Goal: Task Accomplishment & Management: Use online tool/utility

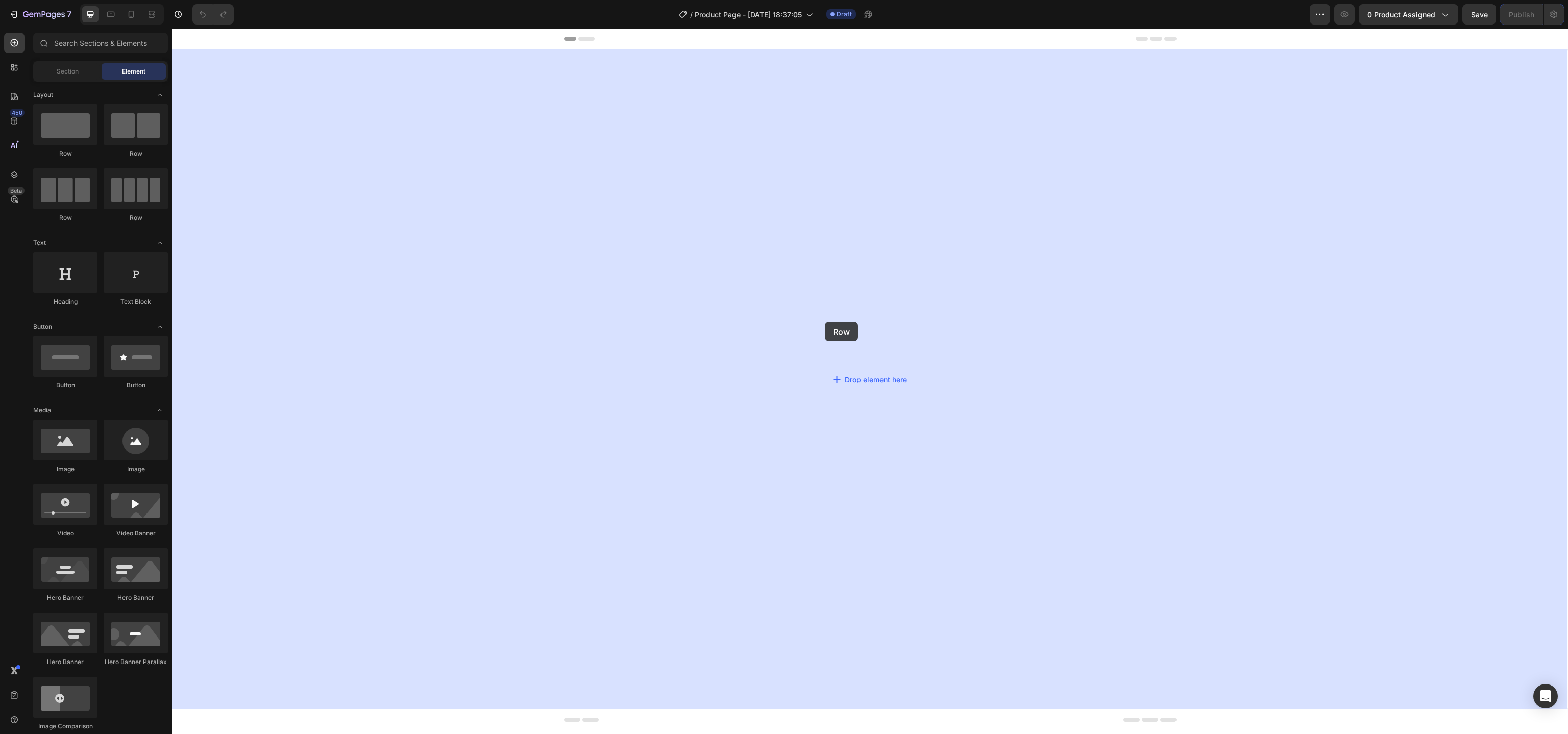
drag, startPoint x: 251, startPoint y: 179, endPoint x: 831, endPoint y: 318, distance: 596.4
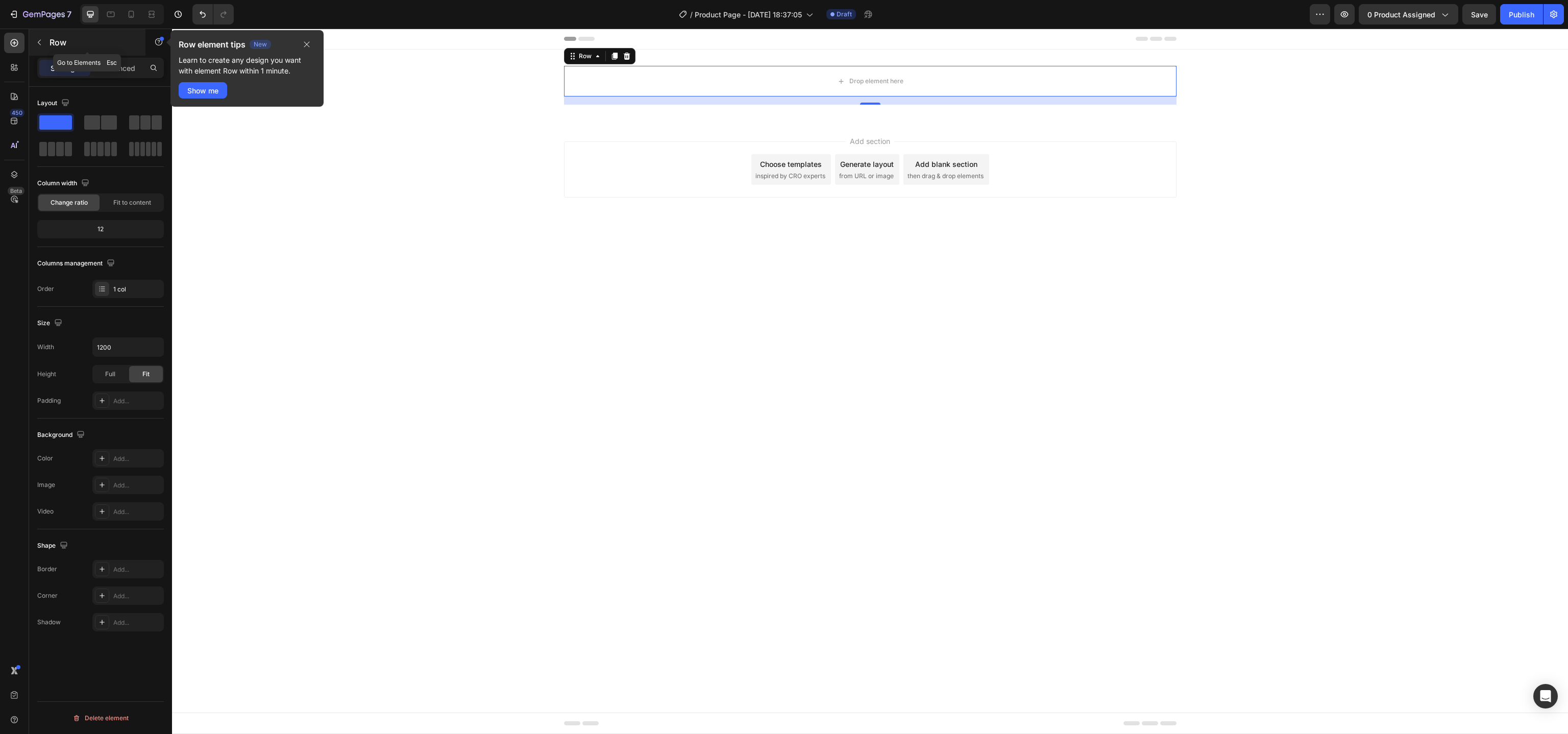
click at [44, 39] on button "button" at bounding box center [39, 42] width 16 height 16
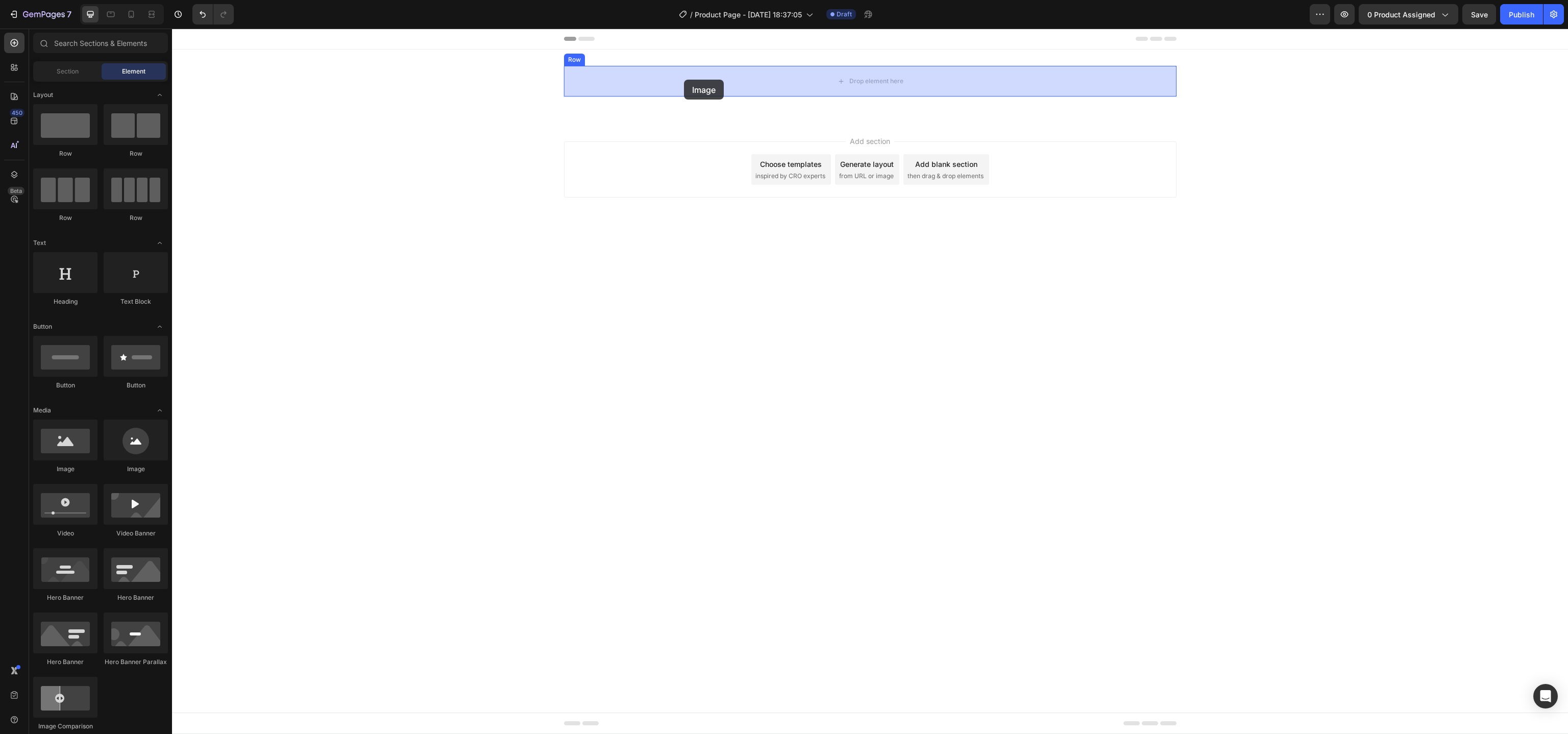
drag, startPoint x: 242, startPoint y: 468, endPoint x: 684, endPoint y: 80, distance: 588.1
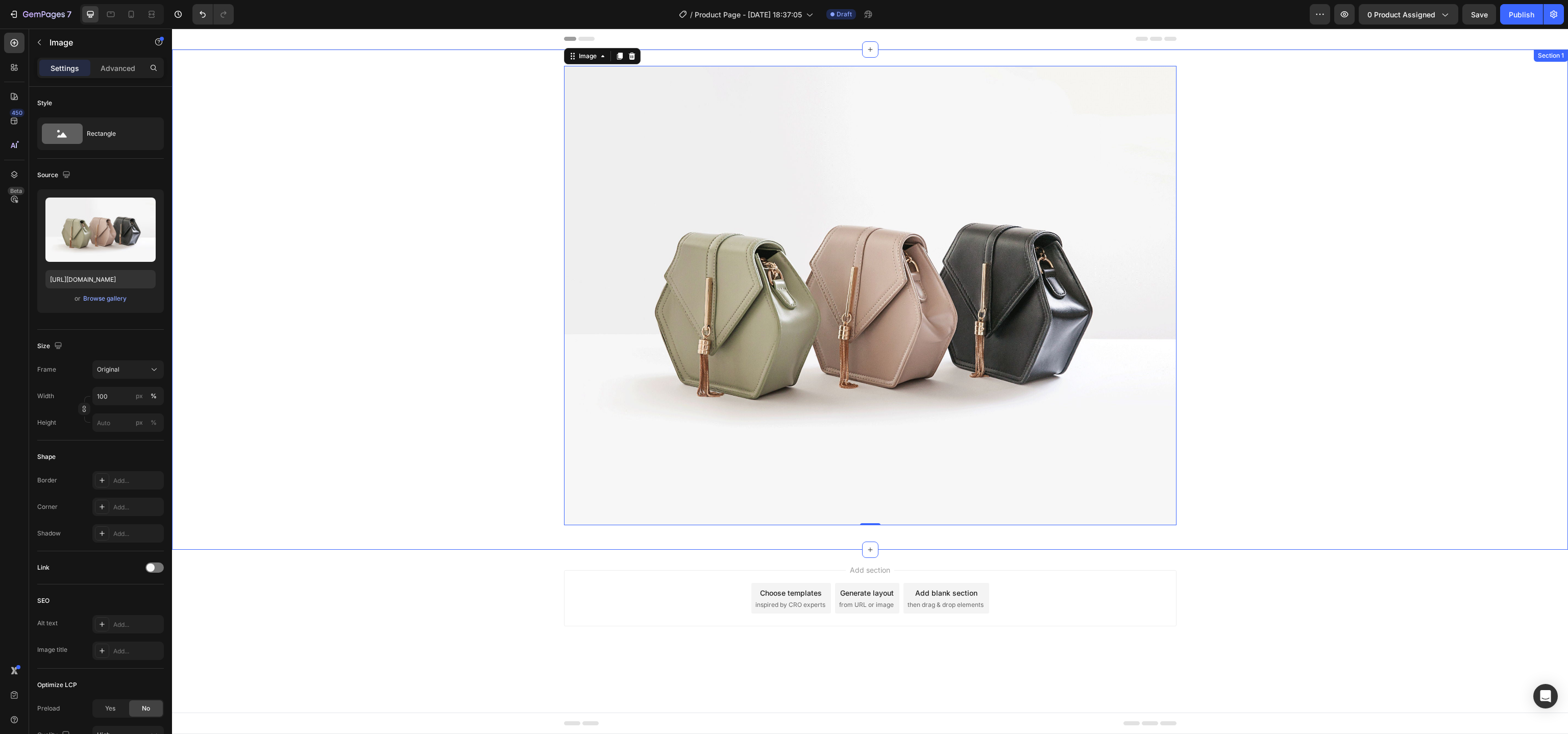
click at [748, 60] on div "Image 0 Row Section 1" at bounding box center [870, 299] width 1396 height 501
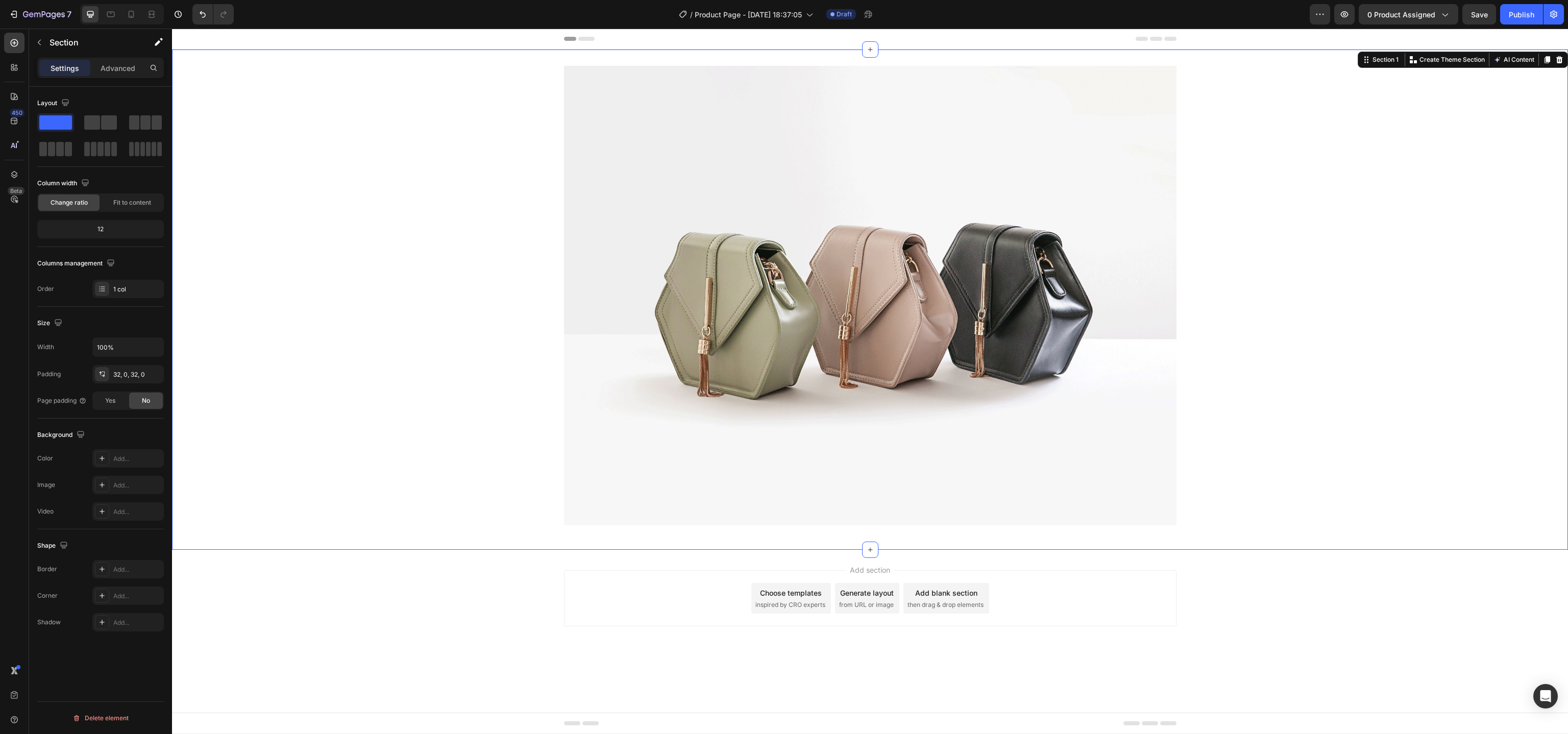
click at [747, 110] on img at bounding box center [870, 295] width 612 height 460
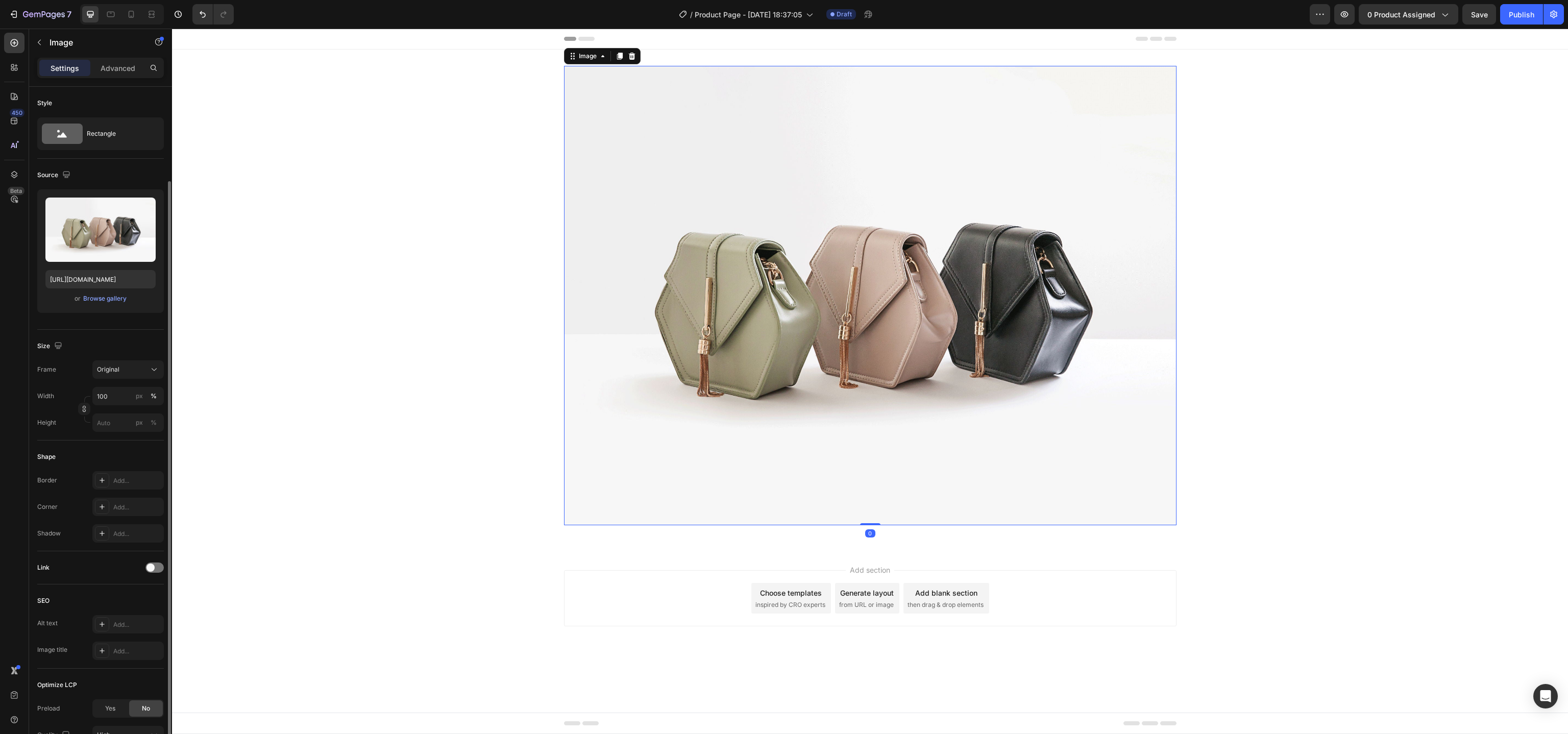
scroll to position [96, 0]
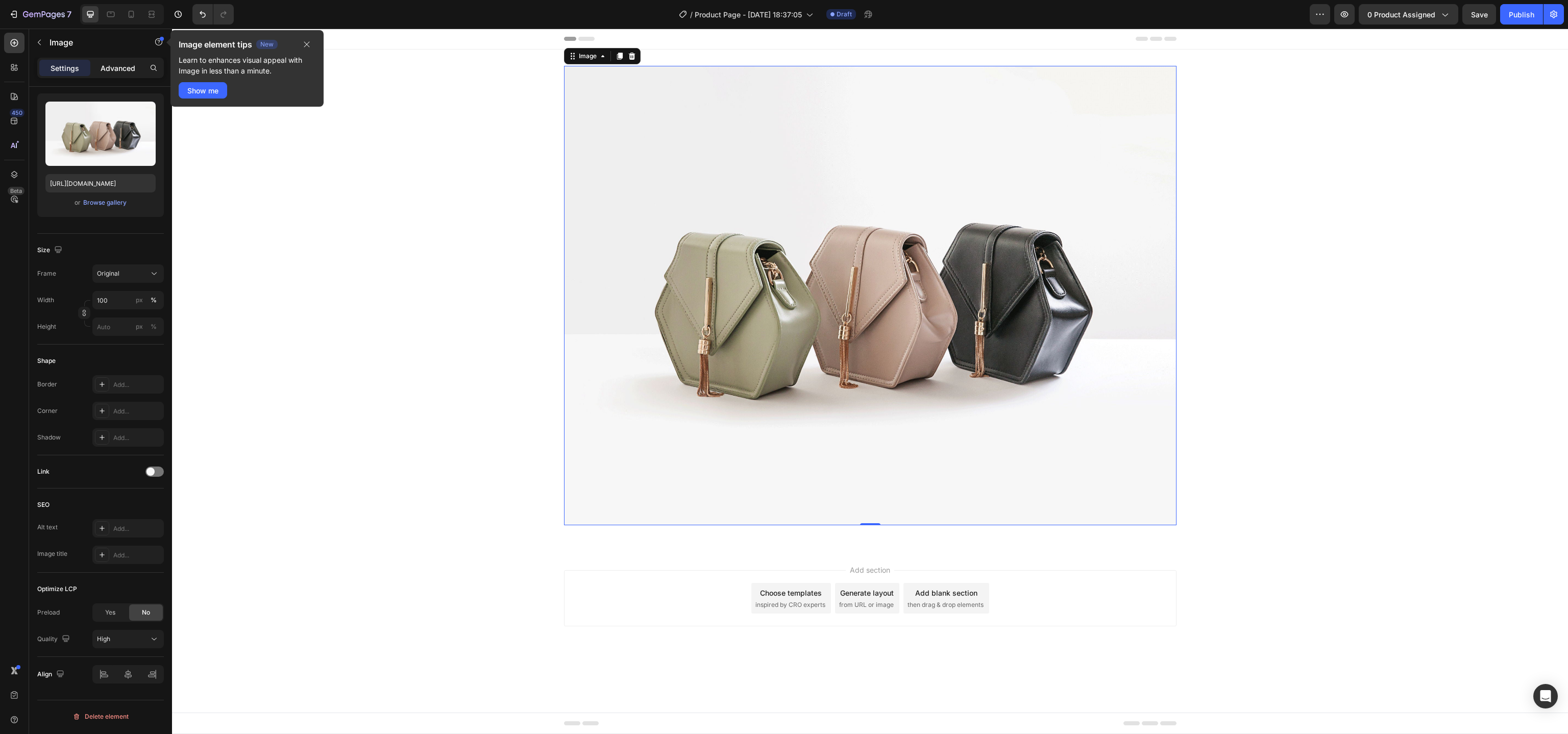
click at [119, 62] on div "Advanced" at bounding box center [117, 67] width 51 height 16
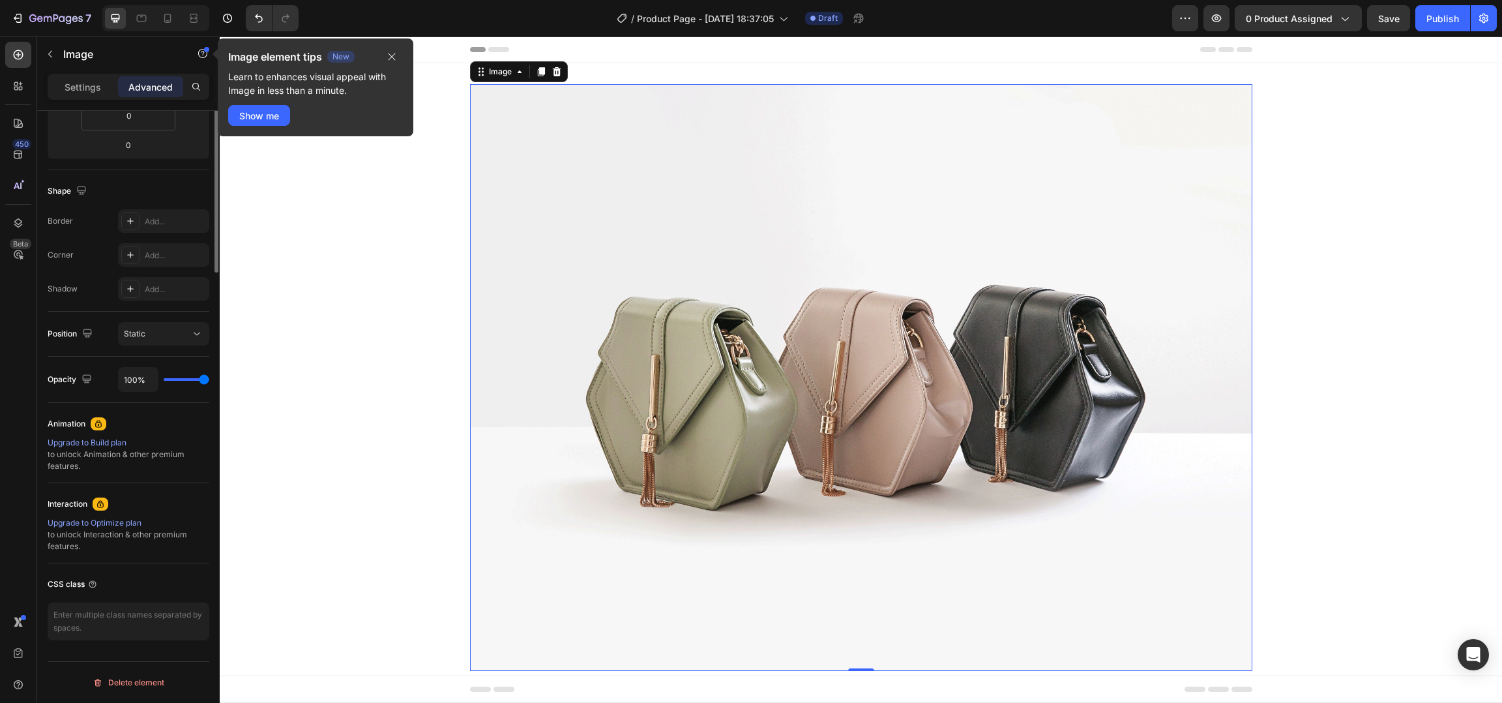
scroll to position [0, 0]
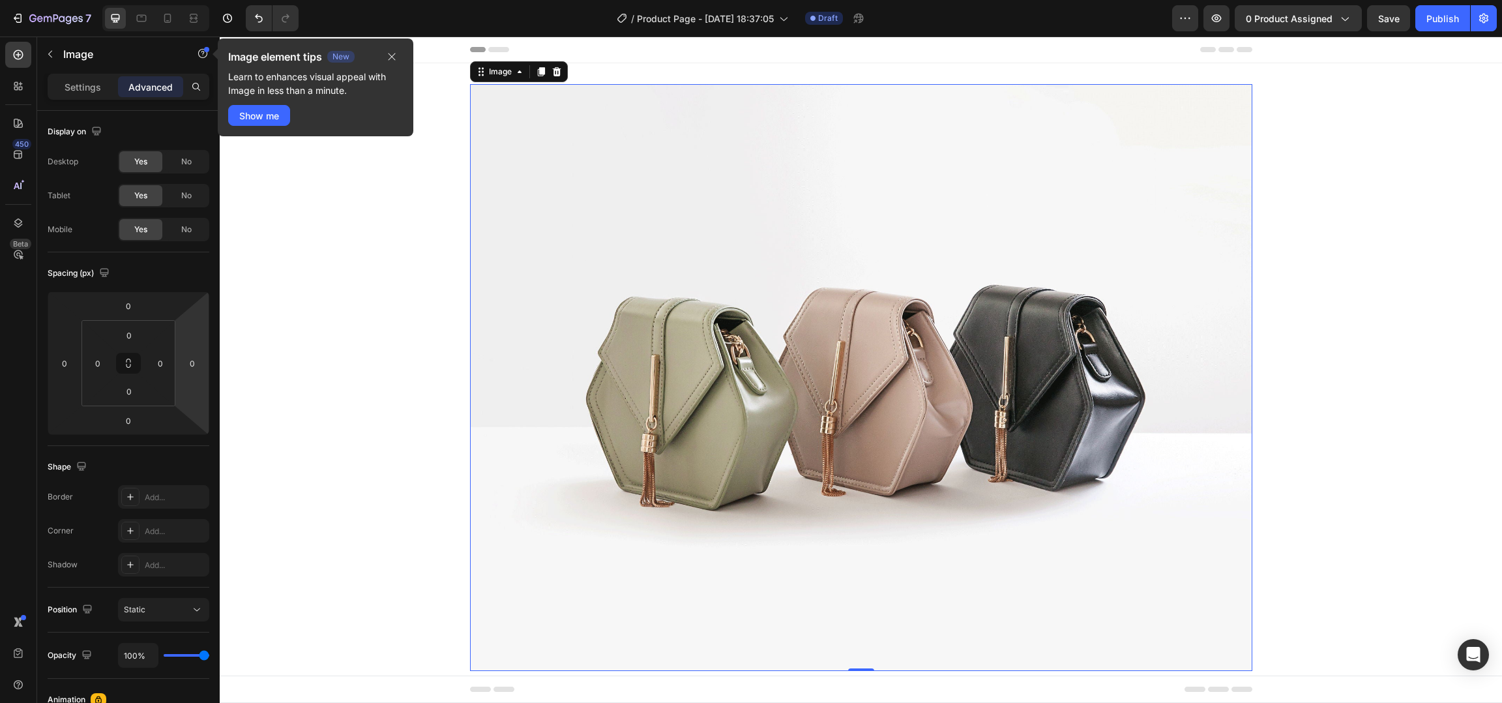
click at [746, 220] on img at bounding box center [861, 377] width 782 height 587
click at [381, 50] on button "button" at bounding box center [392, 57] width 22 height 16
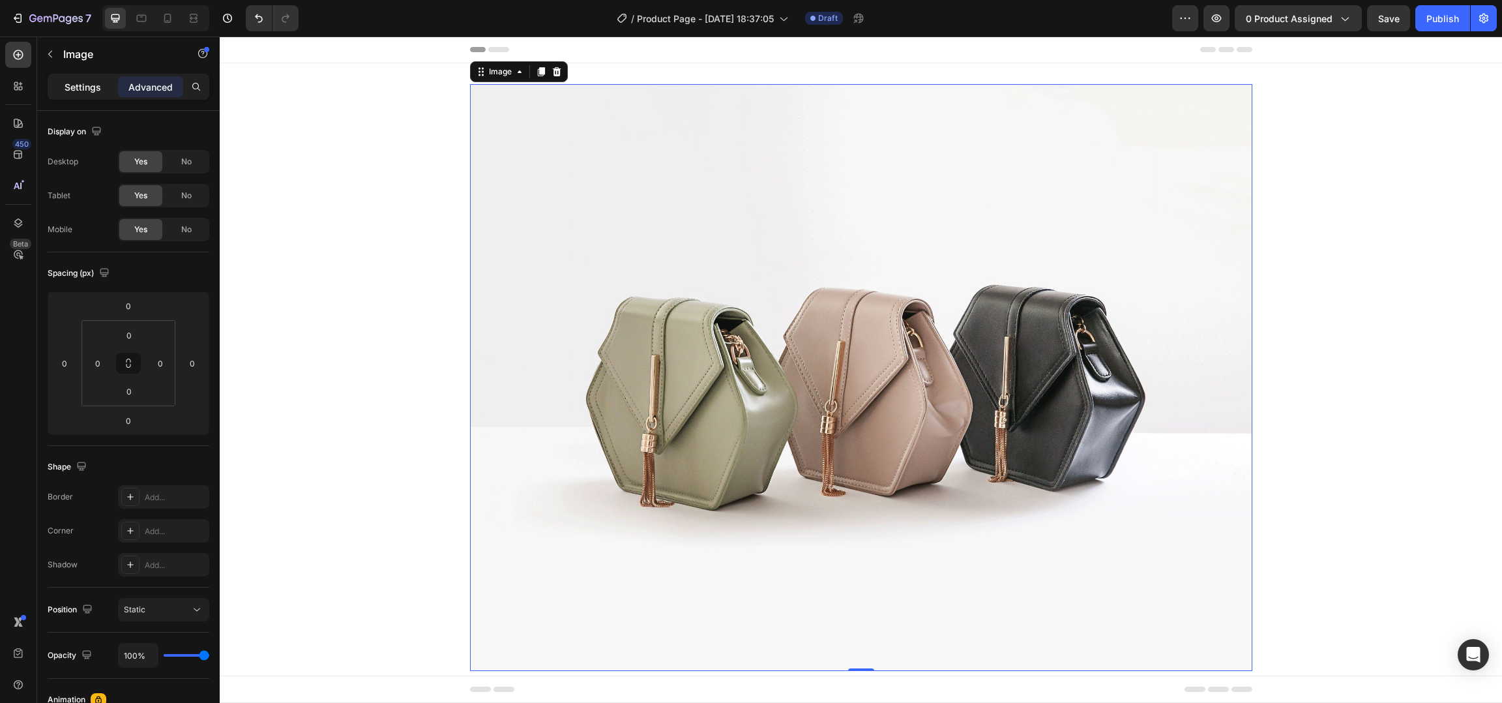
click at [91, 84] on p "Settings" at bounding box center [83, 87] width 37 height 14
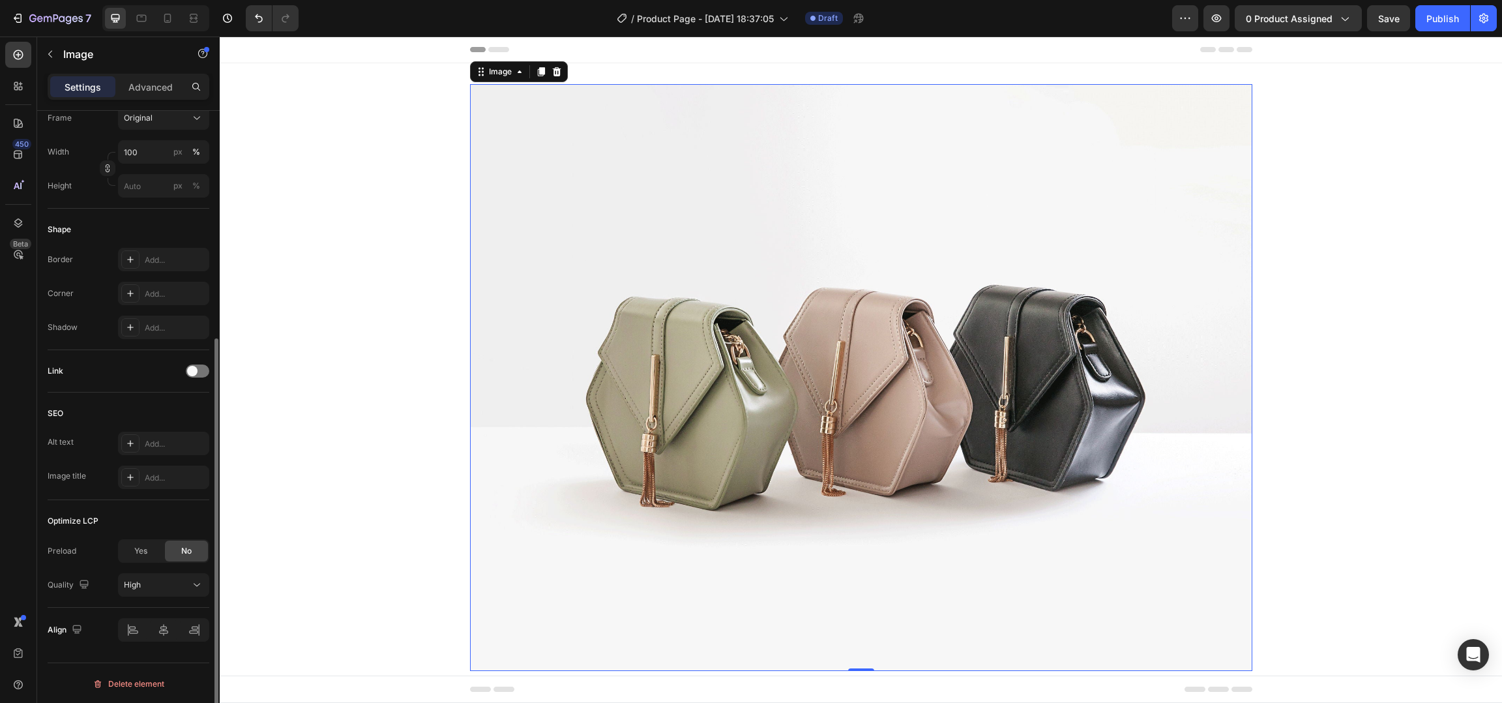
scroll to position [355, 0]
click at [153, 552] on div "Yes" at bounding box center [140, 550] width 43 height 21
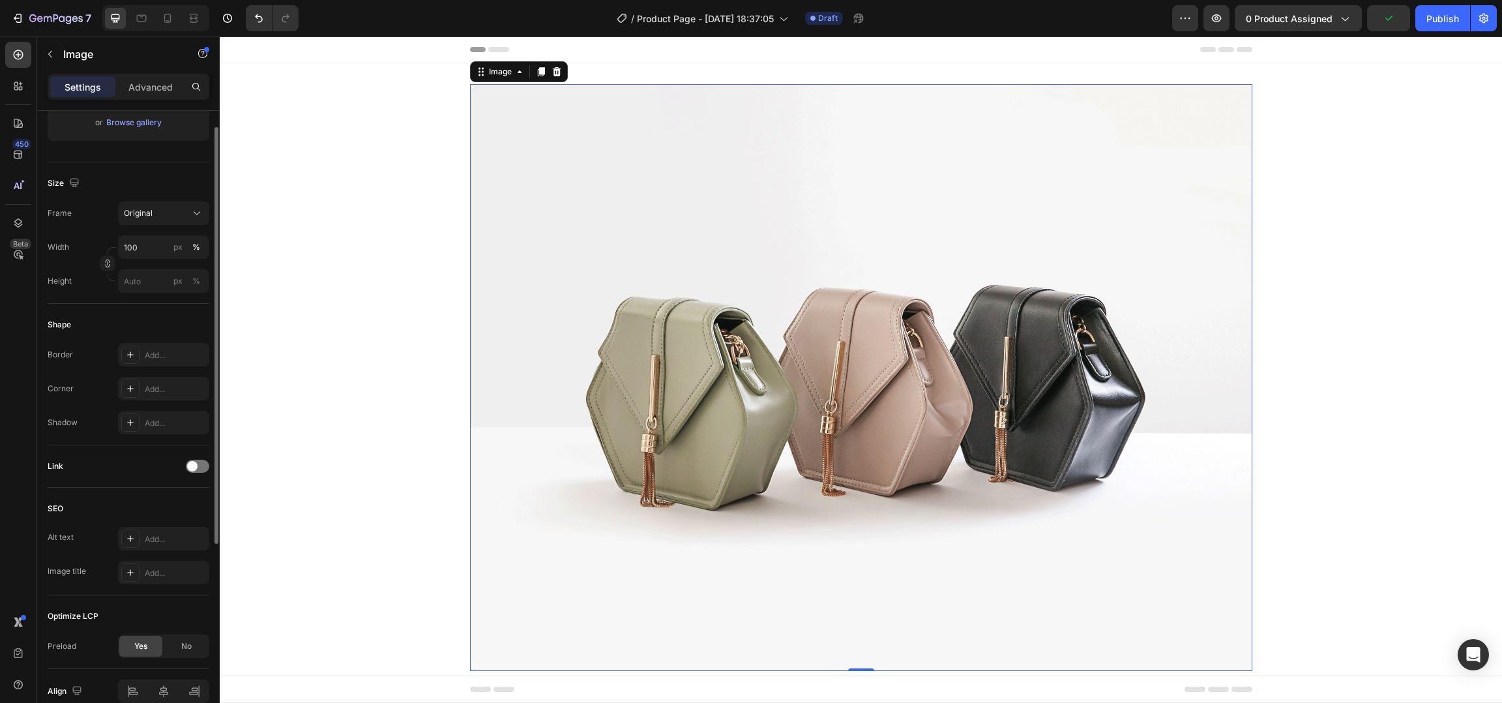
scroll to position [0, 0]
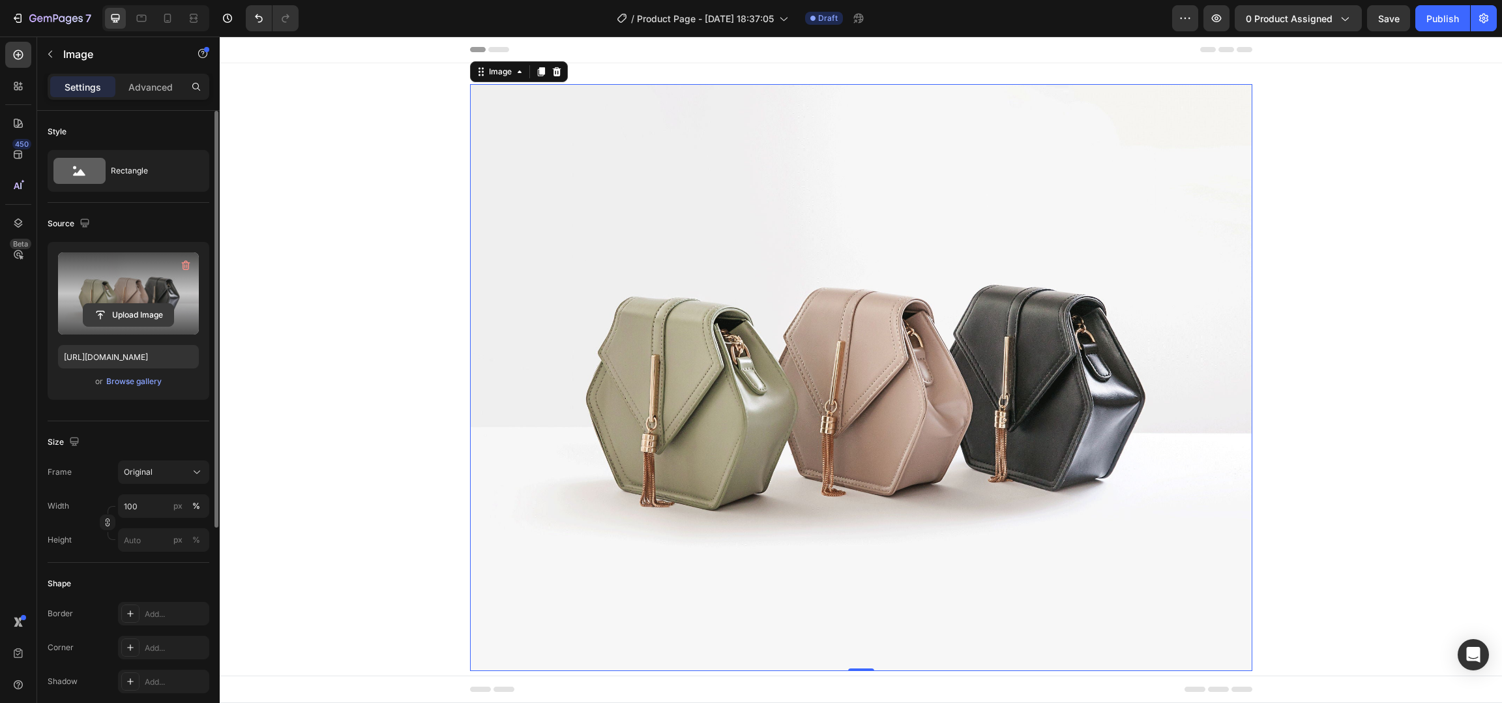
click at [116, 310] on input "file" at bounding box center [128, 315] width 90 height 22
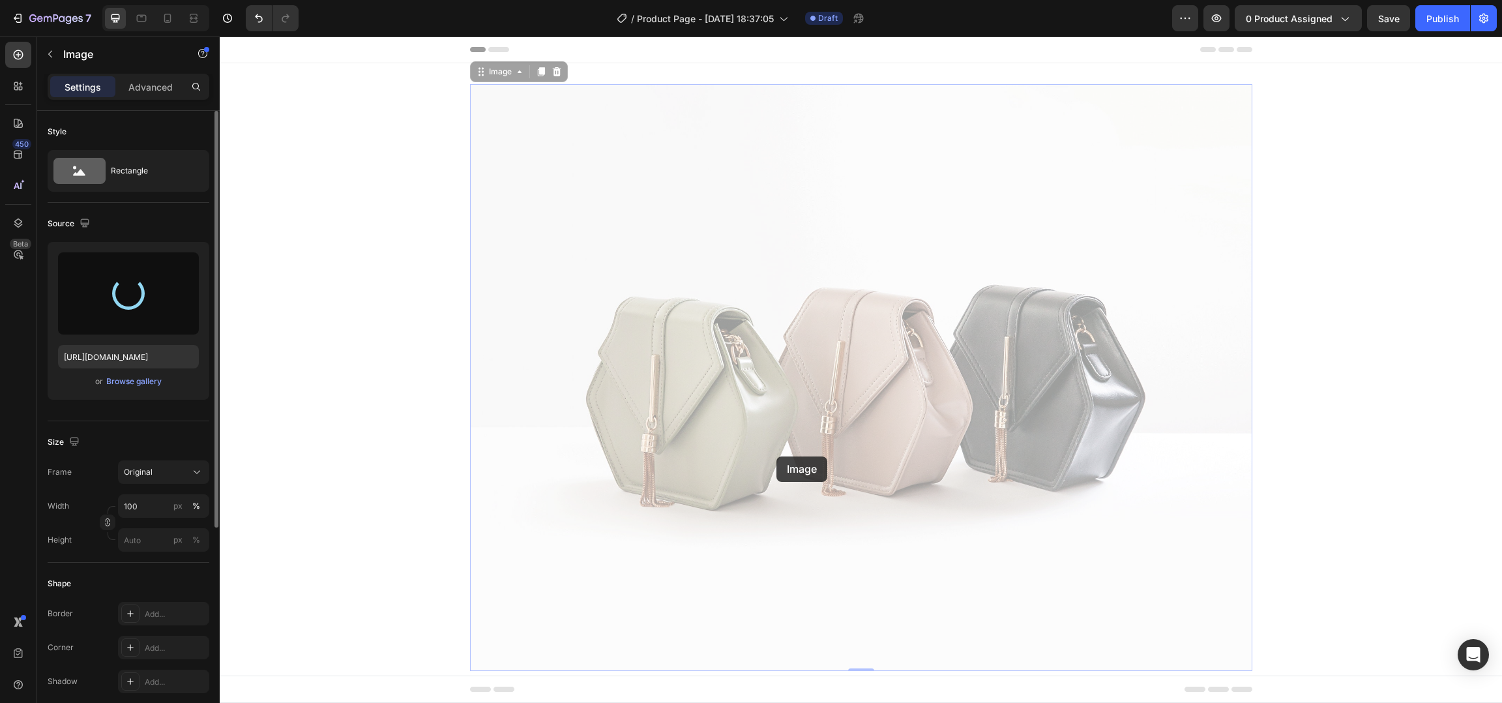
type input "[URL][DOMAIN_NAME]"
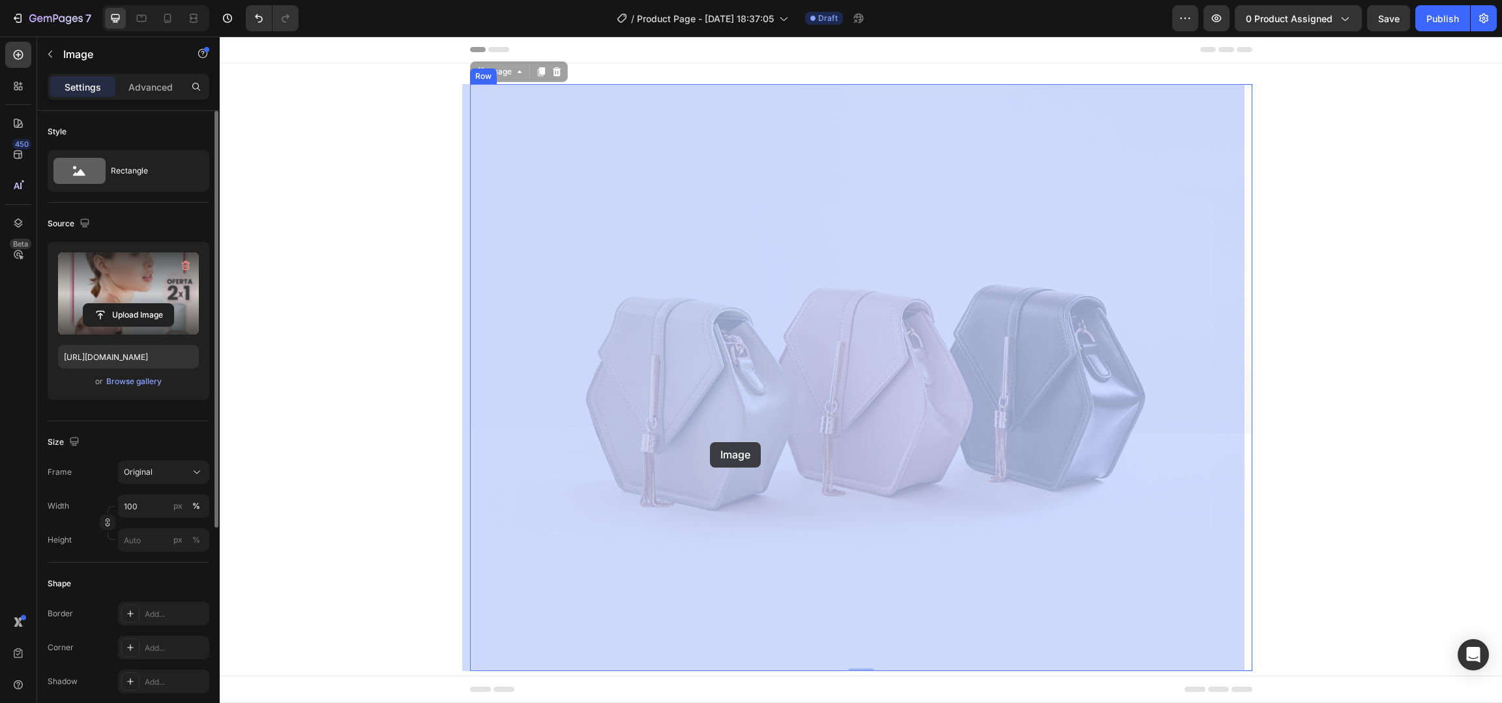
drag, startPoint x: 336, startPoint y: 347, endPoint x: 712, endPoint y: 443, distance: 388.3
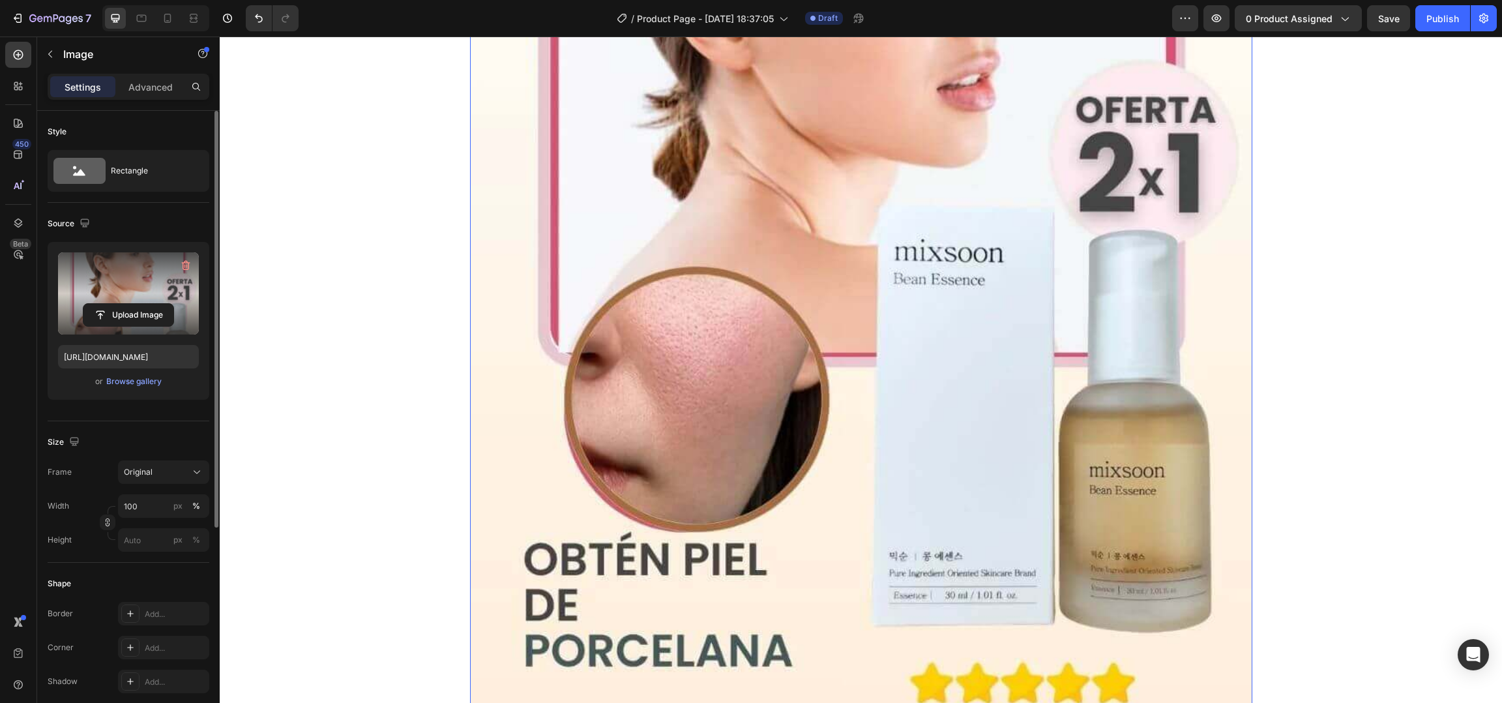
scroll to position [674, 0]
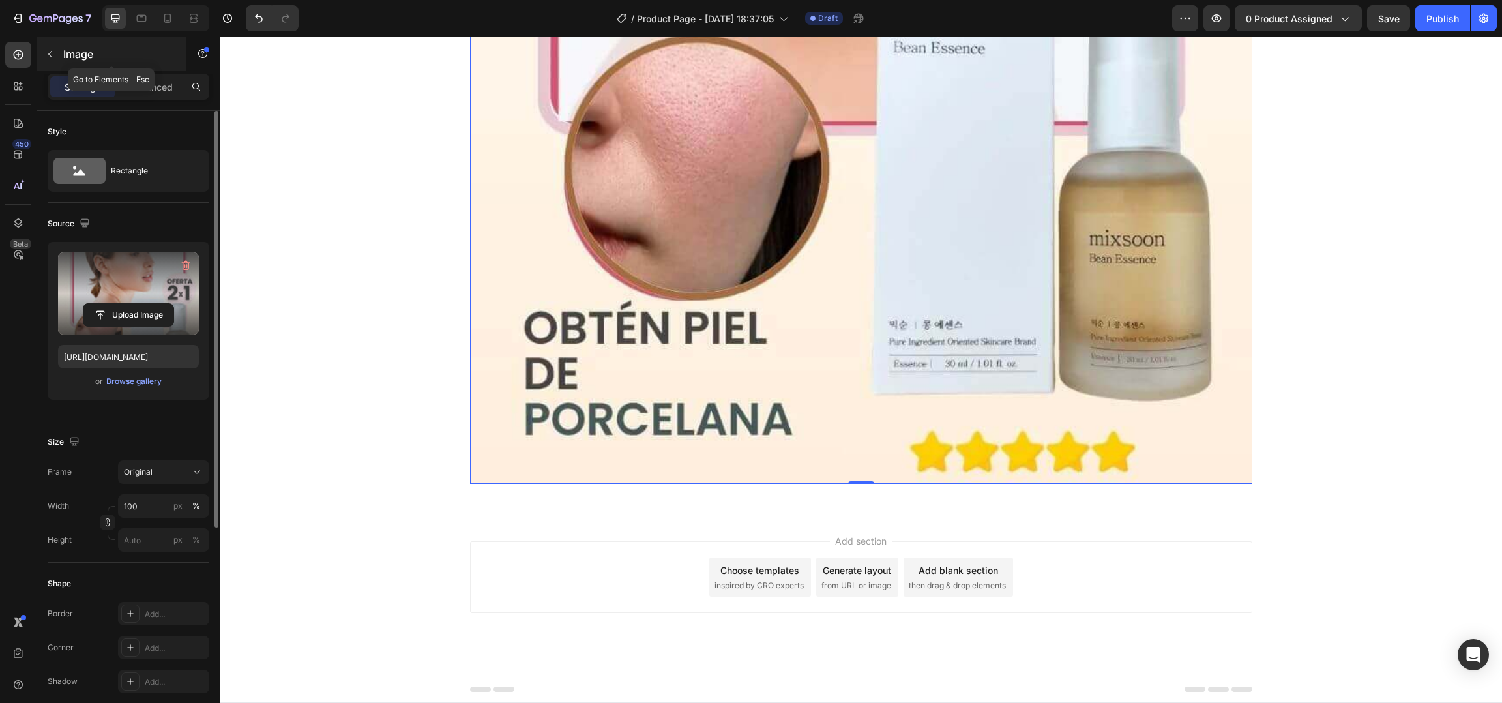
click at [52, 59] on icon "button" at bounding box center [50, 54] width 10 height 10
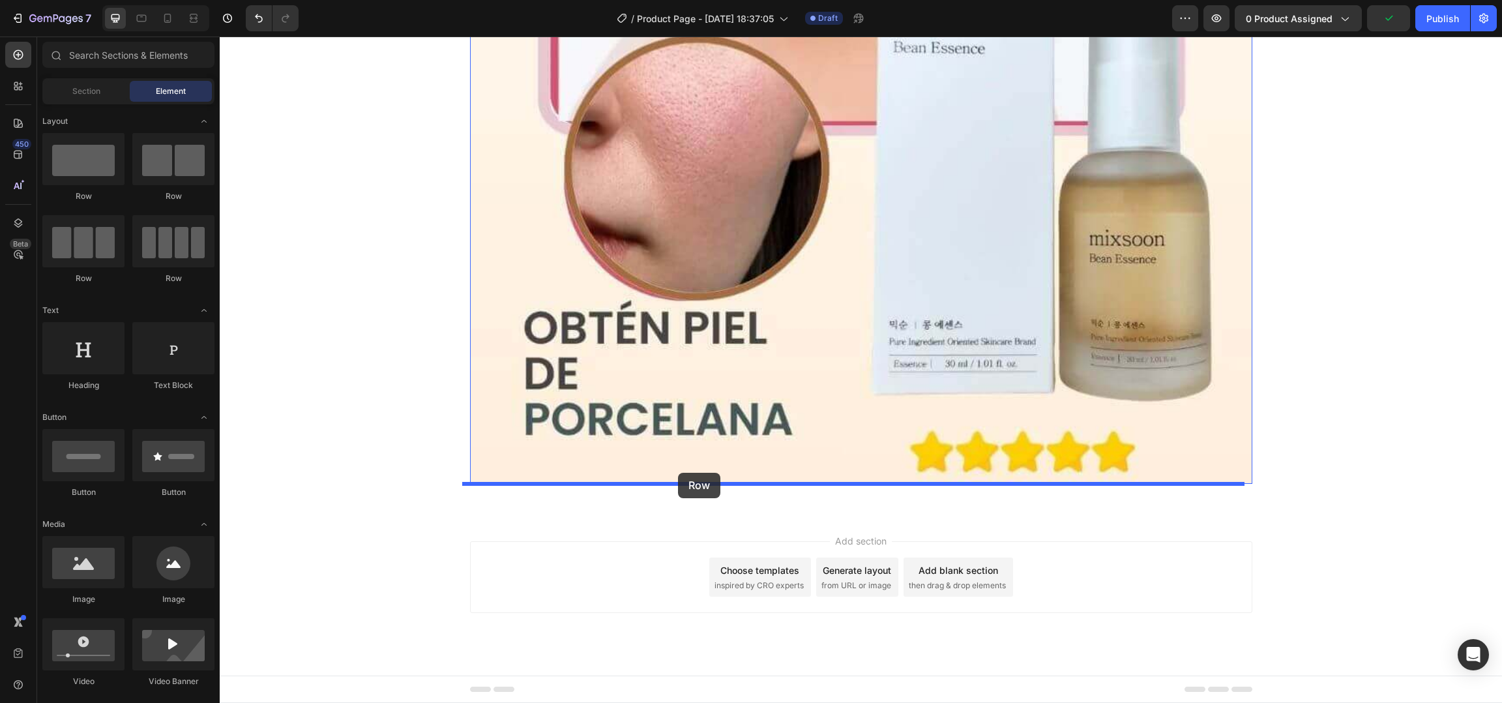
drag, startPoint x: 322, startPoint y: 187, endPoint x: 678, endPoint y: 473, distance: 456.3
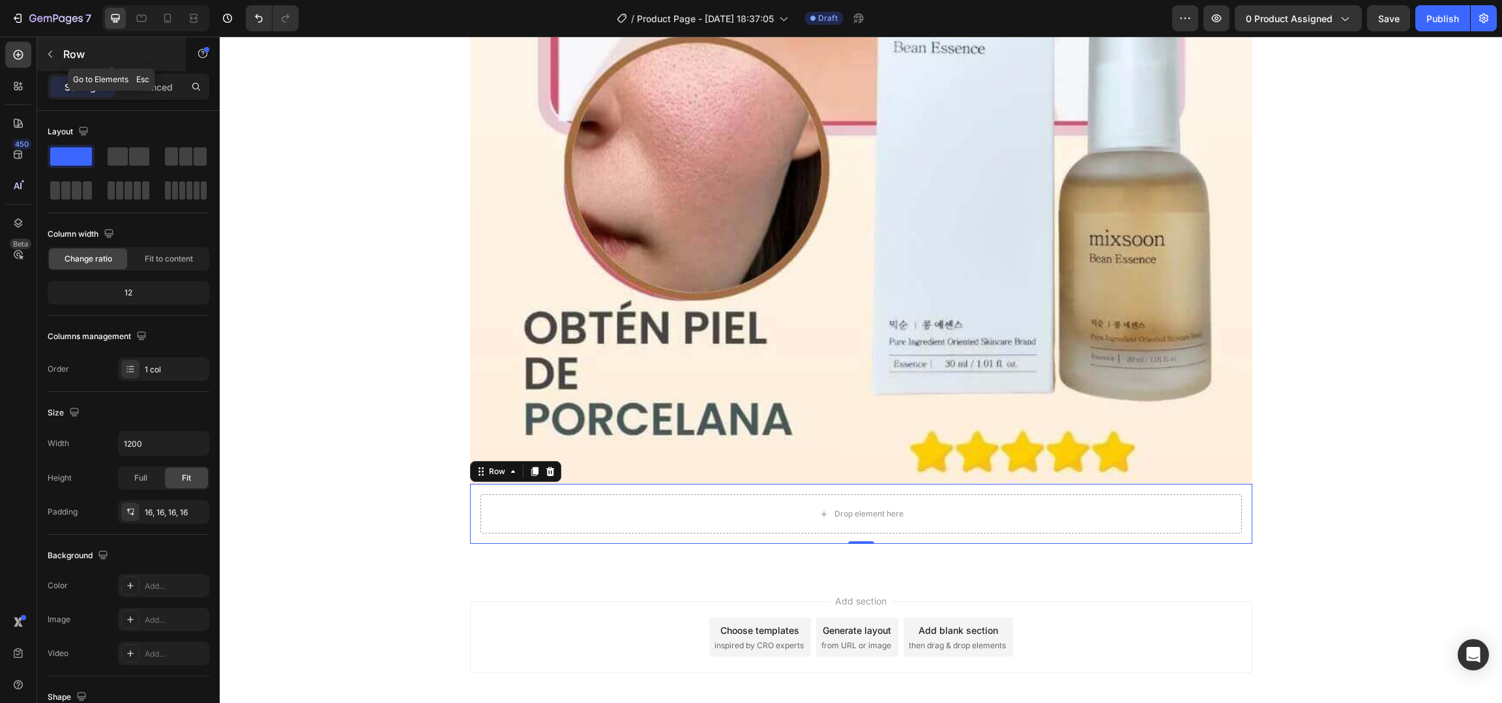
click at [61, 57] on div "Row" at bounding box center [111, 54] width 149 height 34
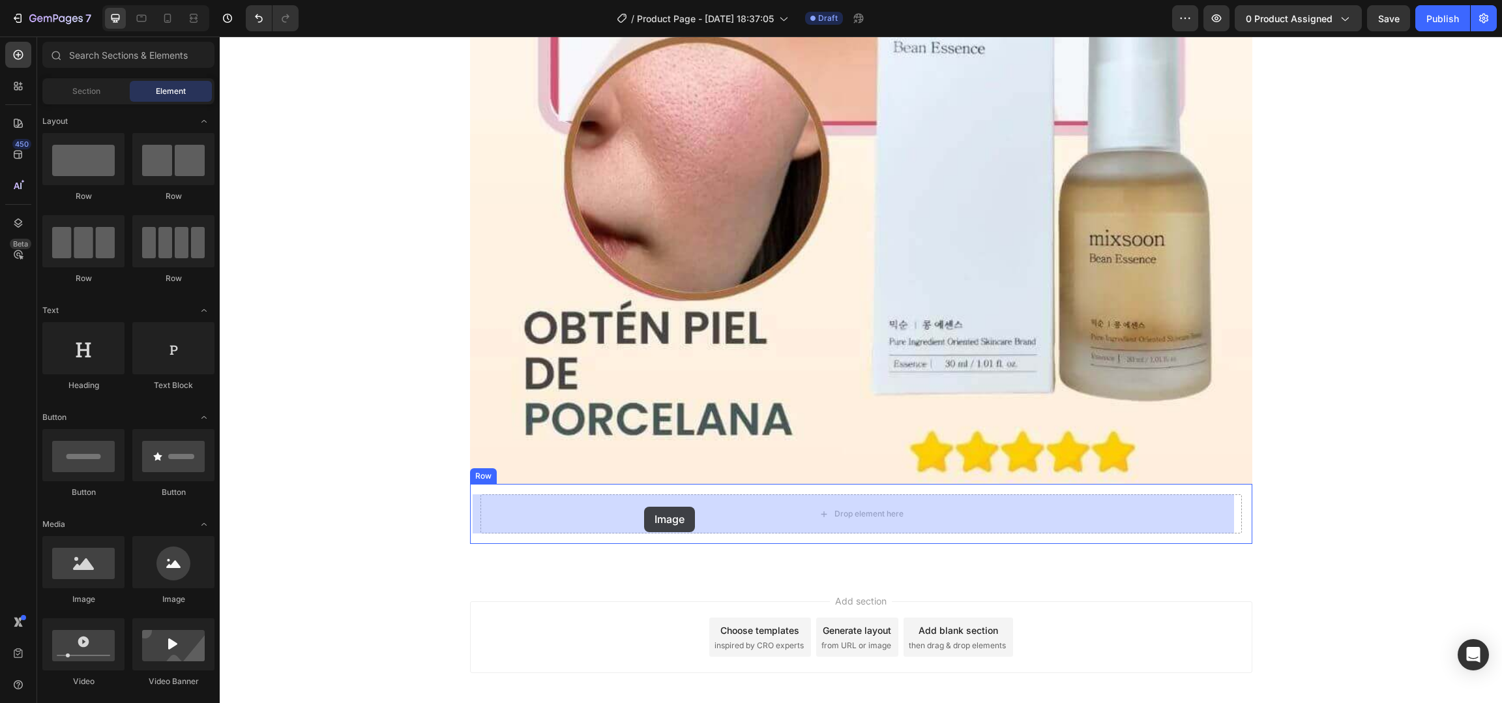
drag, startPoint x: 318, startPoint y: 612, endPoint x: 644, endPoint y: 507, distance: 342.4
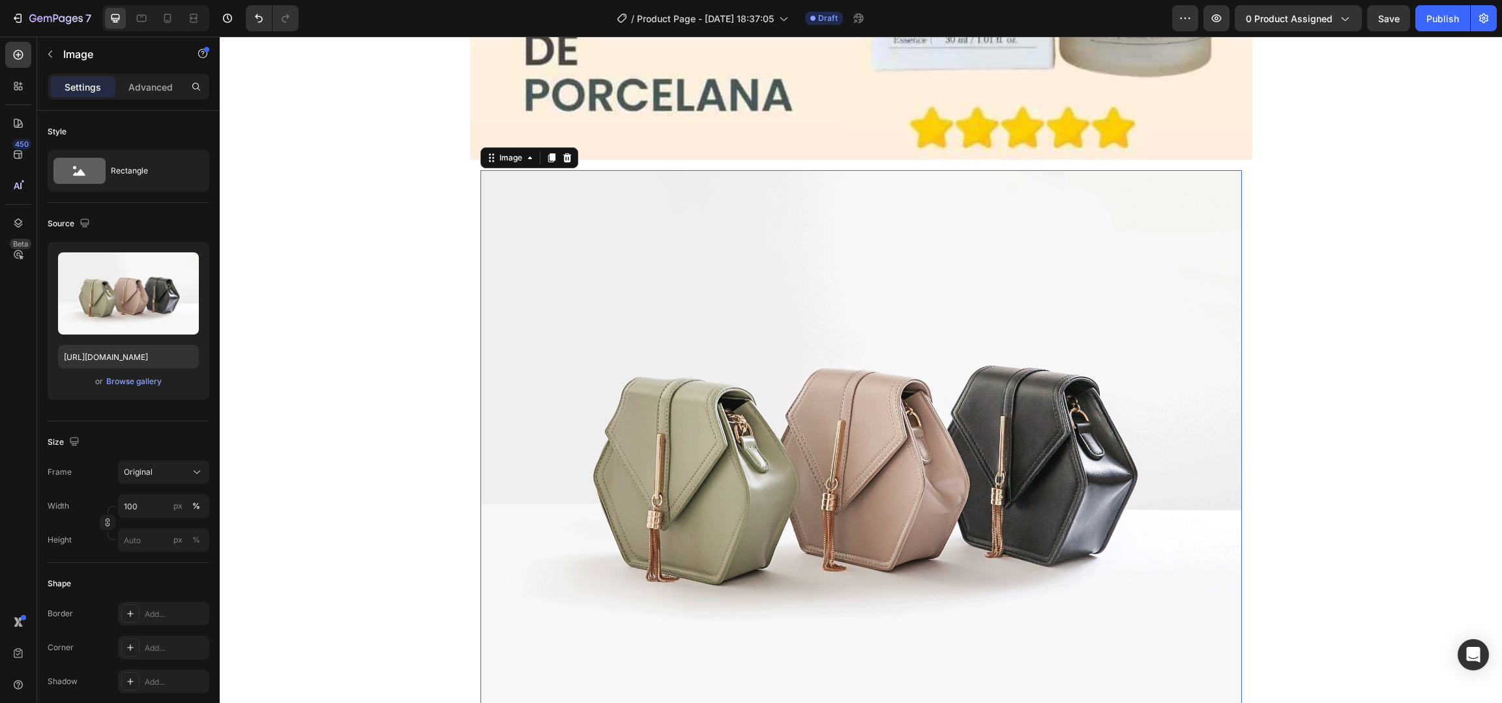
scroll to position [951, 0]
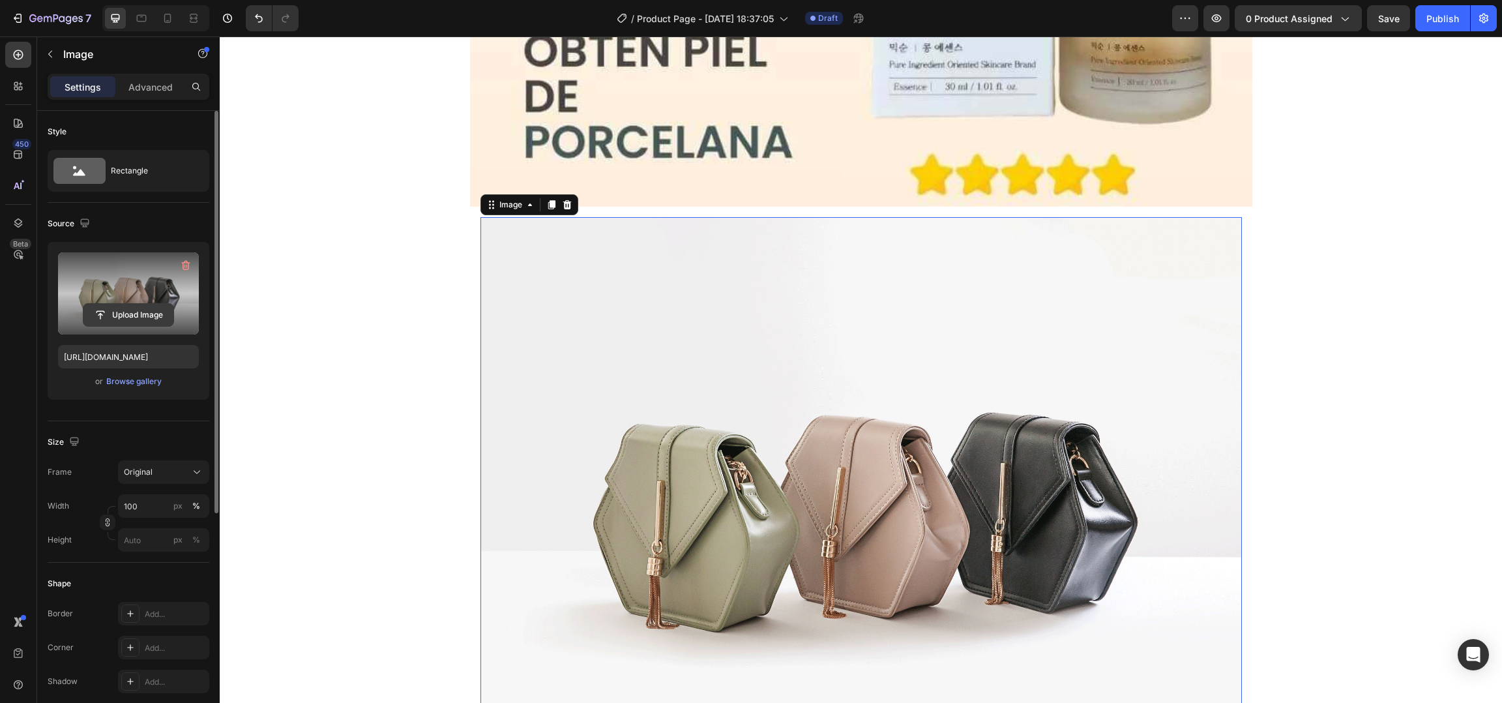
click at [128, 317] on input "file" at bounding box center [128, 315] width 90 height 22
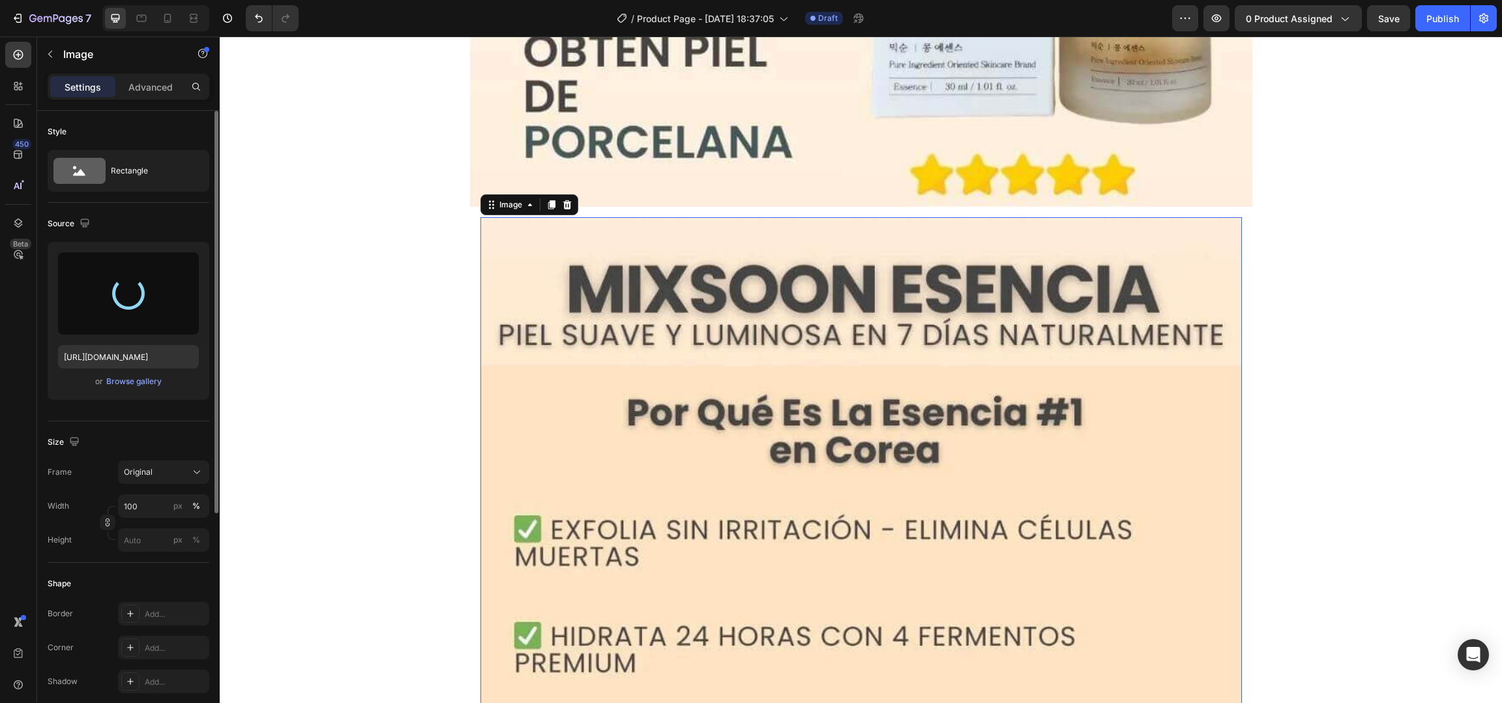
type input "[URL][DOMAIN_NAME]"
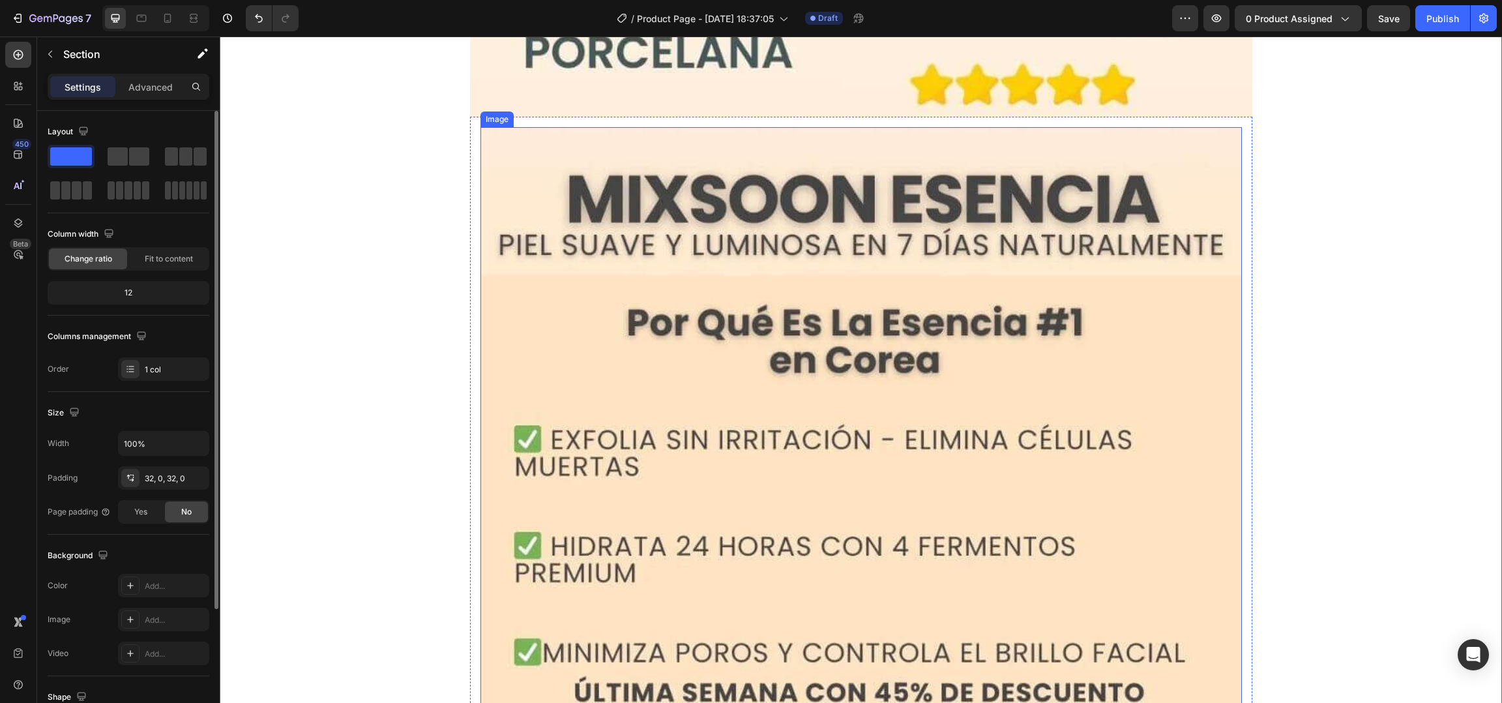
click at [902, 297] on img at bounding box center [860, 471] width 761 height 688
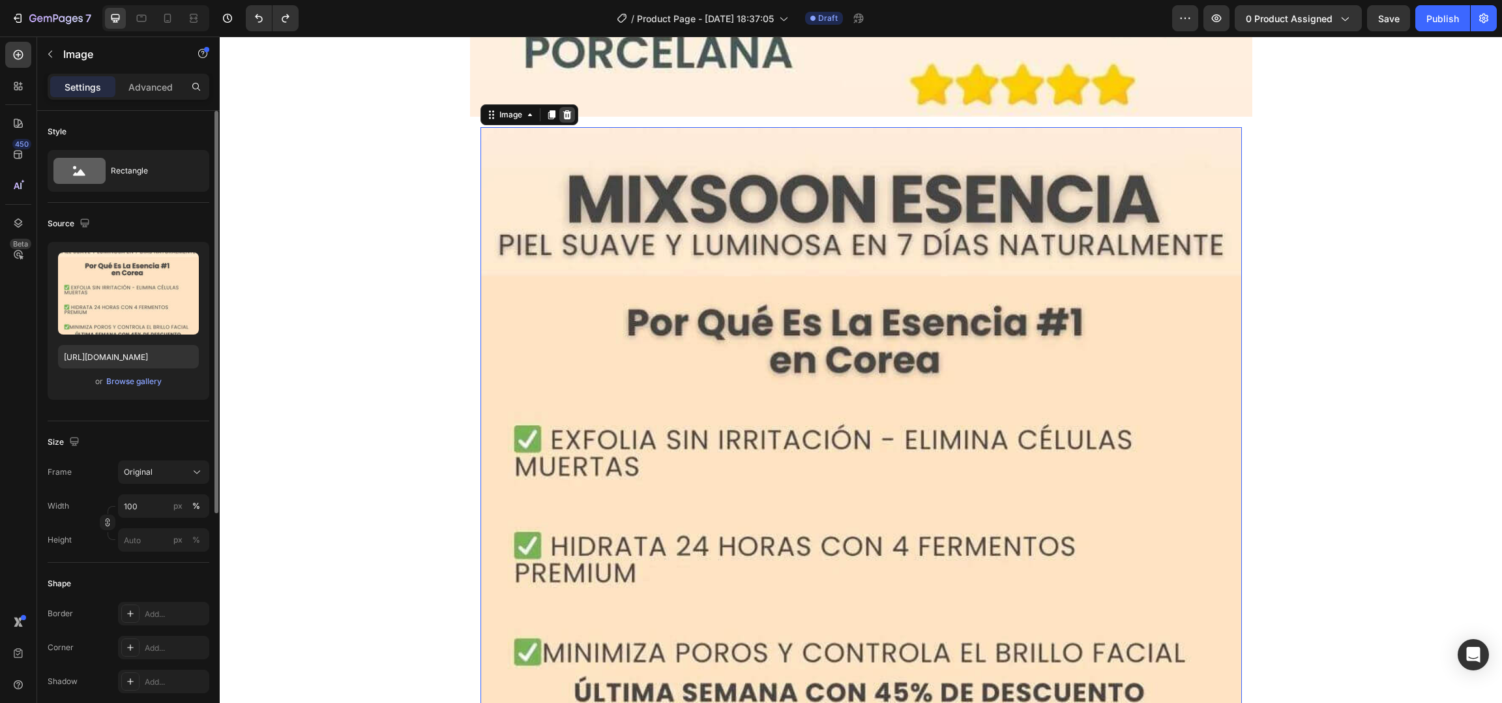
click at [562, 115] on icon at bounding box center [567, 115] width 10 height 10
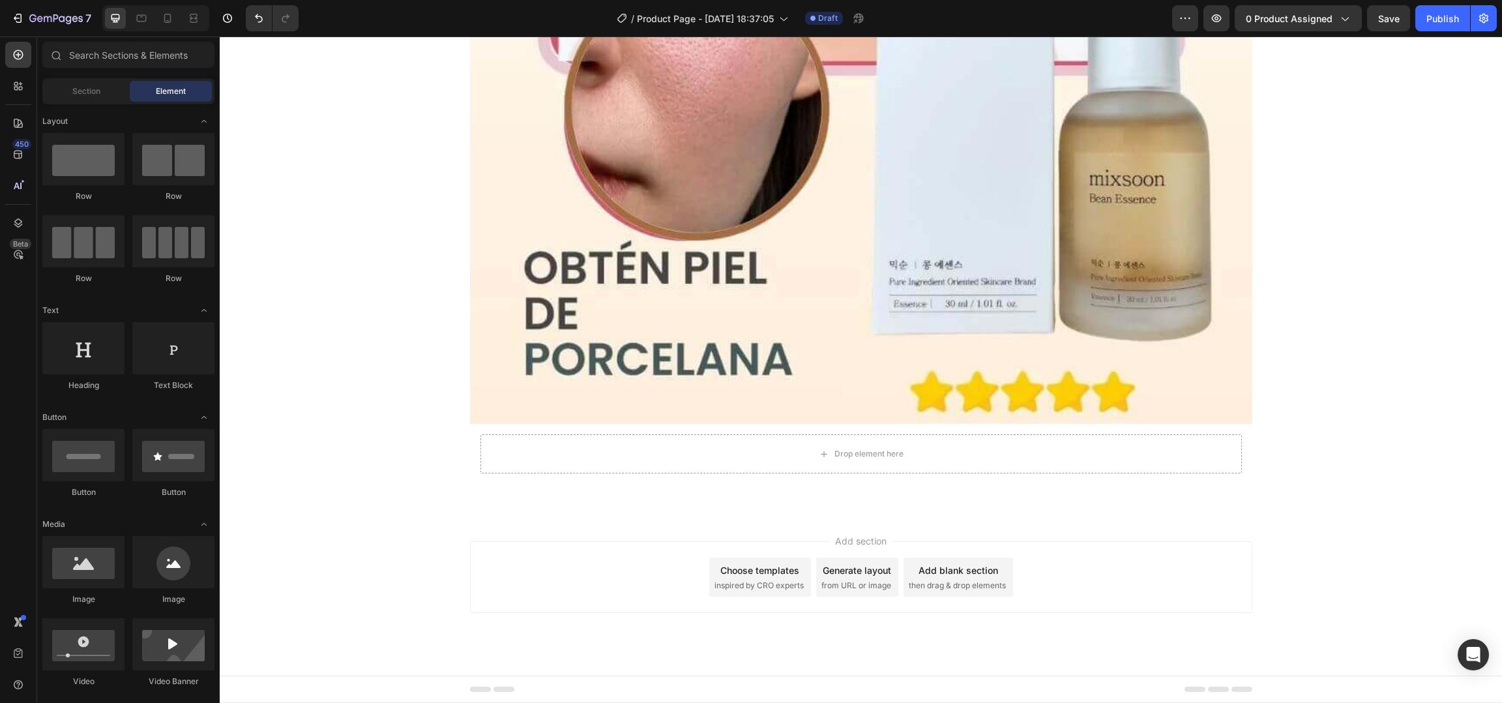
scroll to position [734, 0]
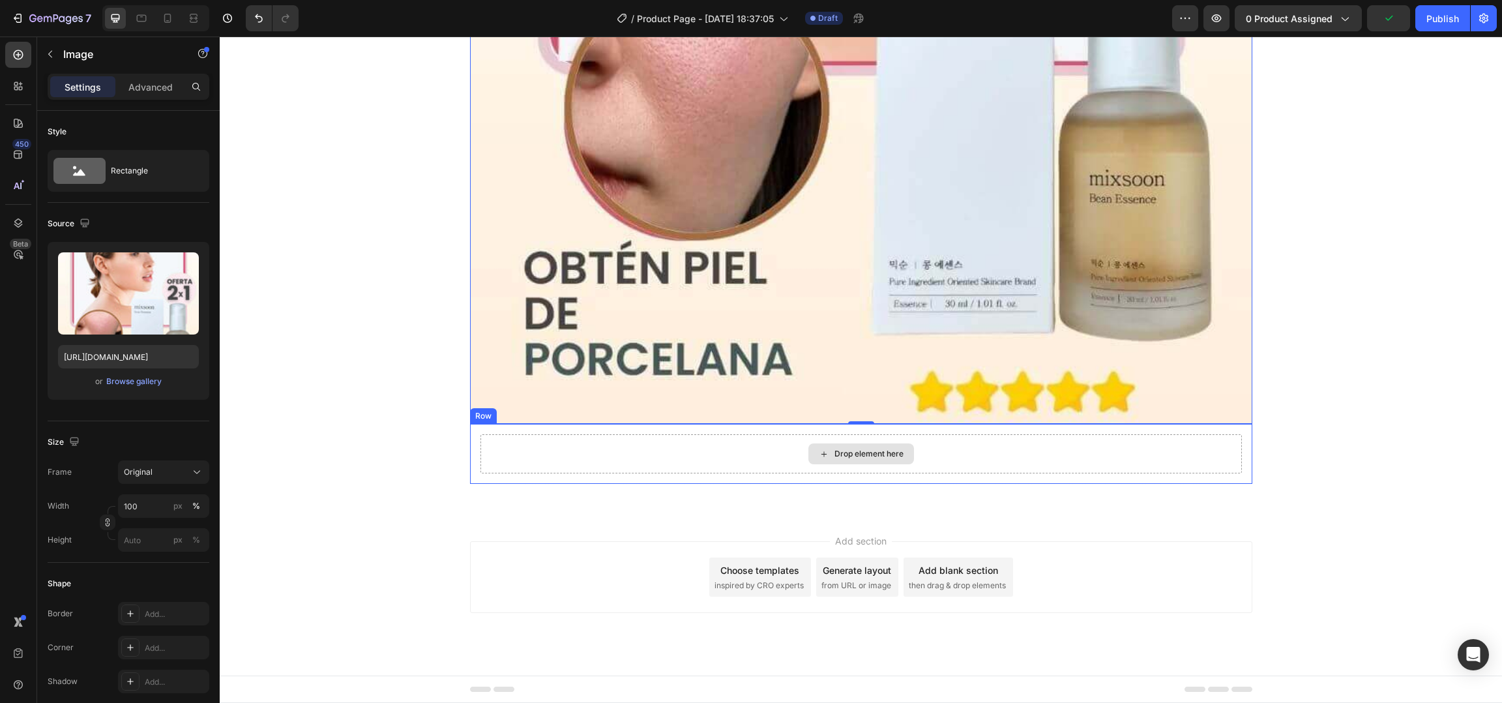
click at [552, 454] on div "Drop element here" at bounding box center [860, 453] width 761 height 39
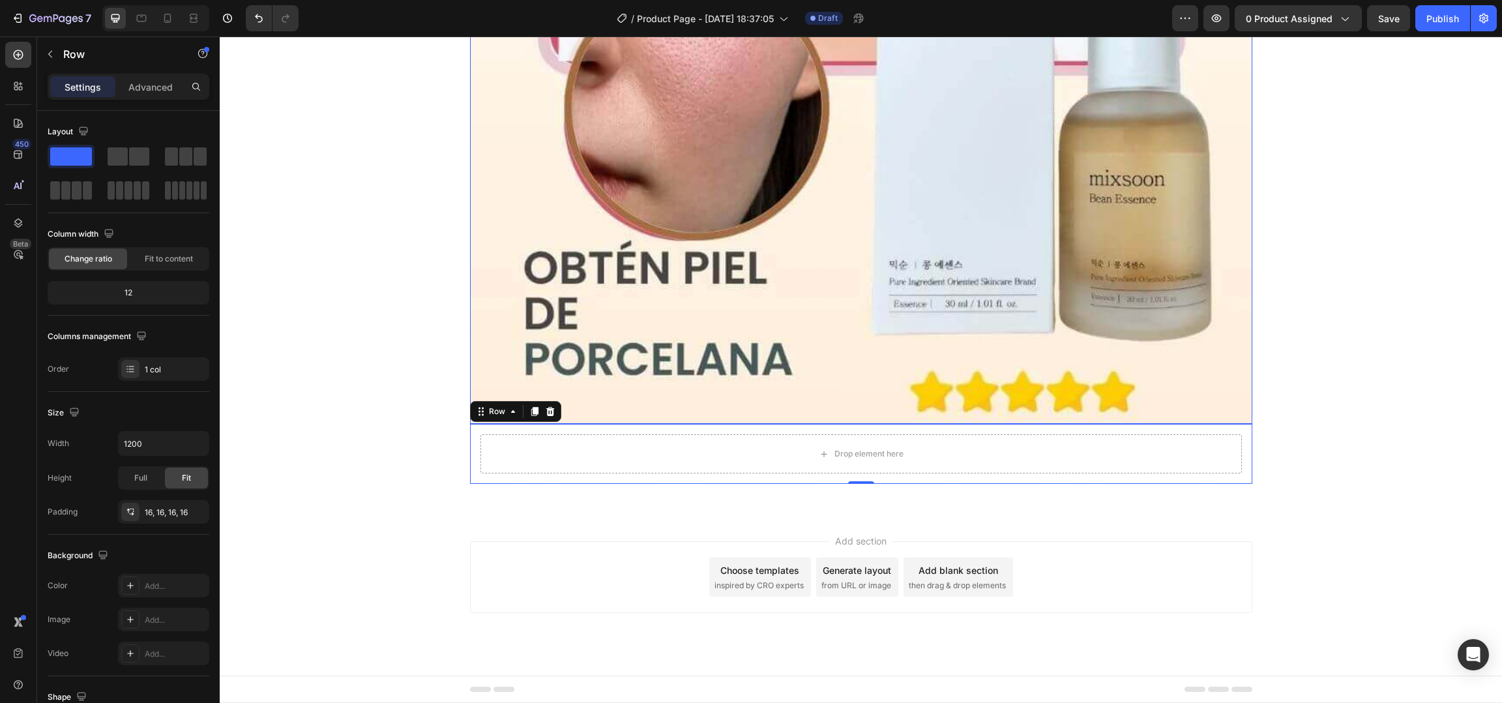
click at [573, 430] on div "Drop element here Row 0" at bounding box center [861, 454] width 782 height 60
click at [546, 412] on icon at bounding box center [550, 411] width 10 height 10
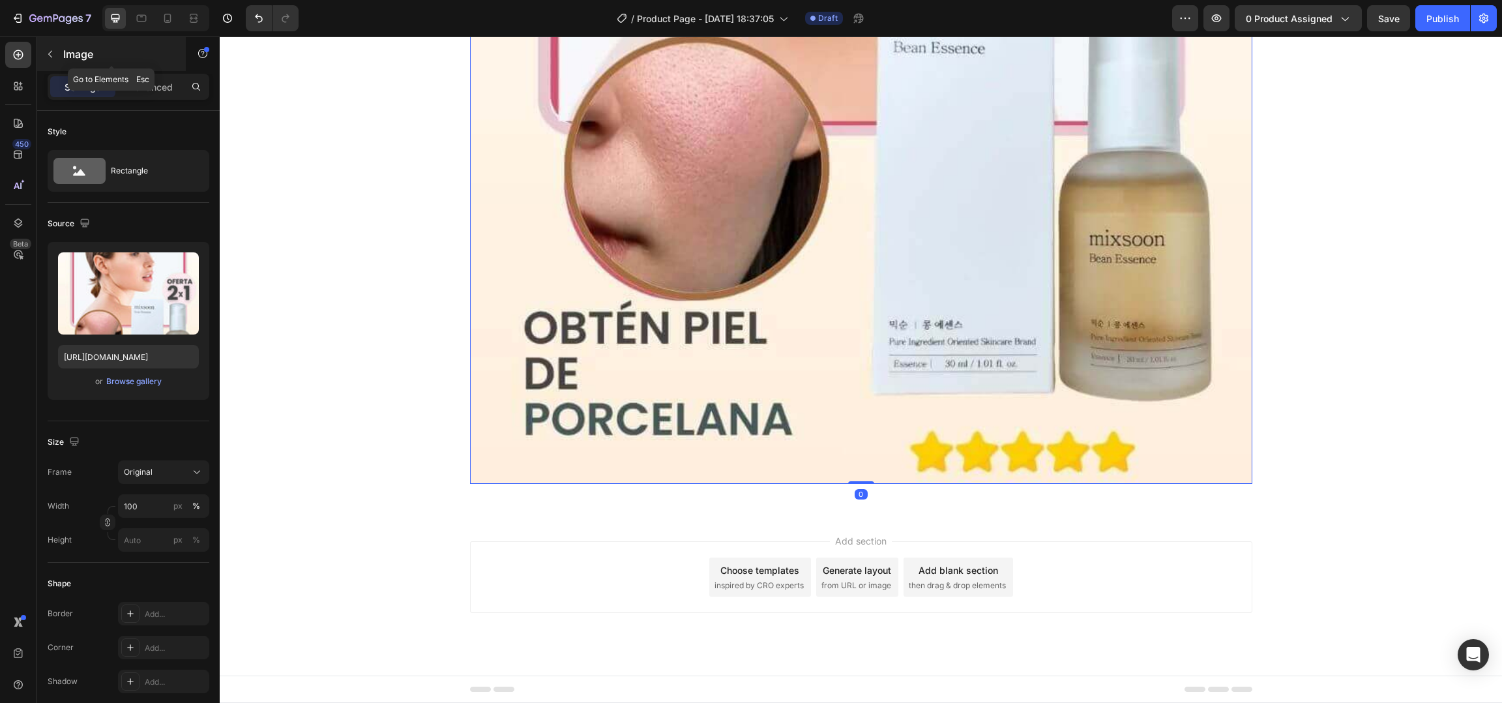
click at [46, 57] on icon "button" at bounding box center [50, 54] width 10 height 10
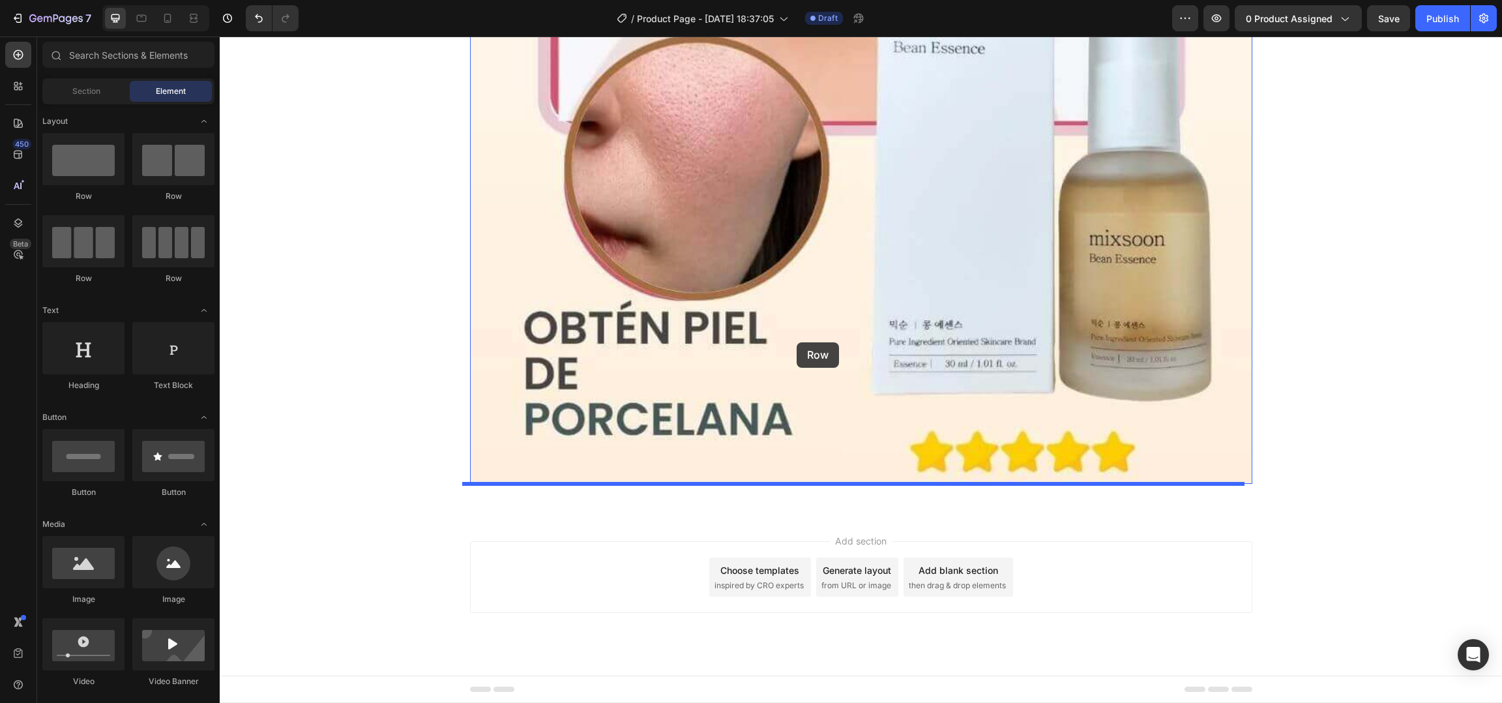
drag, startPoint x: 295, startPoint y: 190, endPoint x: 796, endPoint y: 334, distance: 521.4
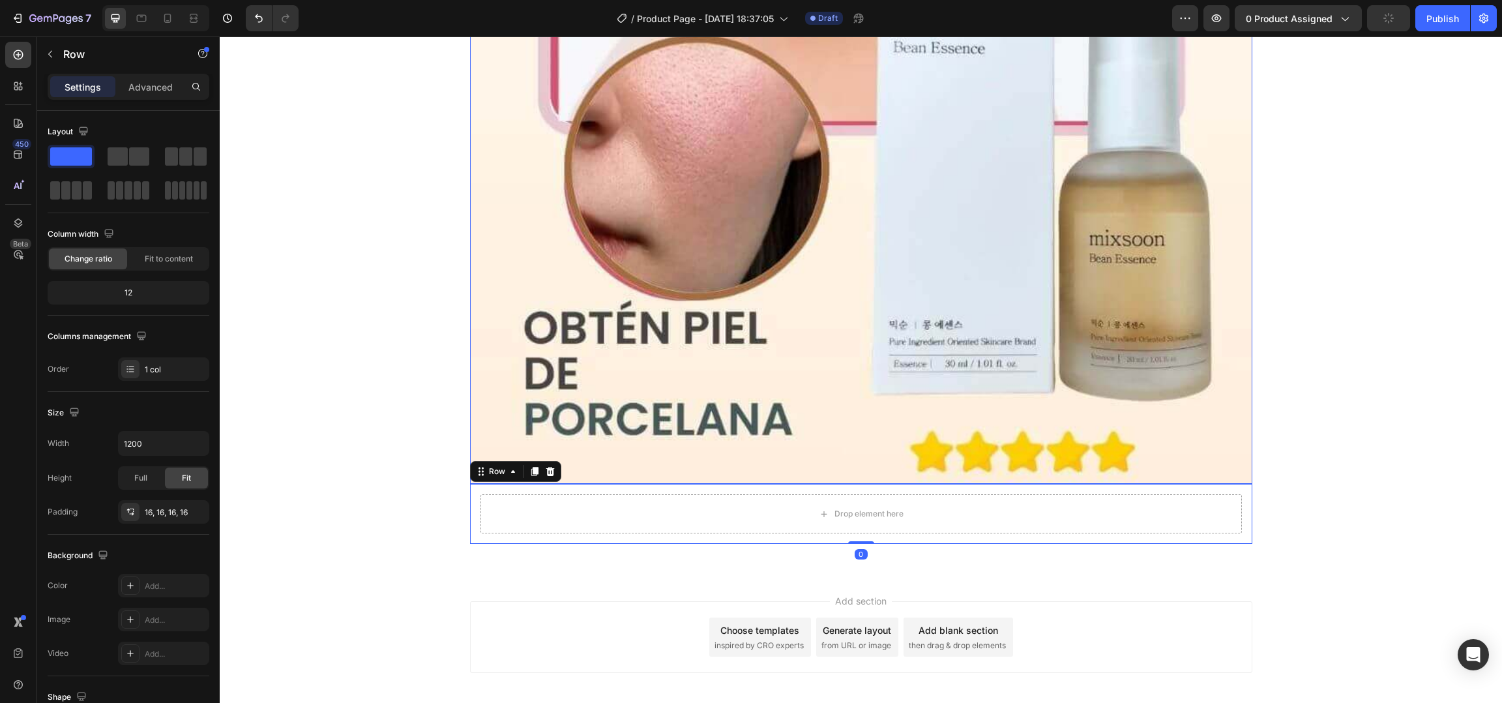
scroll to position [734, 0]
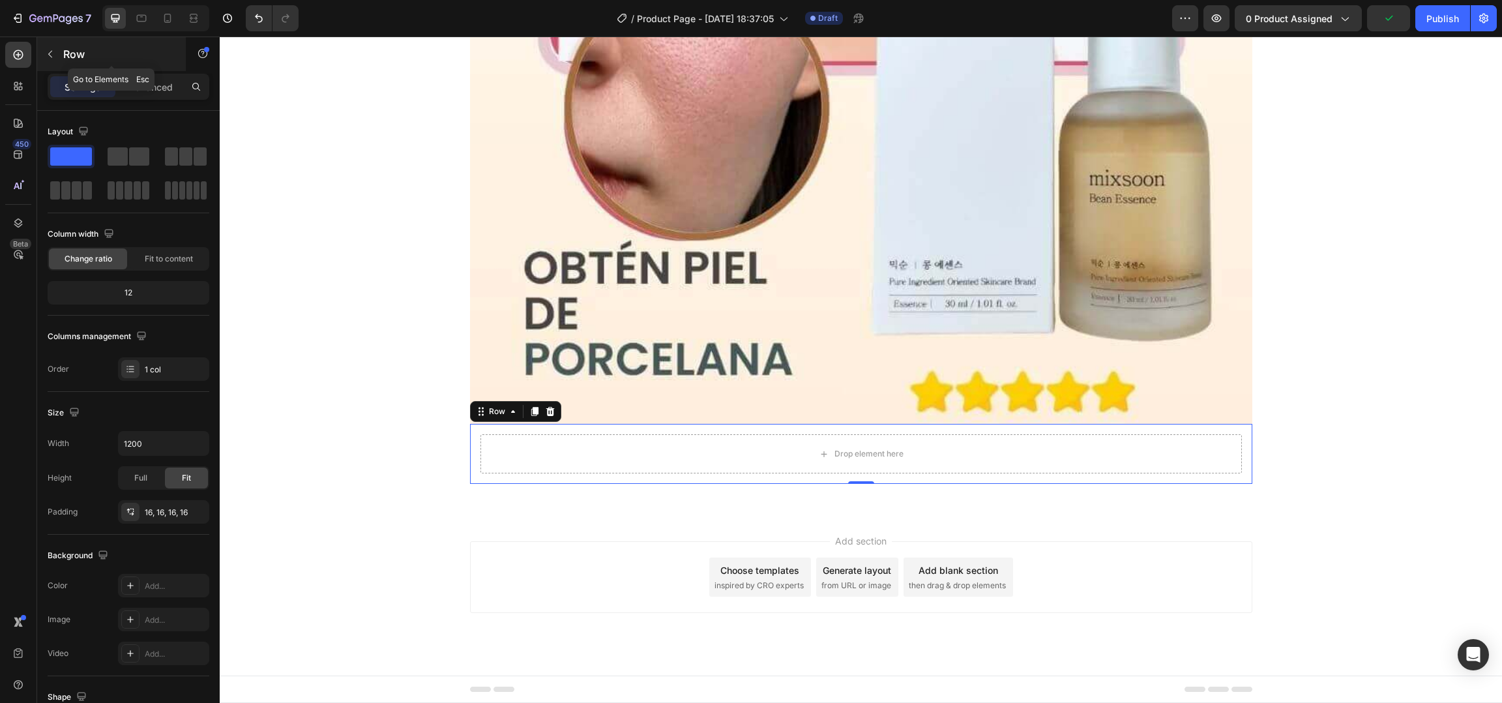
click at [85, 51] on p "Row" at bounding box center [118, 54] width 111 height 16
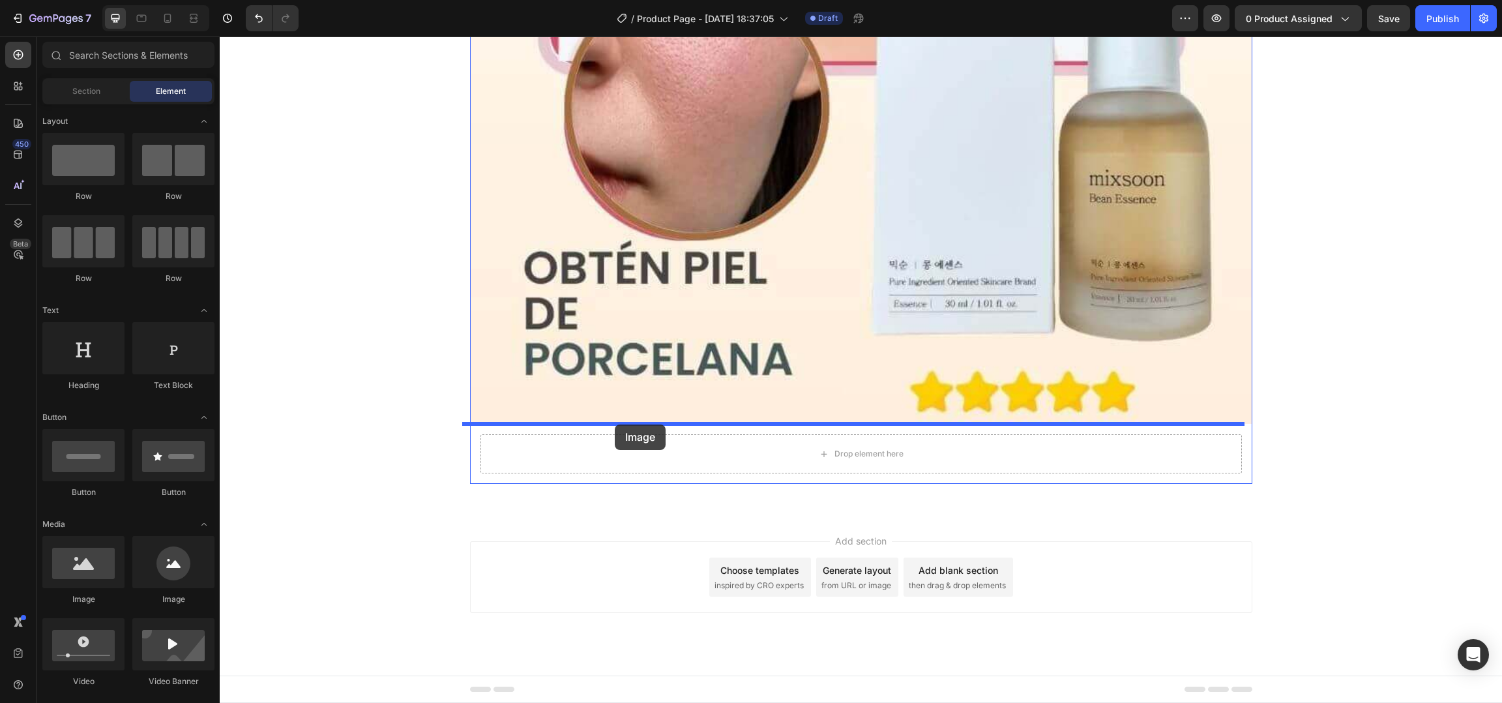
drag, startPoint x: 328, startPoint y: 582, endPoint x: 615, endPoint y: 424, distance: 327.4
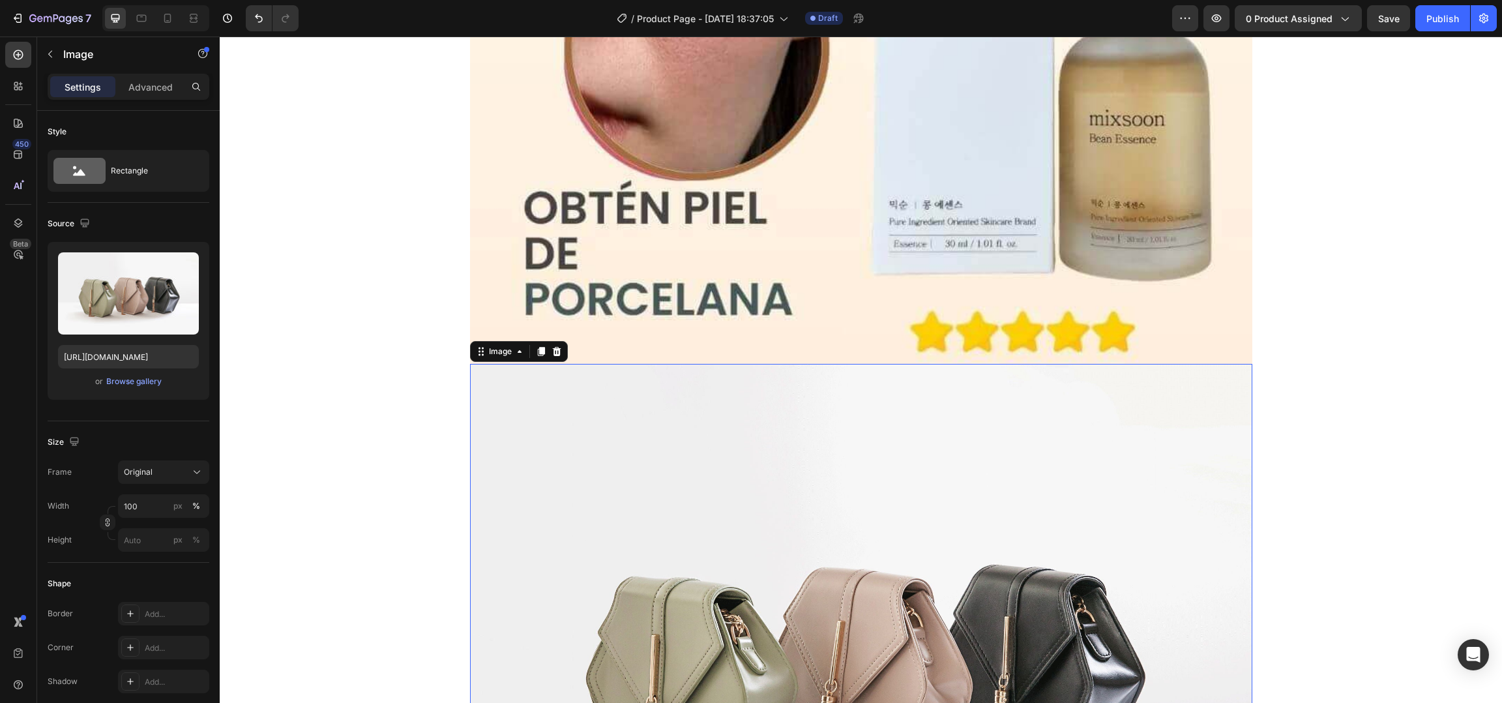
scroll to position [788, 0]
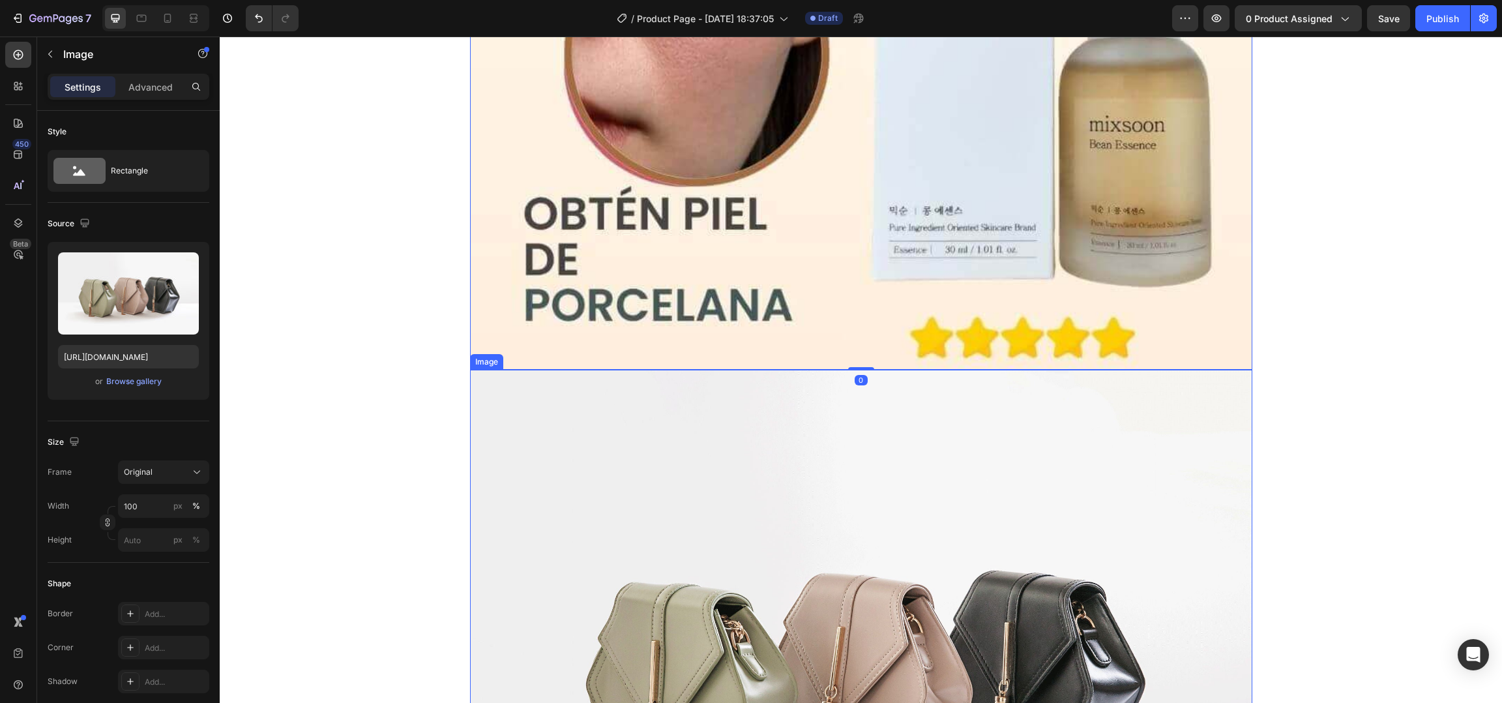
click at [681, 430] on img at bounding box center [861, 663] width 782 height 587
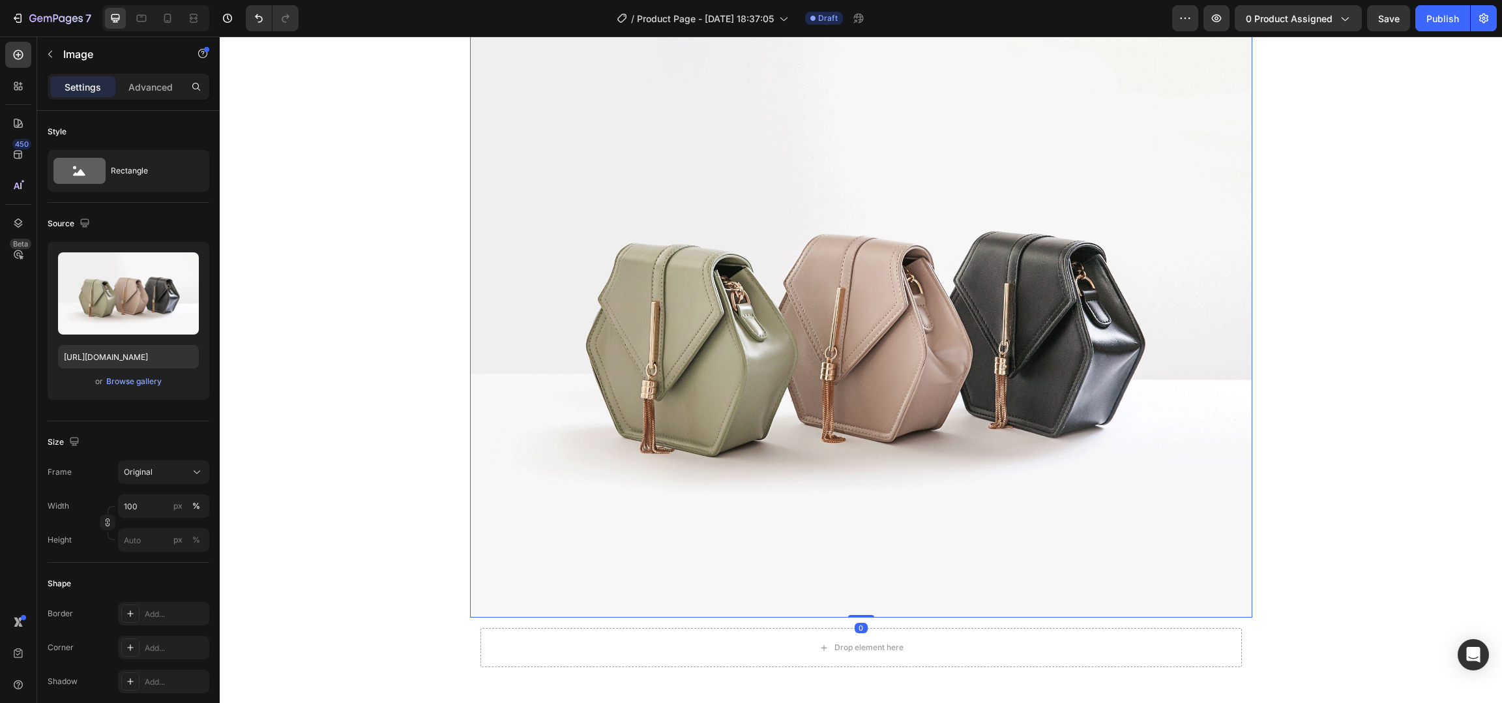
scroll to position [1321, 0]
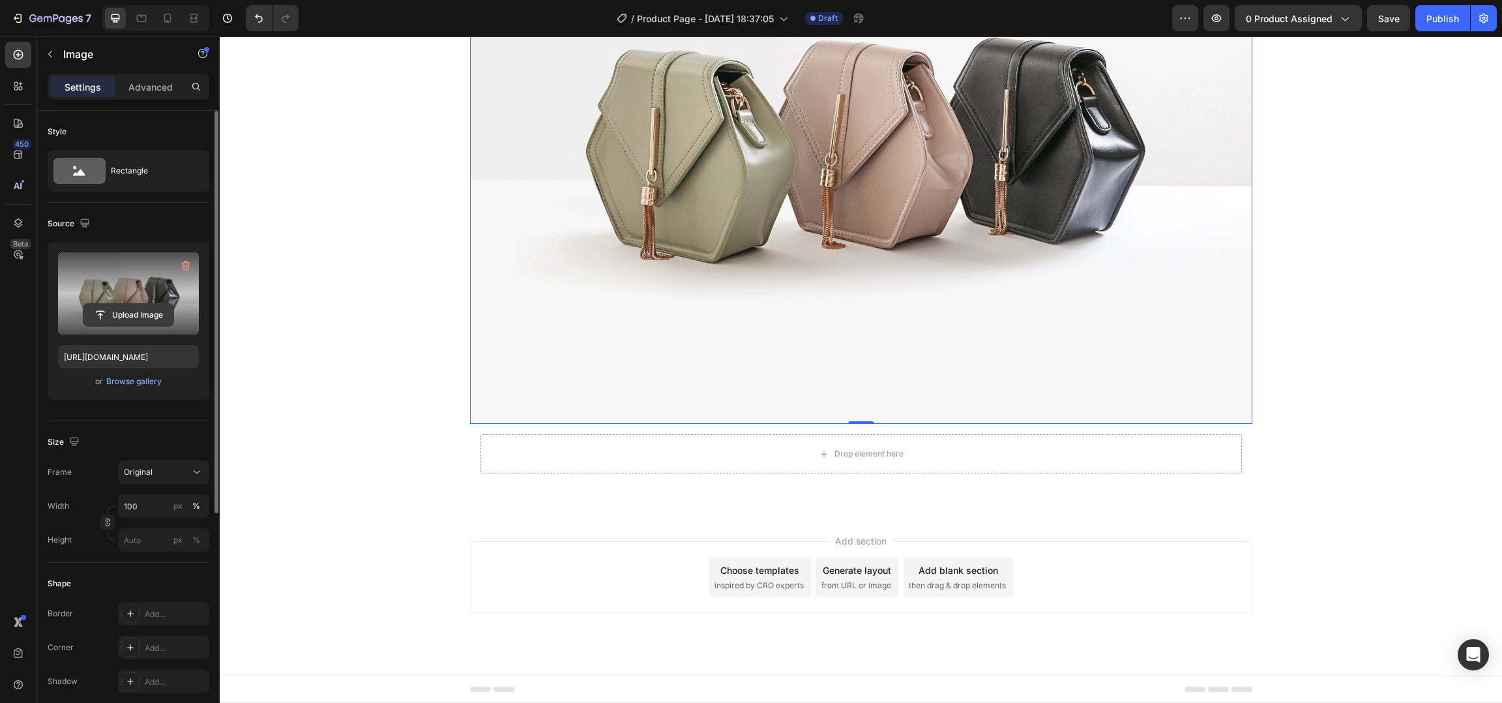
click at [127, 310] on input "file" at bounding box center [128, 315] width 90 height 22
type input "[URL][DOMAIN_NAME]"
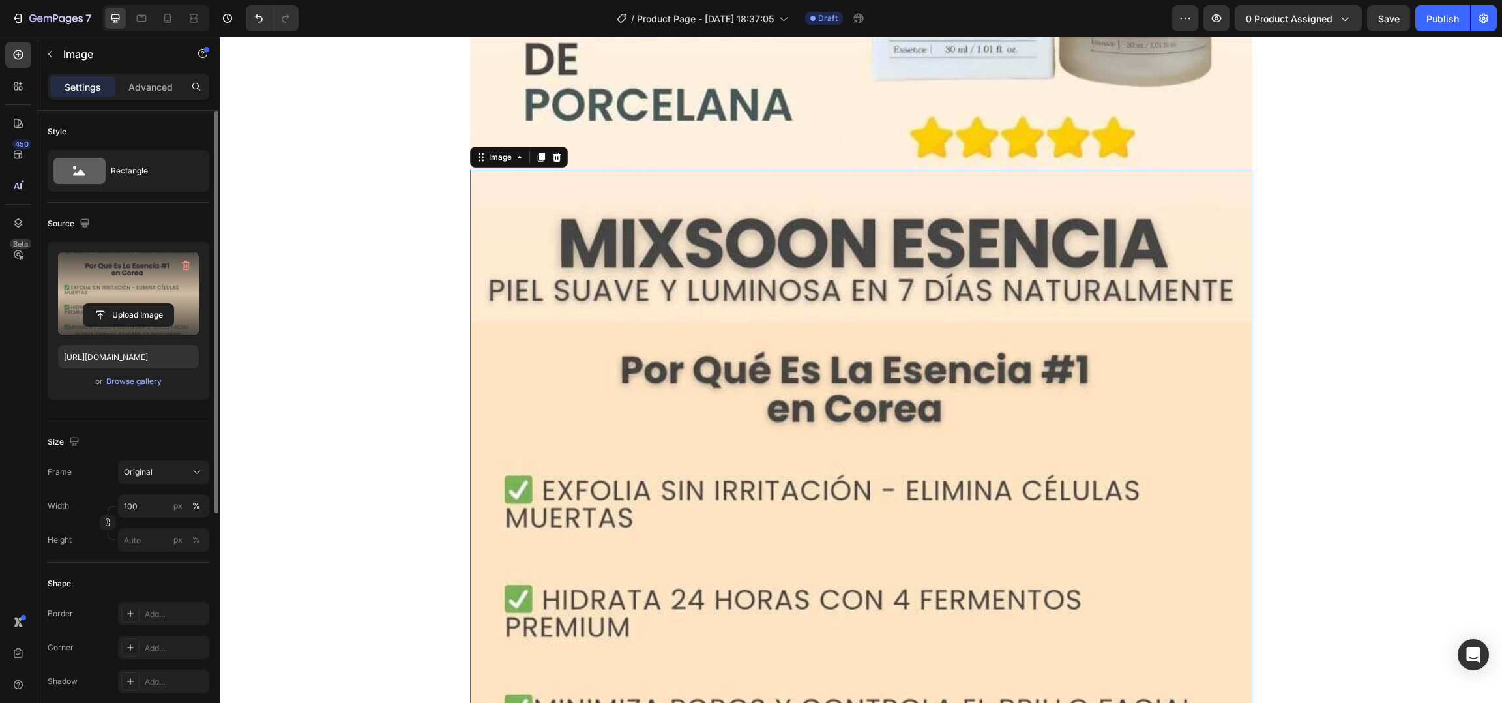
scroll to position [988, 0]
click at [1336, 246] on div "Image Image 0 Drop element here Row Row" at bounding box center [861, 21] width 1282 height 1851
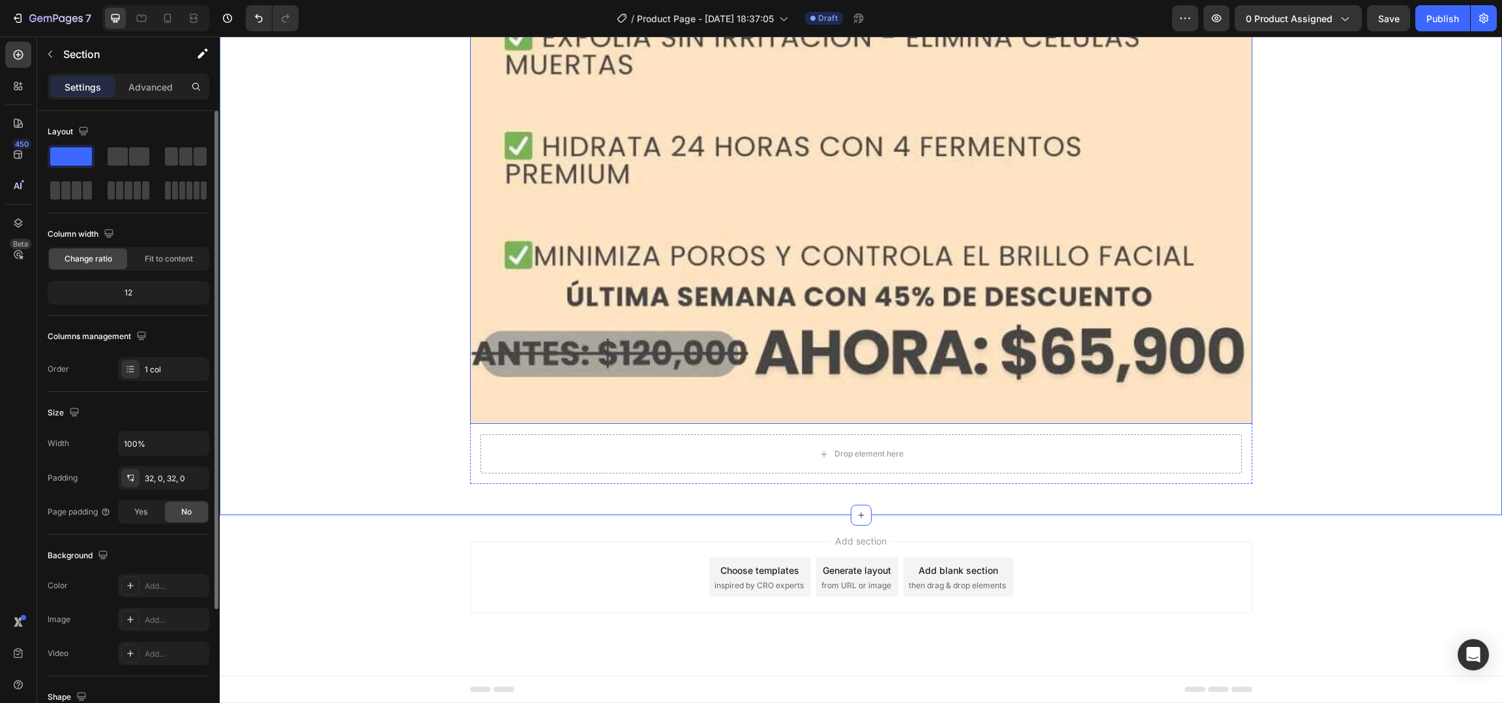
scroll to position [1434, 0]
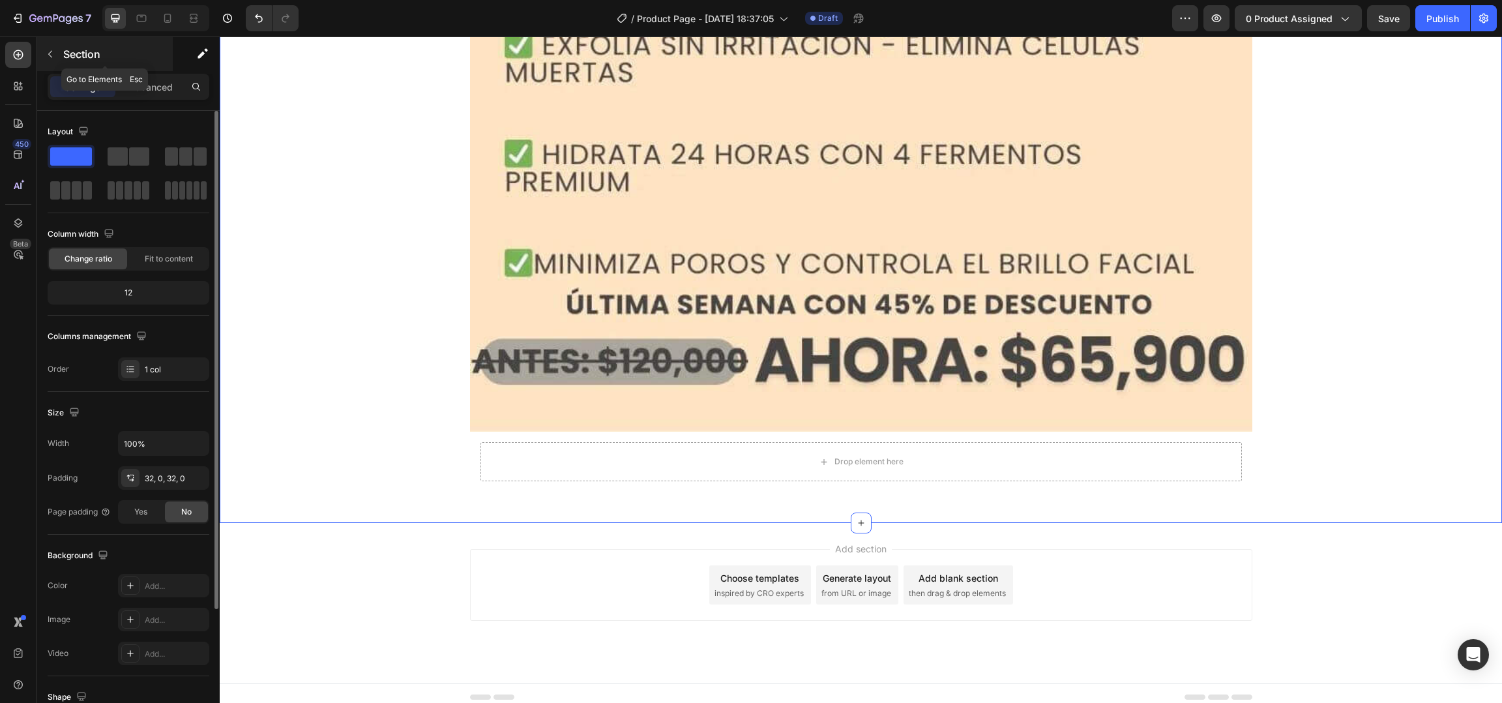
click at [84, 50] on p "Section" at bounding box center [116, 54] width 107 height 16
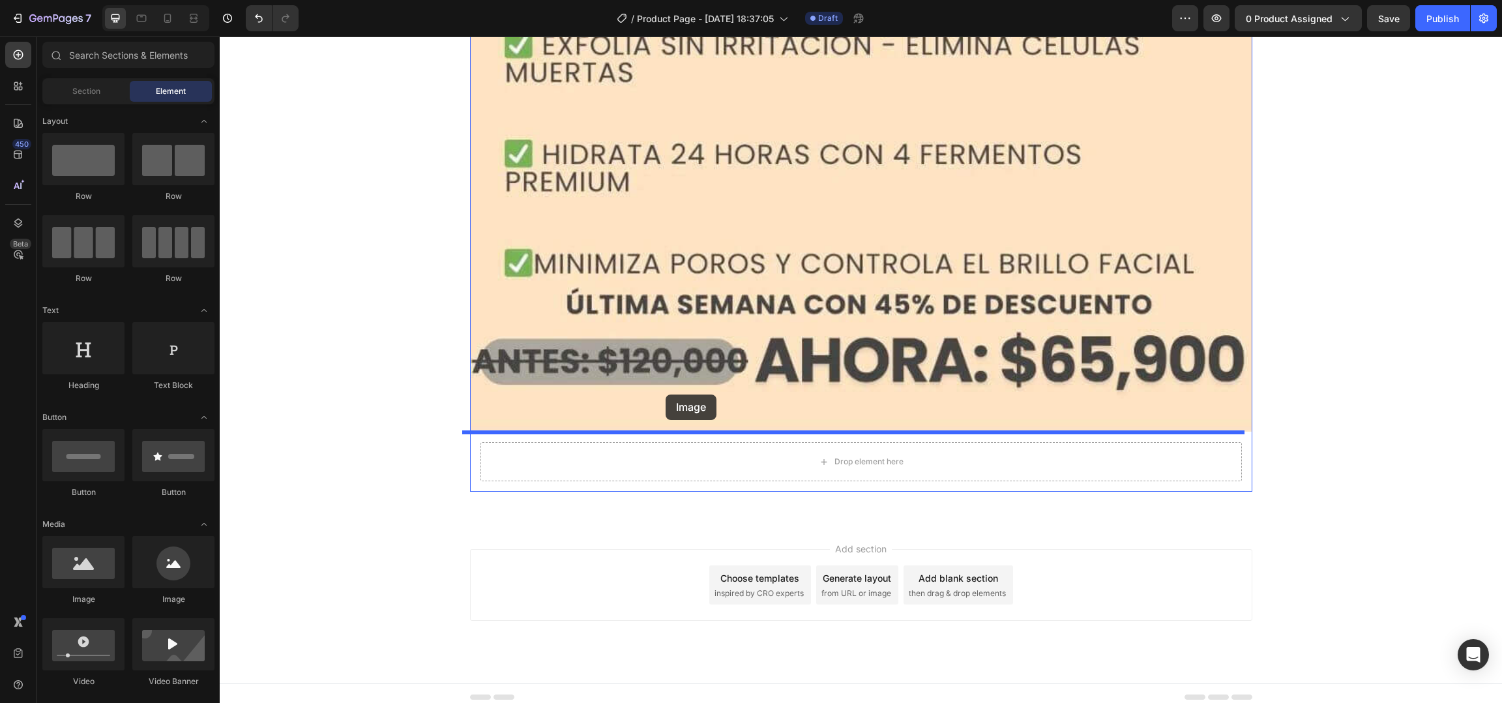
drag, startPoint x: 316, startPoint y: 602, endPoint x: 666, endPoint y: 393, distance: 407.3
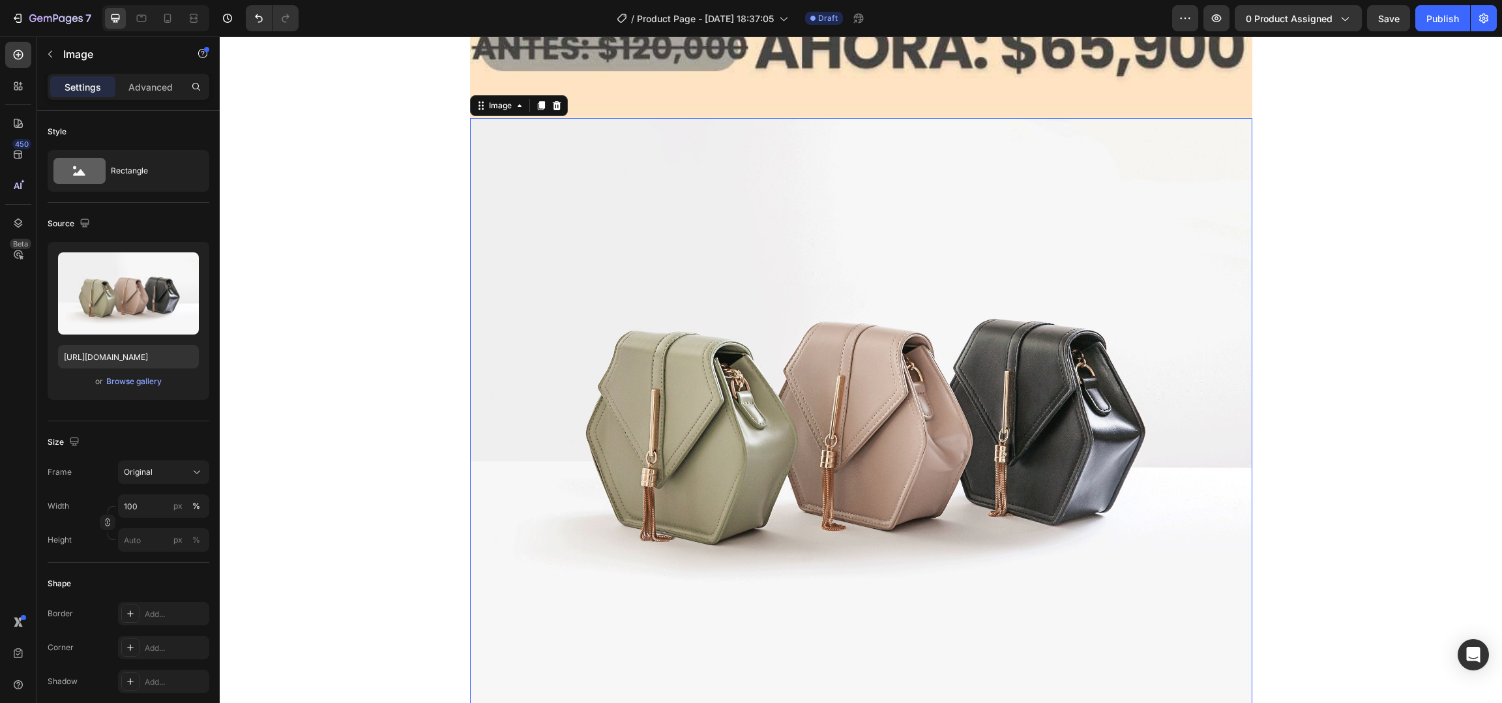
scroll to position [1747, 0]
click at [1112, 265] on img at bounding box center [861, 412] width 782 height 587
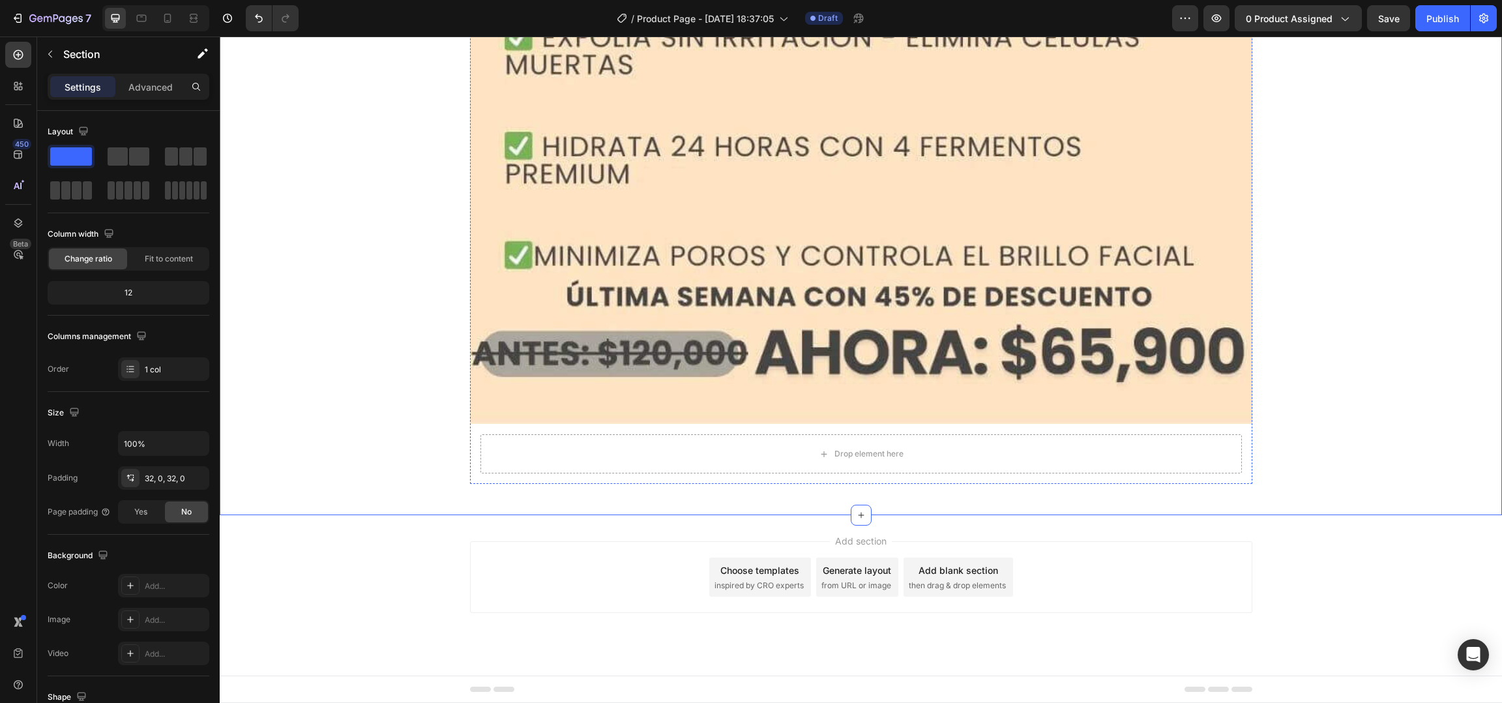
scroll to position [1441, 0]
click at [54, 57] on icon "button" at bounding box center [50, 54] width 10 height 10
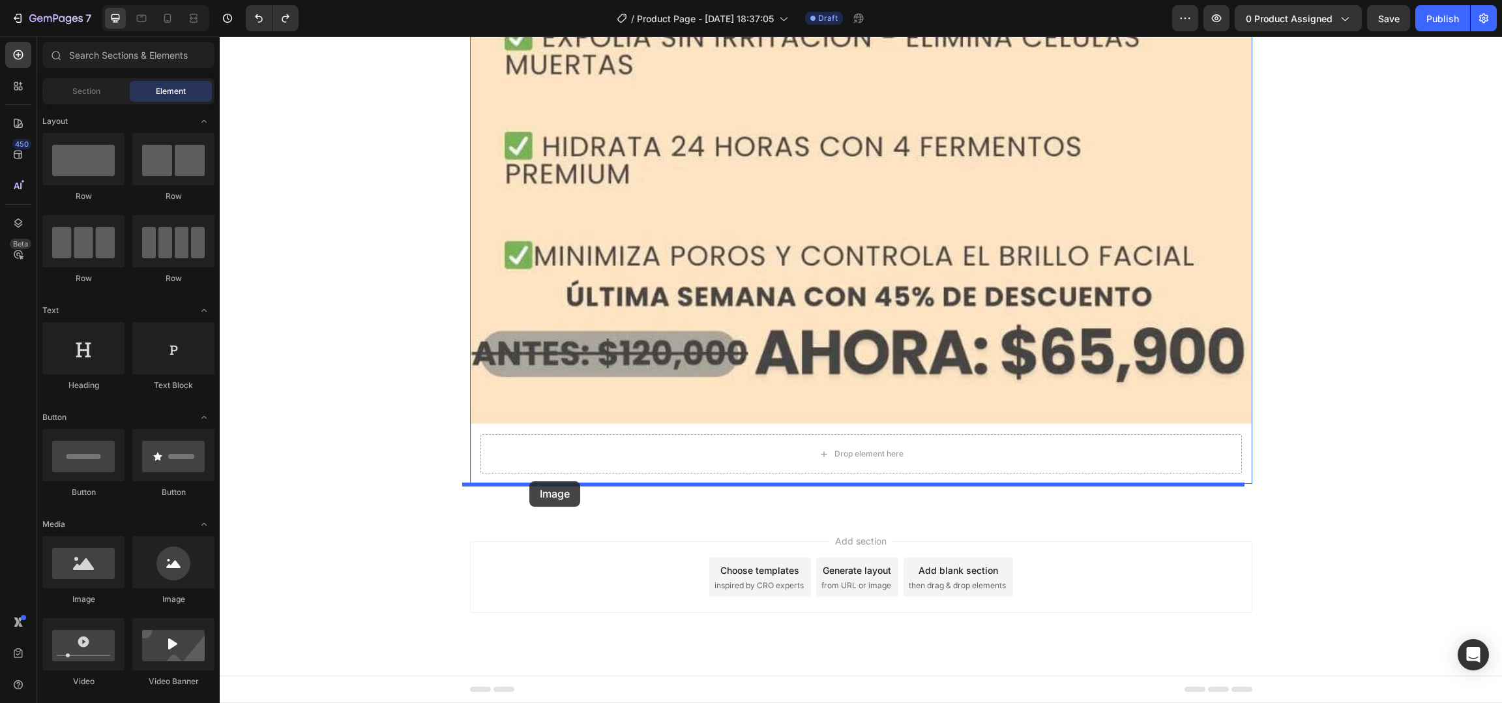
drag, startPoint x: 327, startPoint y: 598, endPoint x: 529, endPoint y: 481, distance: 233.9
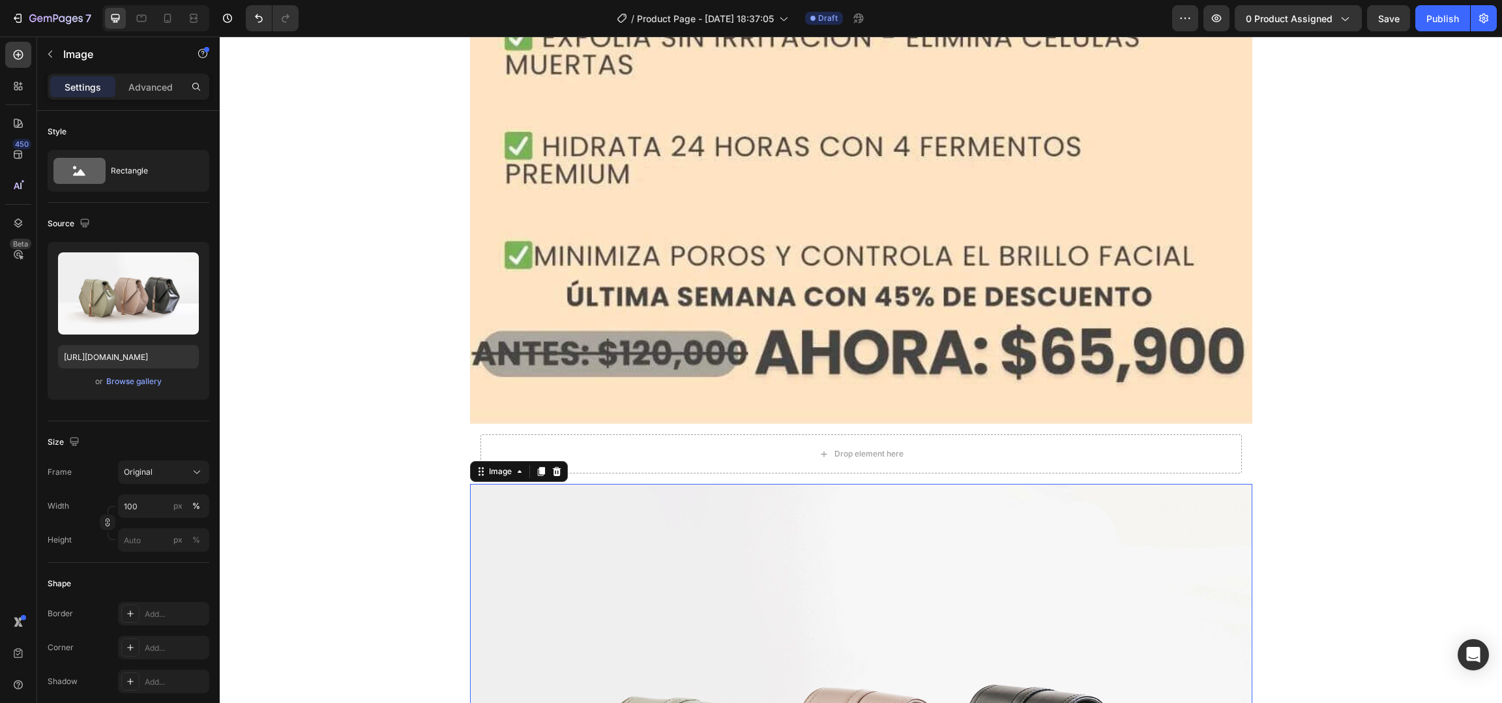
scroll to position [1747, 0]
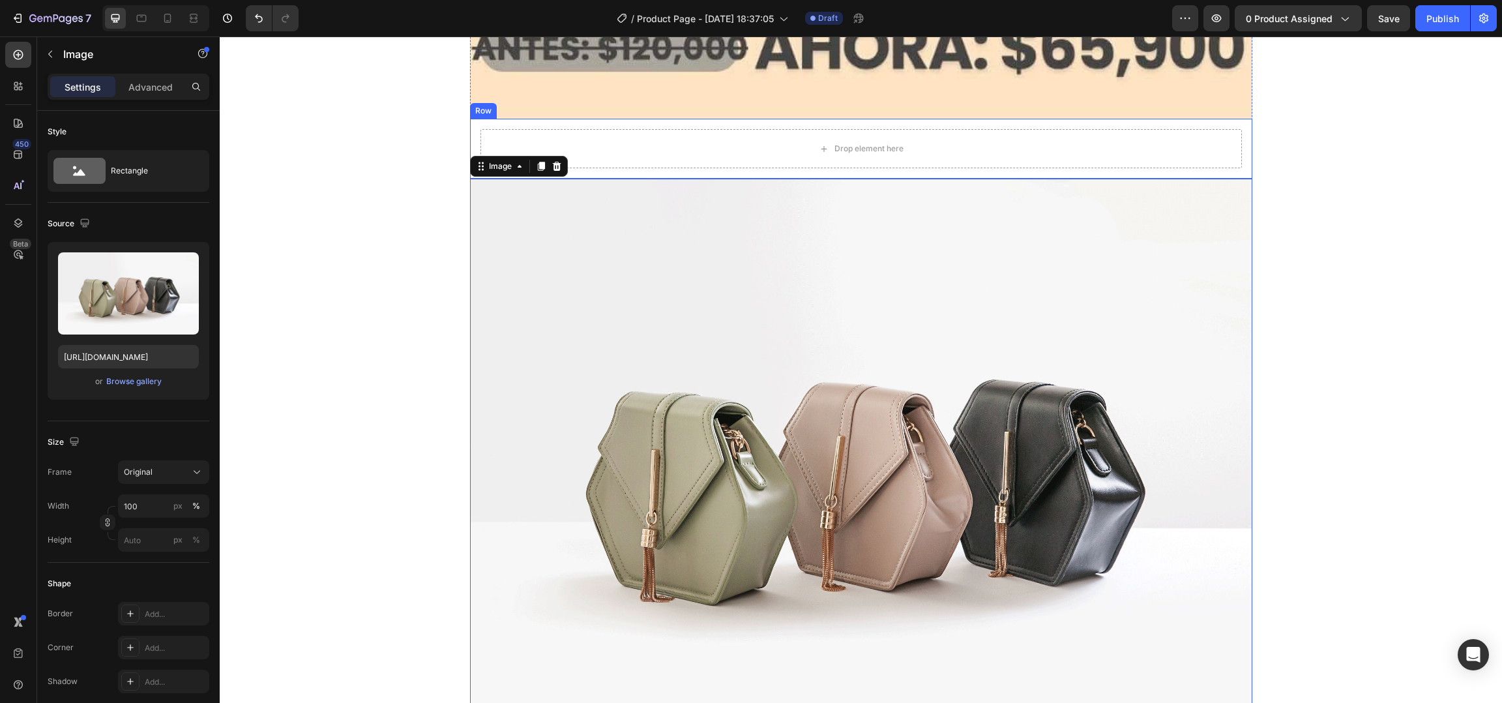
click at [1241, 152] on div "Drop element here Row" at bounding box center [861, 149] width 782 height 60
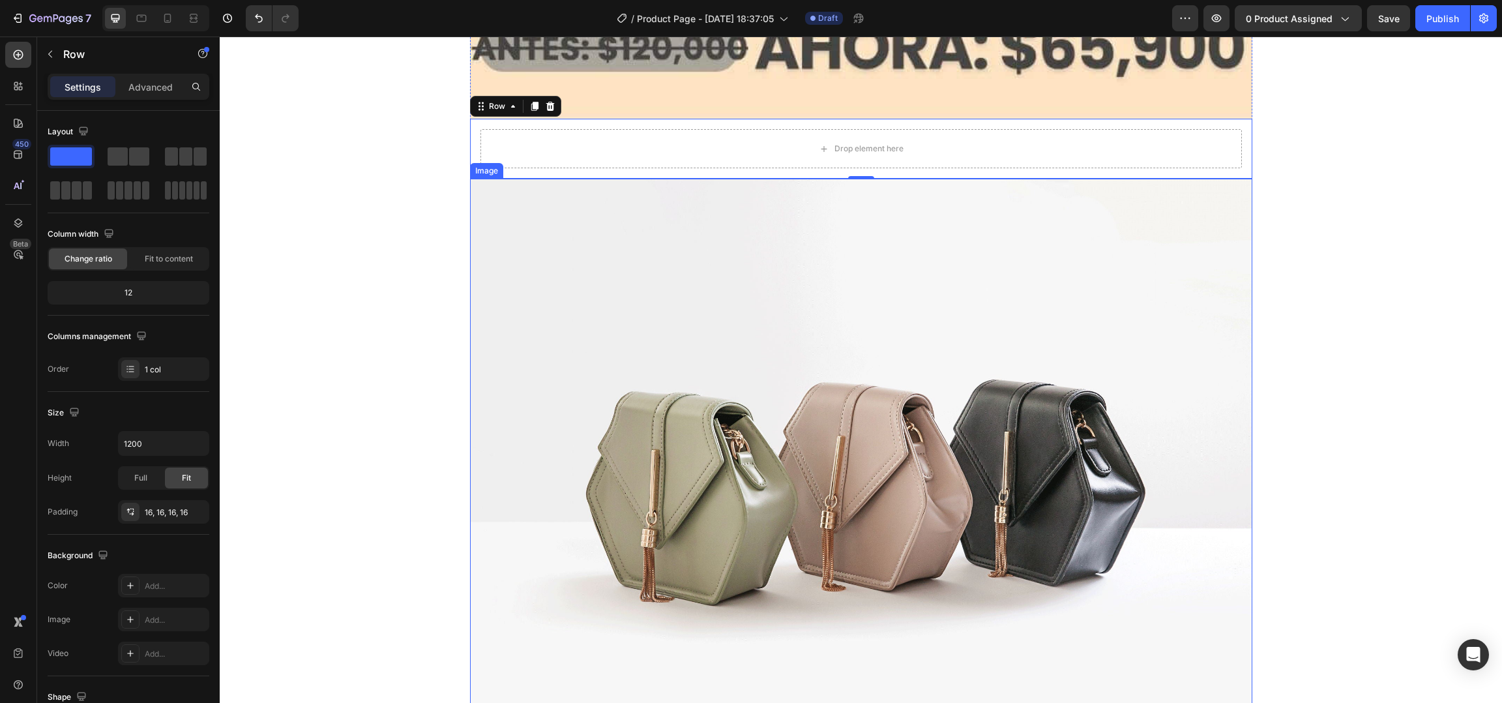
click at [849, 299] on img at bounding box center [861, 472] width 782 height 587
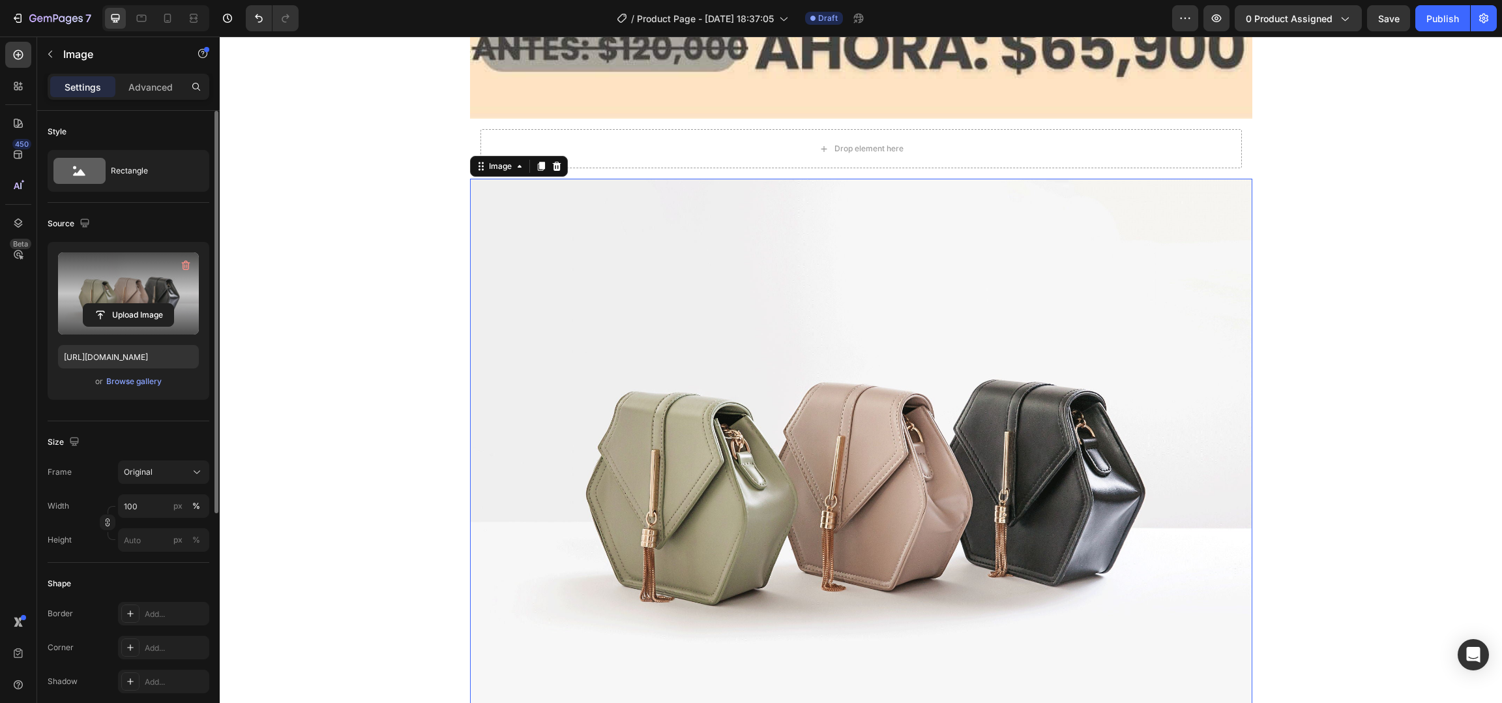
click at [136, 297] on label at bounding box center [128, 293] width 141 height 82
click at [136, 304] on input "file" at bounding box center [128, 315] width 90 height 22
type input "[URL][DOMAIN_NAME]"
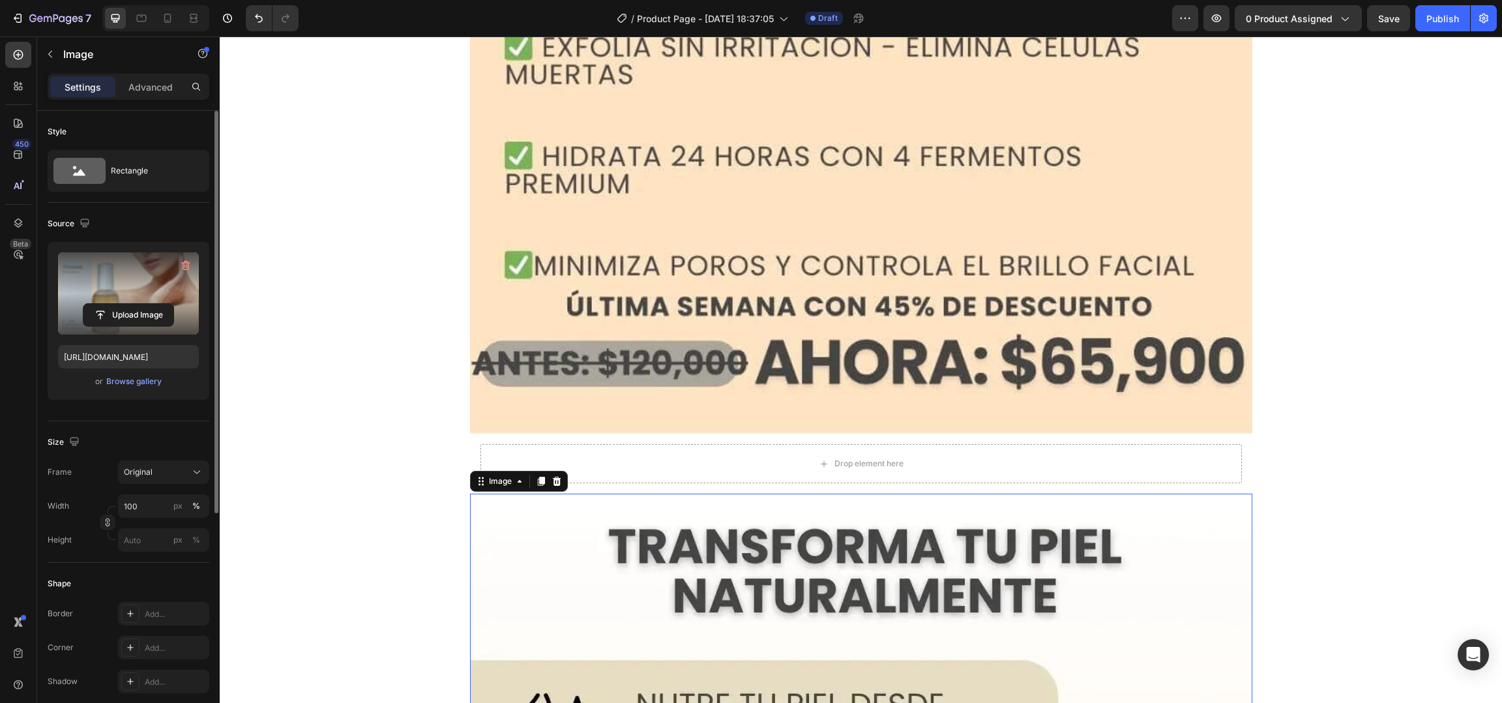
scroll to position [1535, 0]
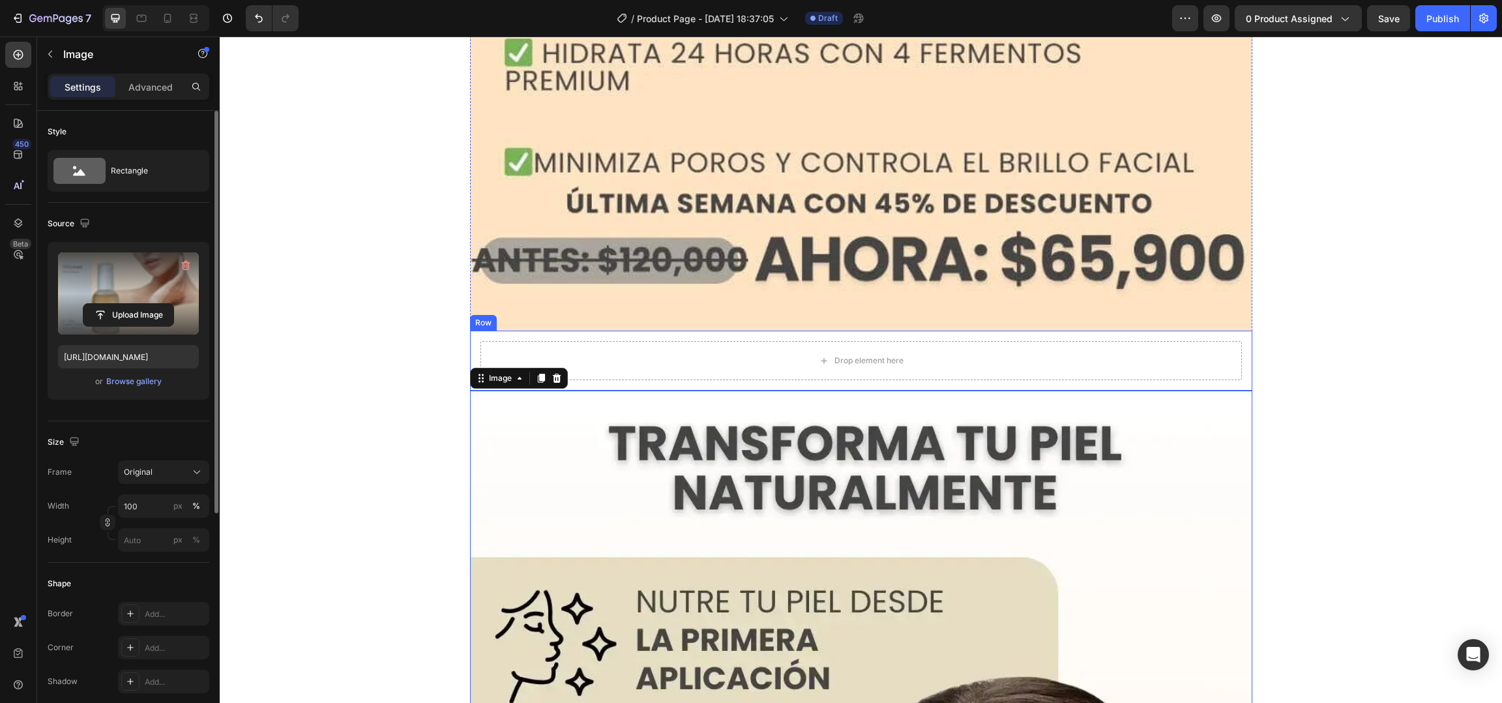
click at [569, 340] on div "Drop element here Row" at bounding box center [861, 361] width 782 height 60
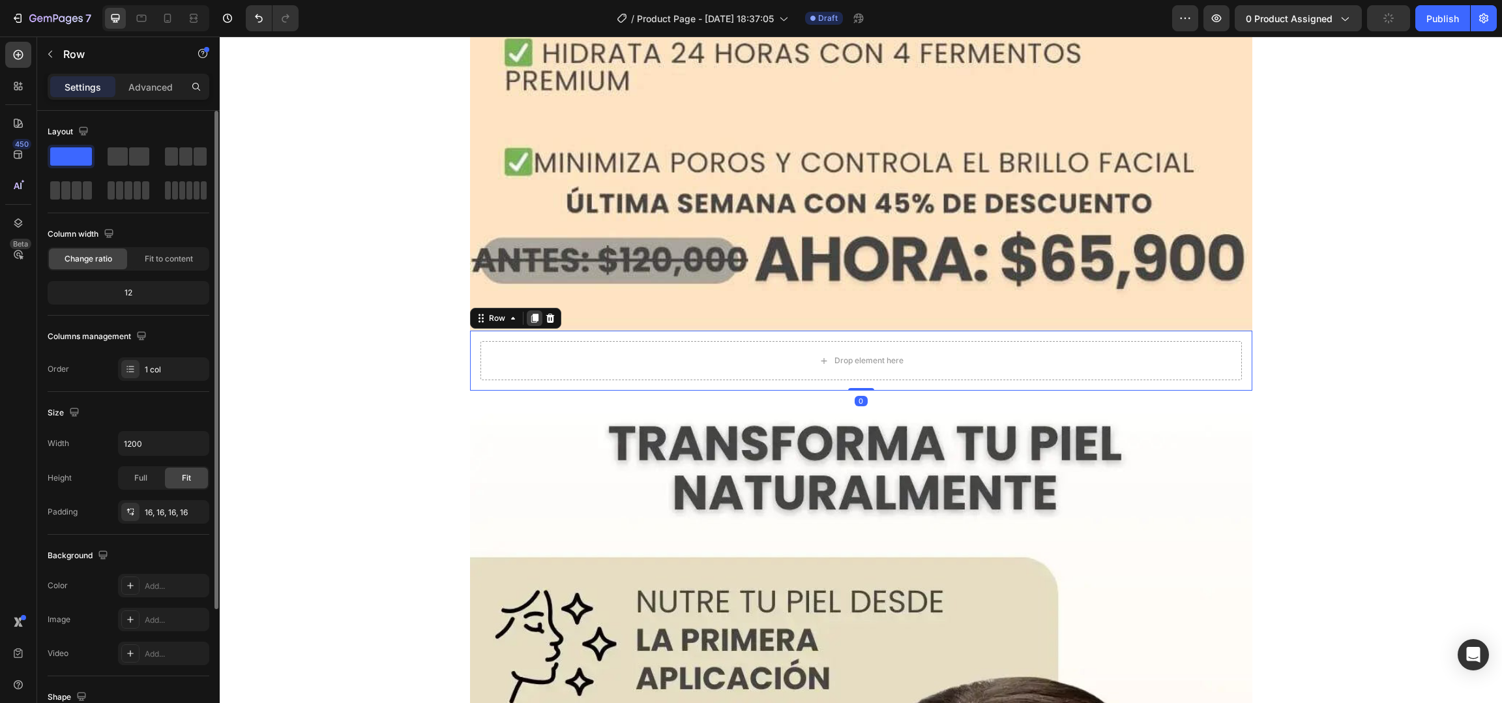
click at [527, 323] on div at bounding box center [535, 318] width 16 height 16
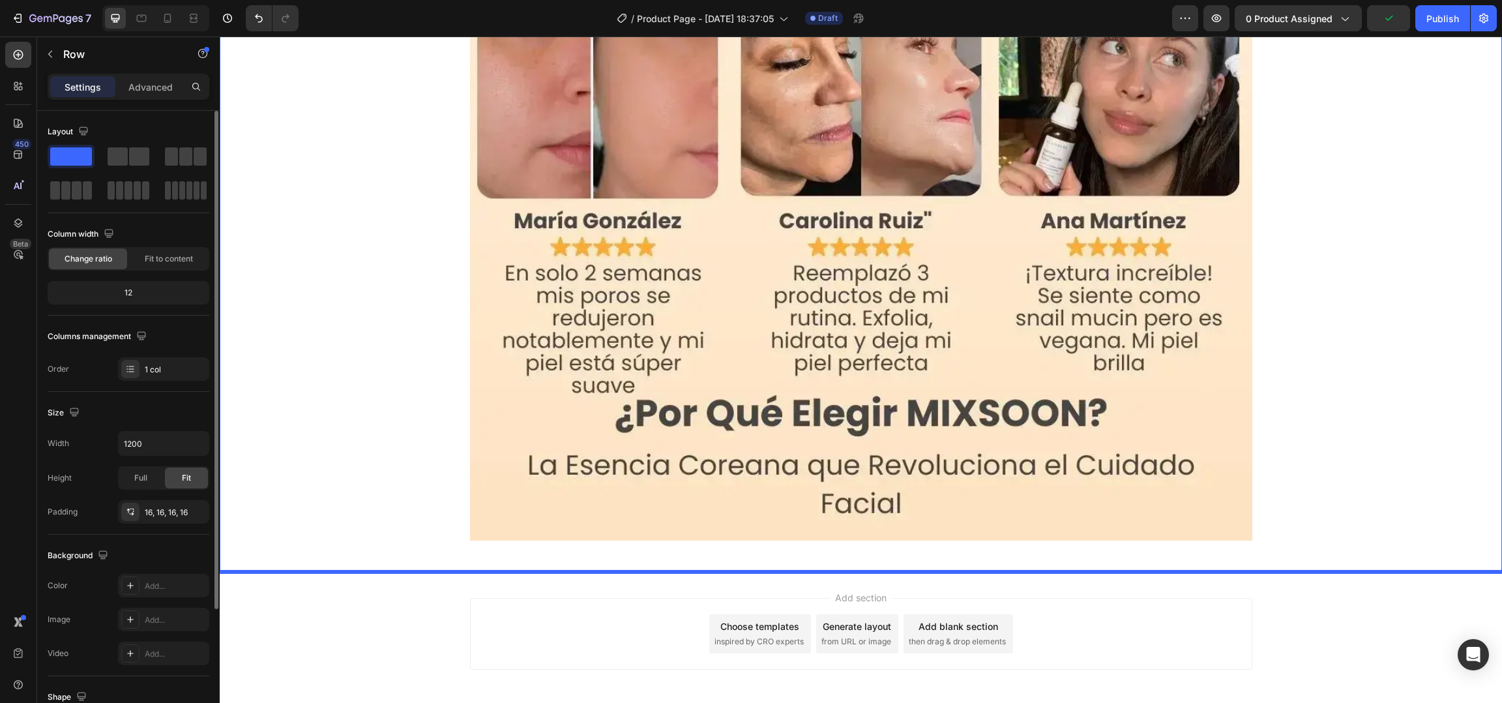
scroll to position [3284, 0]
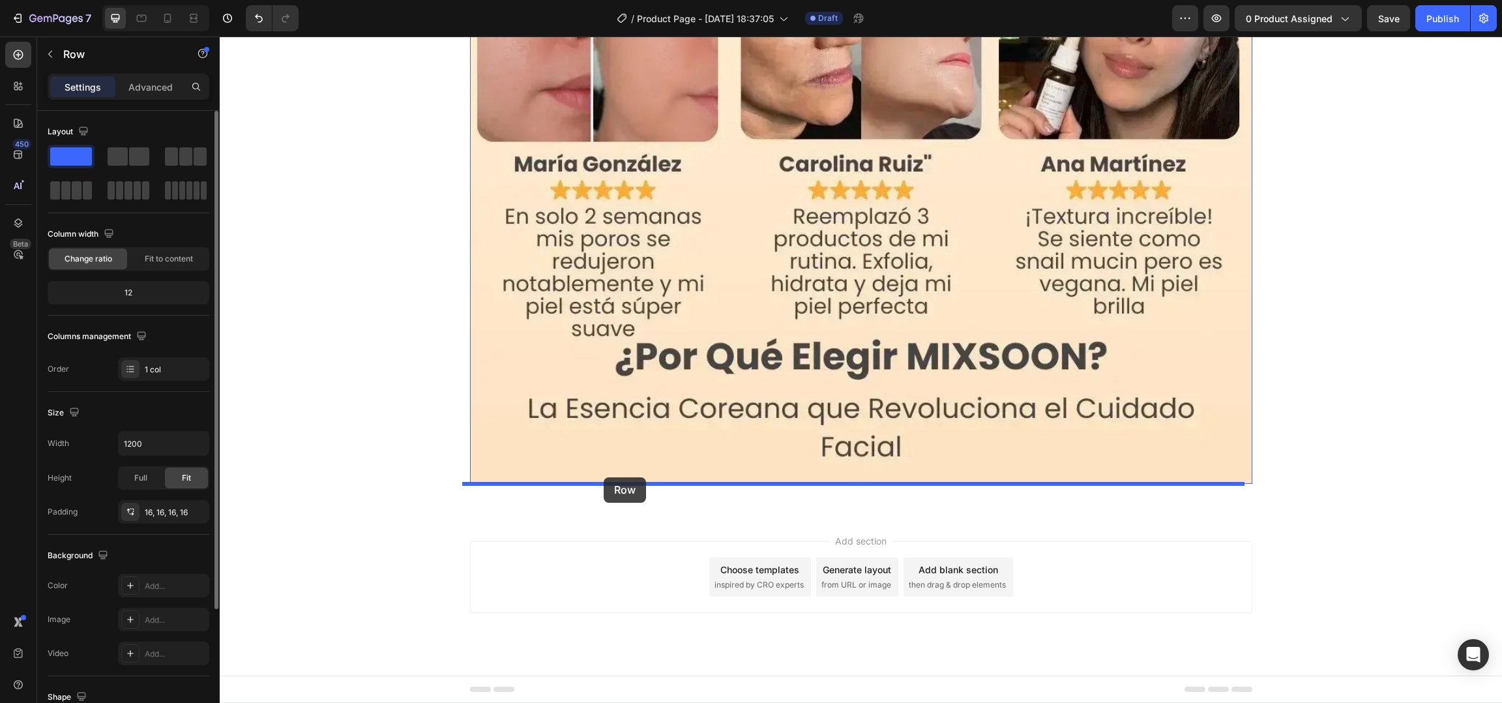
drag, startPoint x: 589, startPoint y: 395, endPoint x: 604, endPoint y: 477, distance: 83.5
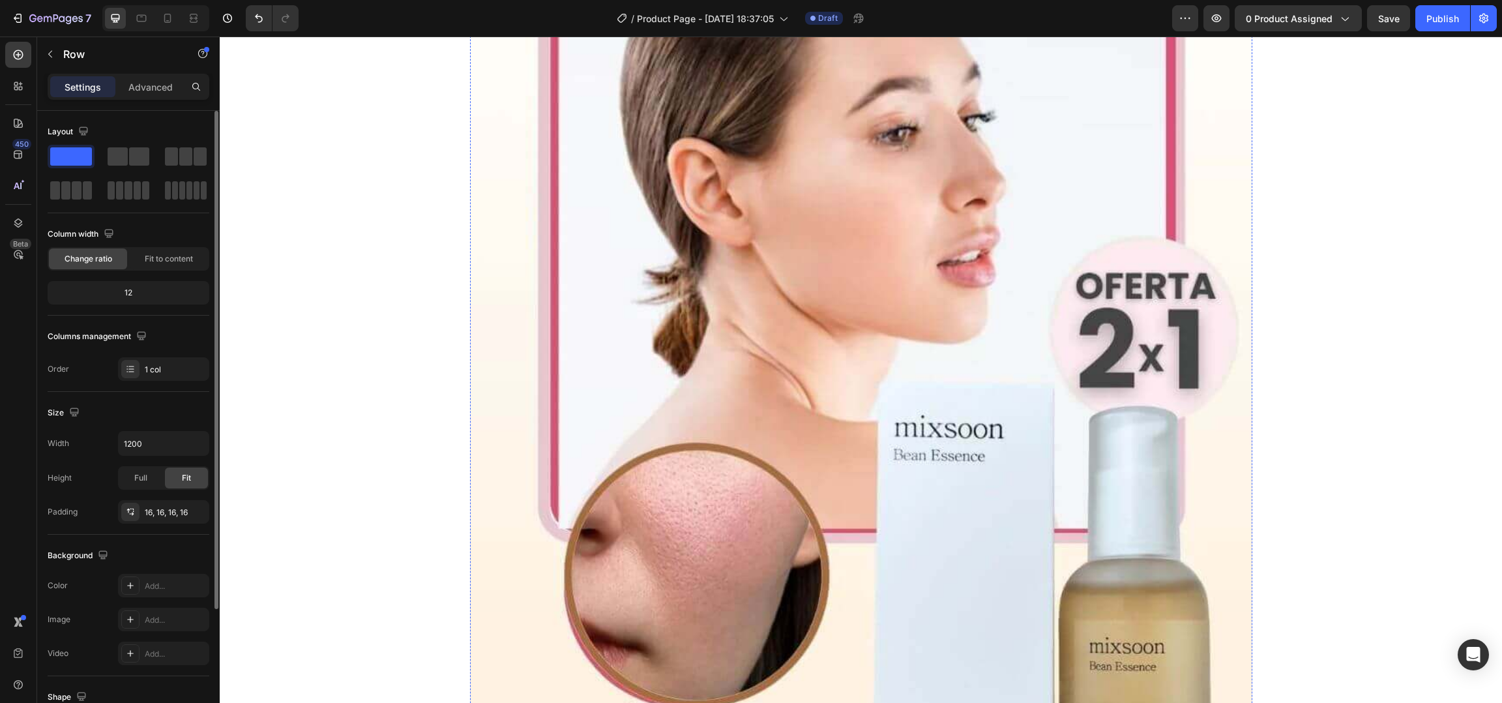
scroll to position [0, 0]
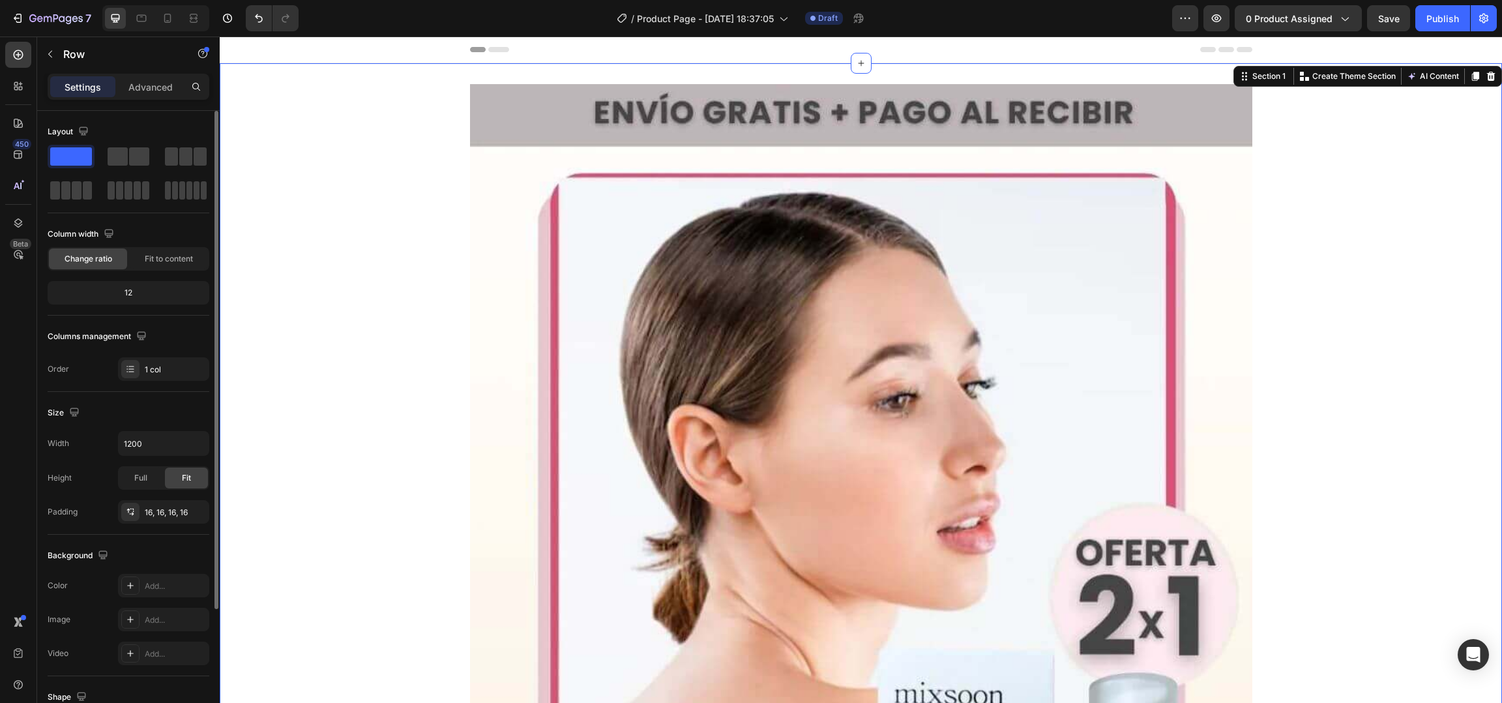
click at [731, 113] on img at bounding box center [861, 621] width 782 height 1074
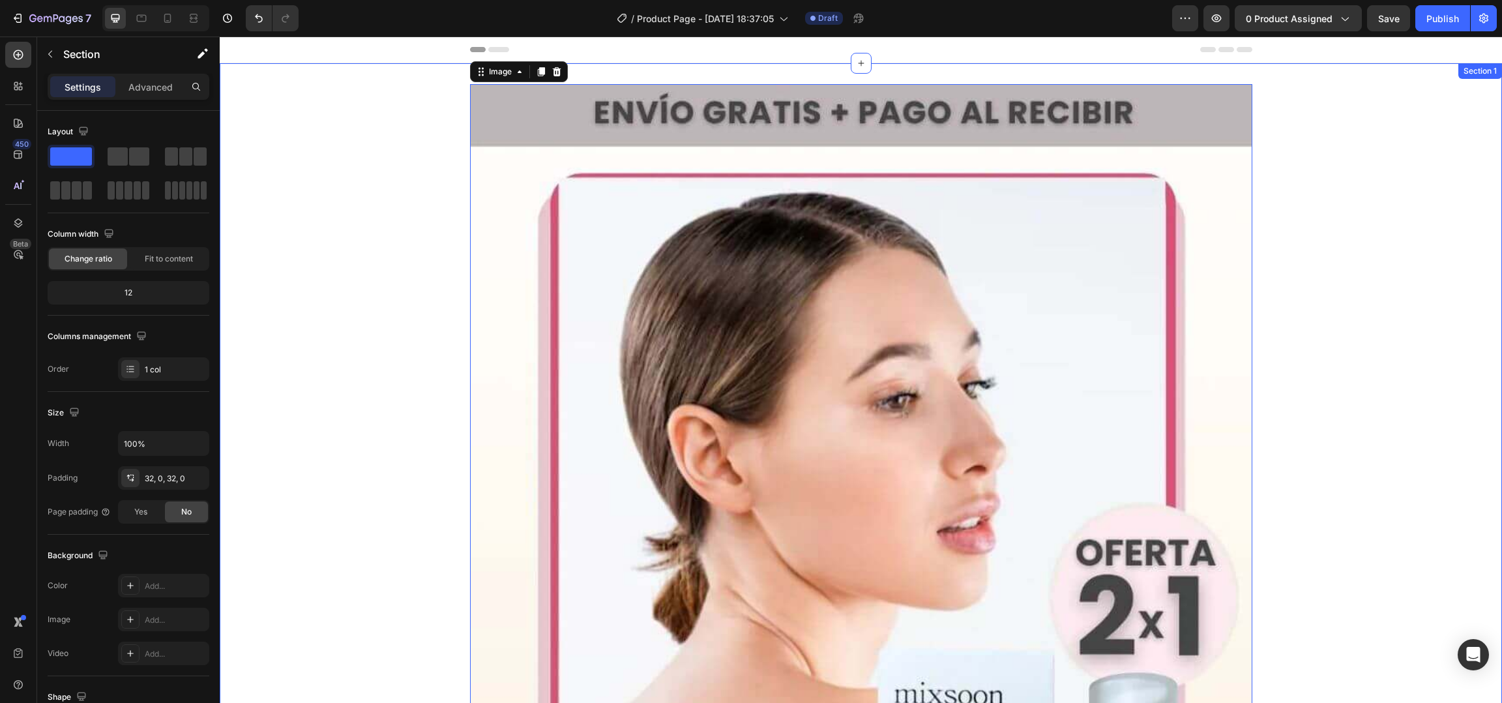
click at [628, 84] on img at bounding box center [861, 621] width 782 height 1074
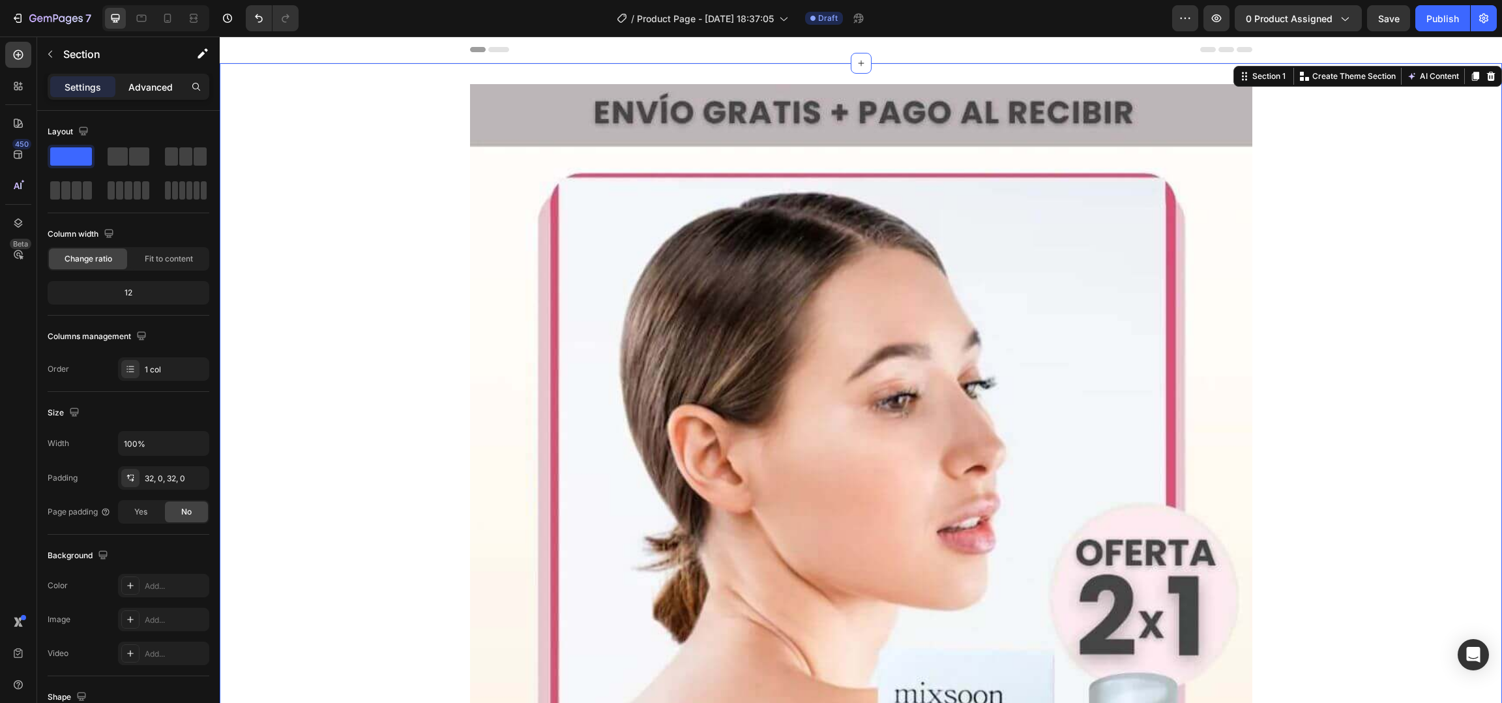
click at [143, 96] on div "Advanced" at bounding box center [150, 86] width 65 height 21
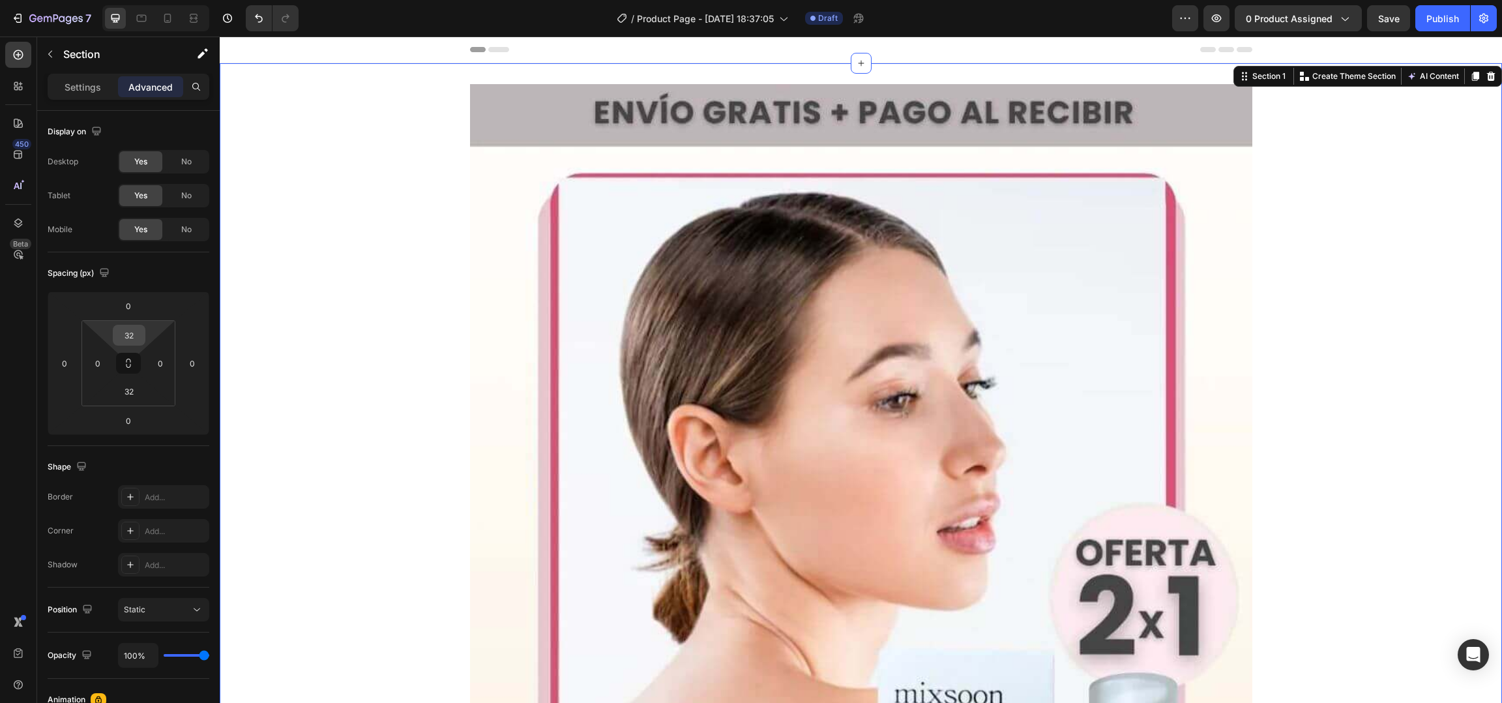
click at [130, 340] on input "32" at bounding box center [129, 335] width 26 height 20
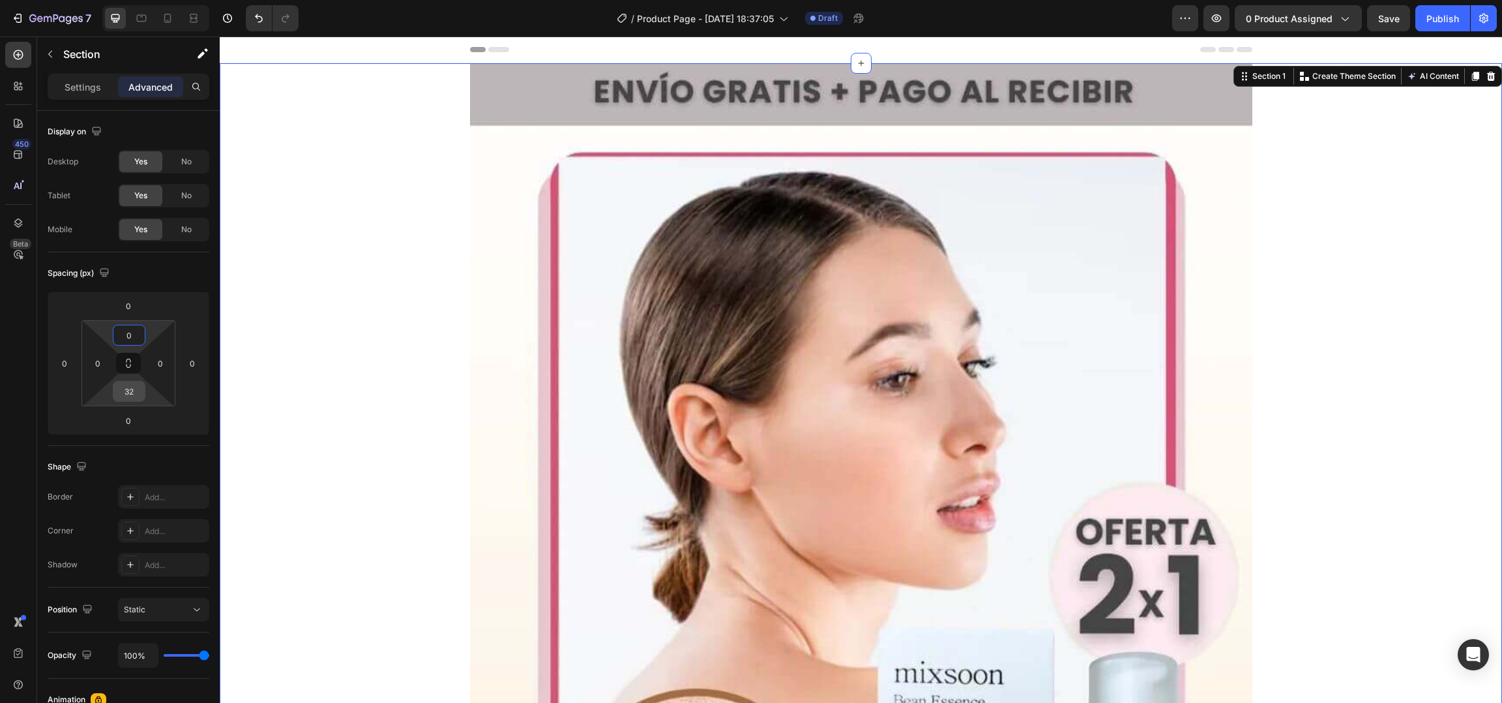
type input "0"
click at [130, 390] on input "32" at bounding box center [129, 391] width 26 height 20
type input "0"
click at [499, 293] on img at bounding box center [861, 600] width 782 height 1074
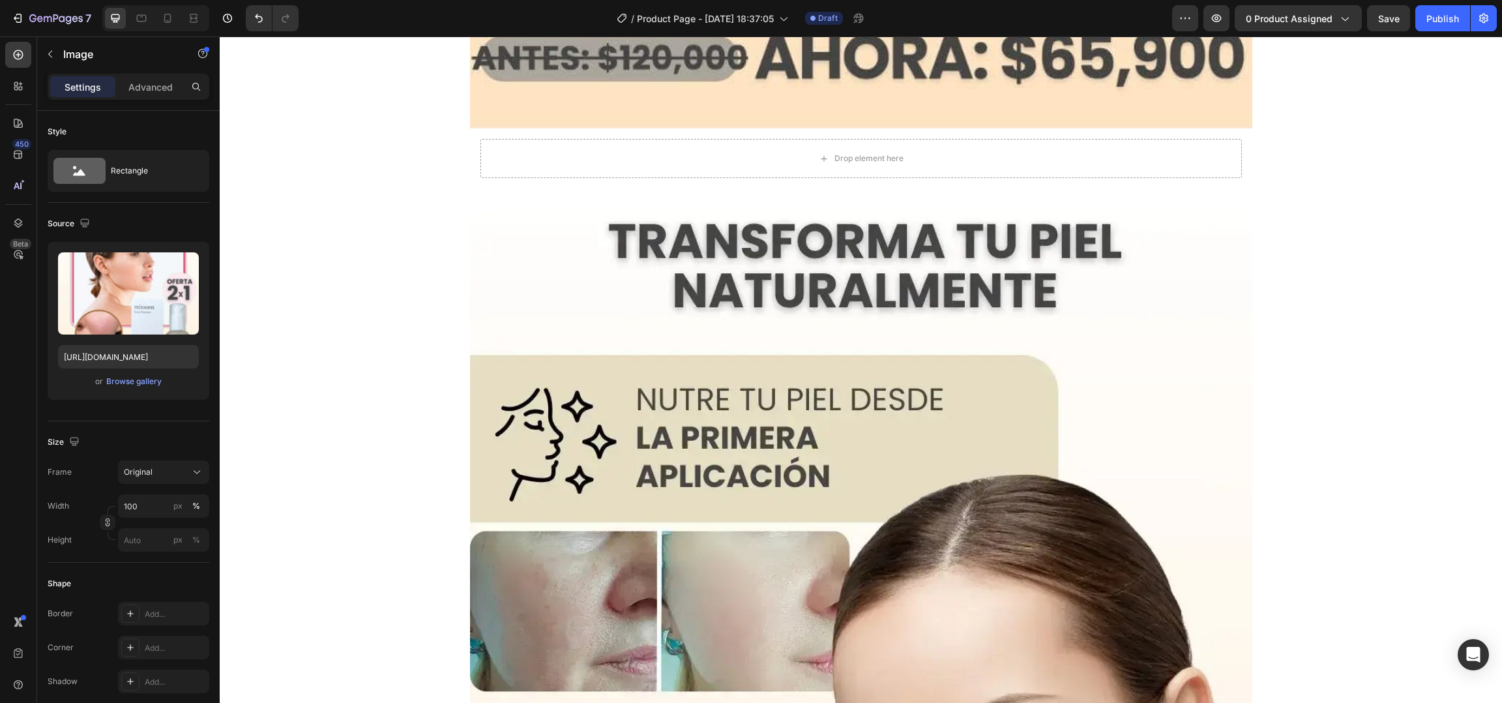
scroll to position [1714, 0]
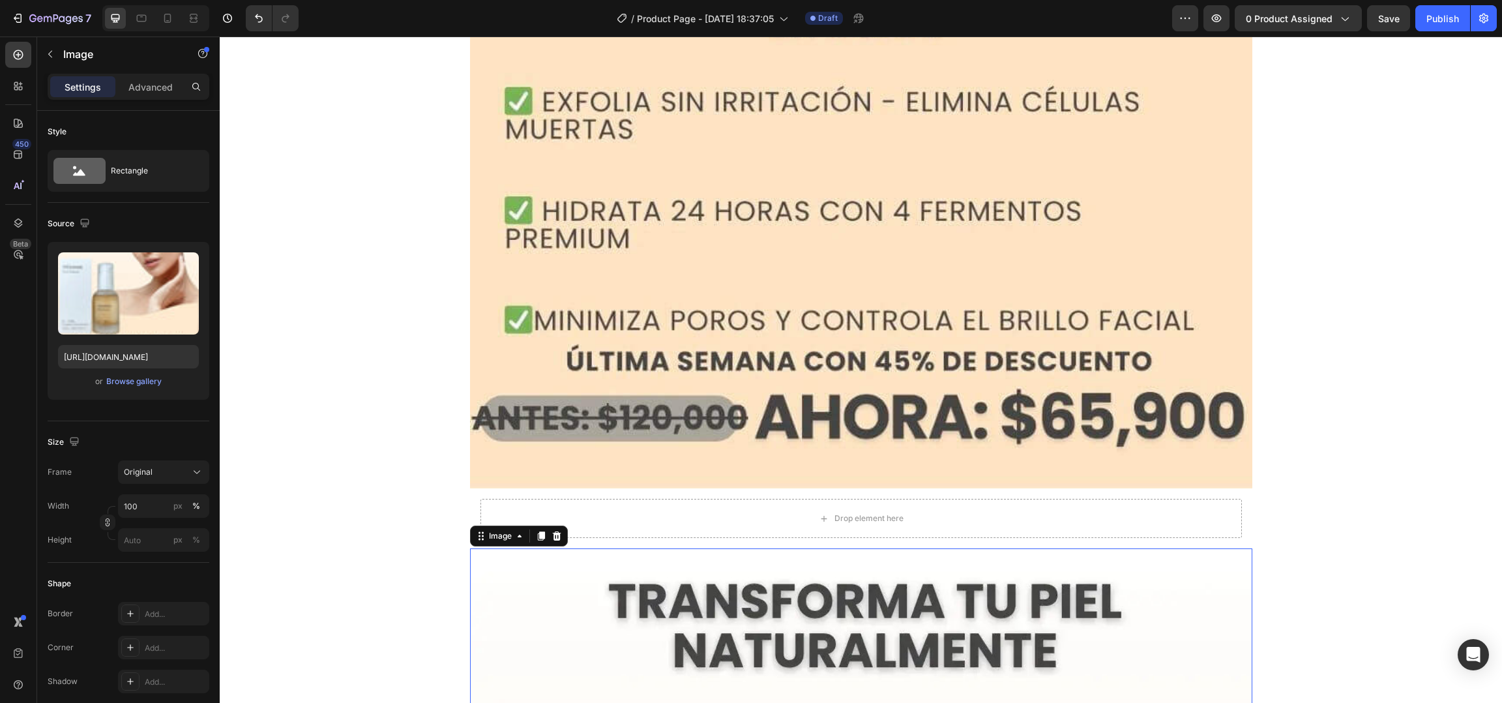
scroll to position [1355, 0]
click at [53, 58] on icon "button" at bounding box center [50, 54] width 10 height 10
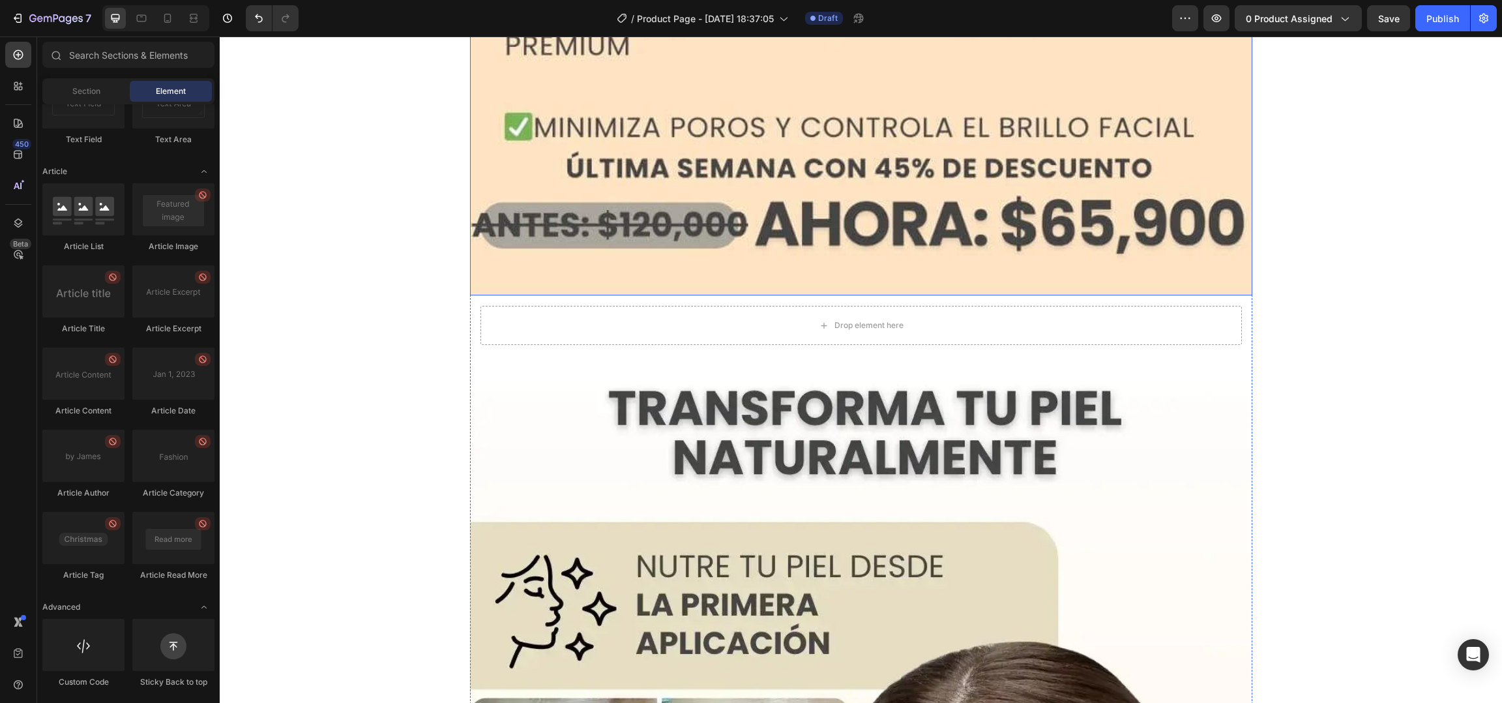
scroll to position [1344, 0]
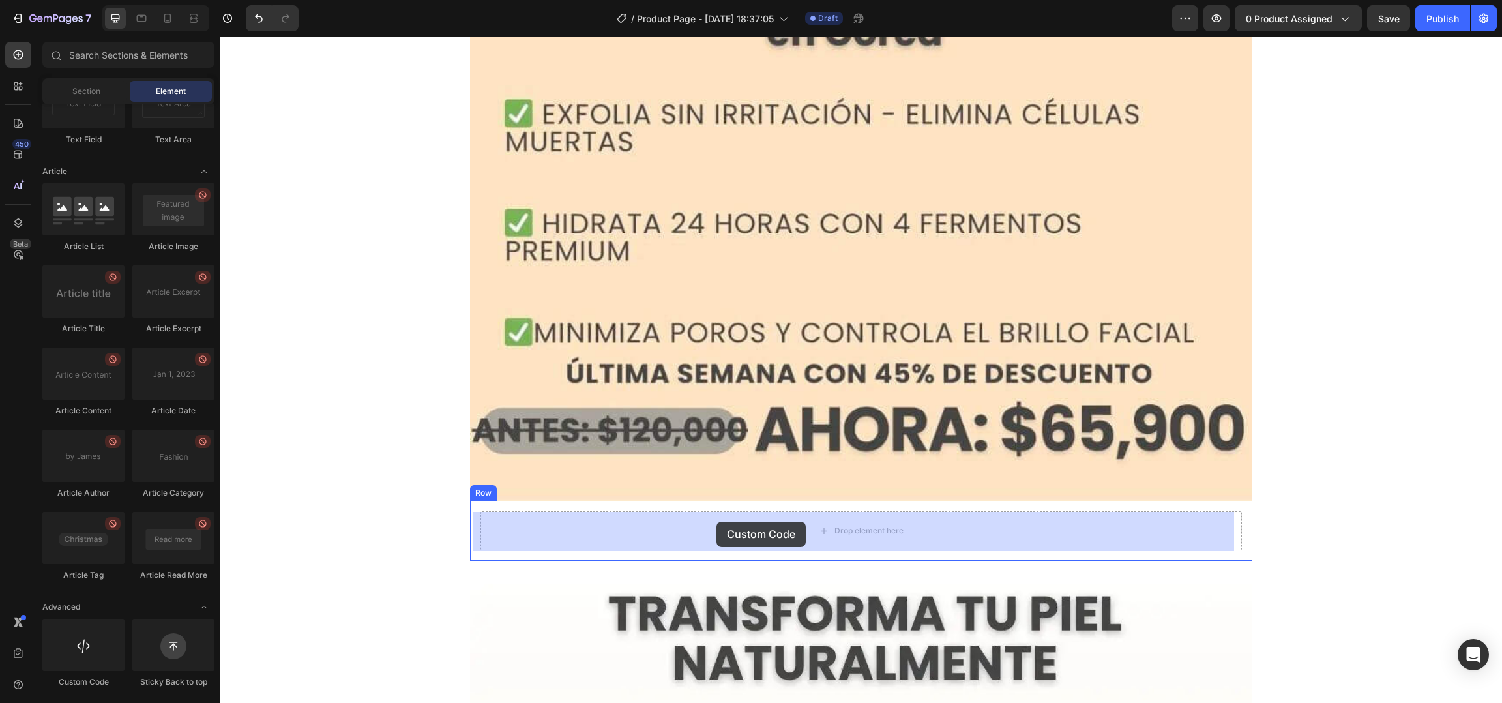
drag, startPoint x: 327, startPoint y: 686, endPoint x: 716, endPoint y: 522, distance: 423.1
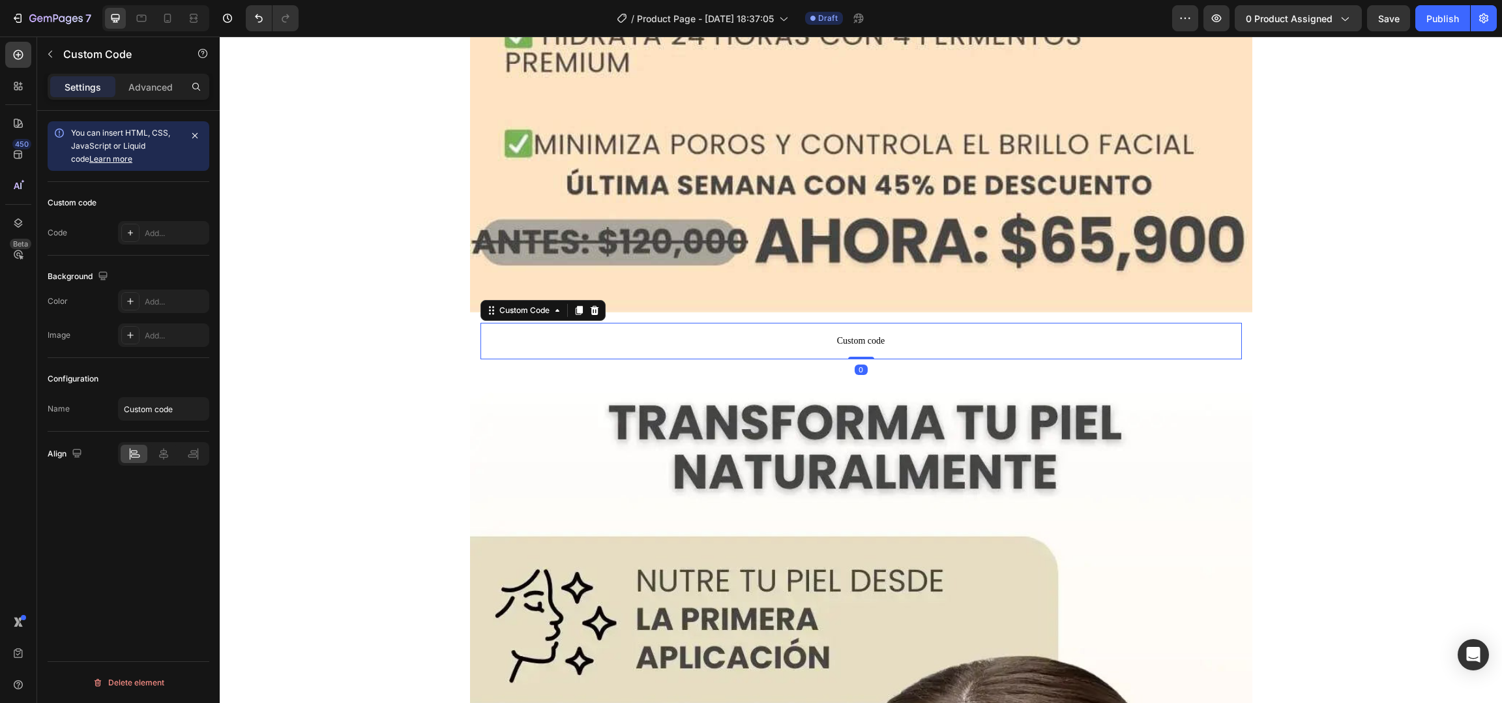
scroll to position [1531, 0]
click at [144, 151] on span "You can insert HTML, CSS, JavaScript or Liquid code Learn more" at bounding box center [120, 146] width 99 height 36
click at [145, 237] on div "Add..." at bounding box center [175, 234] width 61 height 12
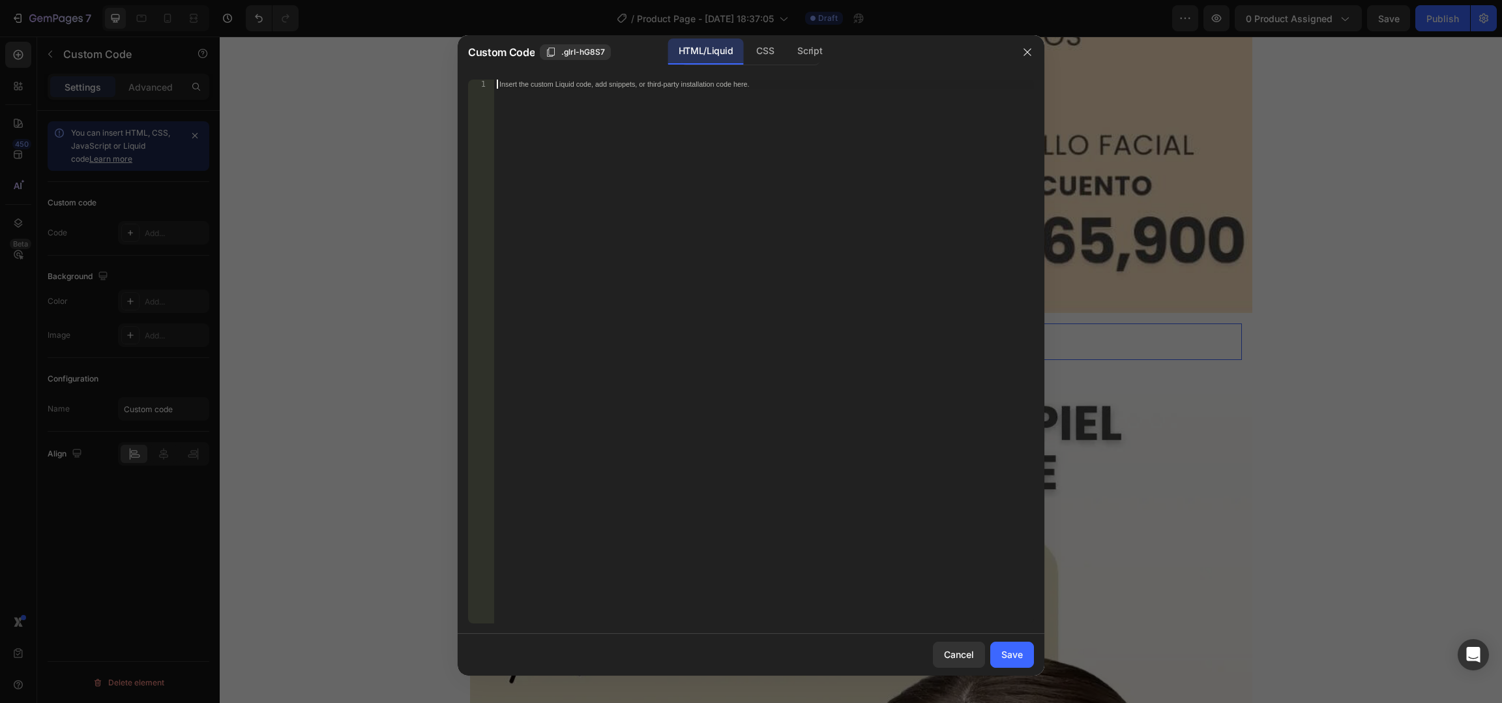
click at [752, 220] on div "Insert the custom Liquid code, add snippets, or third-party installation code h…" at bounding box center [764, 361] width 540 height 563
paste textarea "<div id="_rsi-cod-form-embed-custom-hook"></div>"
type textarea "<div id="_rsi-cod-form-embed-custom-hook"></div>"
click at [1018, 656] on div "Save" at bounding box center [1012, 654] width 22 height 14
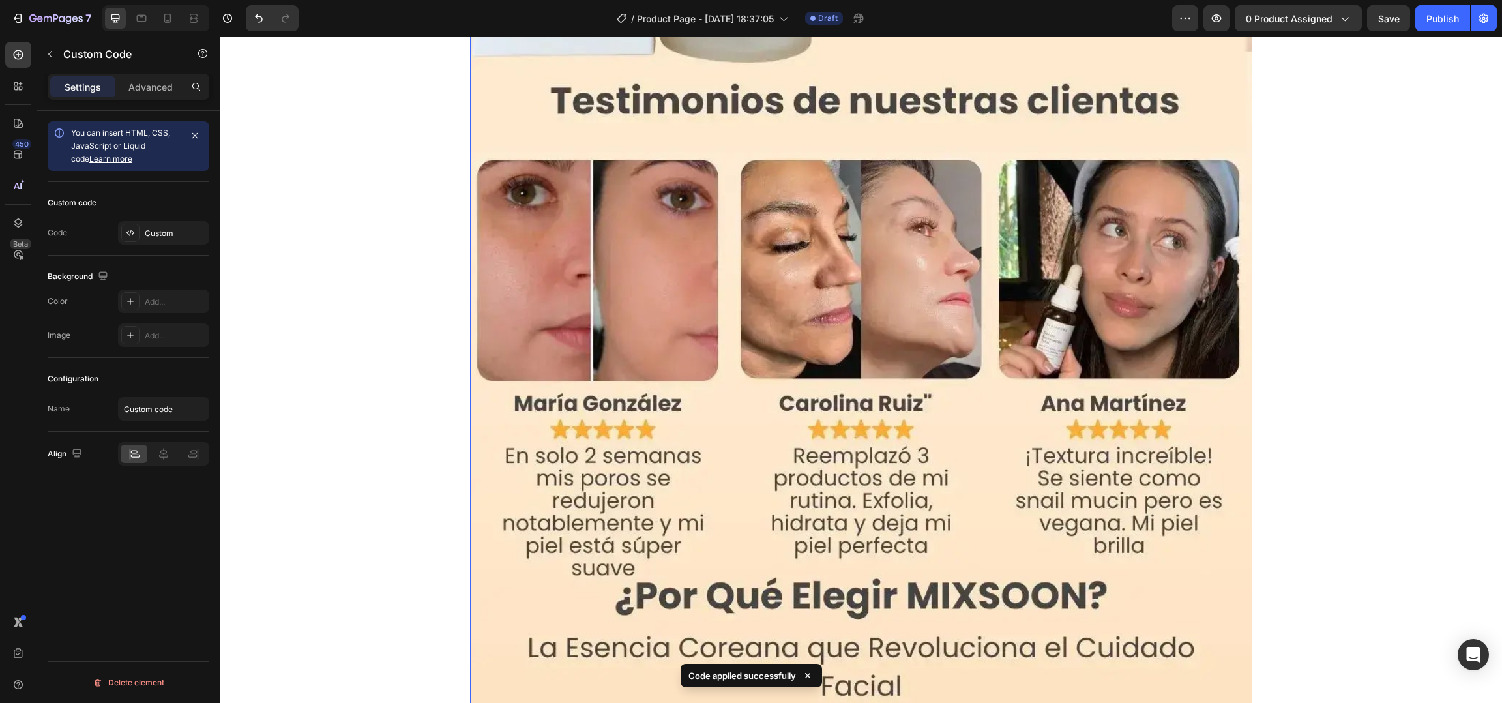
scroll to position [3237, 0]
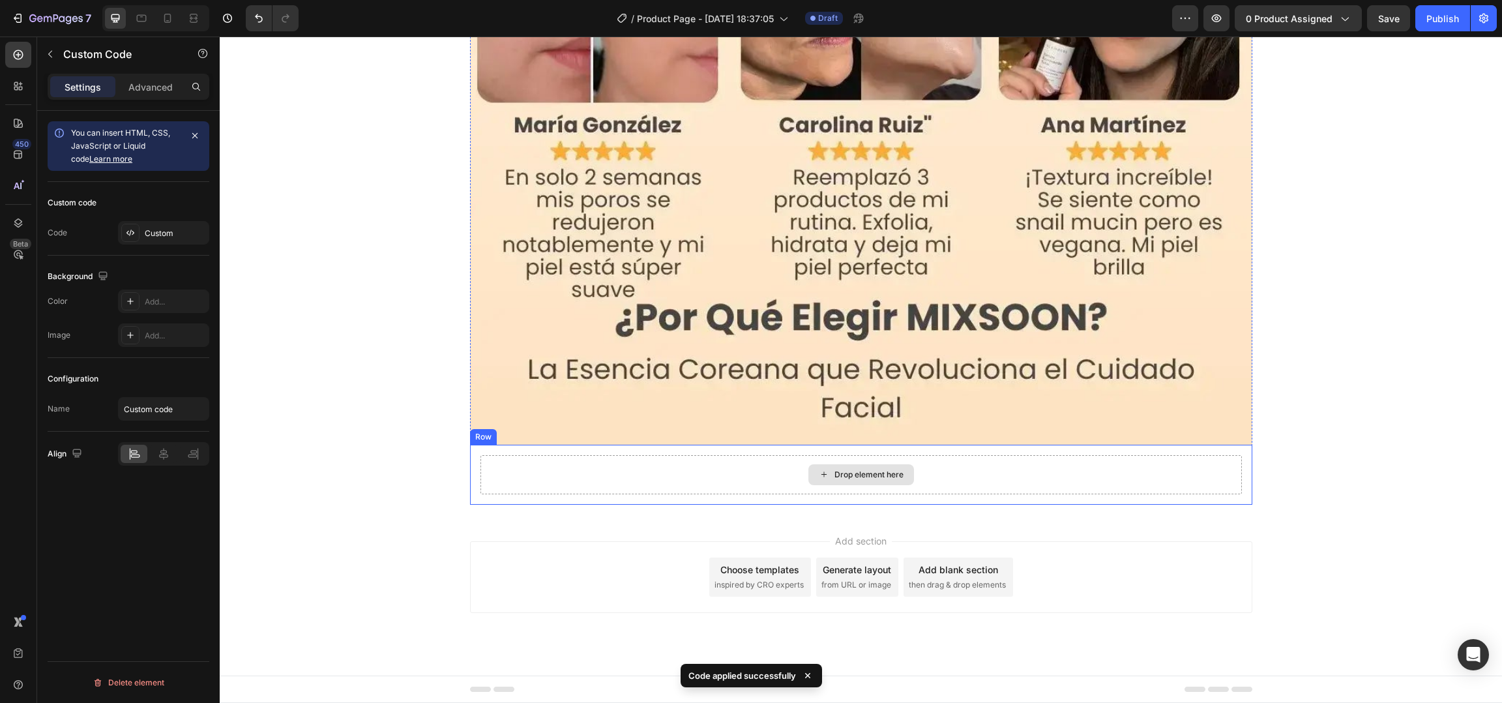
click at [820, 473] on icon at bounding box center [824, 474] width 10 height 11
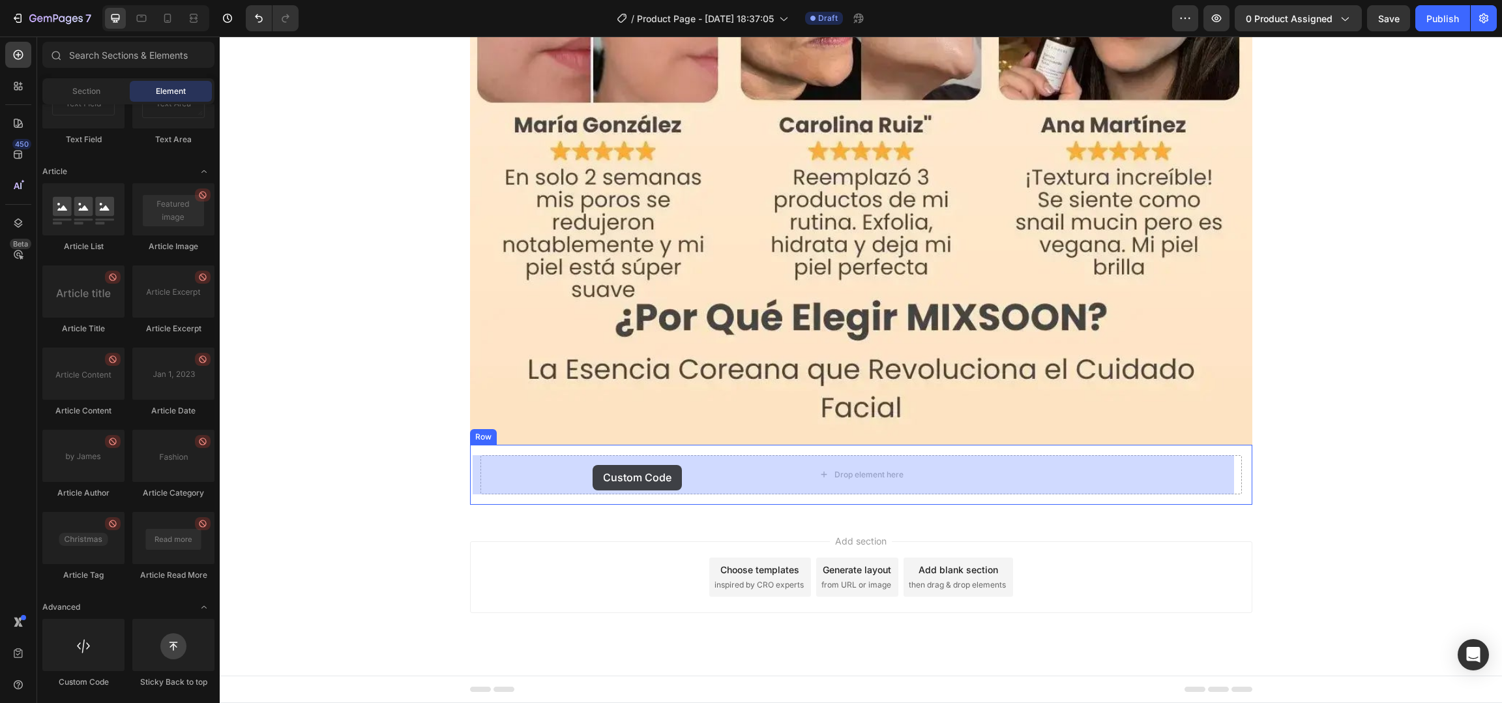
drag, startPoint x: 299, startPoint y: 678, endPoint x: 593, endPoint y: 467, distance: 362.0
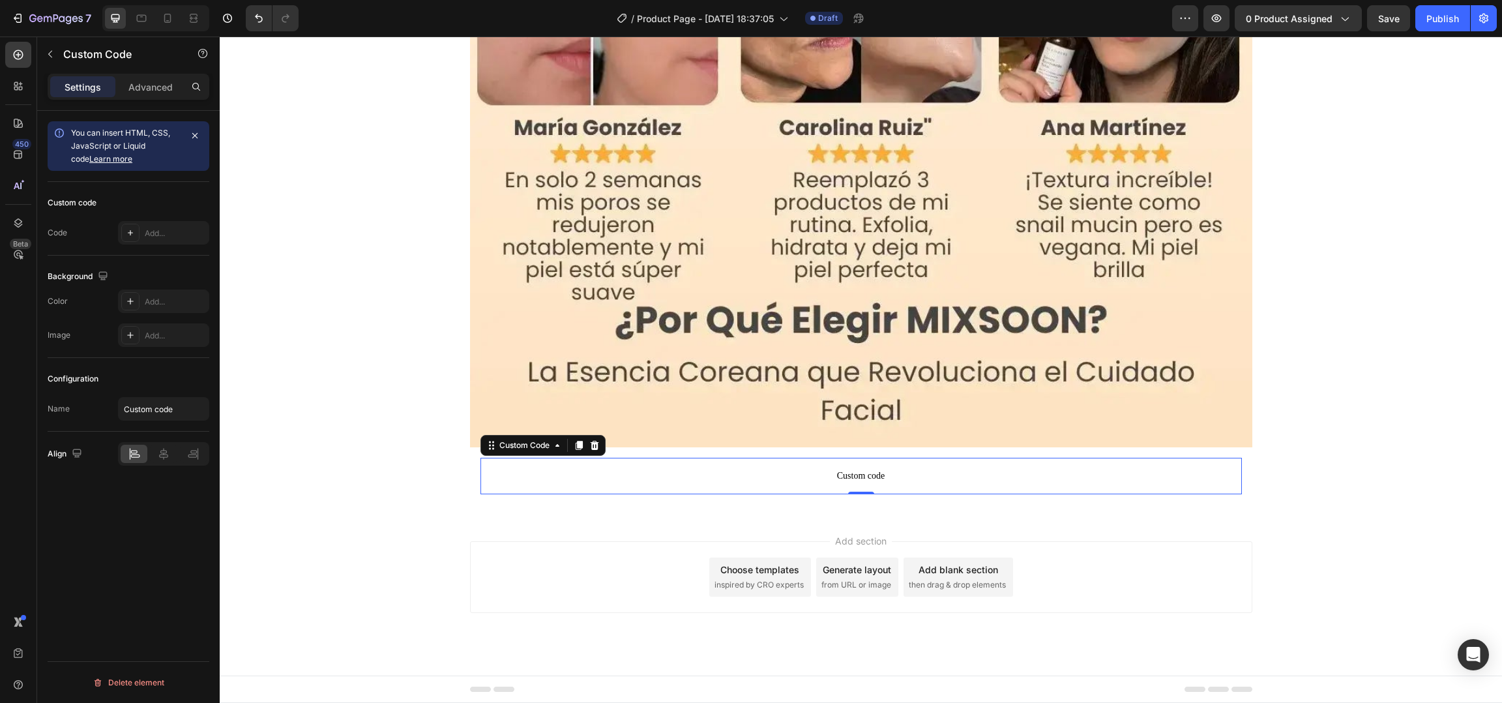
scroll to position [3235, 0]
click at [165, 246] on div "Custom code Code Add..." at bounding box center [129, 219] width 162 height 74
click at [140, 228] on div "Add..." at bounding box center [163, 232] width 91 height 23
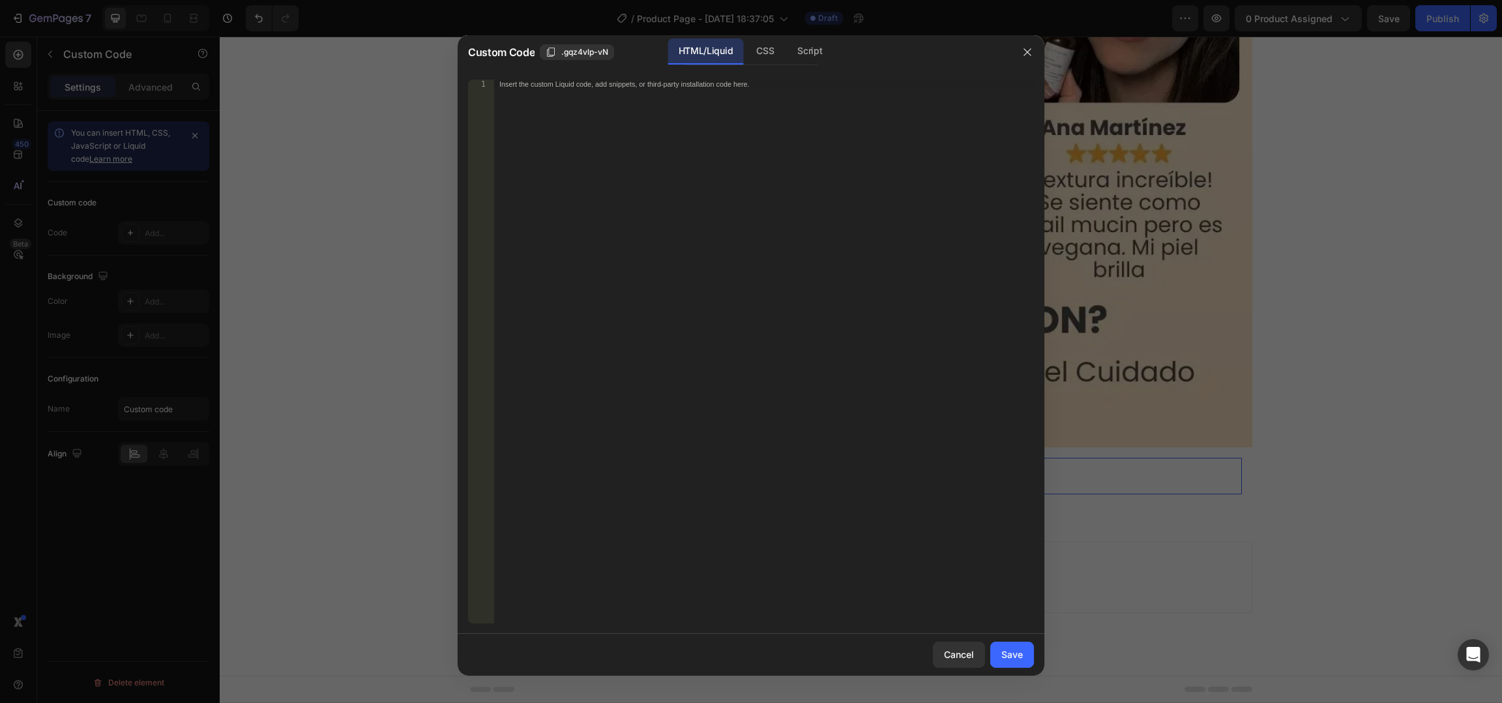
click at [621, 179] on div "Insert the custom Liquid code, add snippets, or third-party installation code h…" at bounding box center [764, 361] width 540 height 563
paste textarea "<div id="_rsi-cod-form-embed-custom-hook"></div>"
type textarea "<div id="_rsi-cod-form-embed-custom-hook"></div>"
click at [1011, 651] on div "Save" at bounding box center [1012, 654] width 22 height 14
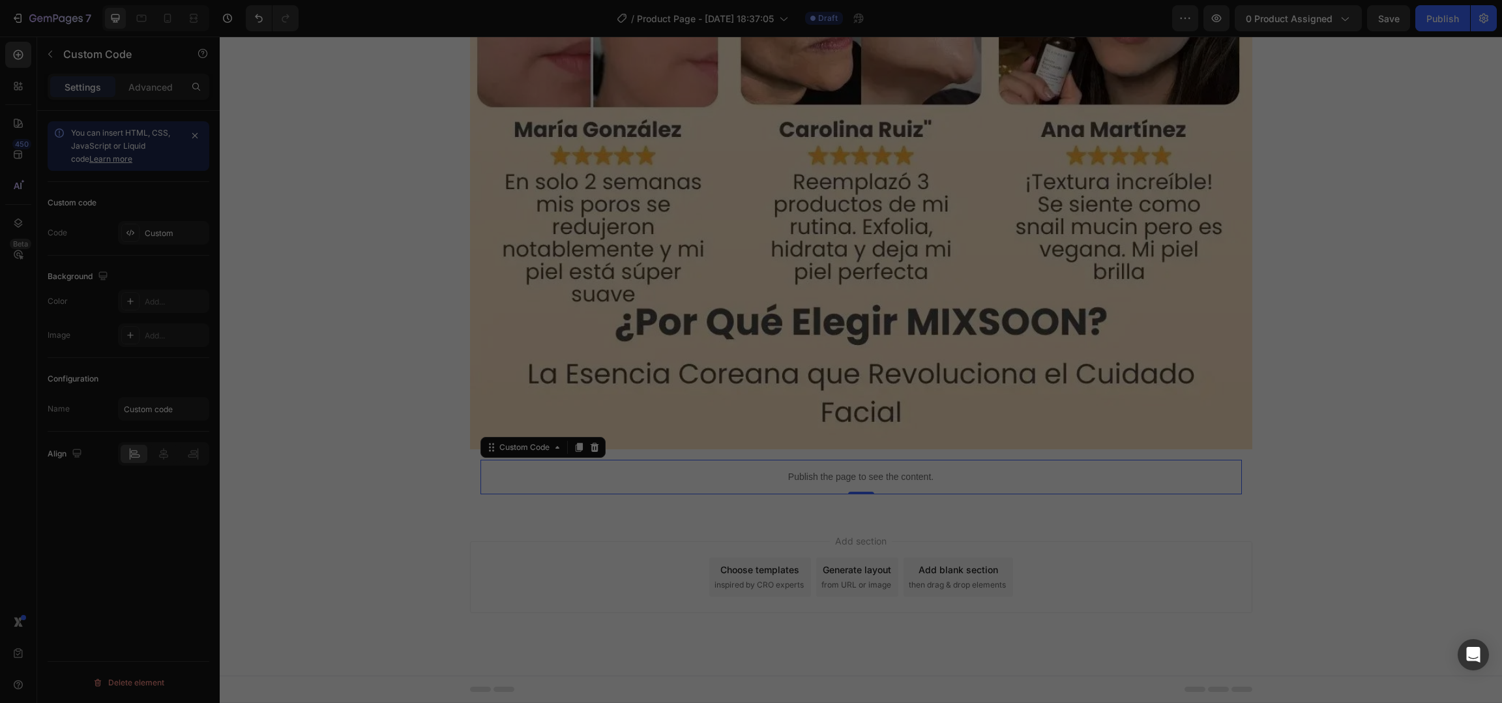
scroll to position [3233, 0]
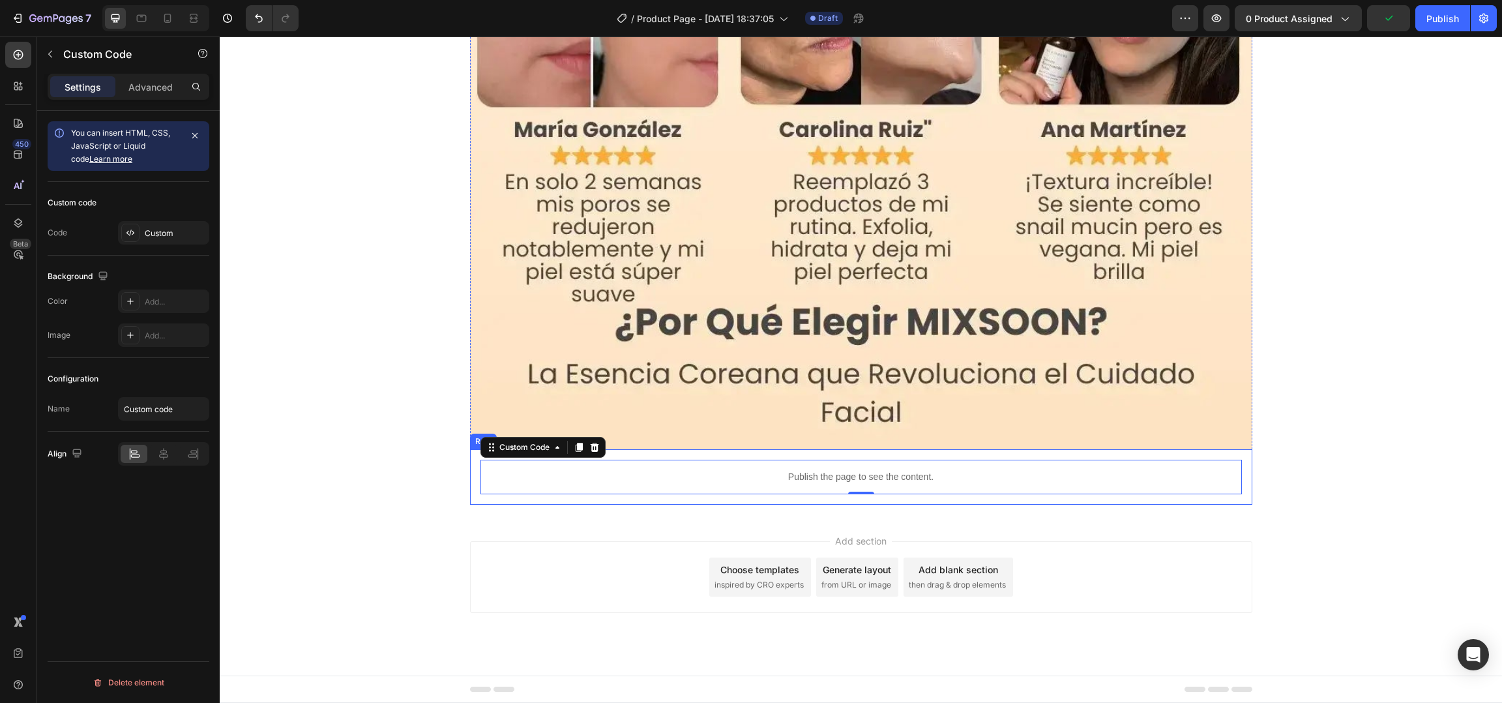
click at [470, 482] on div "Publish the page to see the content. Custom Code 0 Row" at bounding box center [861, 476] width 782 height 55
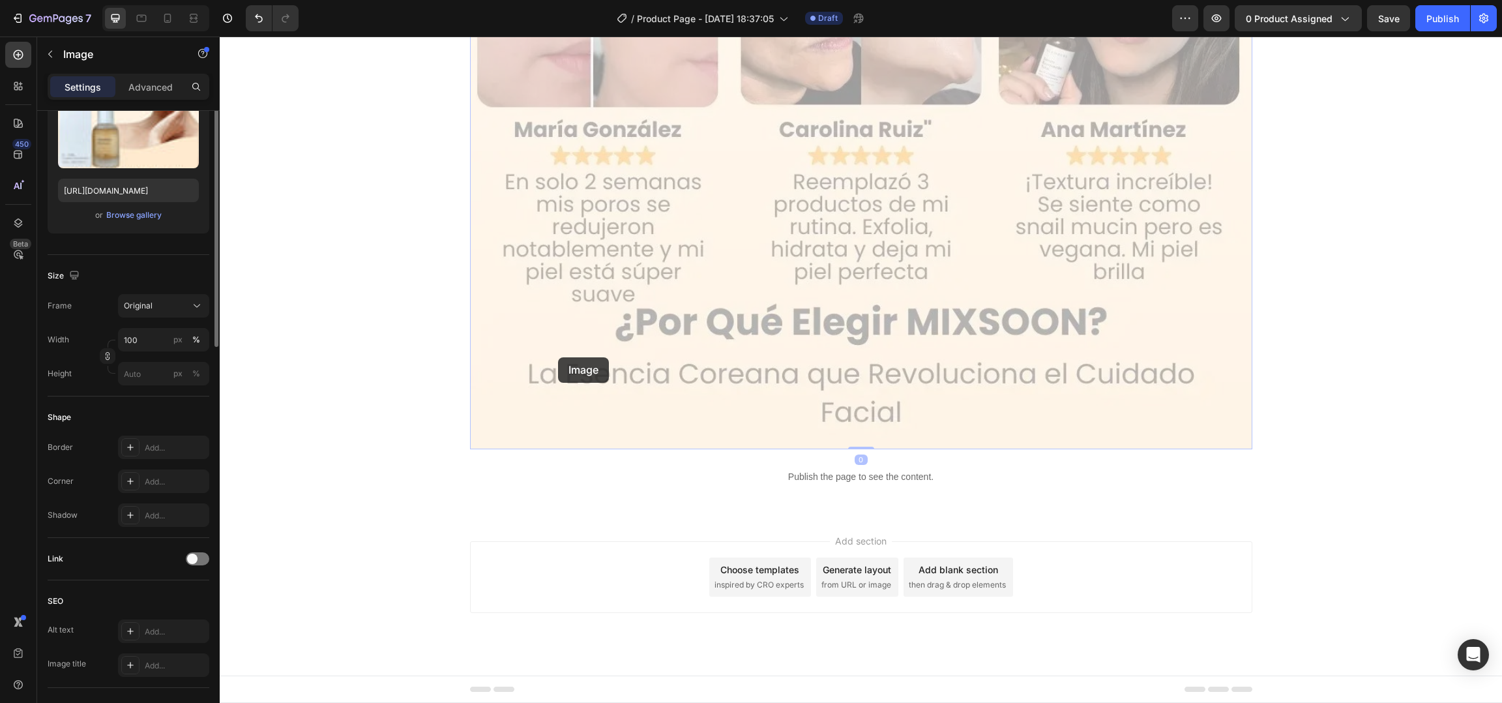
scroll to position [0, 0]
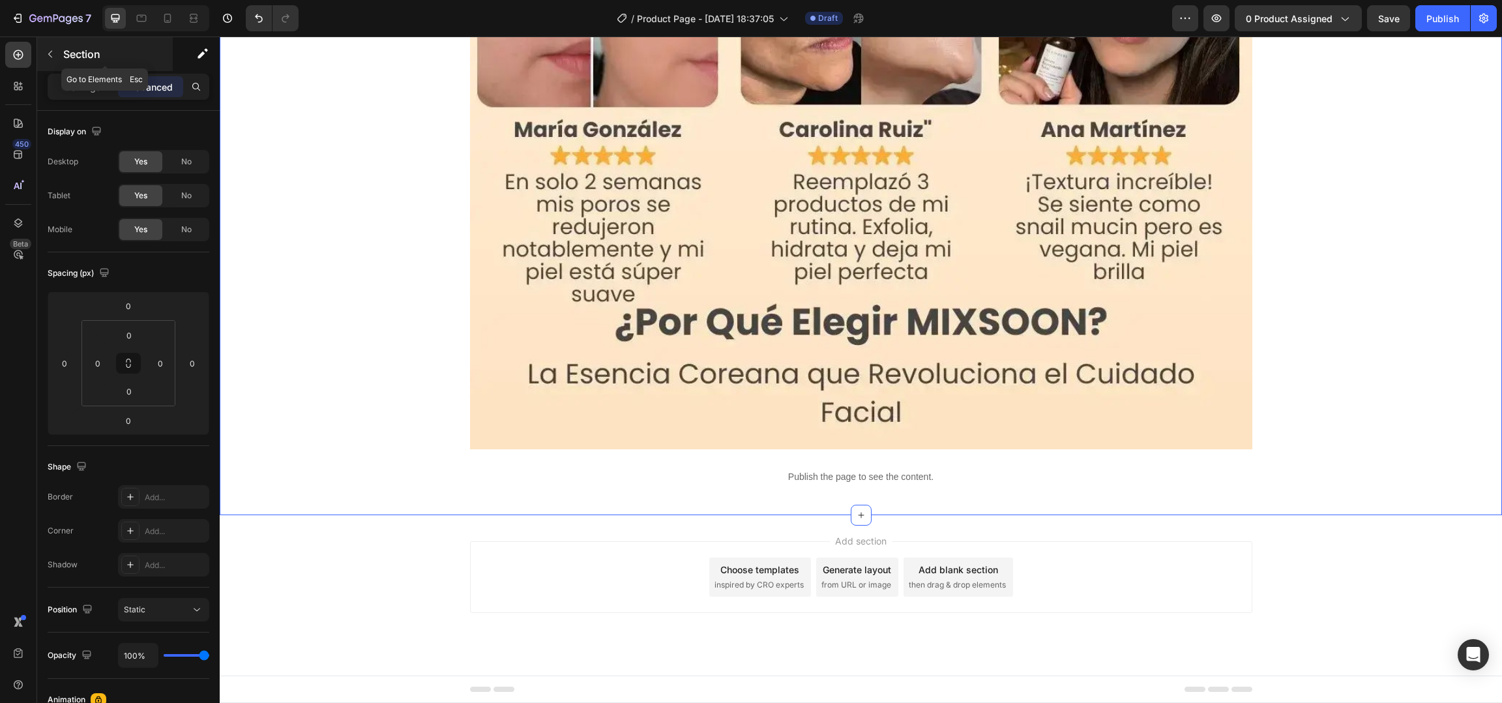
click at [64, 59] on p "Section" at bounding box center [116, 54] width 107 height 16
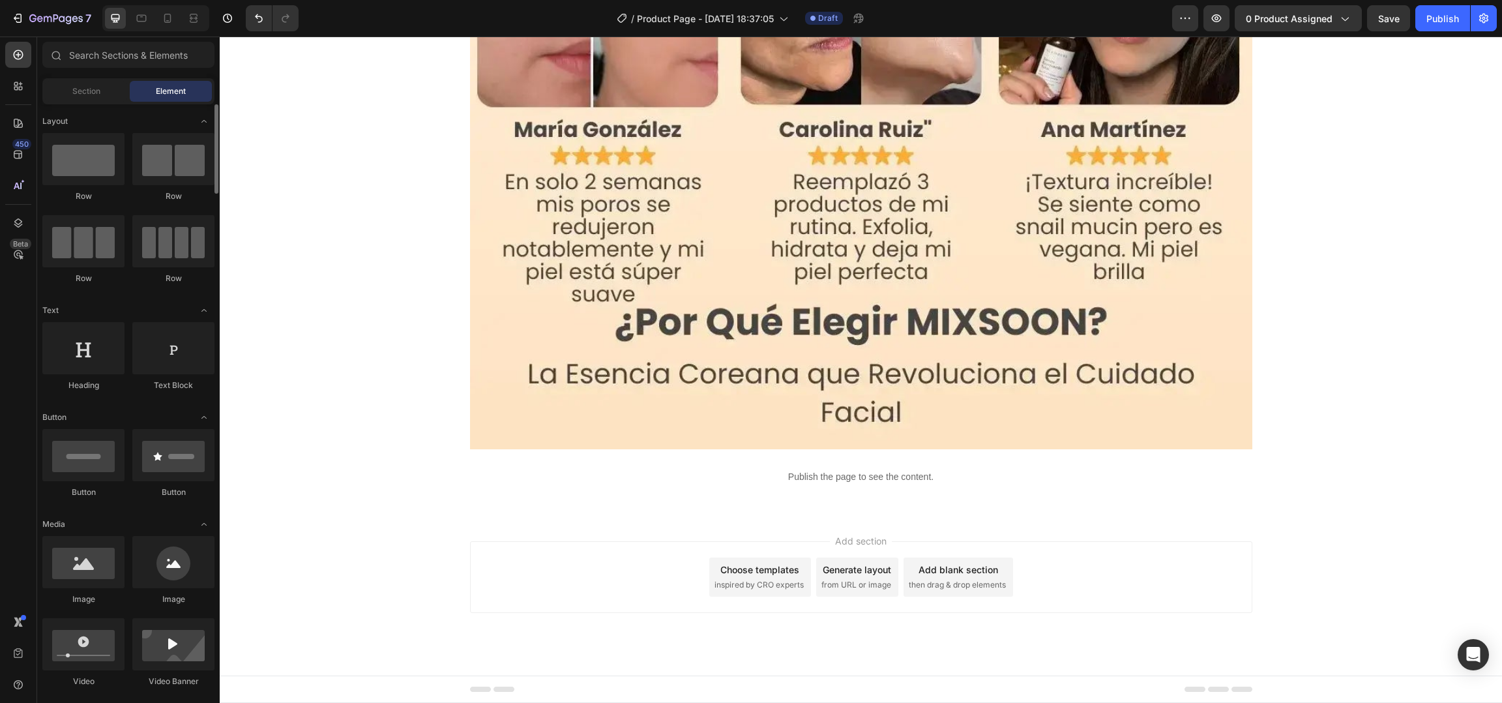
scroll to position [95, 0]
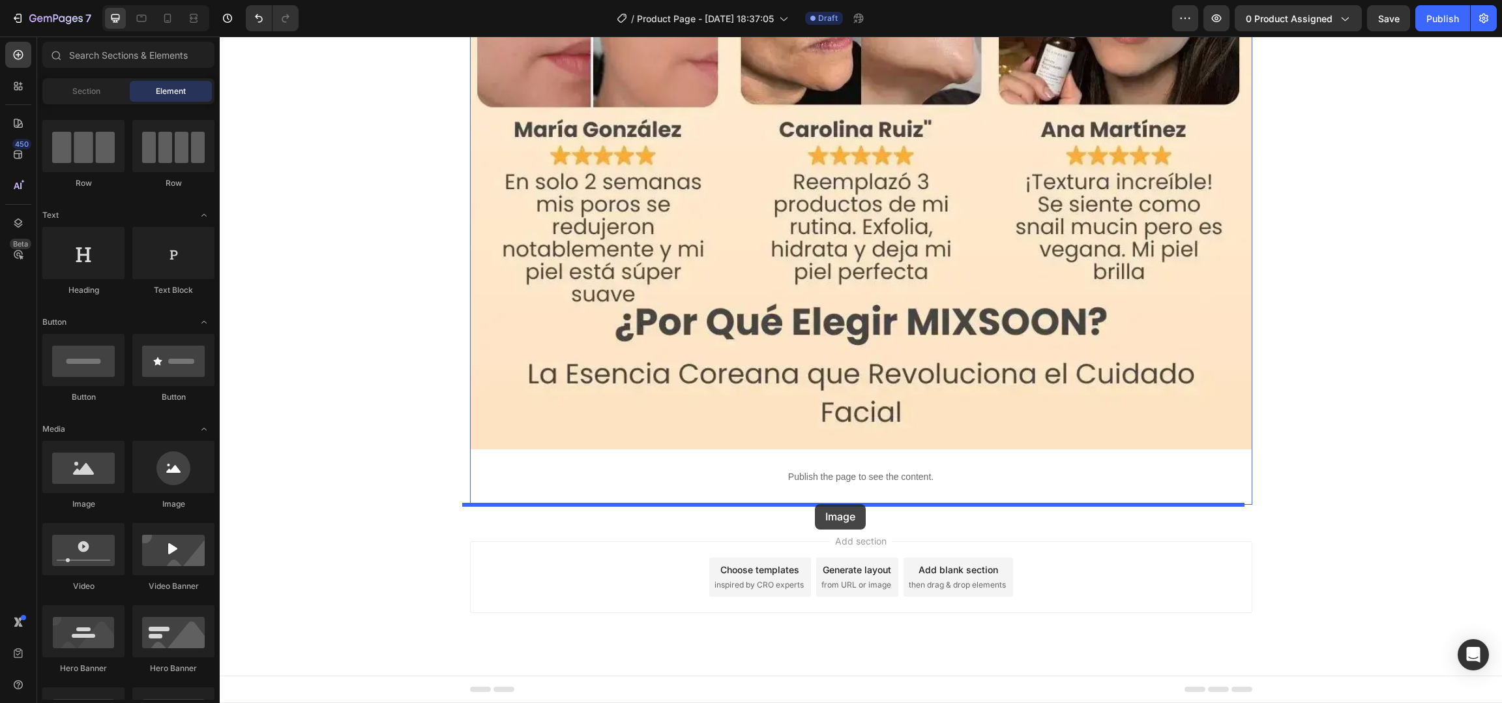
drag, startPoint x: 327, startPoint y: 506, endPoint x: 815, endPoint y: 504, distance: 487.6
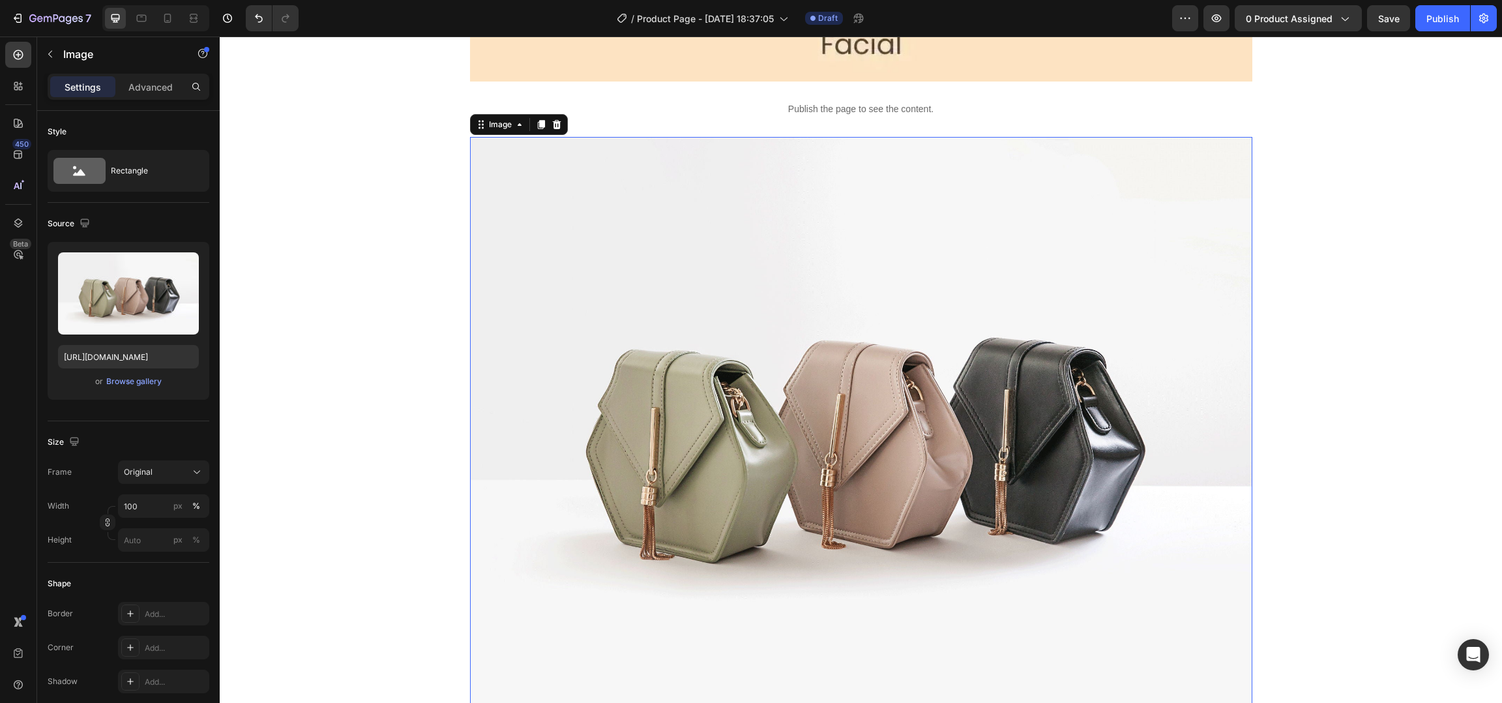
scroll to position [3615, 0]
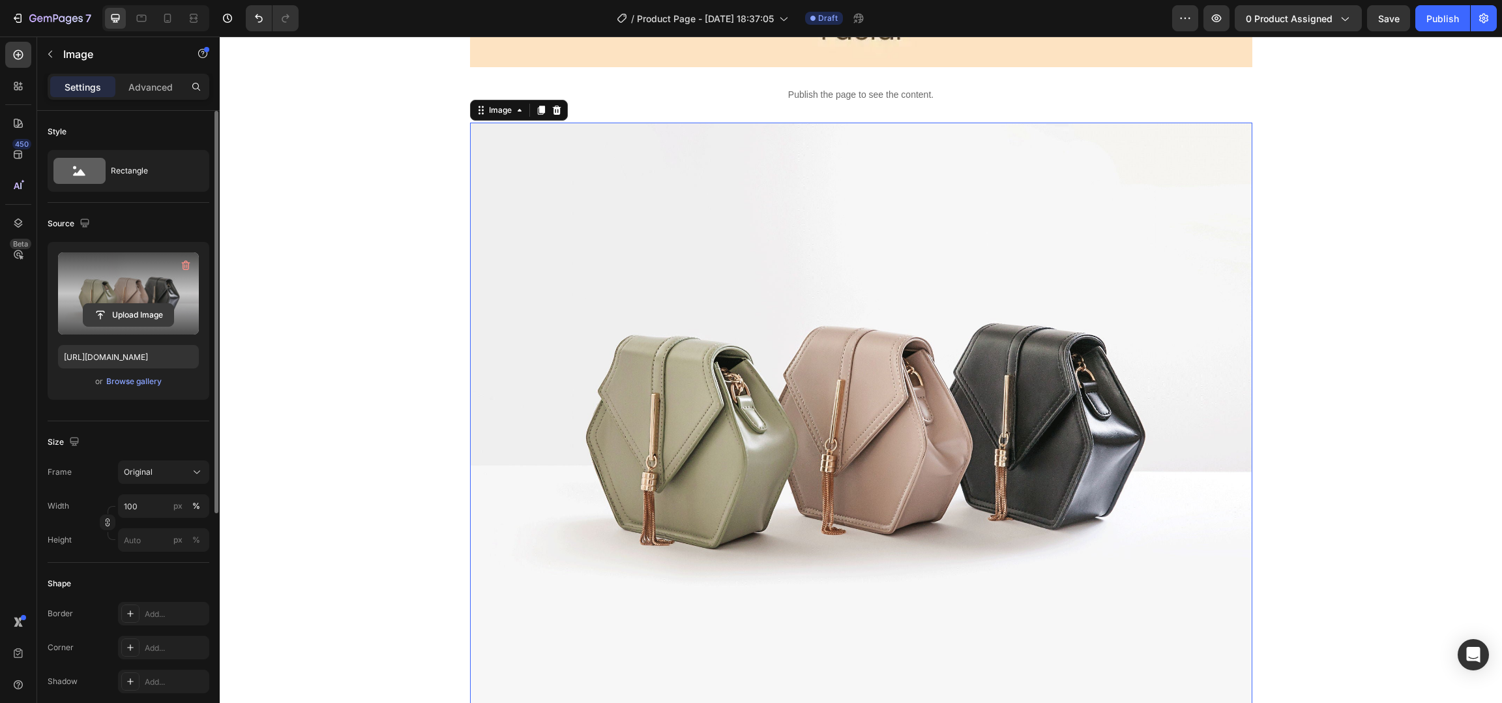
click at [151, 315] on input "file" at bounding box center [128, 315] width 90 height 22
type input "[URL][DOMAIN_NAME]"
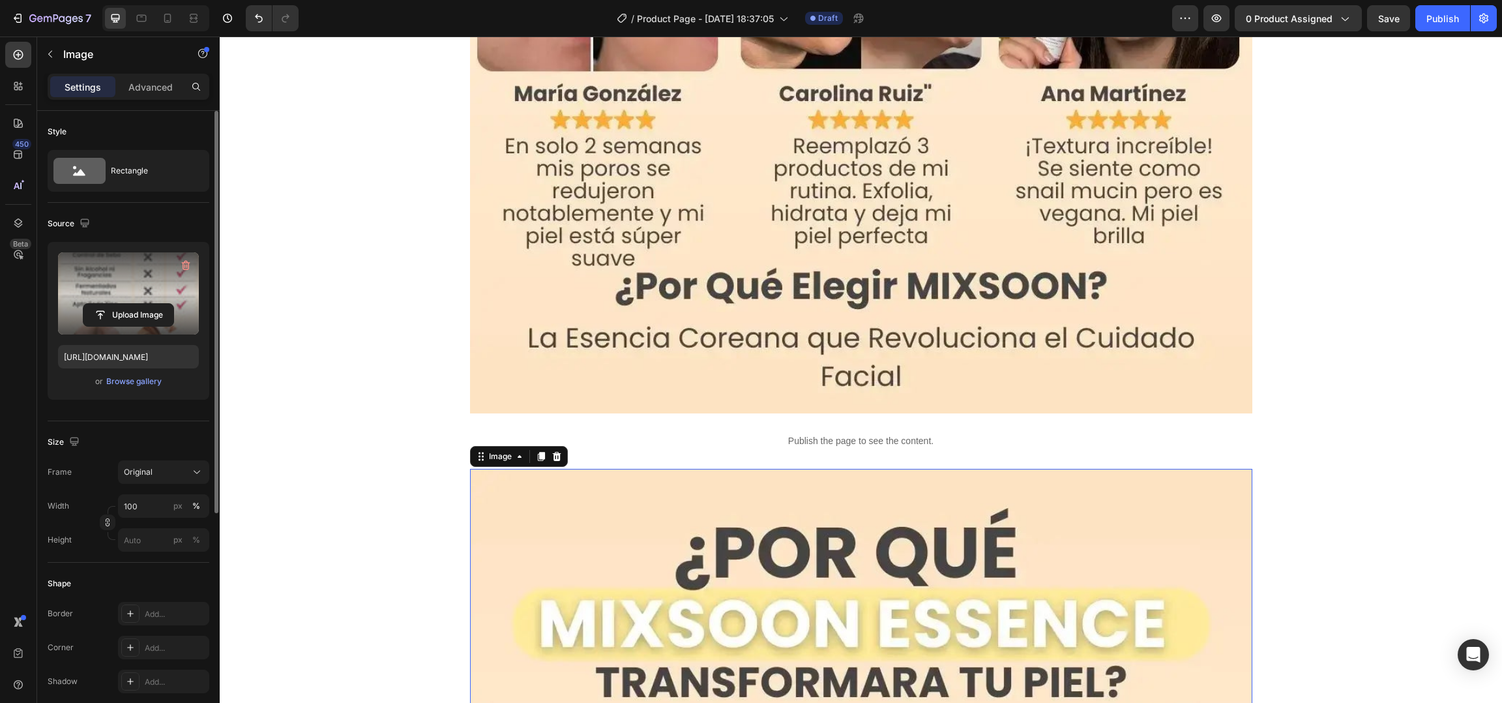
scroll to position [3267, 0]
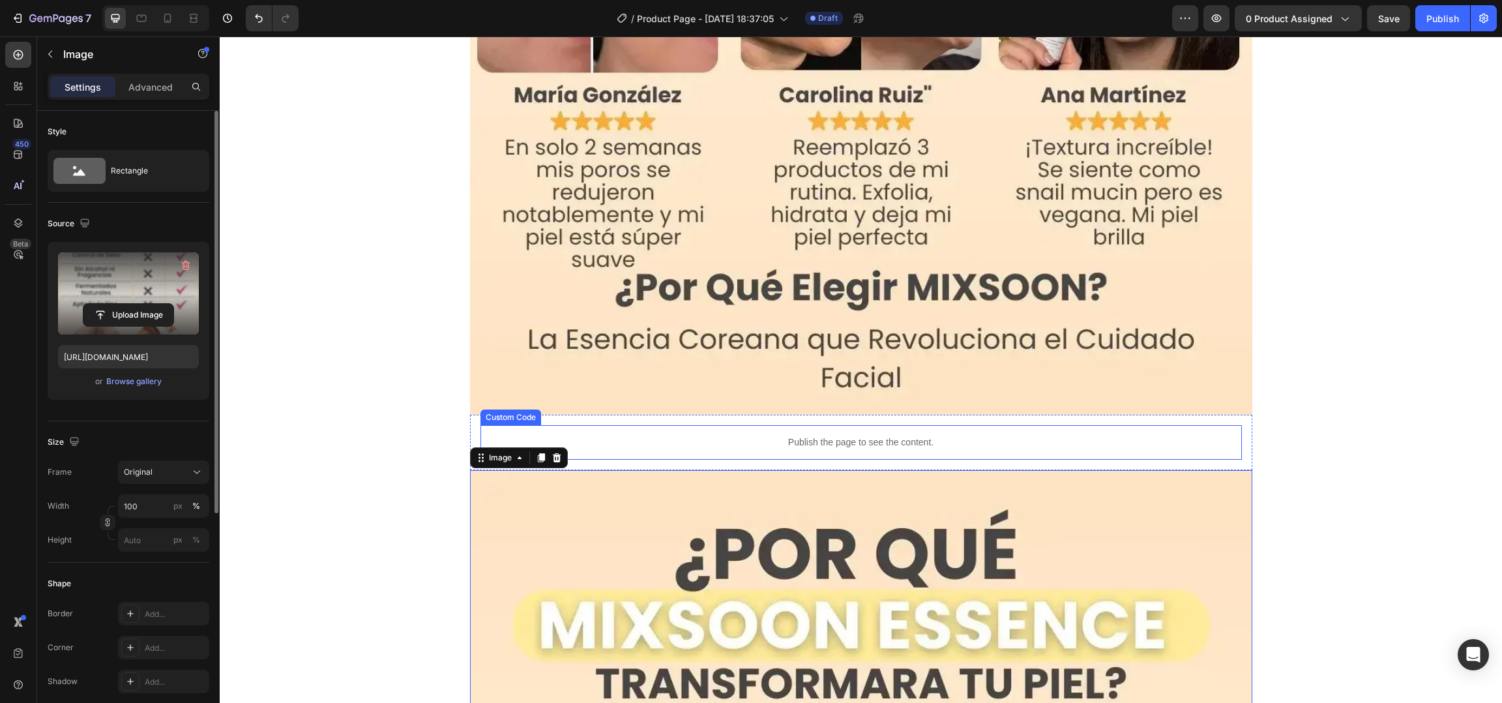
click at [916, 448] on p "Publish the page to see the content." at bounding box center [860, 442] width 761 height 14
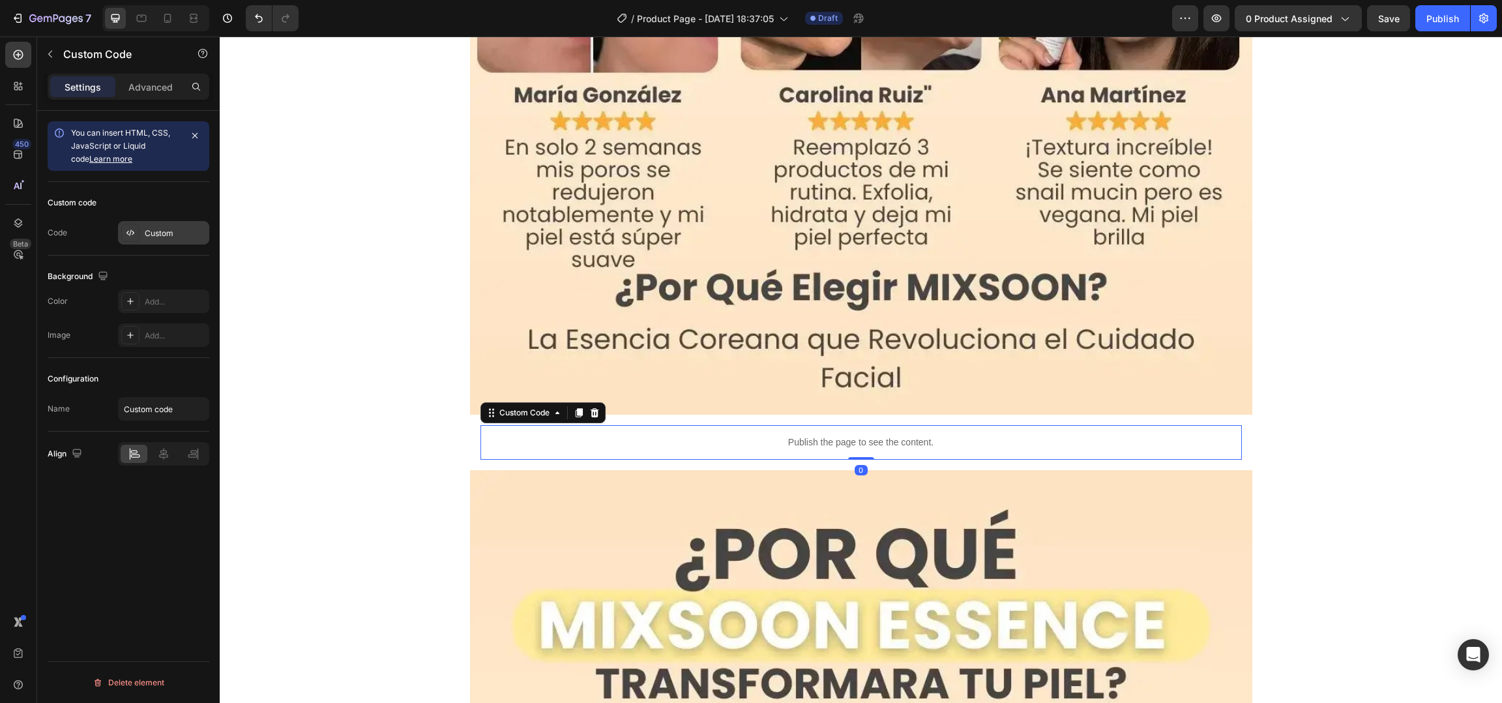
click at [202, 226] on div "Custom" at bounding box center [163, 232] width 91 height 23
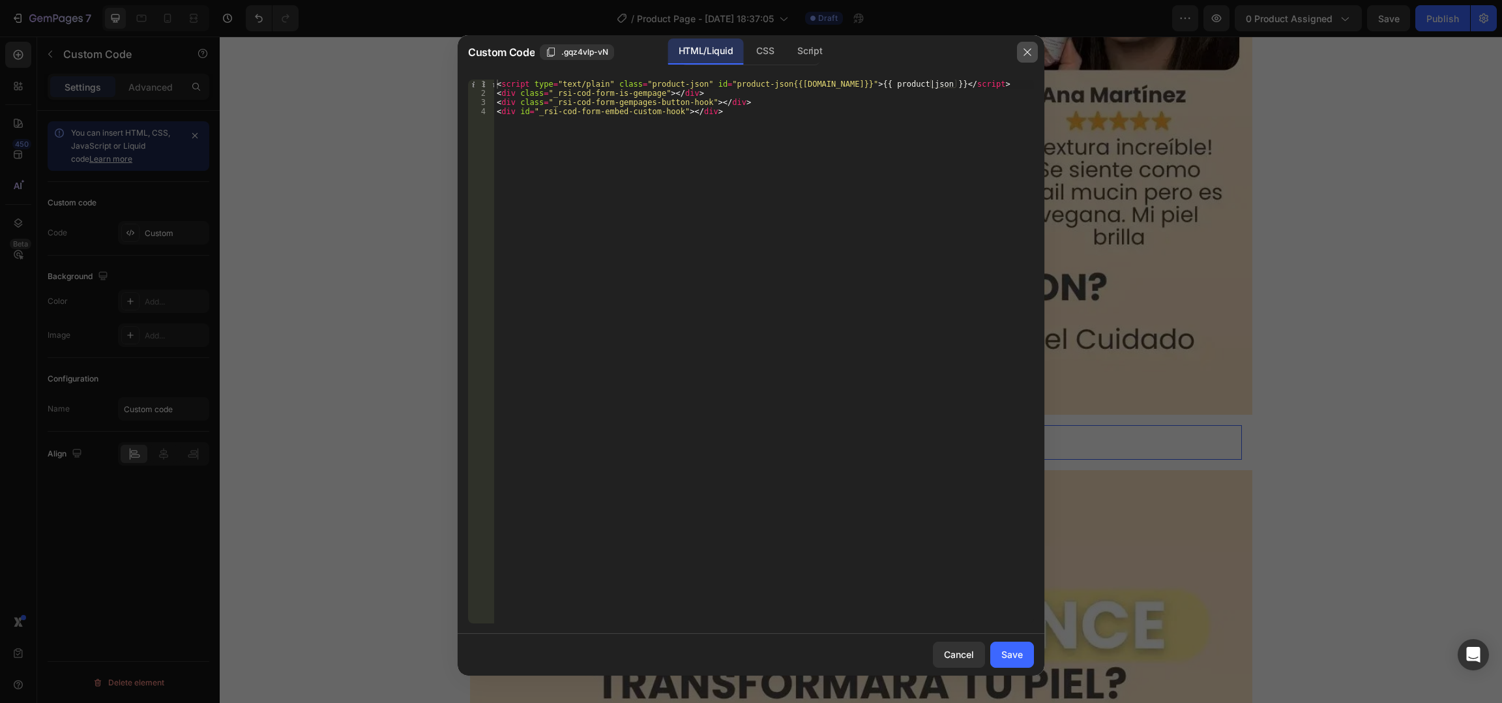
click at [1027, 56] on icon "button" at bounding box center [1027, 52] width 10 height 10
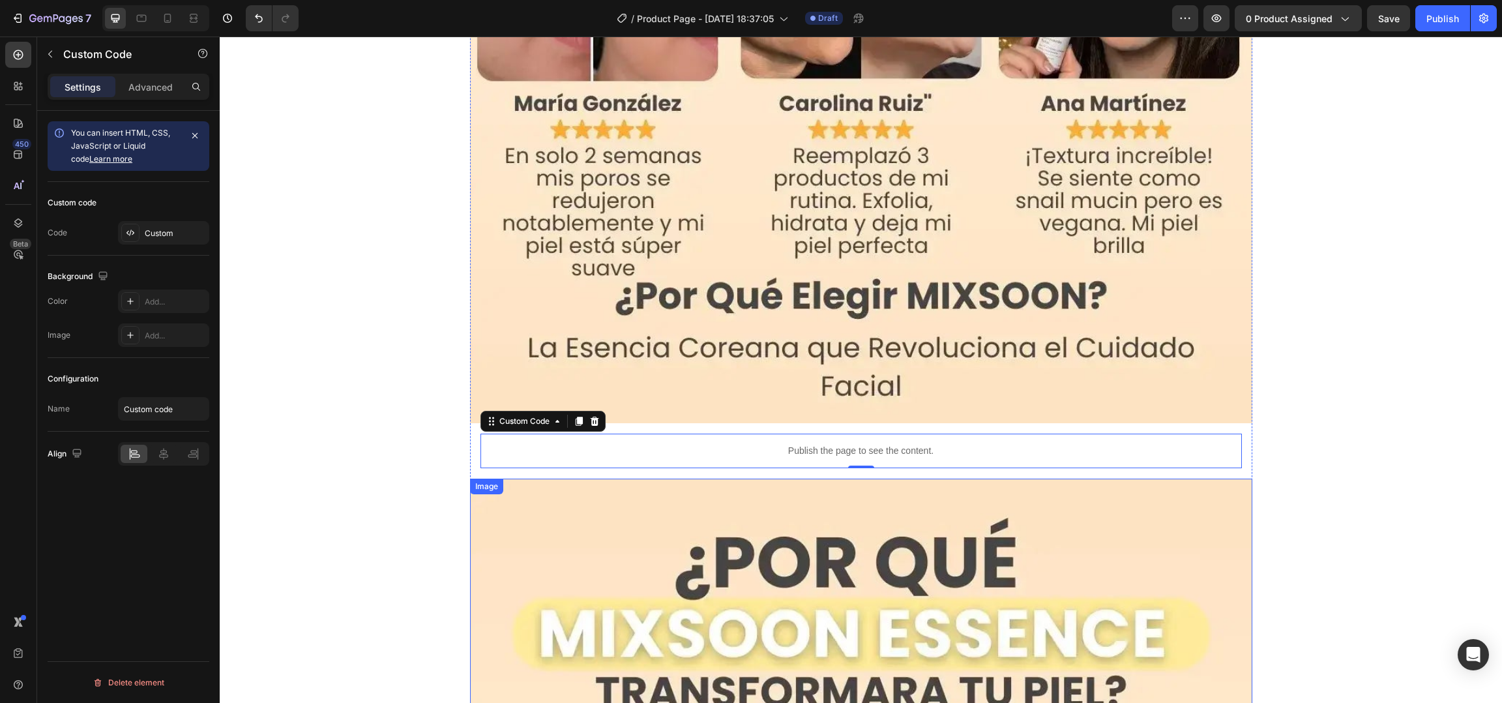
scroll to position [3255, 0]
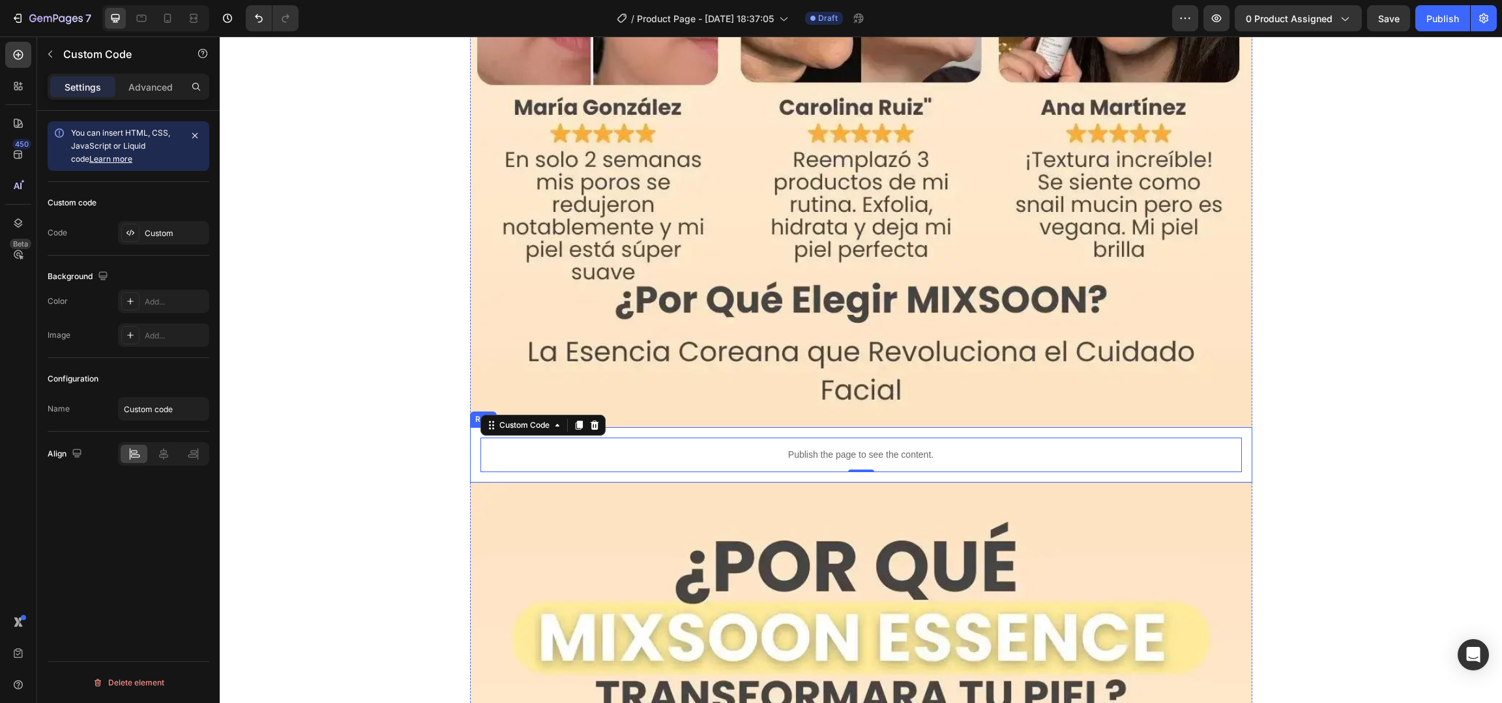
click at [1026, 477] on div "Publish the page to see the content. Custom Code 0 Row" at bounding box center [861, 454] width 782 height 55
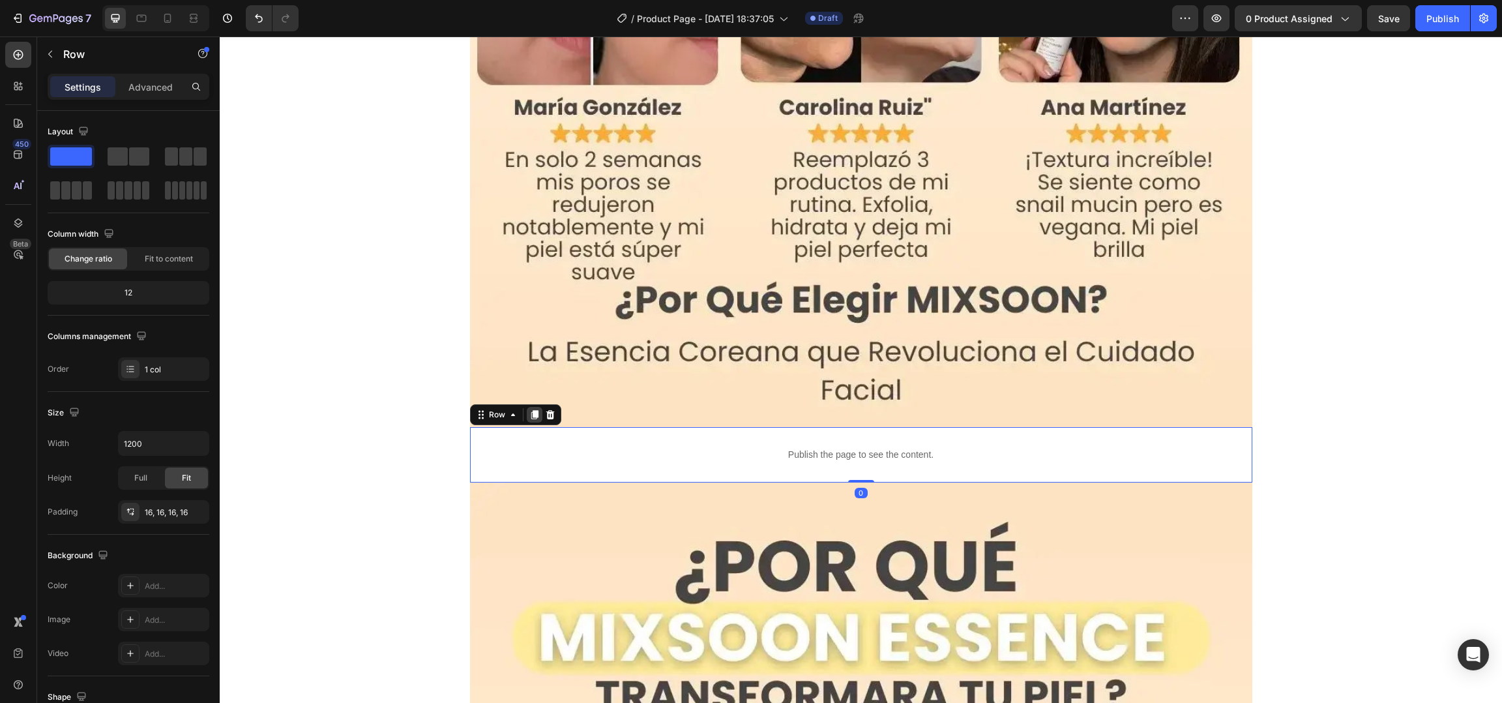
click at [530, 409] on icon at bounding box center [534, 414] width 10 height 10
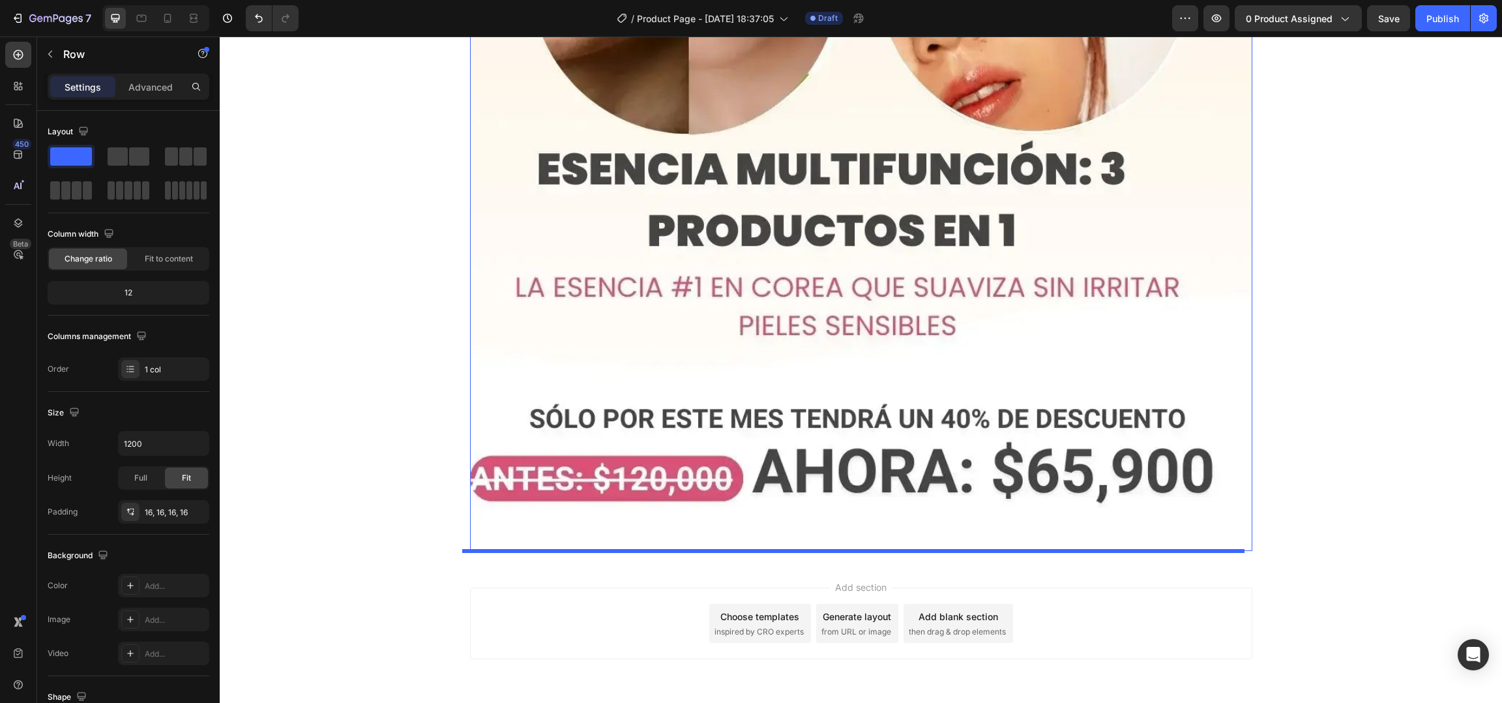
scroll to position [5070, 0]
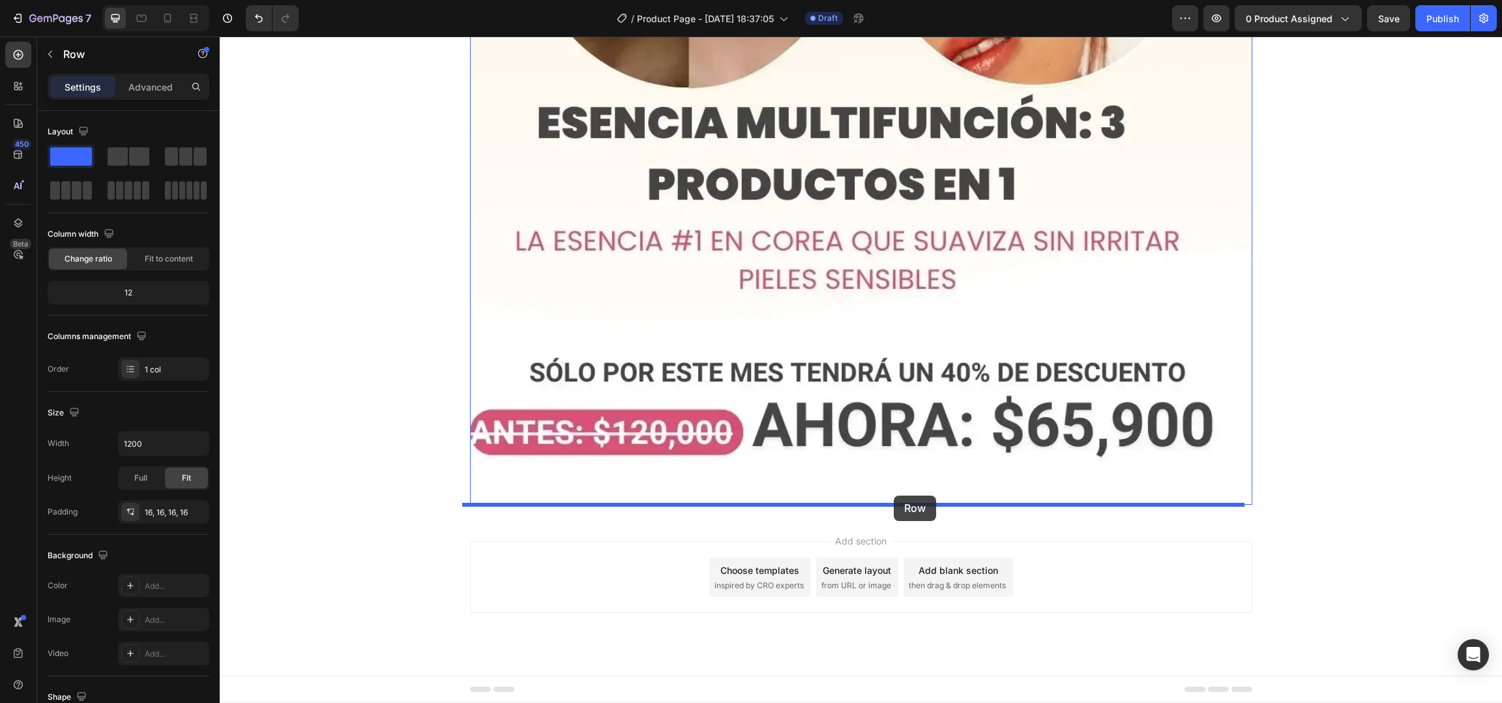
drag, startPoint x: 1025, startPoint y: 313, endPoint x: 896, endPoint y: 495, distance: 223.9
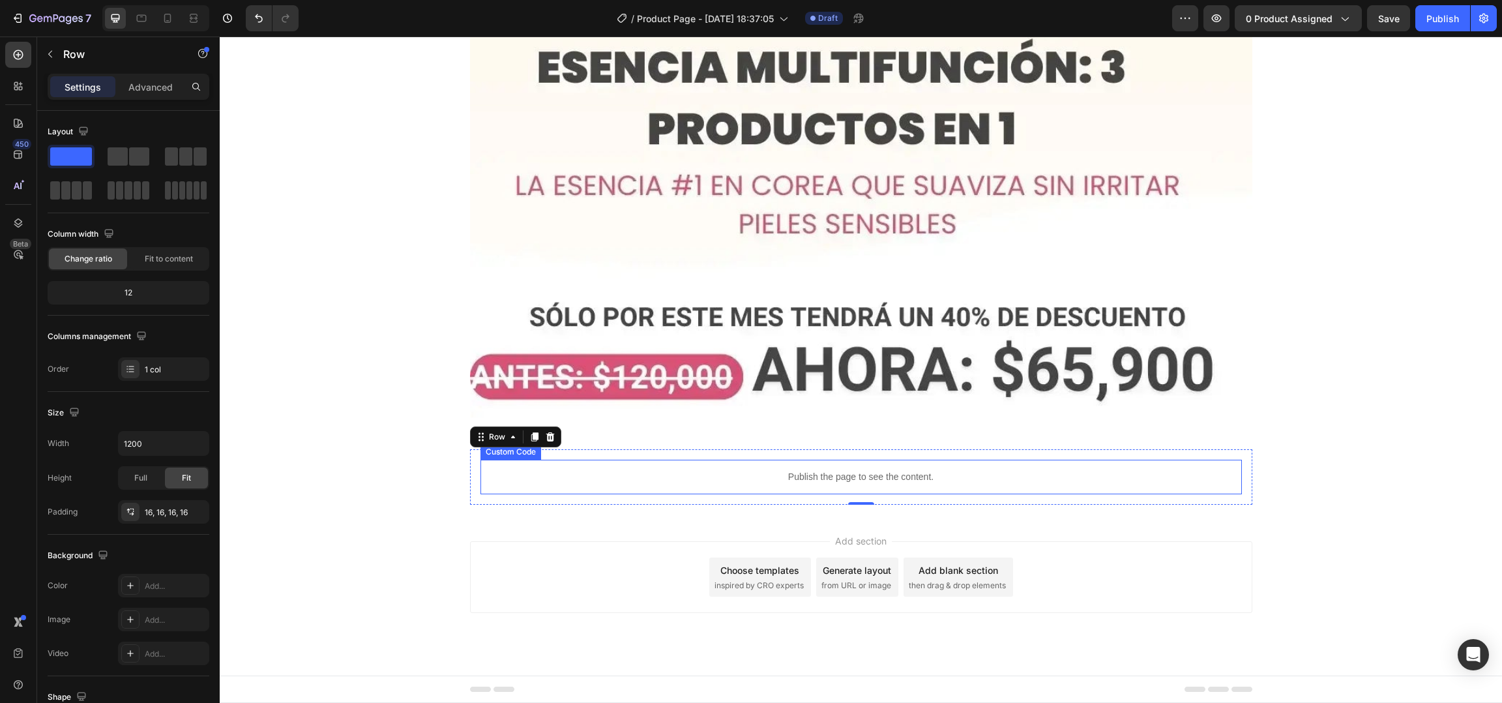
click at [874, 483] on p "Publish the page to see the content." at bounding box center [860, 477] width 761 height 14
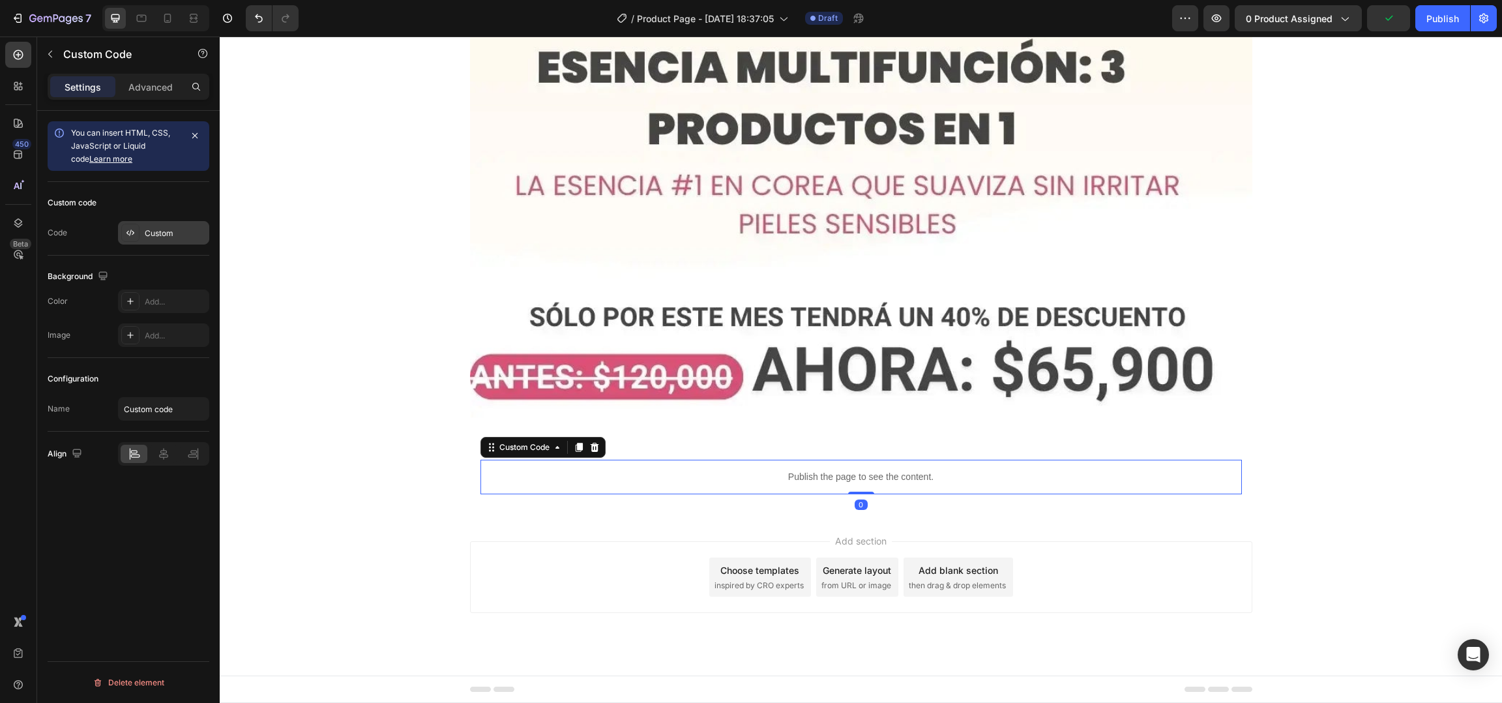
click at [170, 233] on div "Custom" at bounding box center [175, 234] width 61 height 12
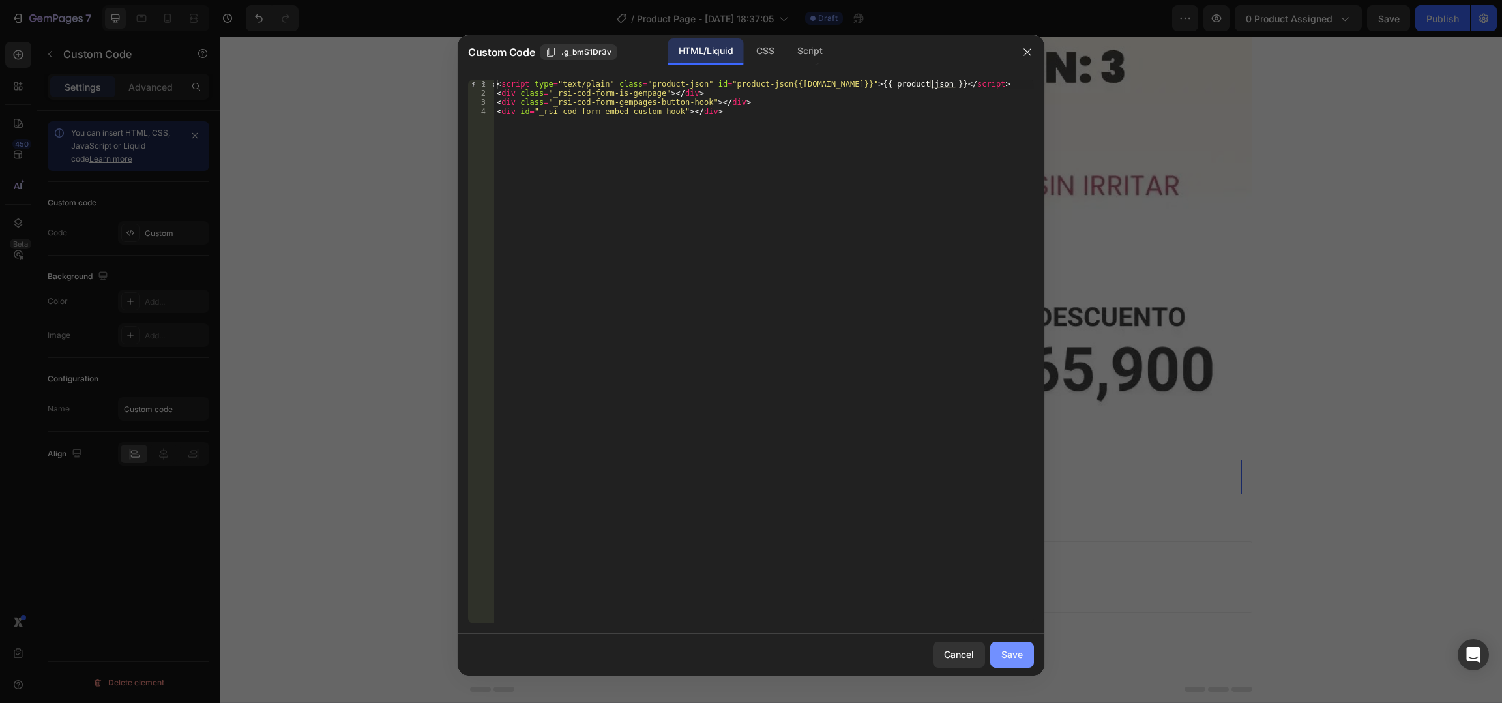
click at [1023, 656] on button "Save" at bounding box center [1012, 655] width 44 height 26
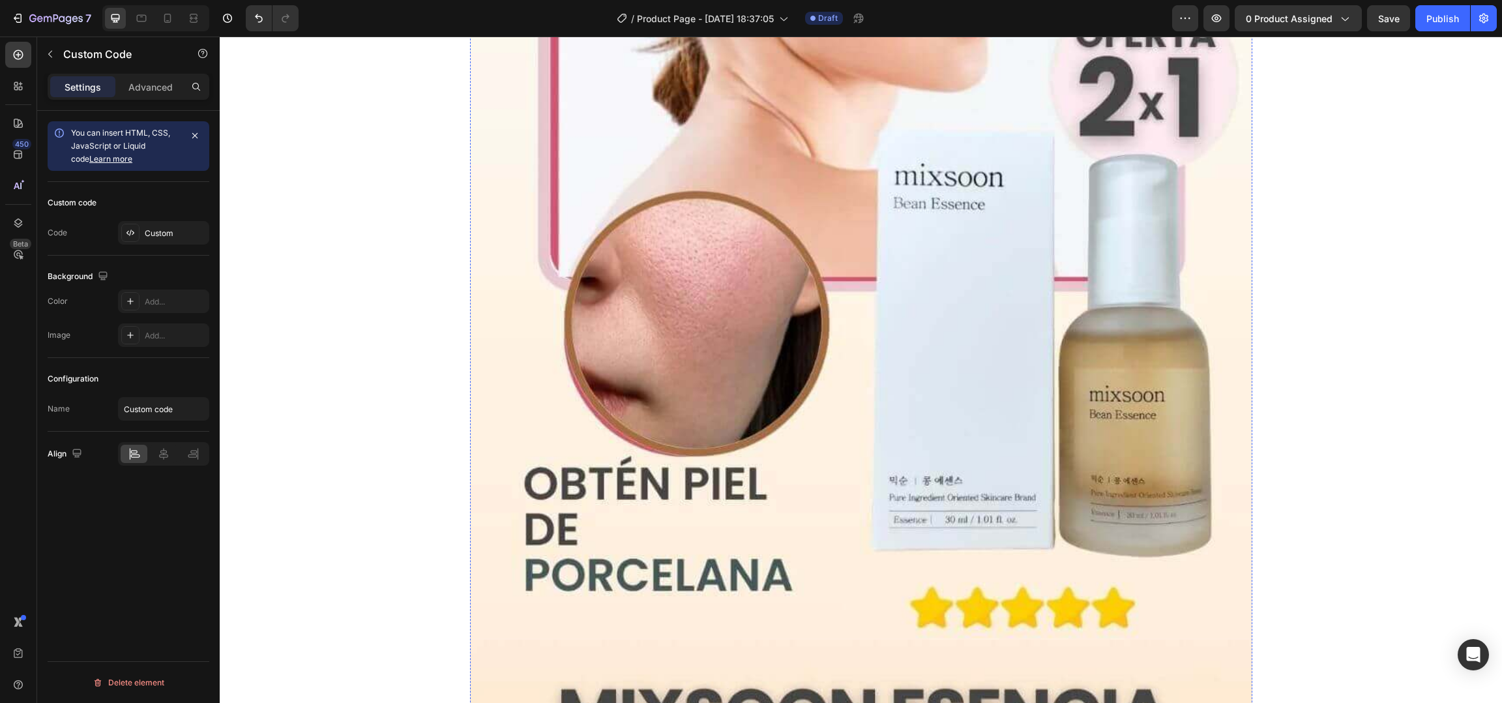
scroll to position [0, 0]
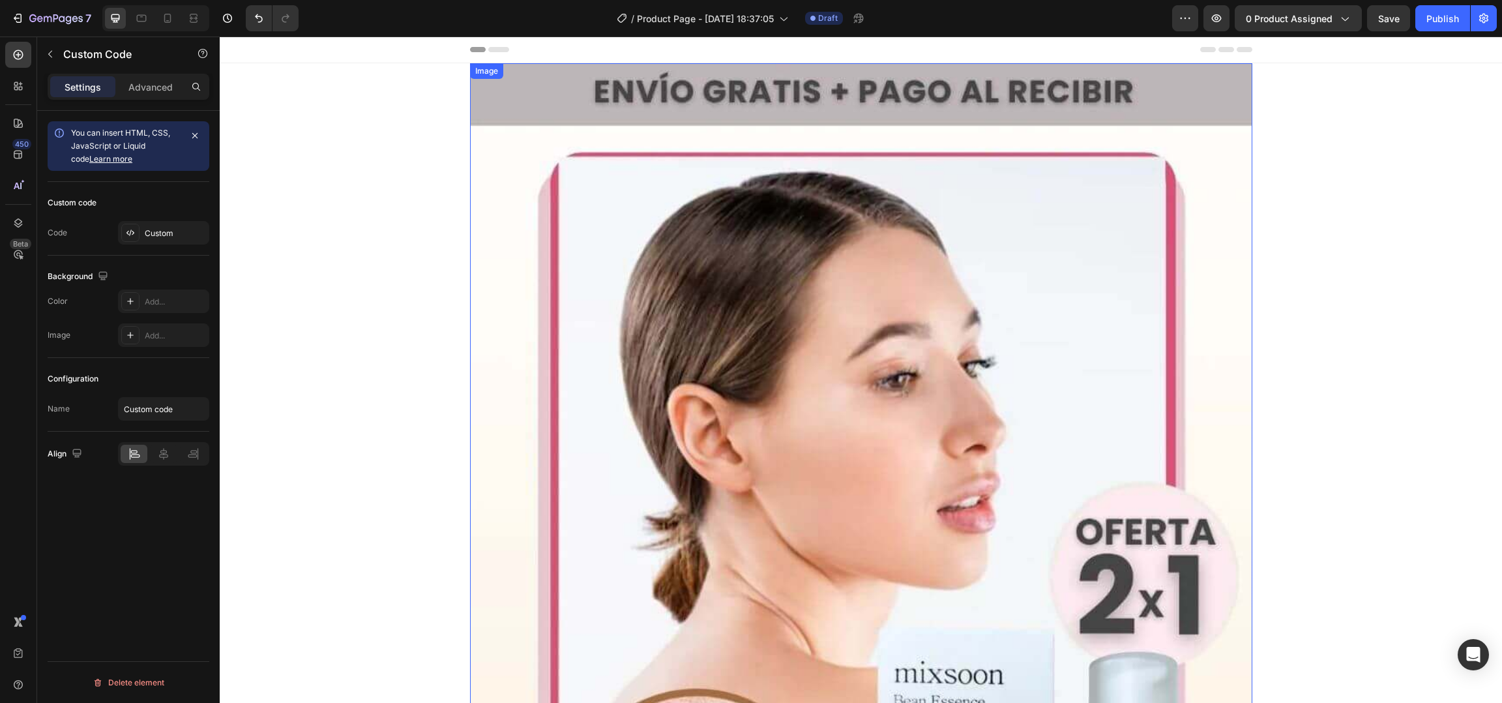
click at [896, 293] on img at bounding box center [861, 600] width 782 height 1074
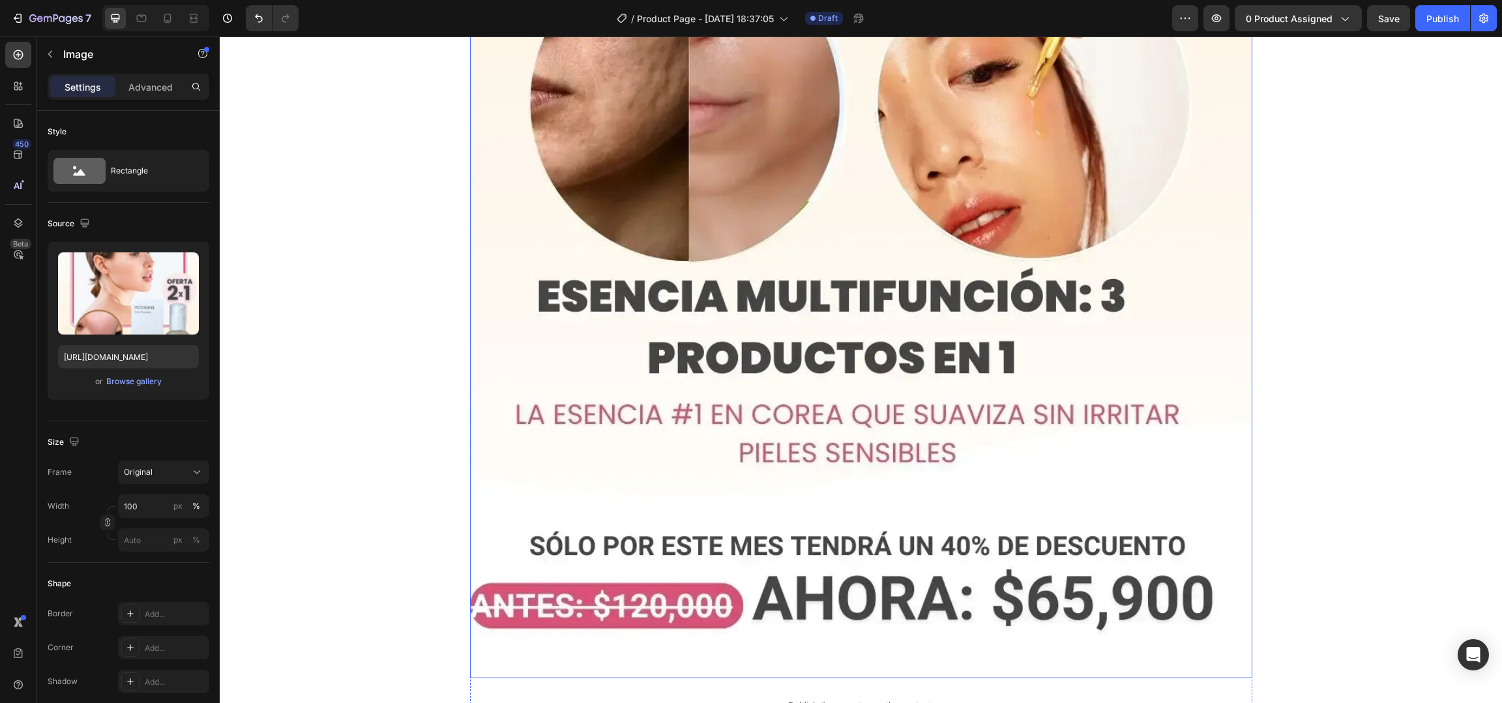
scroll to position [5070, 0]
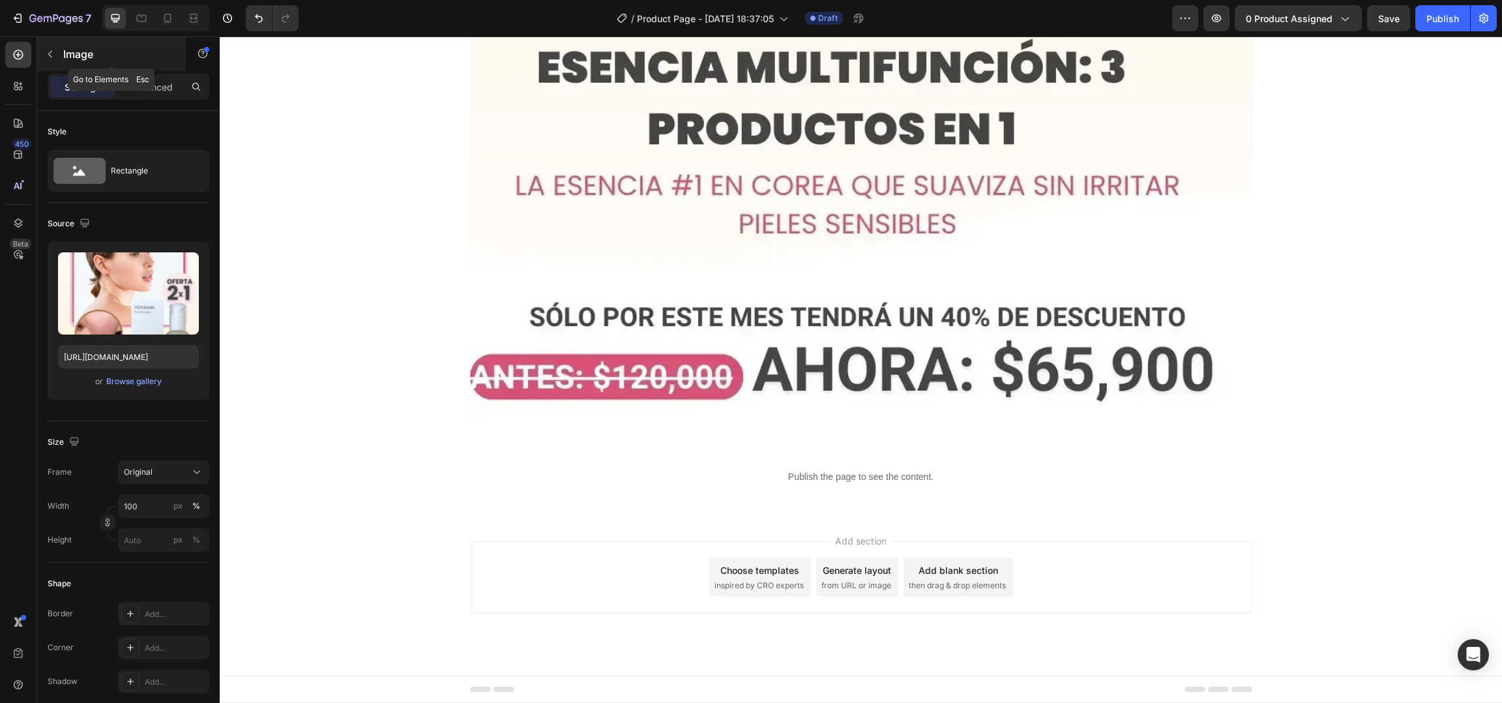
click at [54, 54] on icon "button" at bounding box center [50, 54] width 10 height 10
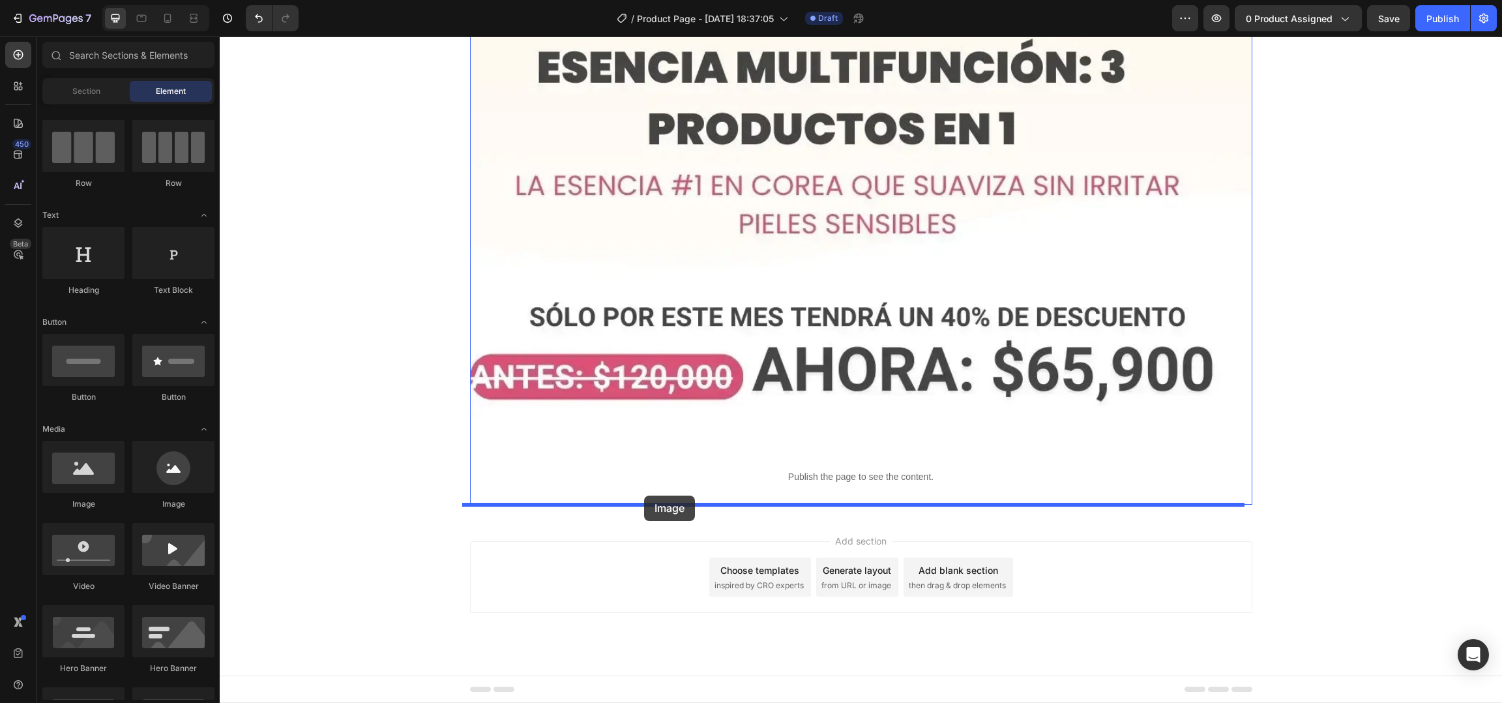
drag, startPoint x: 308, startPoint y: 501, endPoint x: 644, endPoint y: 495, distance: 336.4
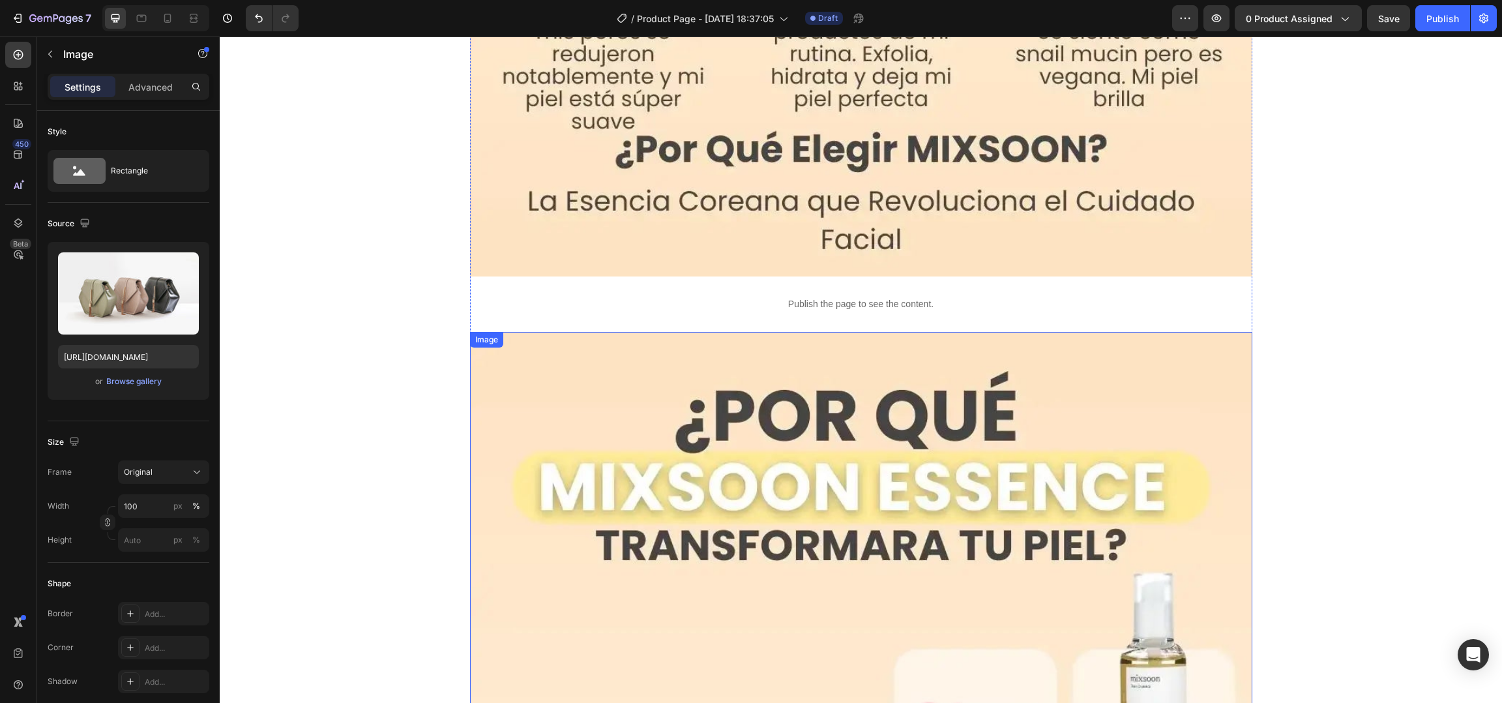
scroll to position [3438, 0]
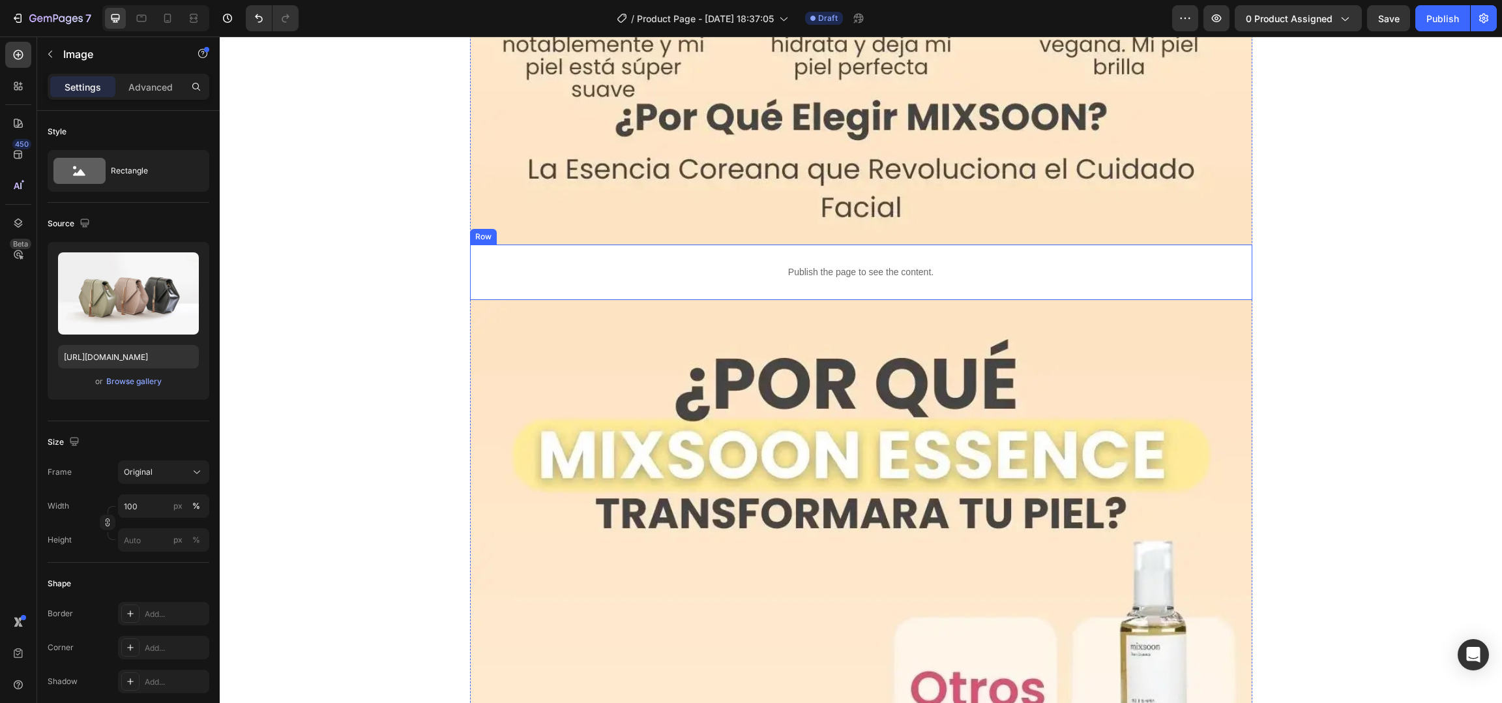
click at [470, 269] on div "Publish the page to see the content. Custom Code Row" at bounding box center [861, 271] width 782 height 55
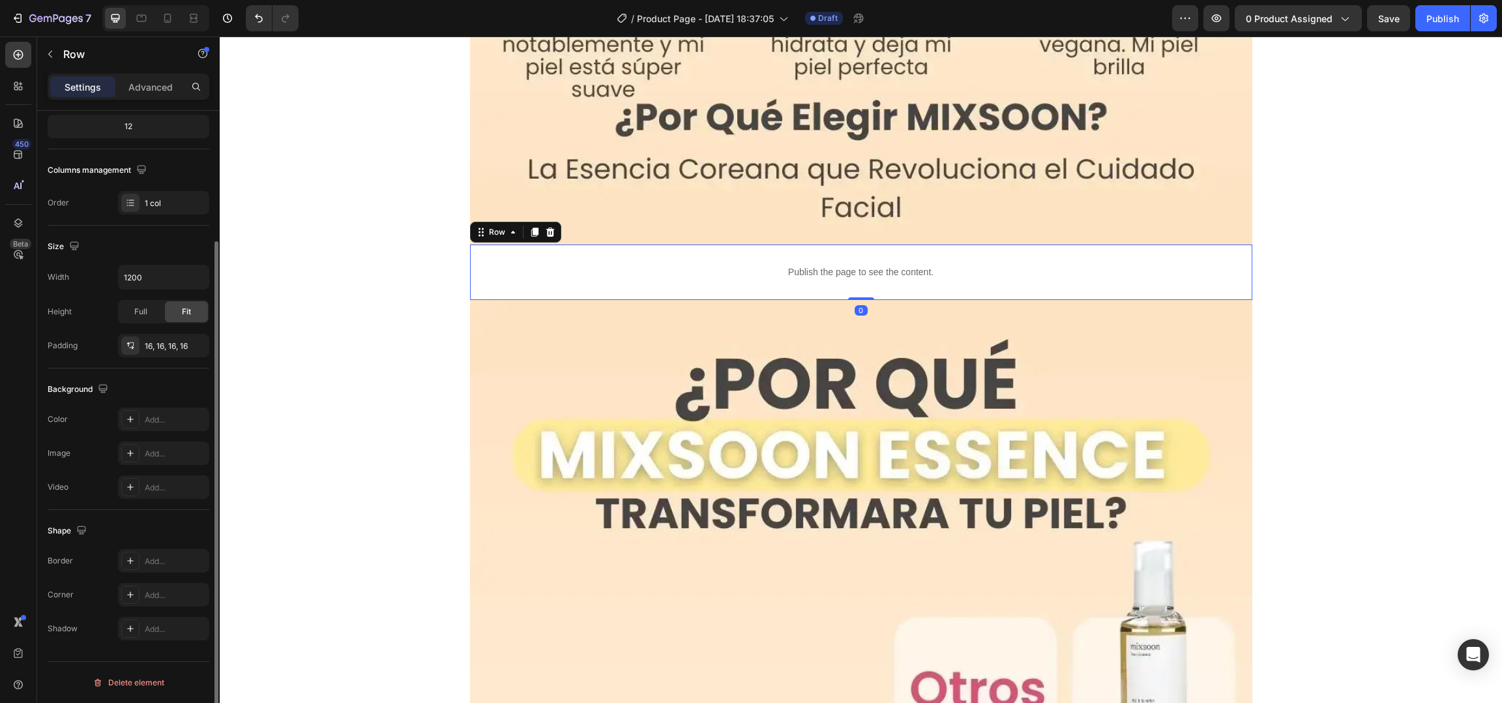
scroll to position [166, 0]
drag, startPoint x: 152, startPoint y: 422, endPoint x: 142, endPoint y: 422, distance: 9.8
click at [142, 422] on div "Add..." at bounding box center [163, 419] width 91 height 23
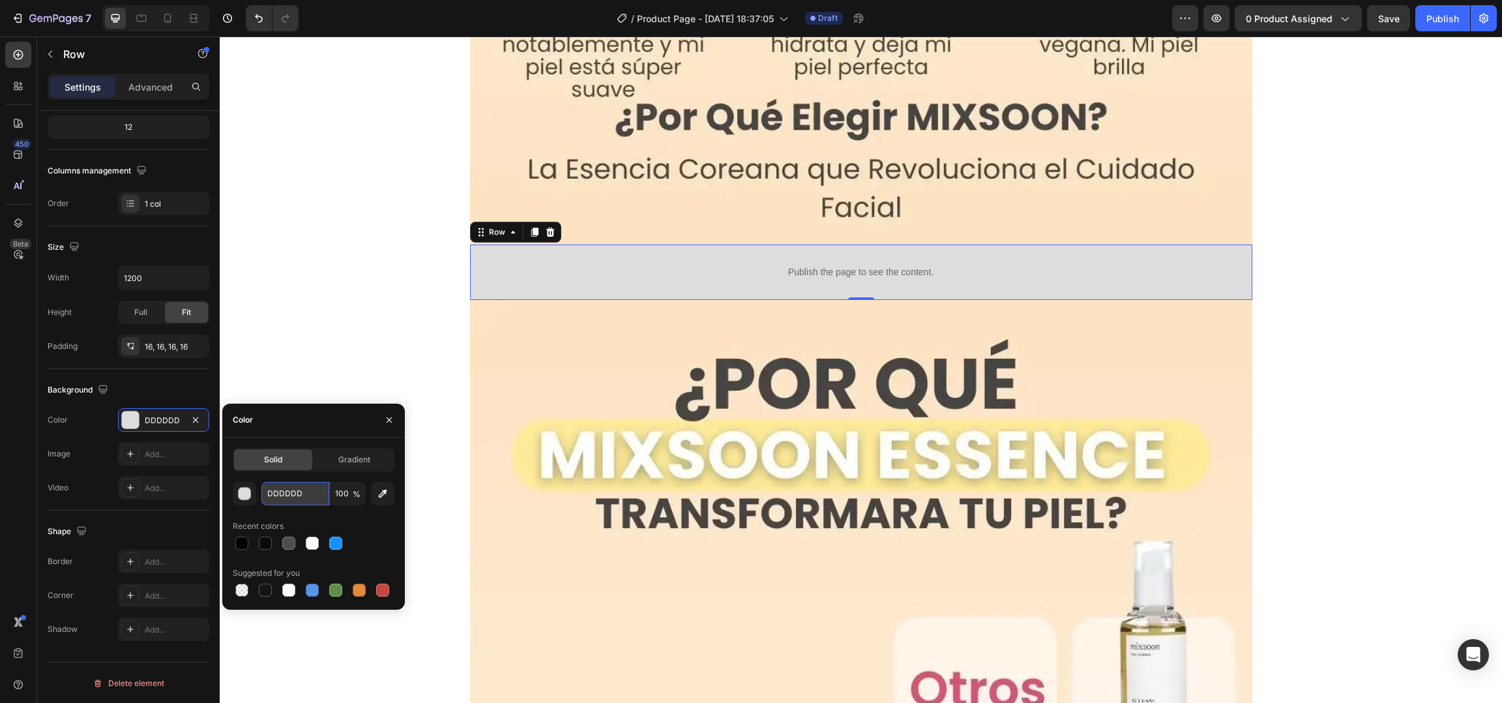
click at [291, 484] on input "DDDDDD" at bounding box center [295, 493] width 68 height 23
paste input "#FFE5C3"
type input "#FFE5C3"
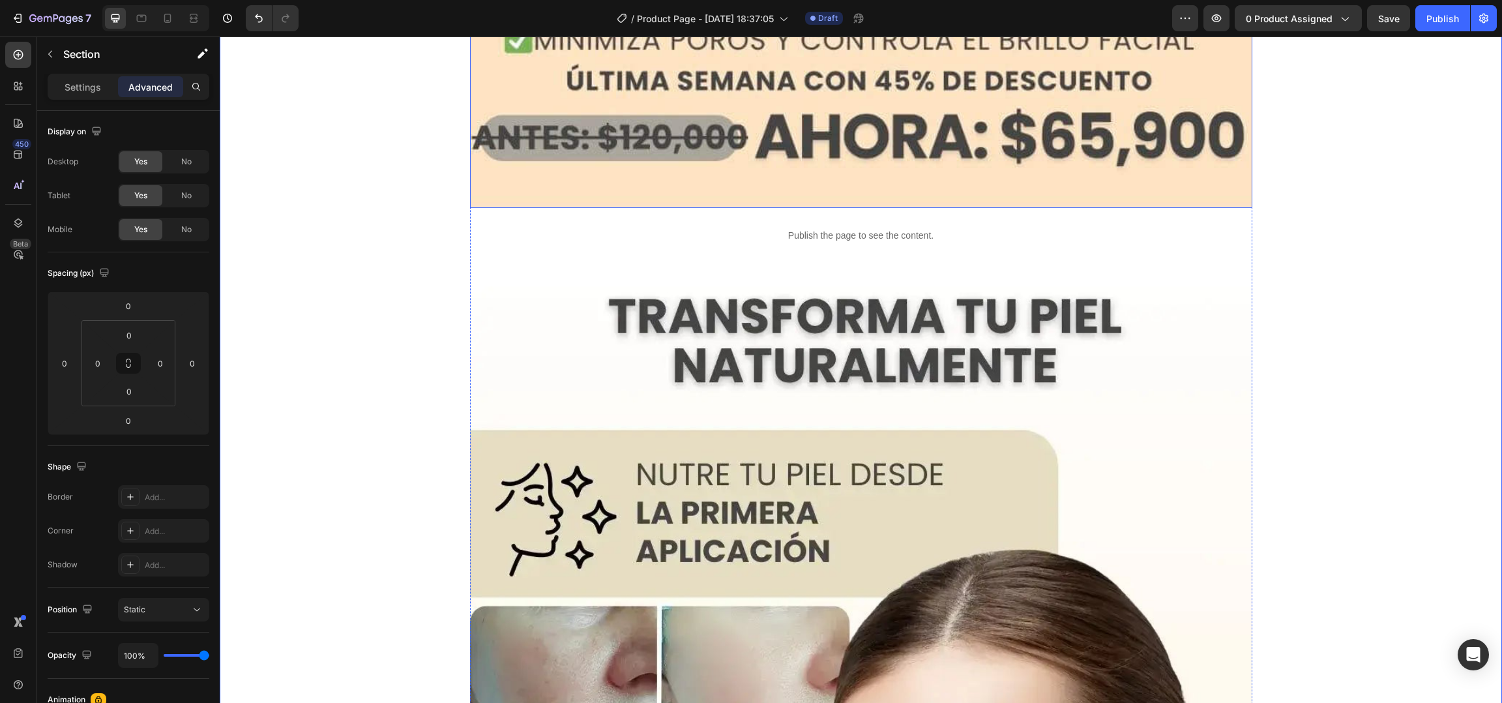
scroll to position [1636, 0]
click at [470, 233] on div "Publish the page to see the content. Custom Code Row" at bounding box center [861, 236] width 782 height 55
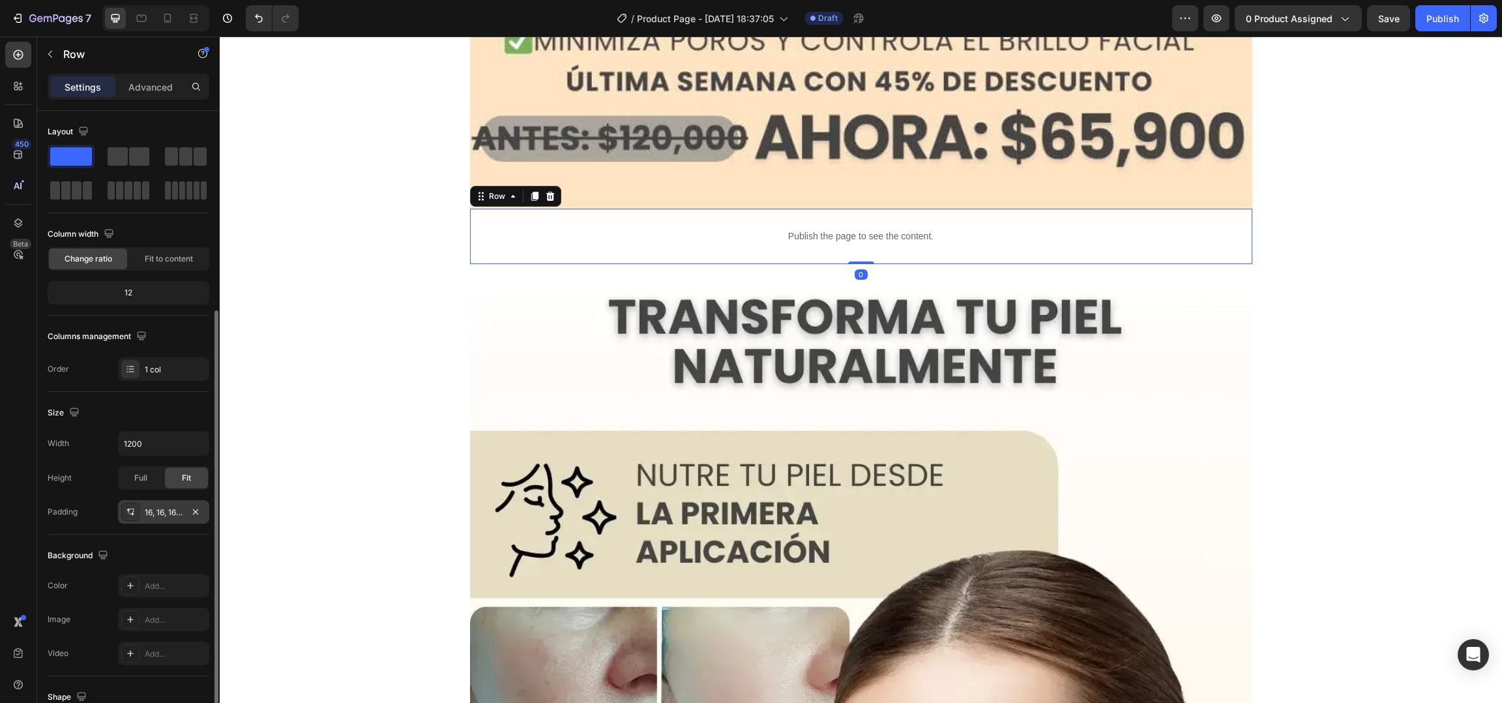
scroll to position [166, 0]
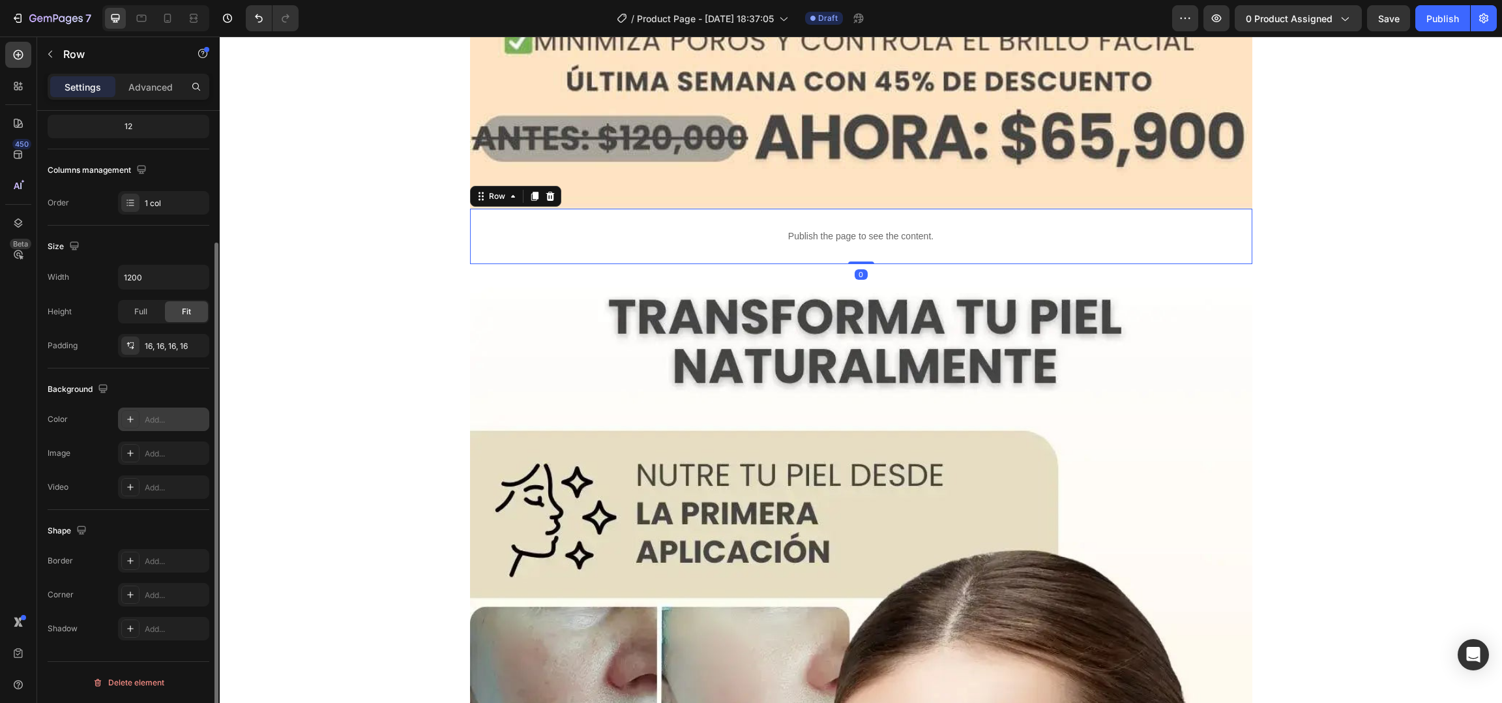
click at [163, 428] on div "Add..." at bounding box center [163, 418] width 91 height 23
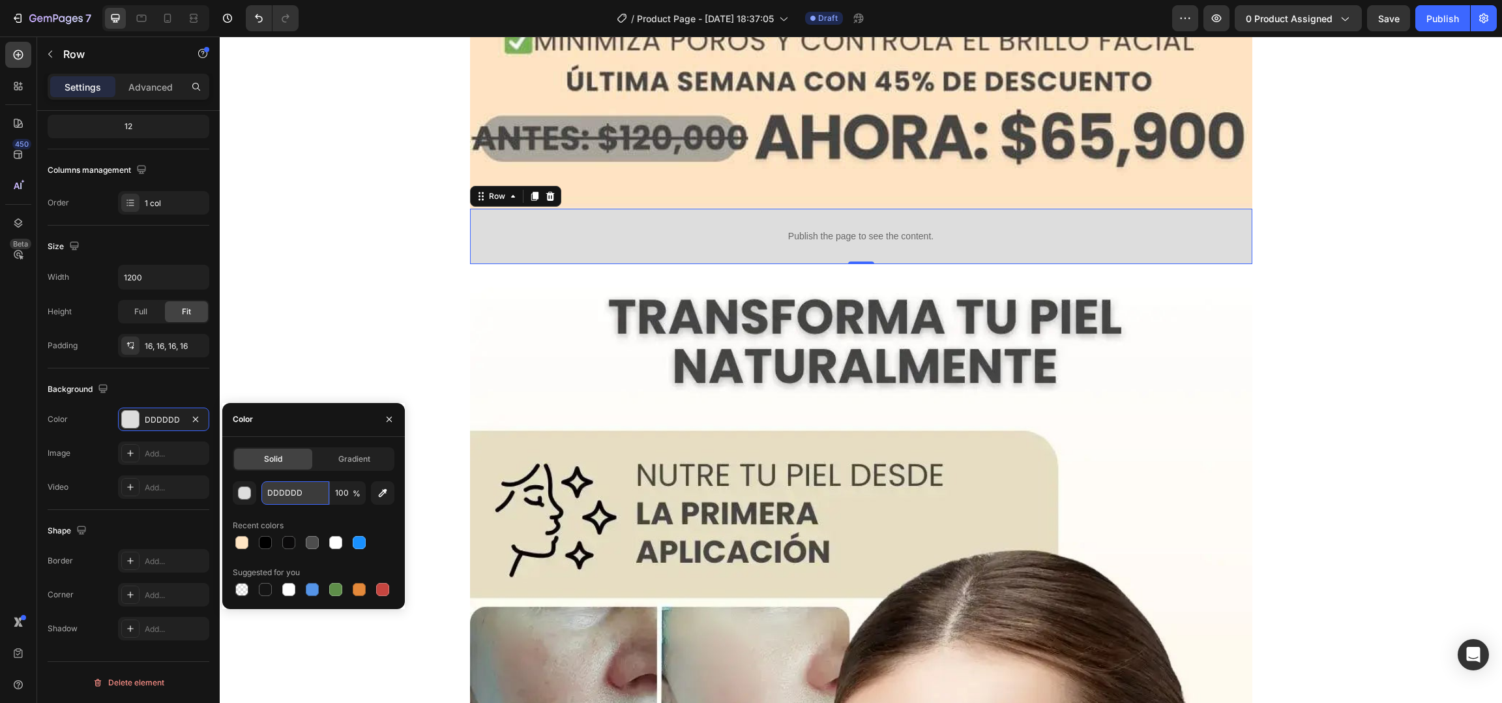
click at [273, 488] on input "DDDDDD" at bounding box center [295, 492] width 68 height 23
paste input "#FFE5C3"
type input "#FFE5C3"
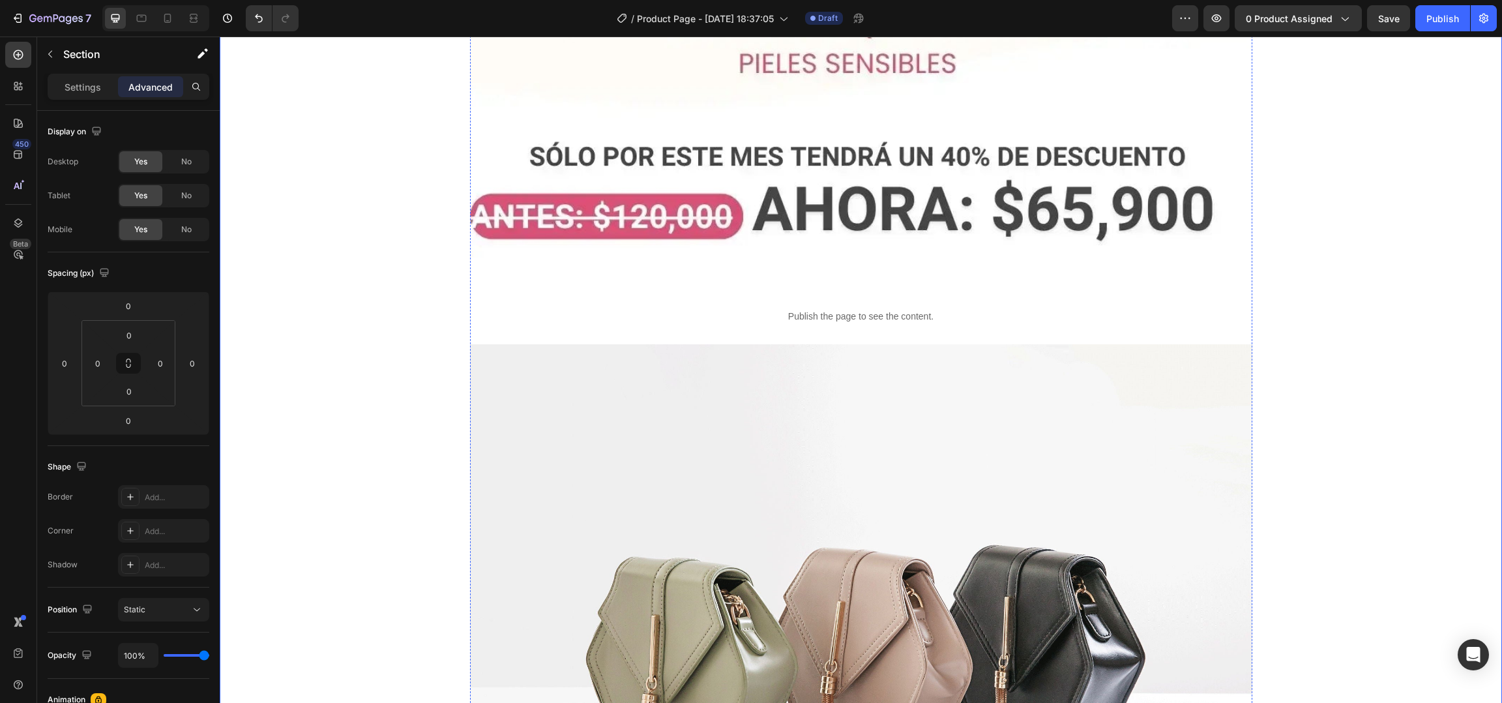
scroll to position [5225, 0]
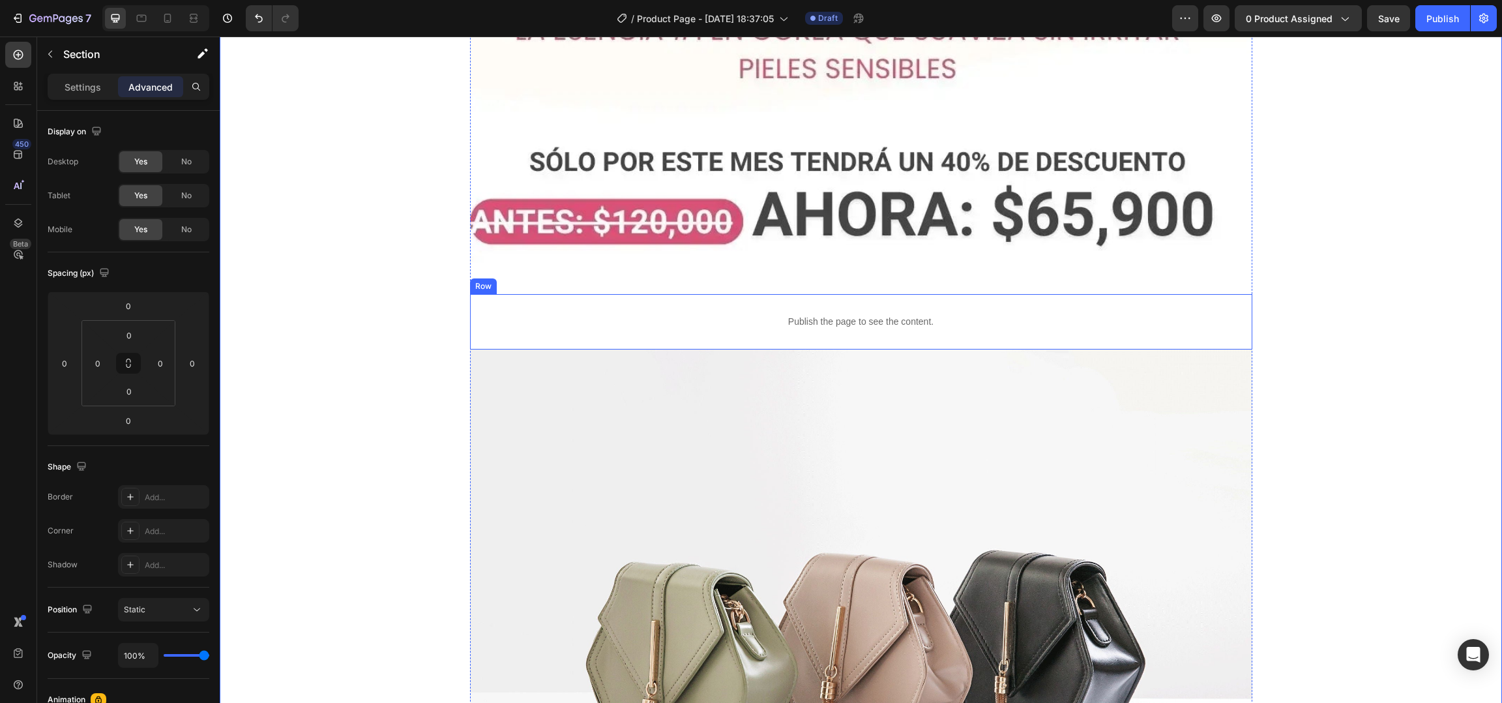
click at [470, 324] on div "Publish the page to see the content. Custom Code Row" at bounding box center [861, 321] width 782 height 55
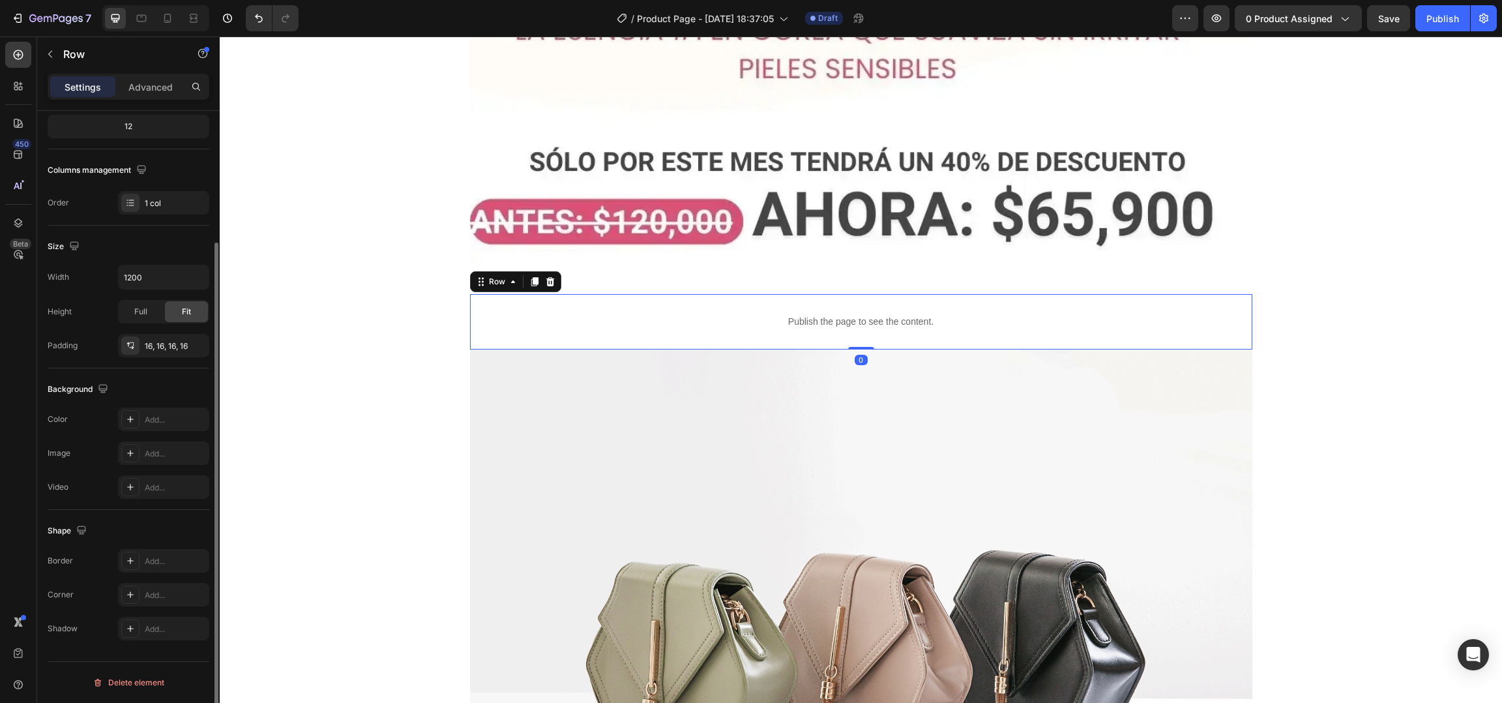
scroll to position [166, 0]
click at [143, 422] on div "Add..." at bounding box center [163, 418] width 91 height 23
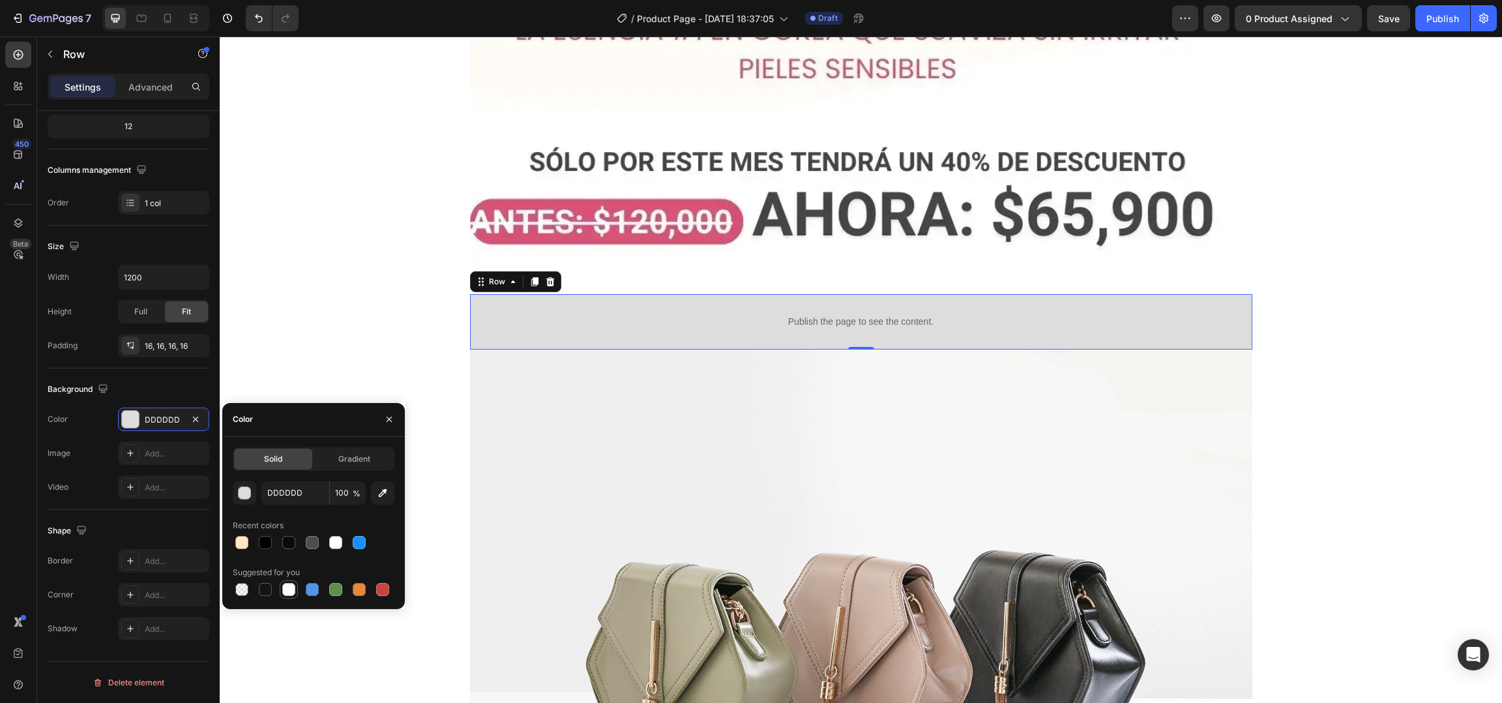
click at [286, 589] on div at bounding box center [288, 589] width 13 height 13
type input "FFFFFF"
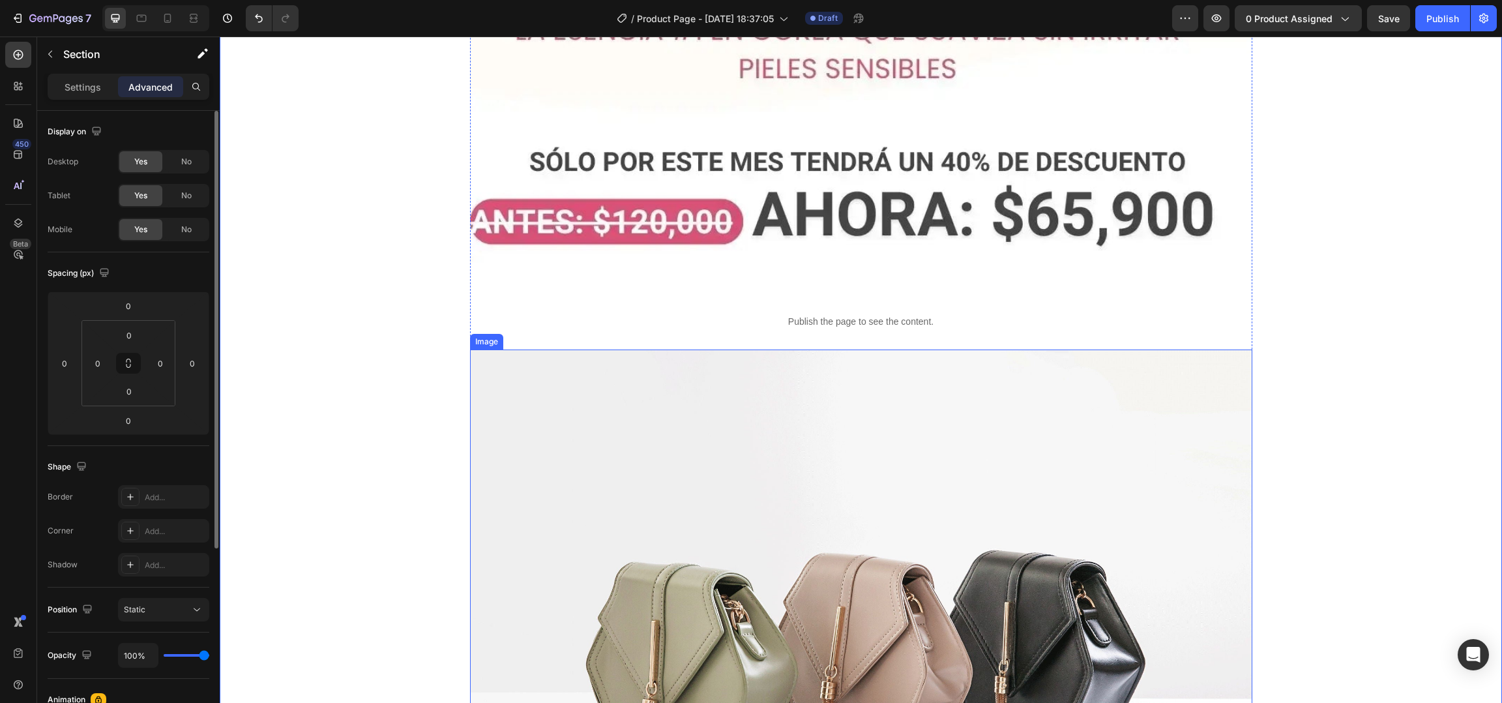
scroll to position [5558, 0]
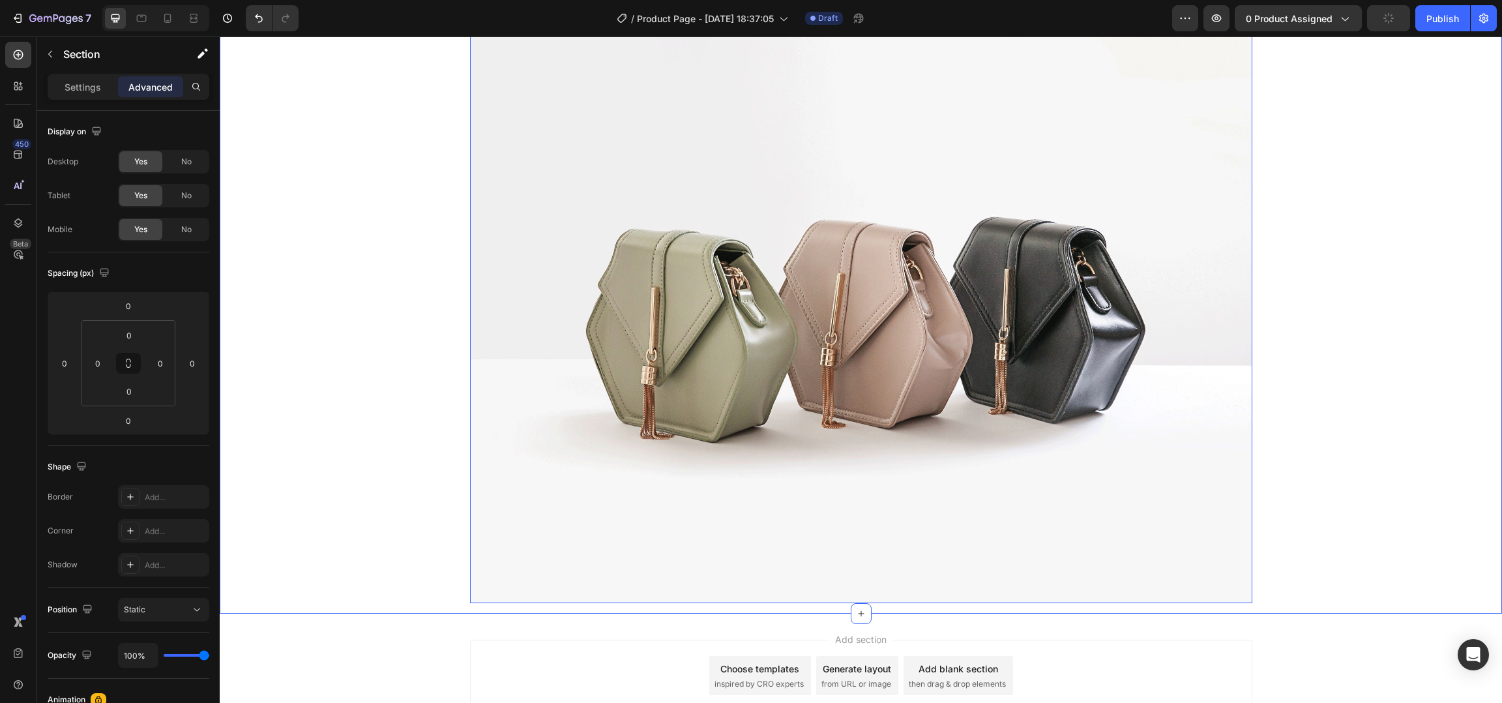
click at [664, 348] on img at bounding box center [861, 309] width 782 height 587
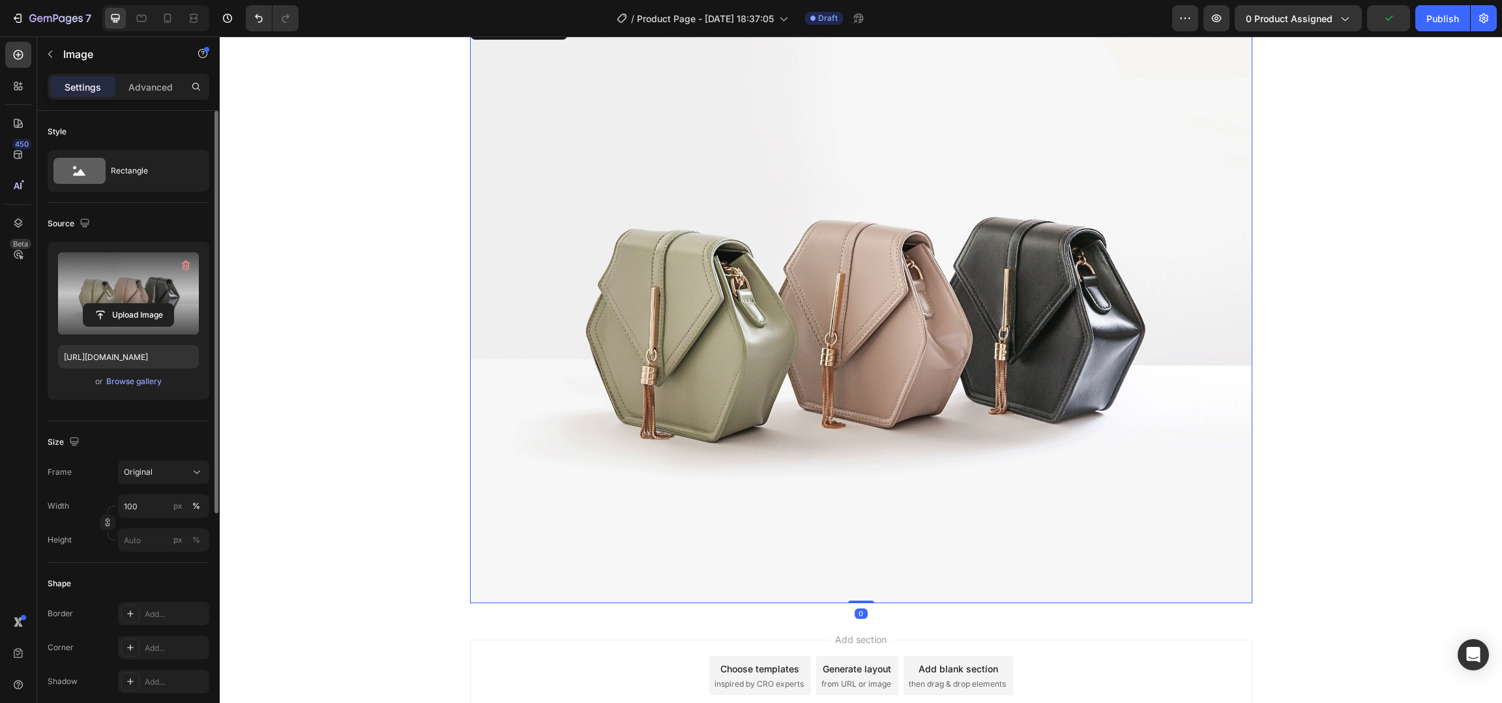
click at [118, 302] on label at bounding box center [128, 293] width 141 height 82
click at [118, 304] on input "file" at bounding box center [128, 315] width 90 height 22
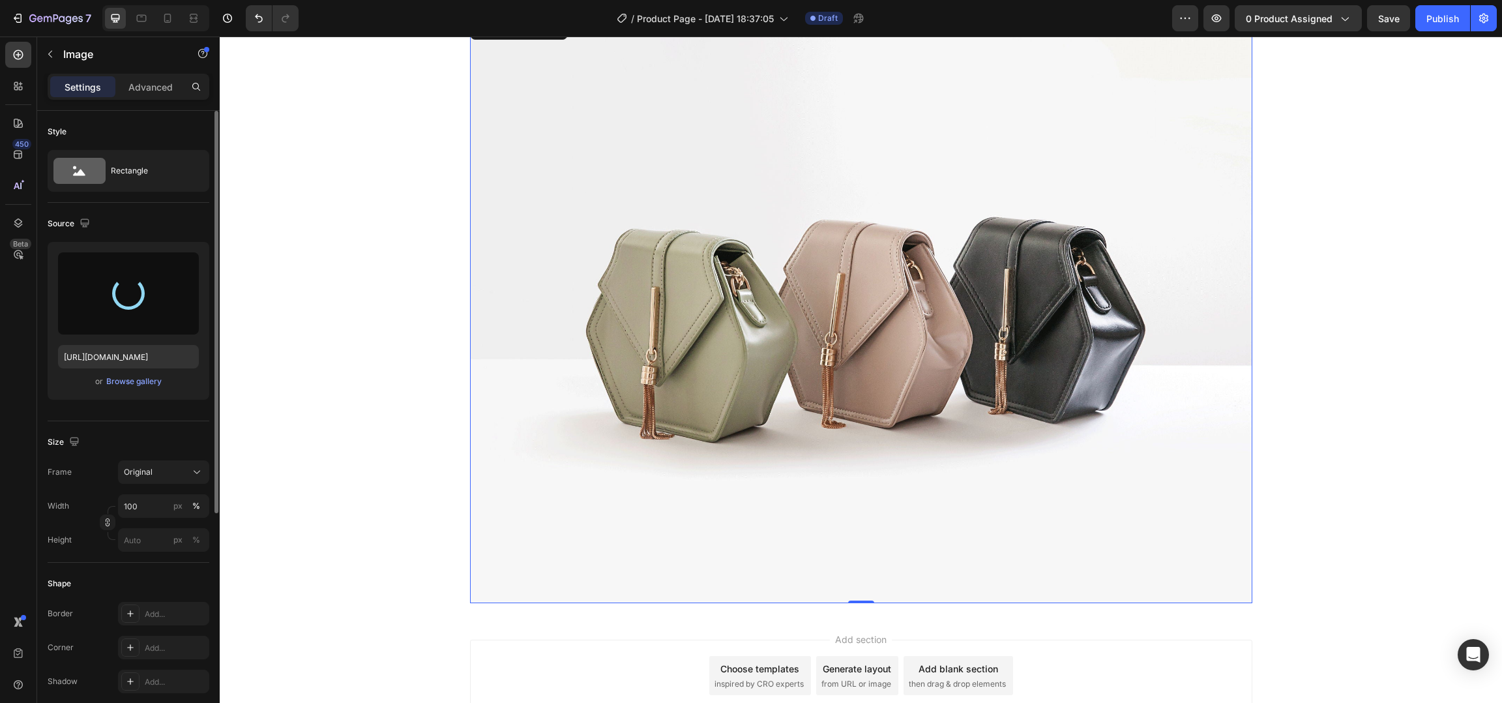
scroll to position [5582, 0]
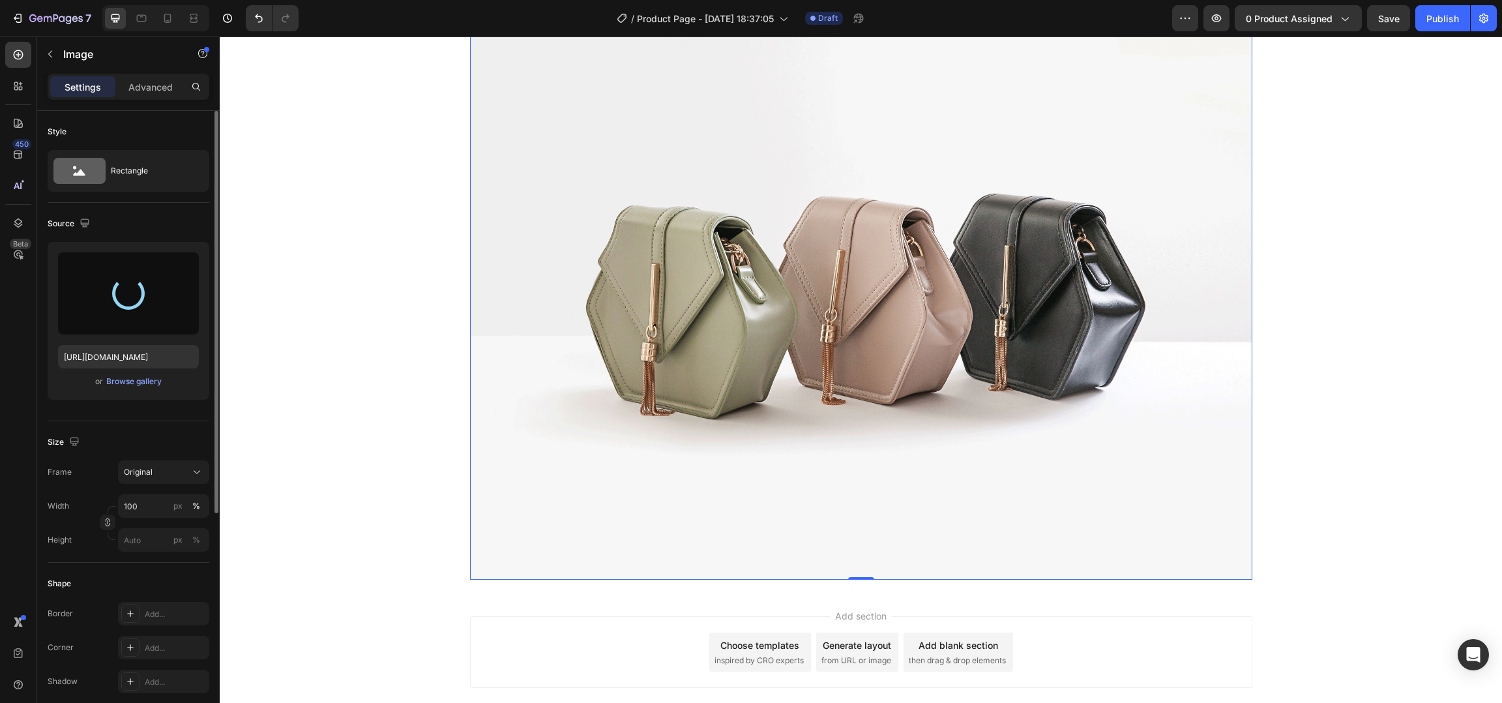
type input "[URL][DOMAIN_NAME]"
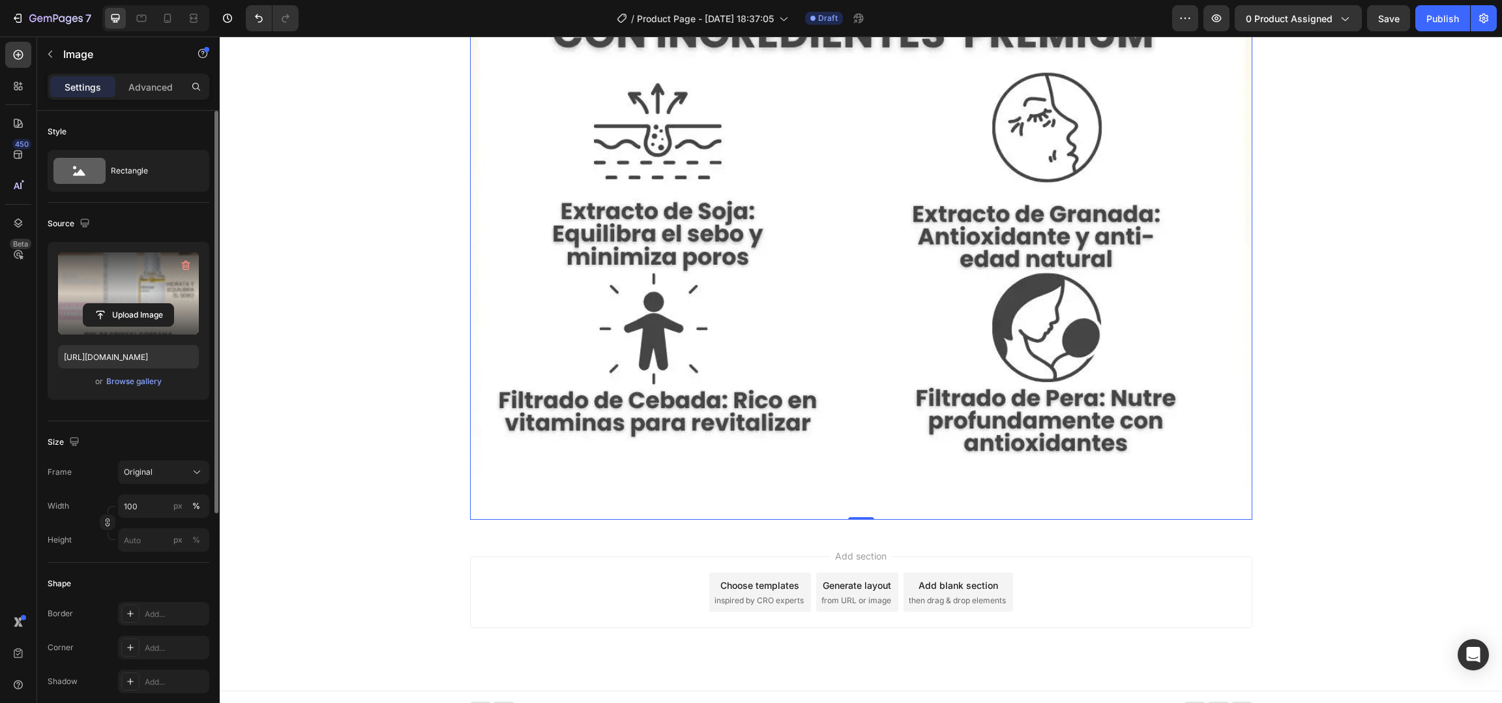
scroll to position [6852, 0]
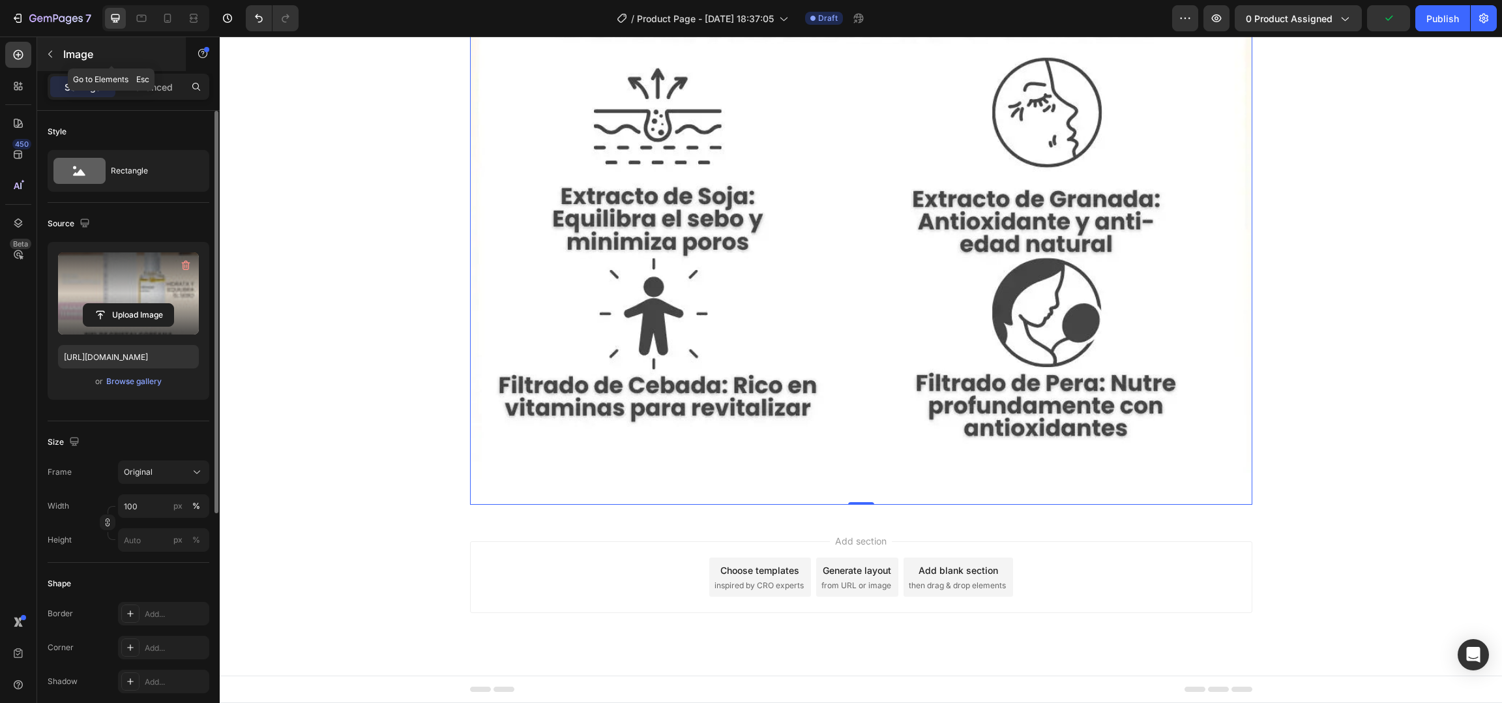
click at [50, 55] on icon "button" at bounding box center [50, 54] width 4 height 7
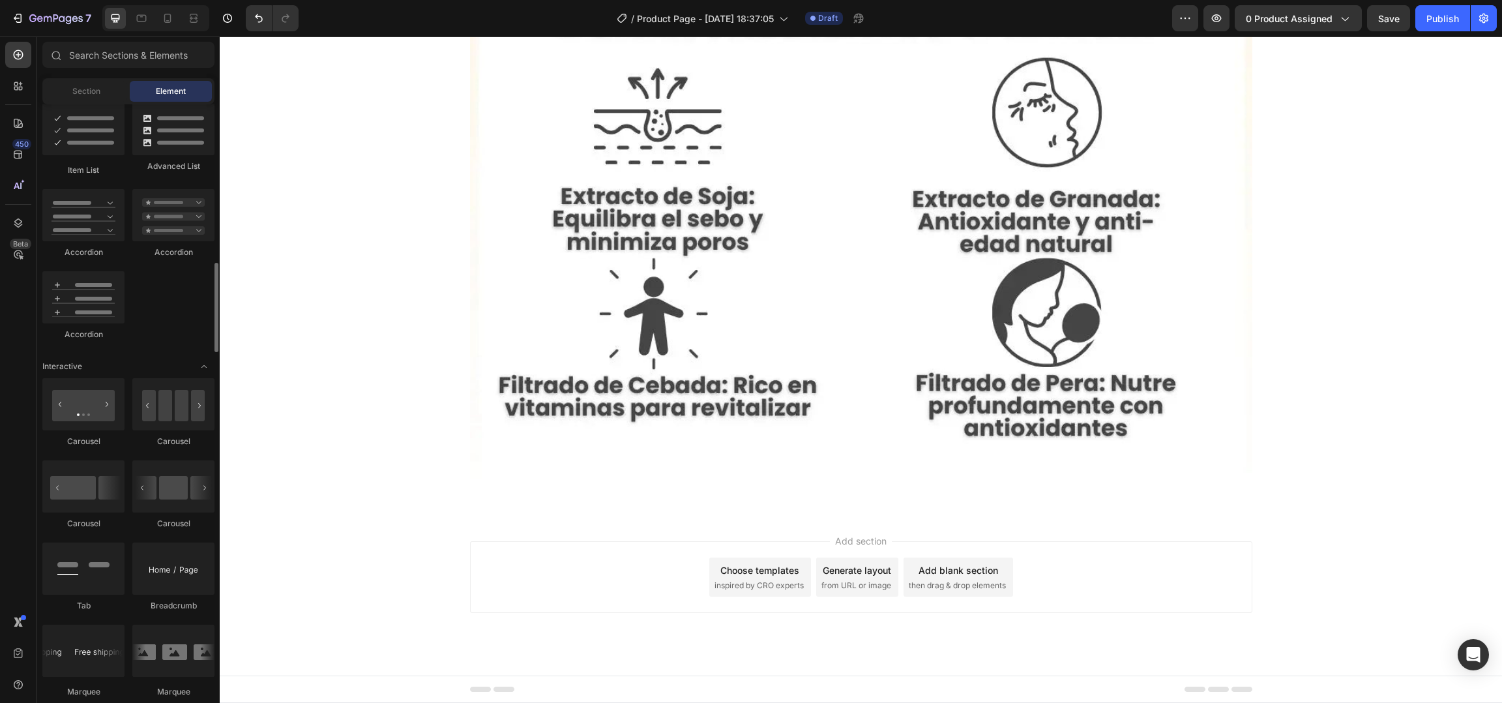
scroll to position [1057, 0]
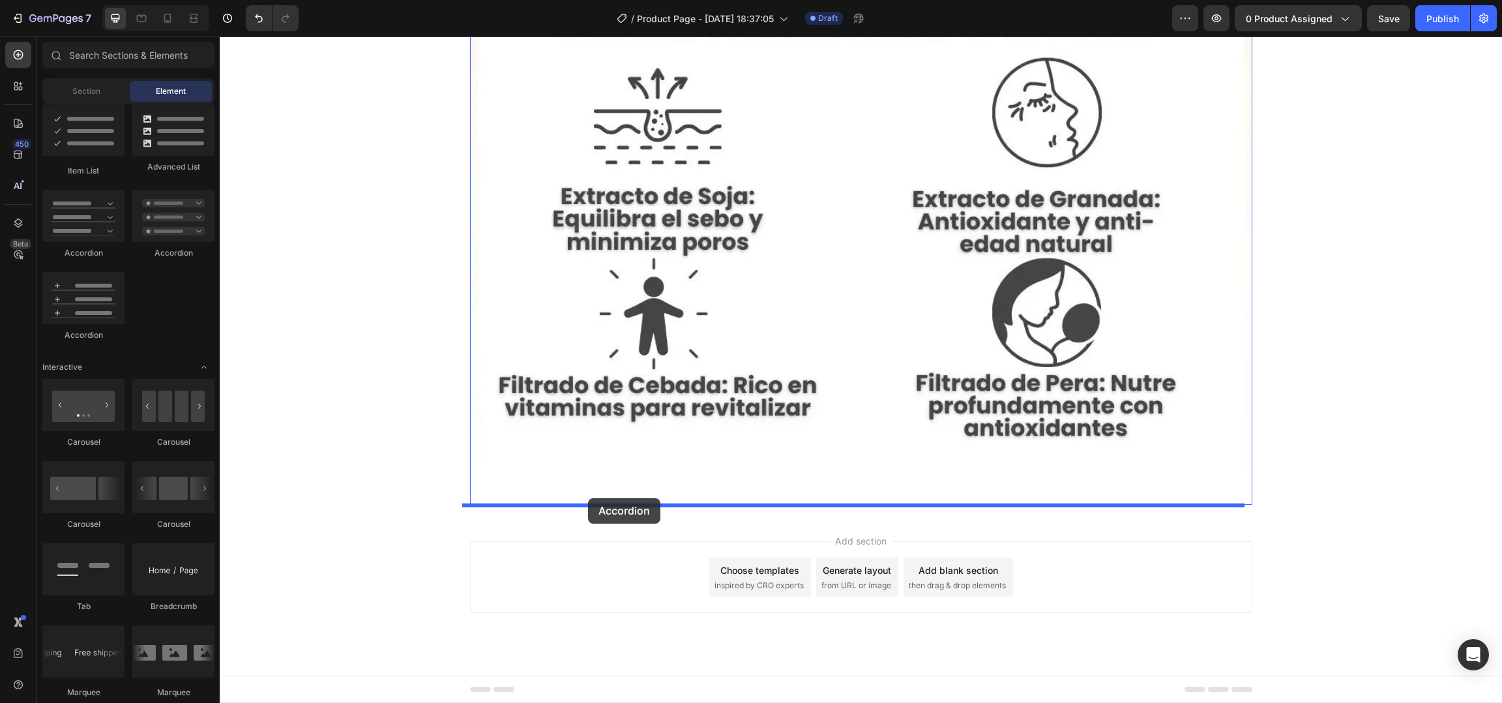
drag, startPoint x: 308, startPoint y: 273, endPoint x: 588, endPoint y: 498, distance: 359.8
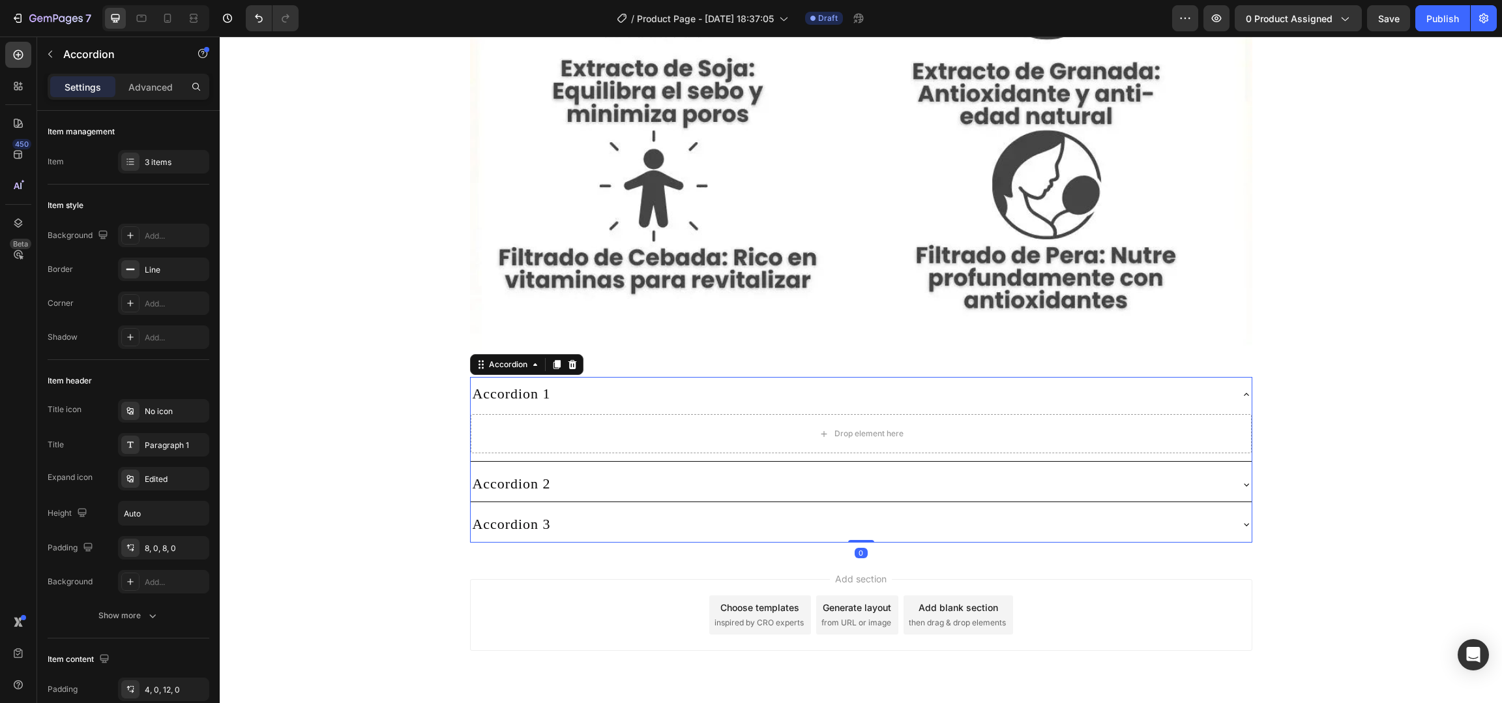
scroll to position [6980, 0]
click at [50, 55] on icon "button" at bounding box center [50, 54] width 10 height 10
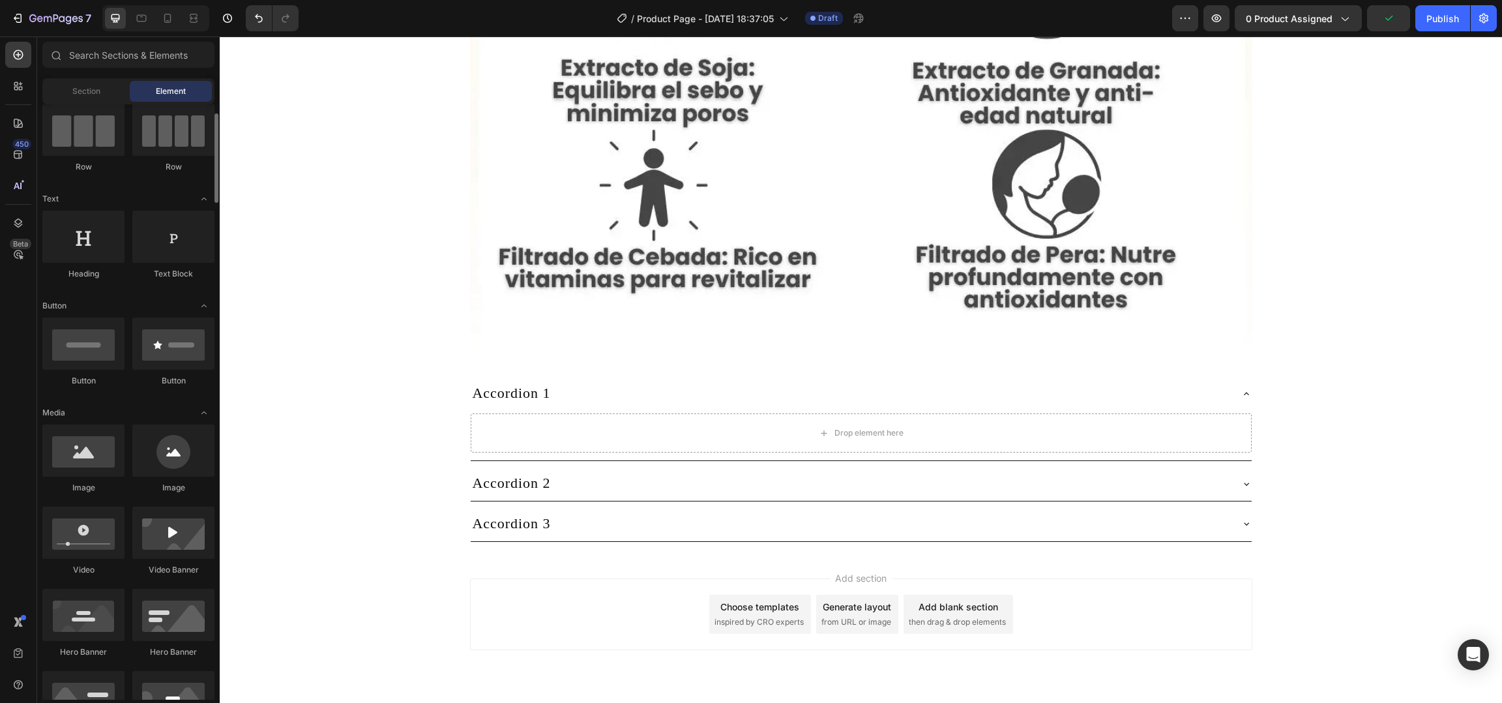
scroll to position [103, 0]
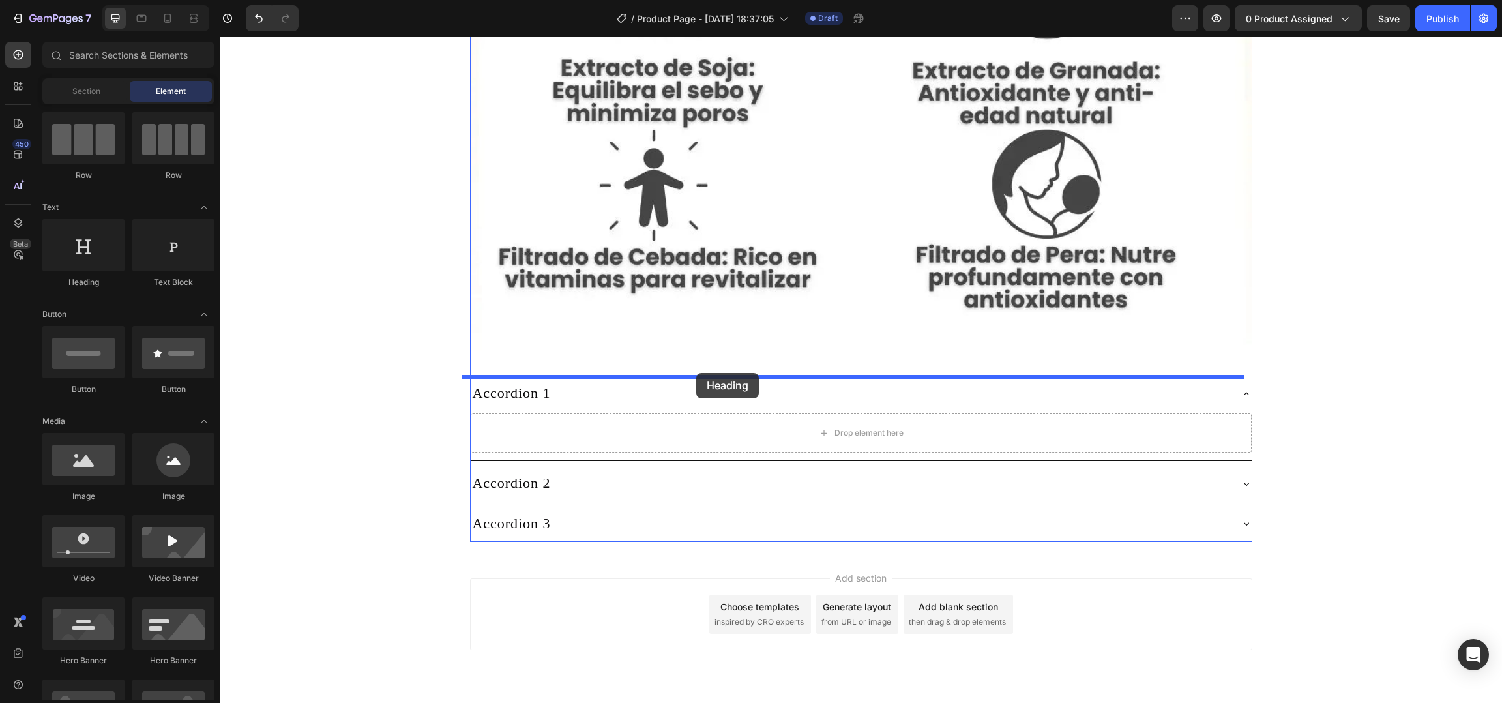
drag, startPoint x: 329, startPoint y: 296, endPoint x: 696, endPoint y: 373, distance: 375.7
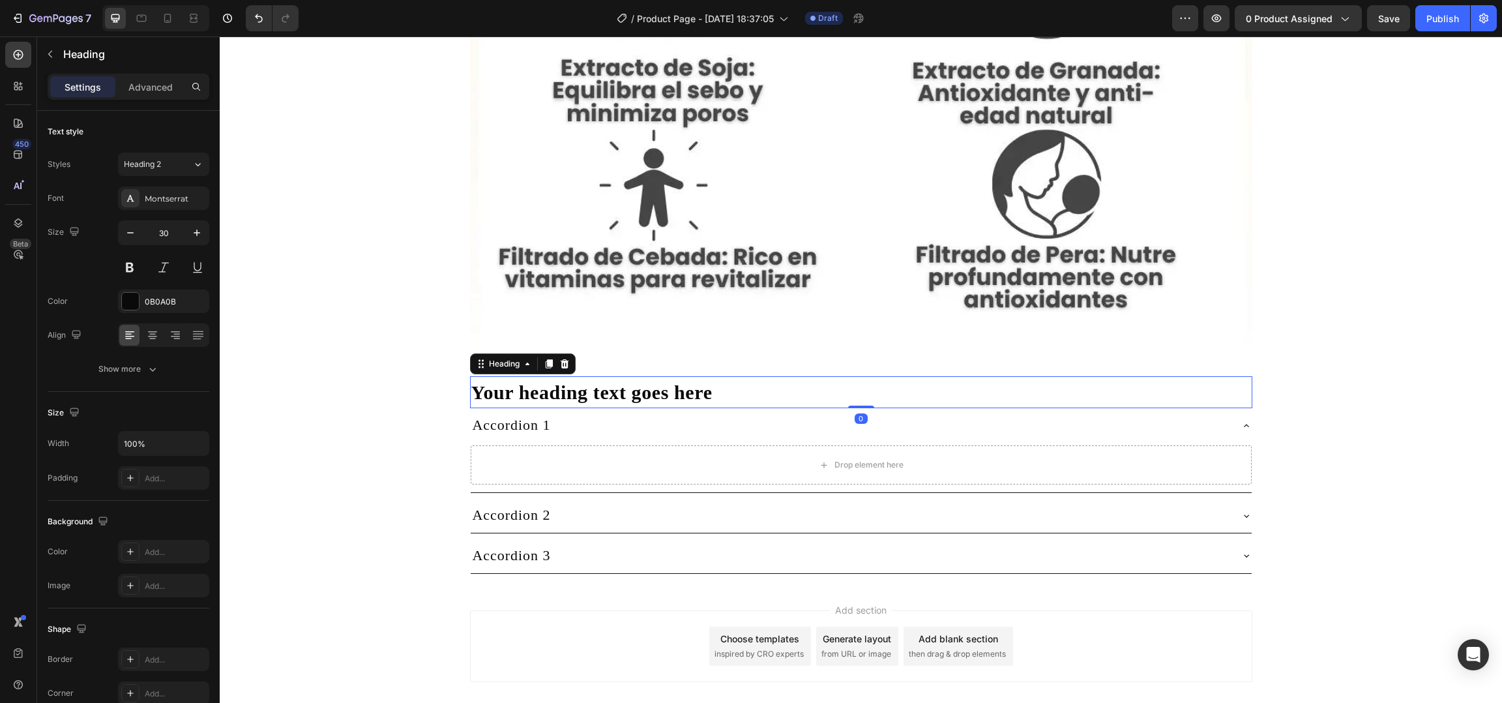
click at [705, 394] on h2 "Your heading text goes here" at bounding box center [861, 392] width 782 height 32
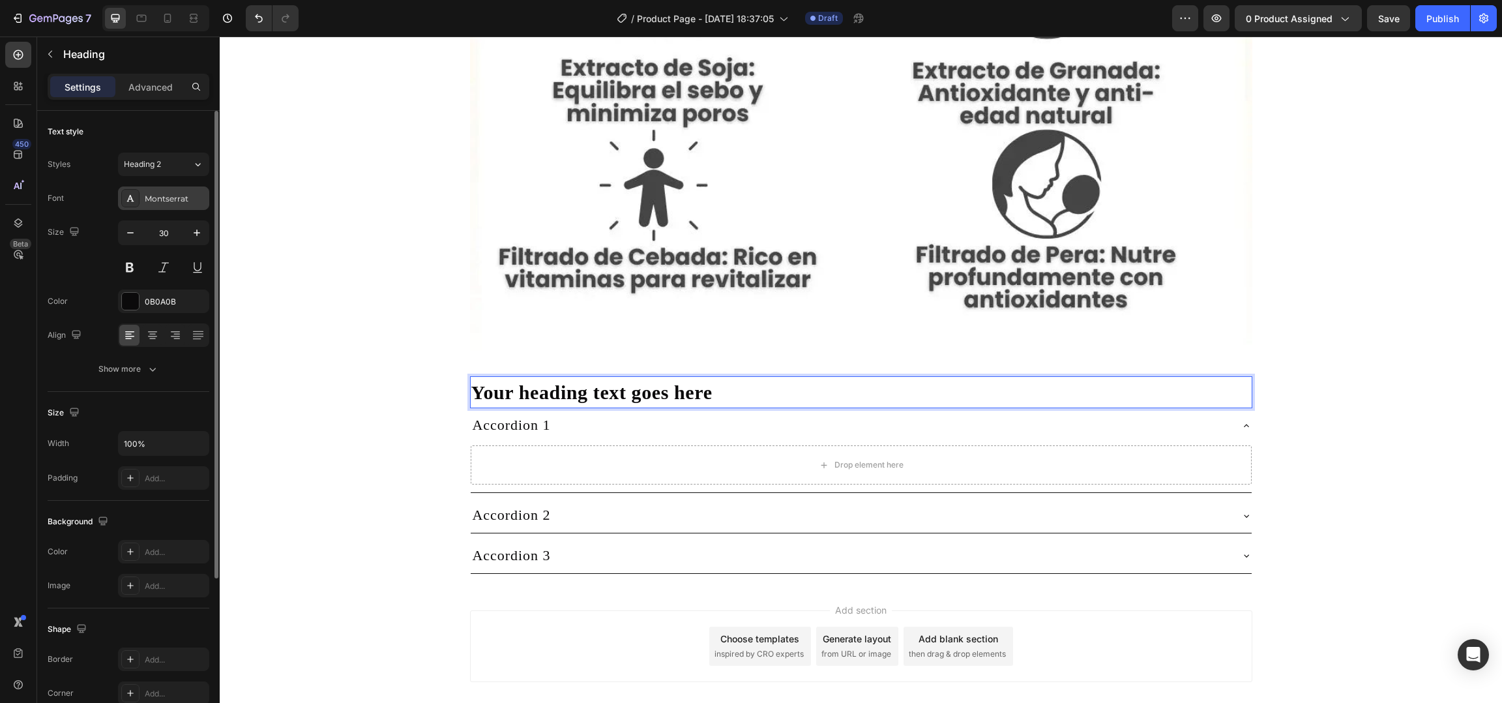
click at [167, 203] on div "Montserrat" at bounding box center [175, 199] width 61 height 12
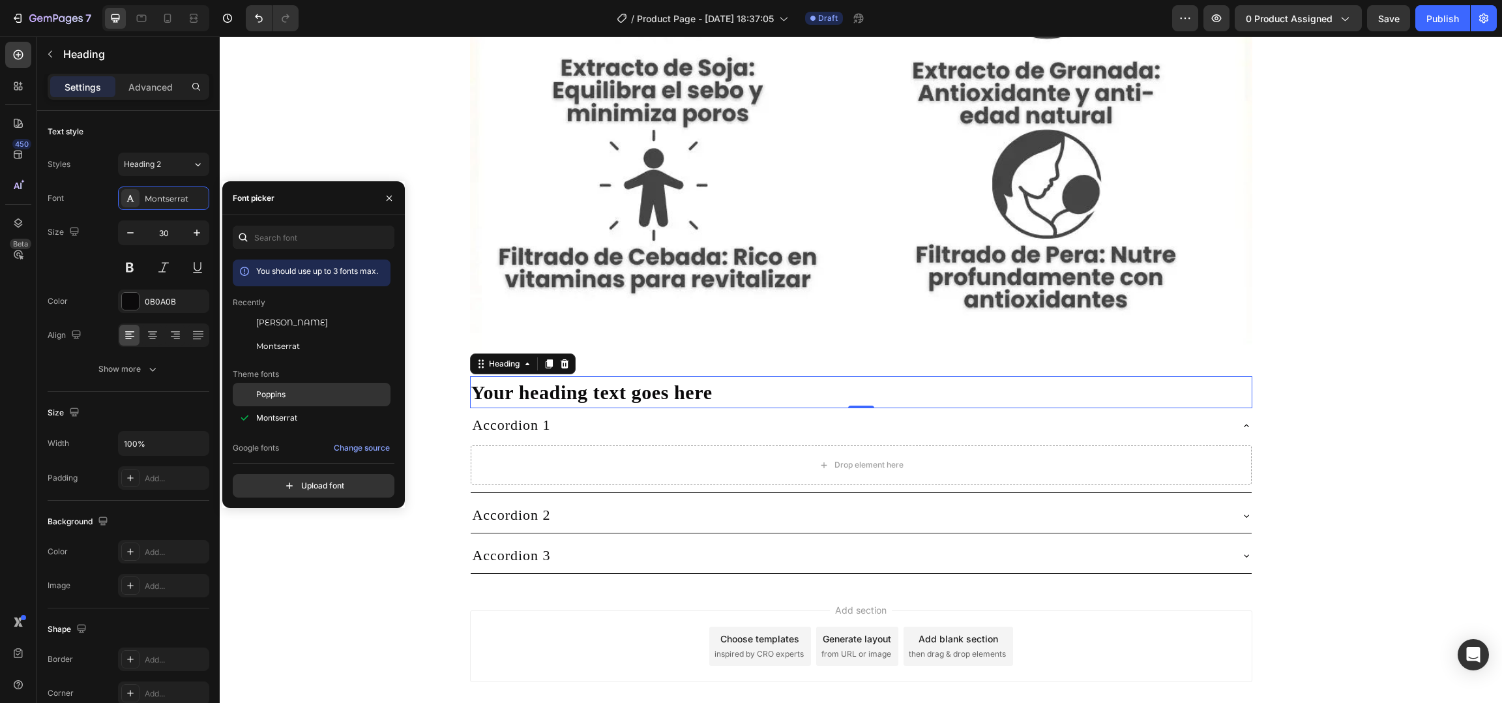
scroll to position [92, 0]
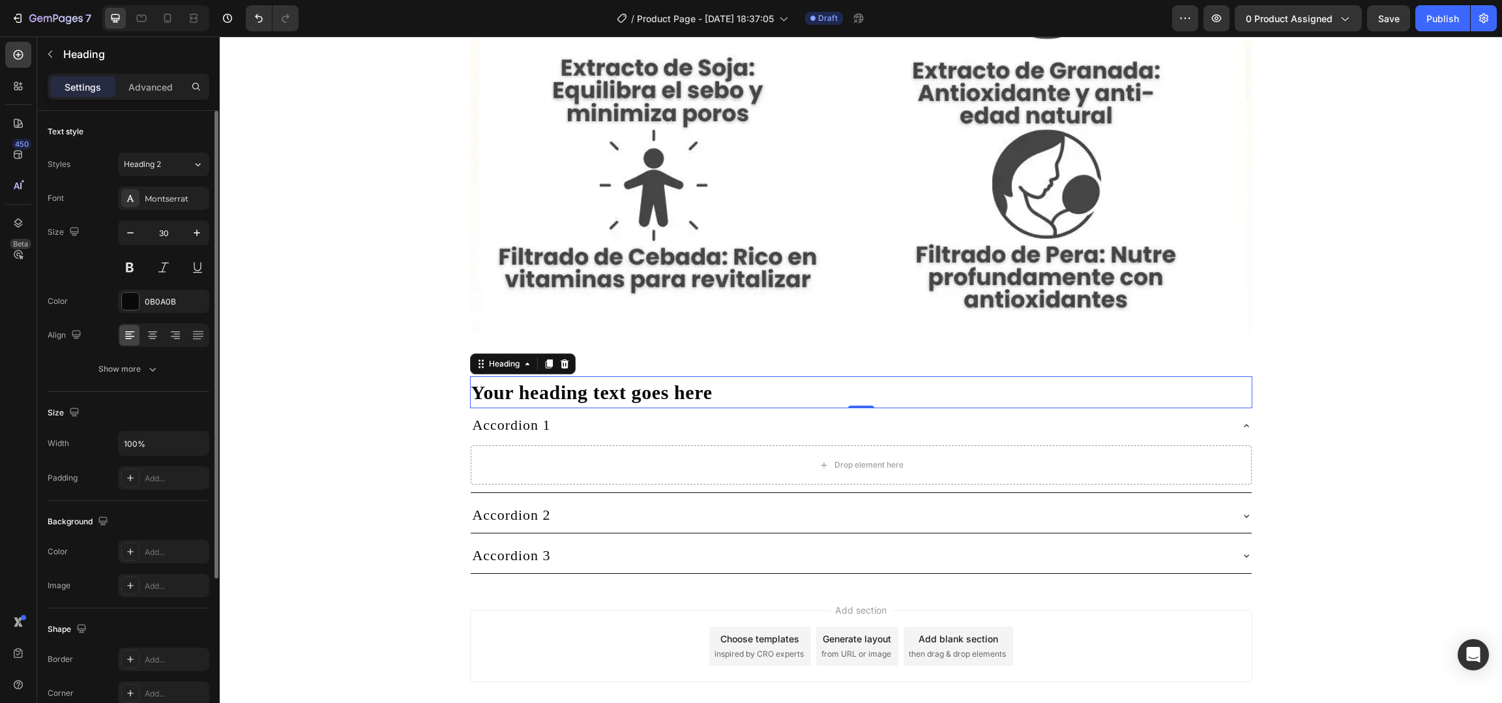
click at [139, 416] on div "Size" at bounding box center [129, 412] width 162 height 21
click at [130, 374] on div "Show more" at bounding box center [128, 368] width 61 height 13
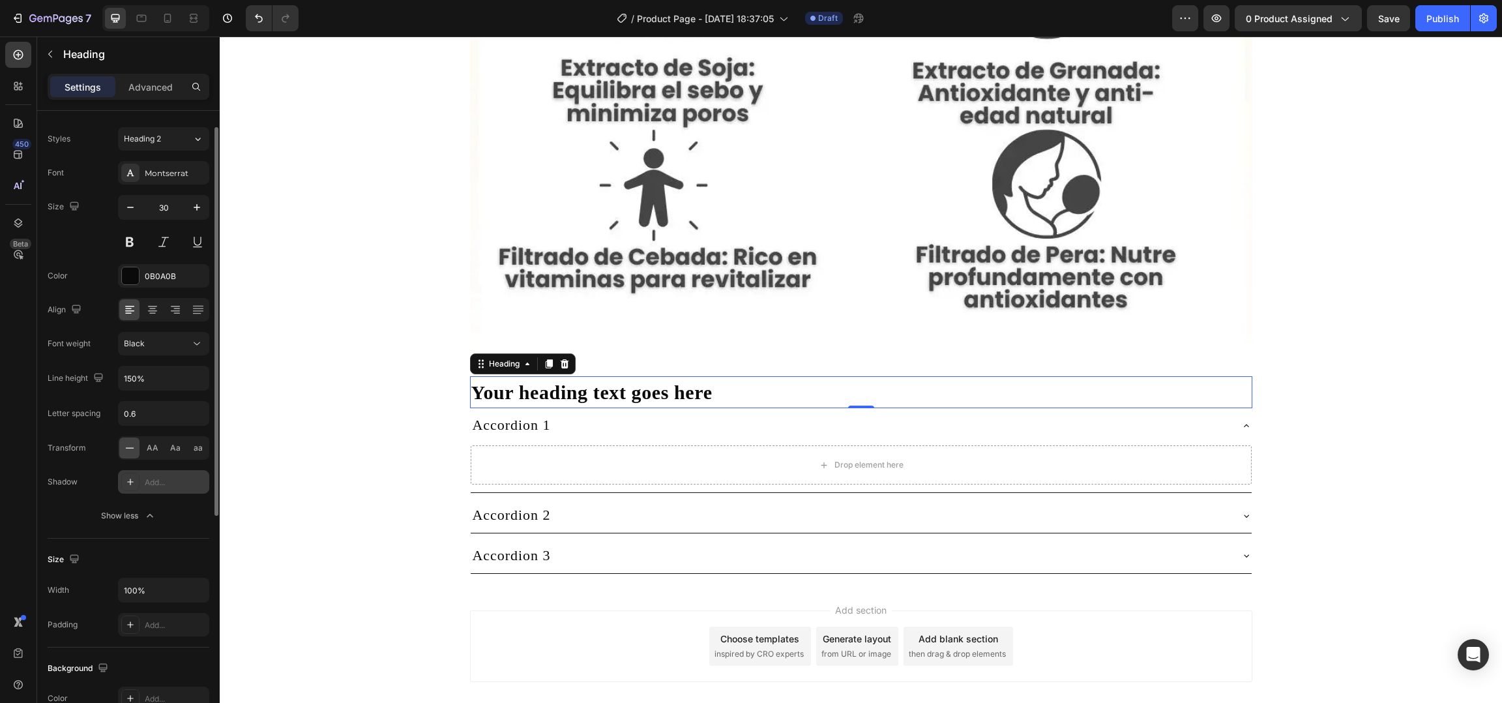
scroll to position [24, 0]
click at [558, 385] on p "Your heading text goes here" at bounding box center [861, 391] width 780 height 29
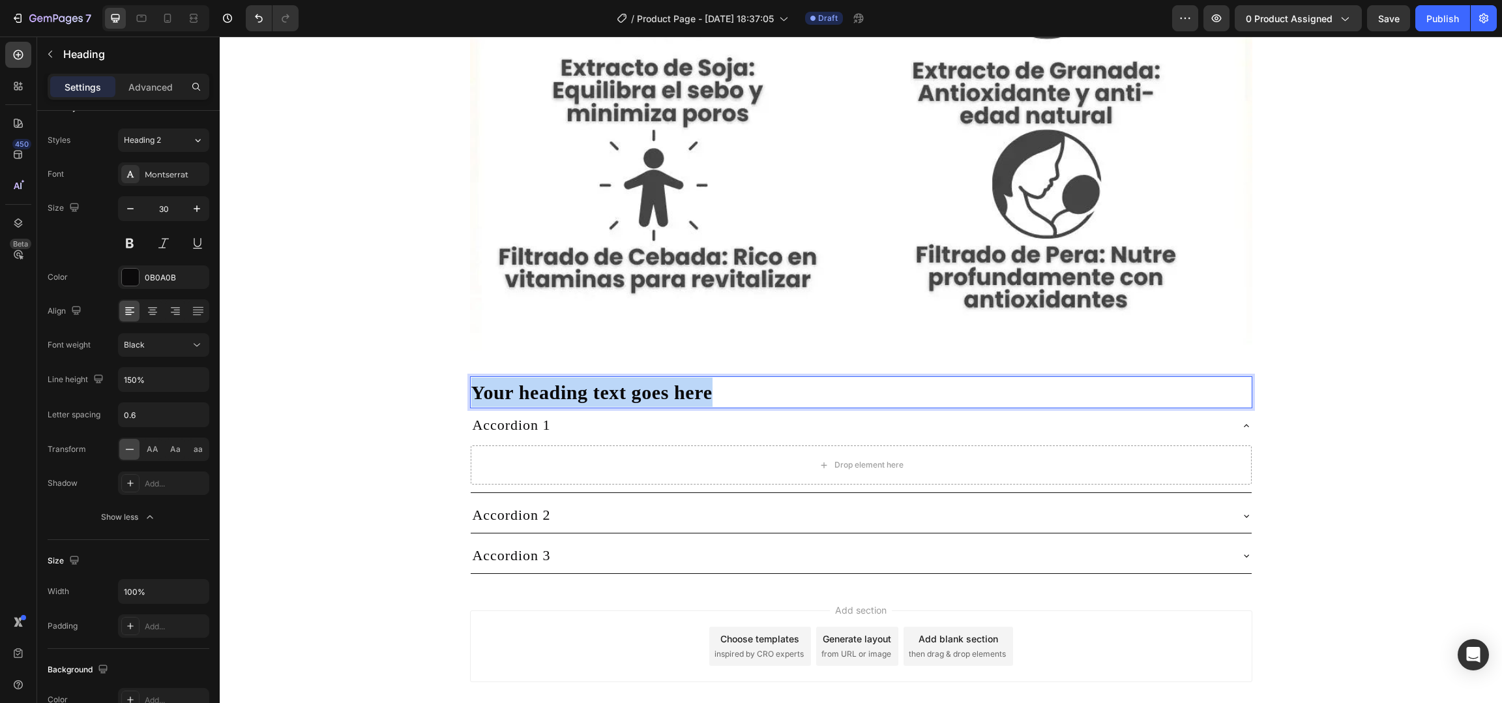
click at [558, 385] on p "Your heading text goes here" at bounding box center [861, 391] width 780 height 29
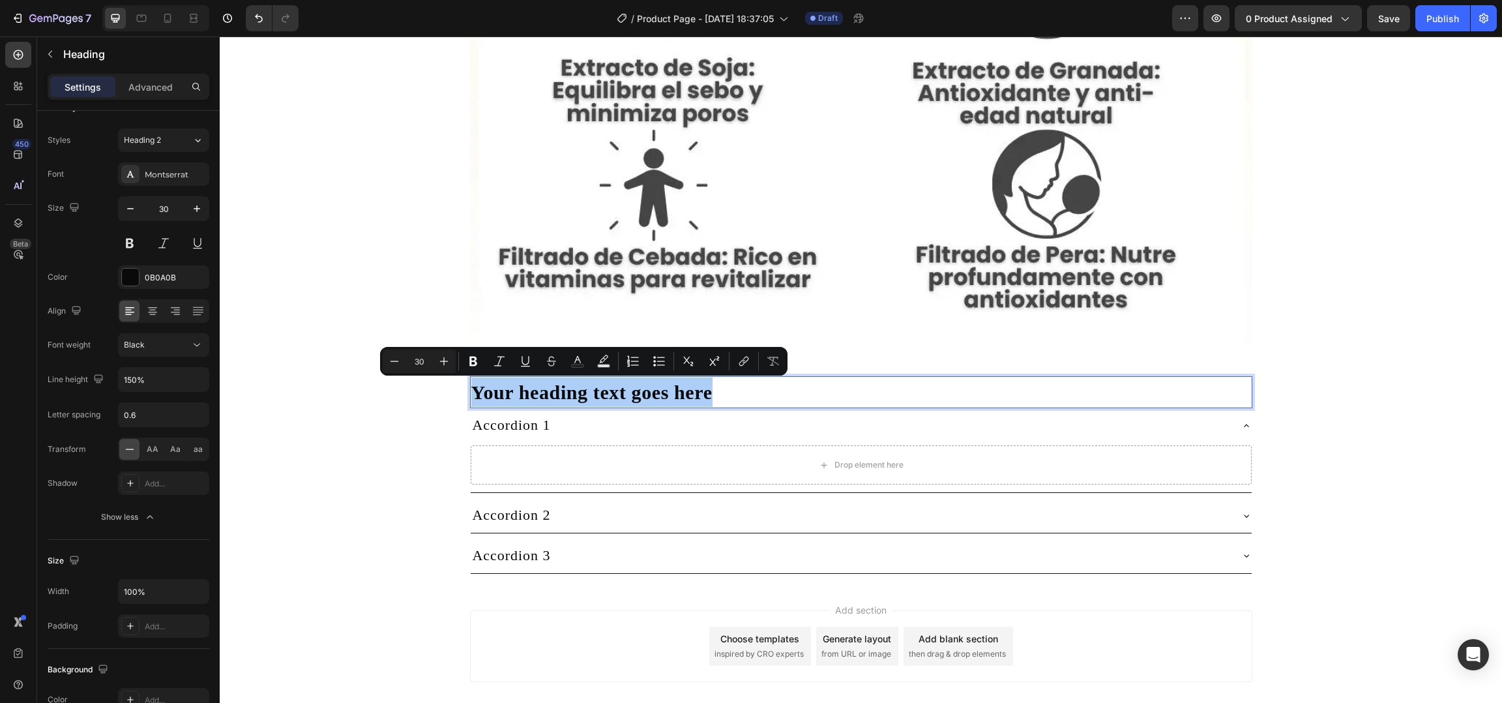
click at [424, 360] on input "30" at bounding box center [419, 361] width 26 height 16
click at [424, 359] on input "30" at bounding box center [419, 361] width 26 height 16
type input "46"
click at [475, 362] on icon "Editor contextual toolbar" at bounding box center [473, 361] width 13 height 13
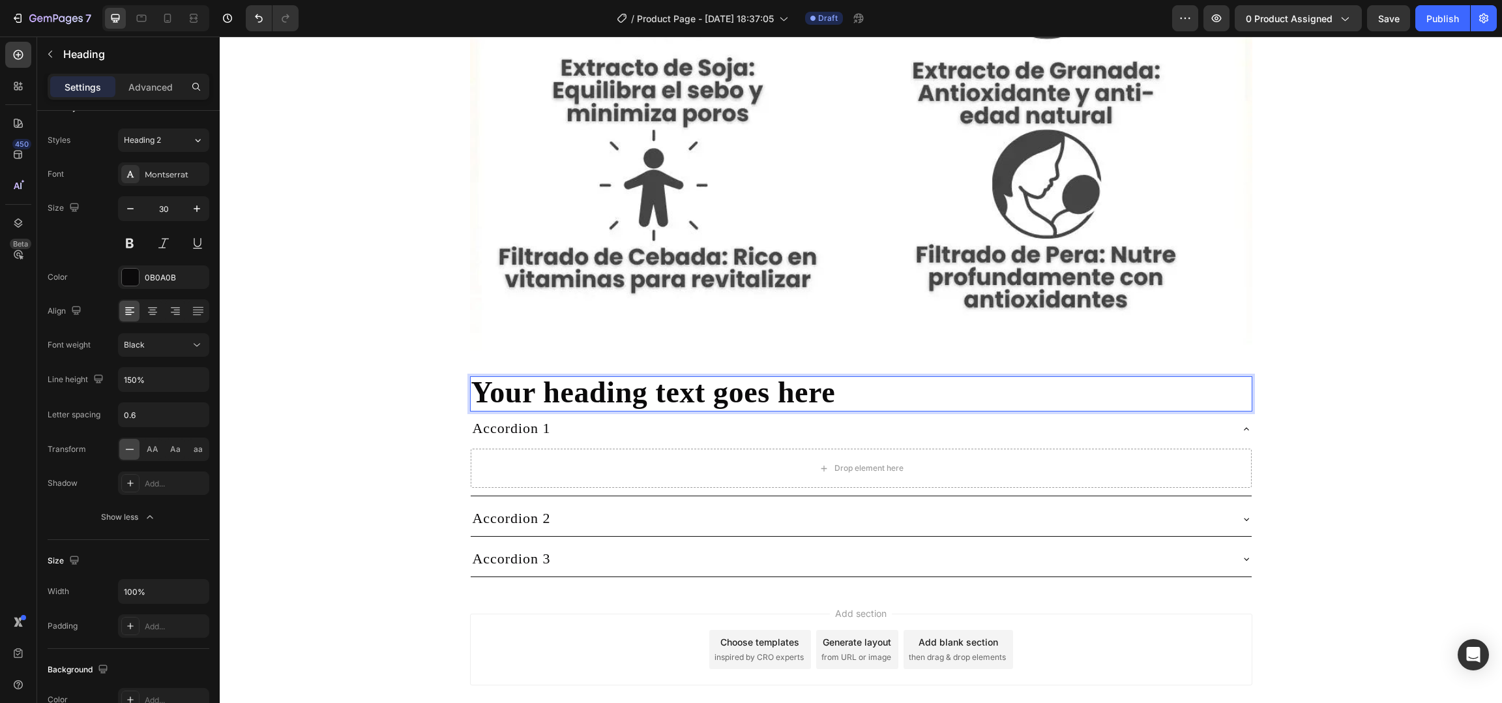
click at [566, 381] on strong "Your heading text goes here" at bounding box center [653, 392] width 364 height 33
drag, startPoint x: 566, startPoint y: 381, endPoint x: 804, endPoint y: 385, distance: 238.6
click at [804, 385] on strong "Your heading text goes here" at bounding box center [653, 392] width 364 height 33
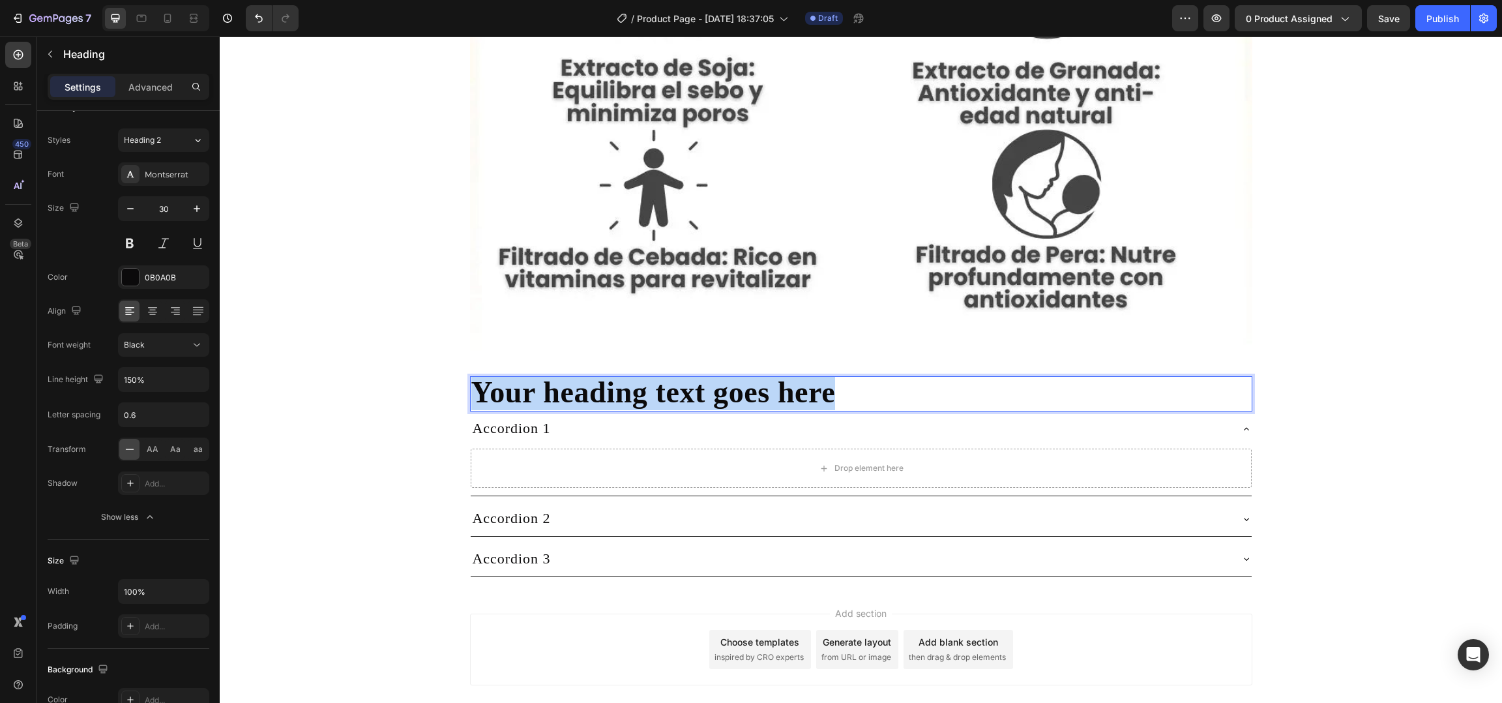
click at [804, 385] on strong "Your heading text goes here" at bounding box center [653, 392] width 364 height 33
click at [892, 389] on p "Your heading text goes here" at bounding box center [861, 393] width 780 height 33
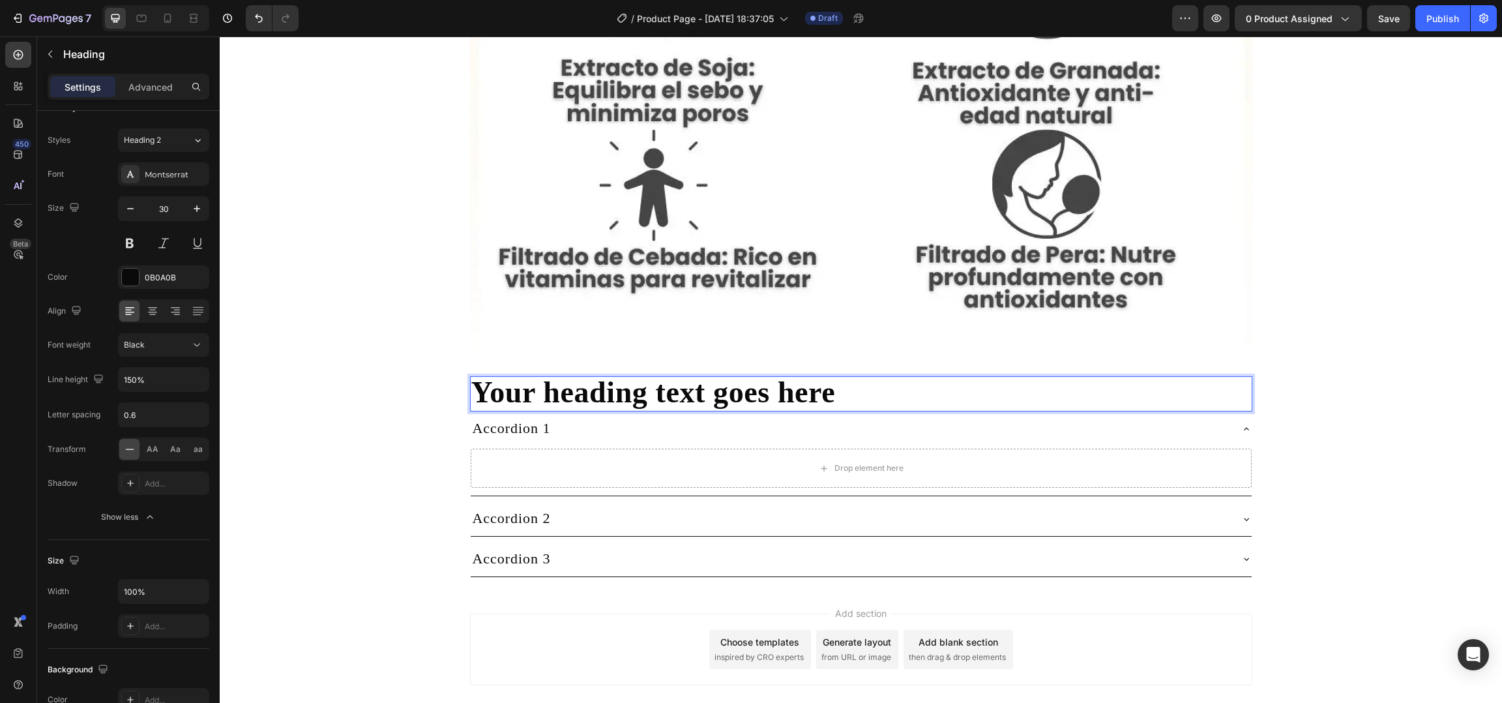
click at [885, 389] on p "Your heading text goes here" at bounding box center [861, 393] width 780 height 33
click at [785, 381] on strong "Your heading text goes here" at bounding box center [653, 392] width 364 height 33
click at [737, 459] on div "Drop element here" at bounding box center [861, 468] width 781 height 39
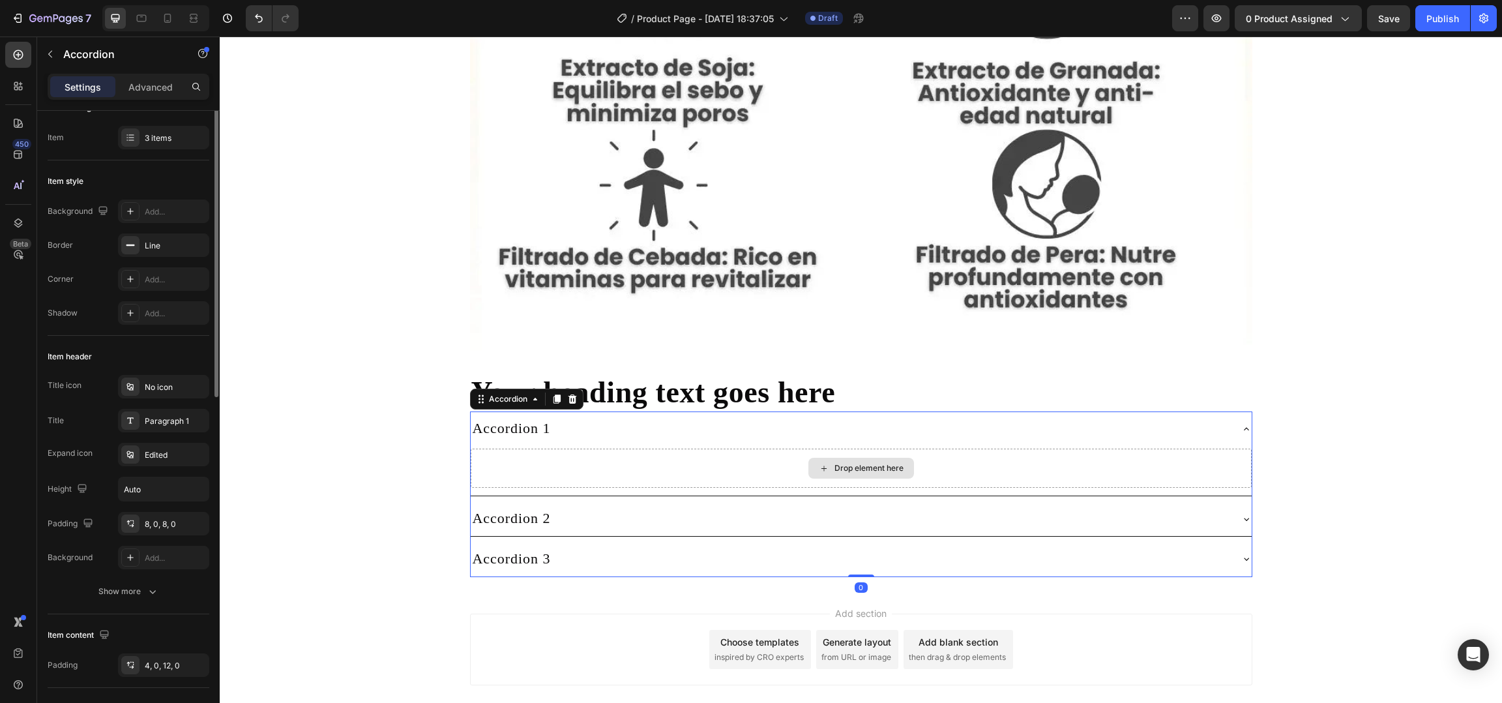
scroll to position [0, 0]
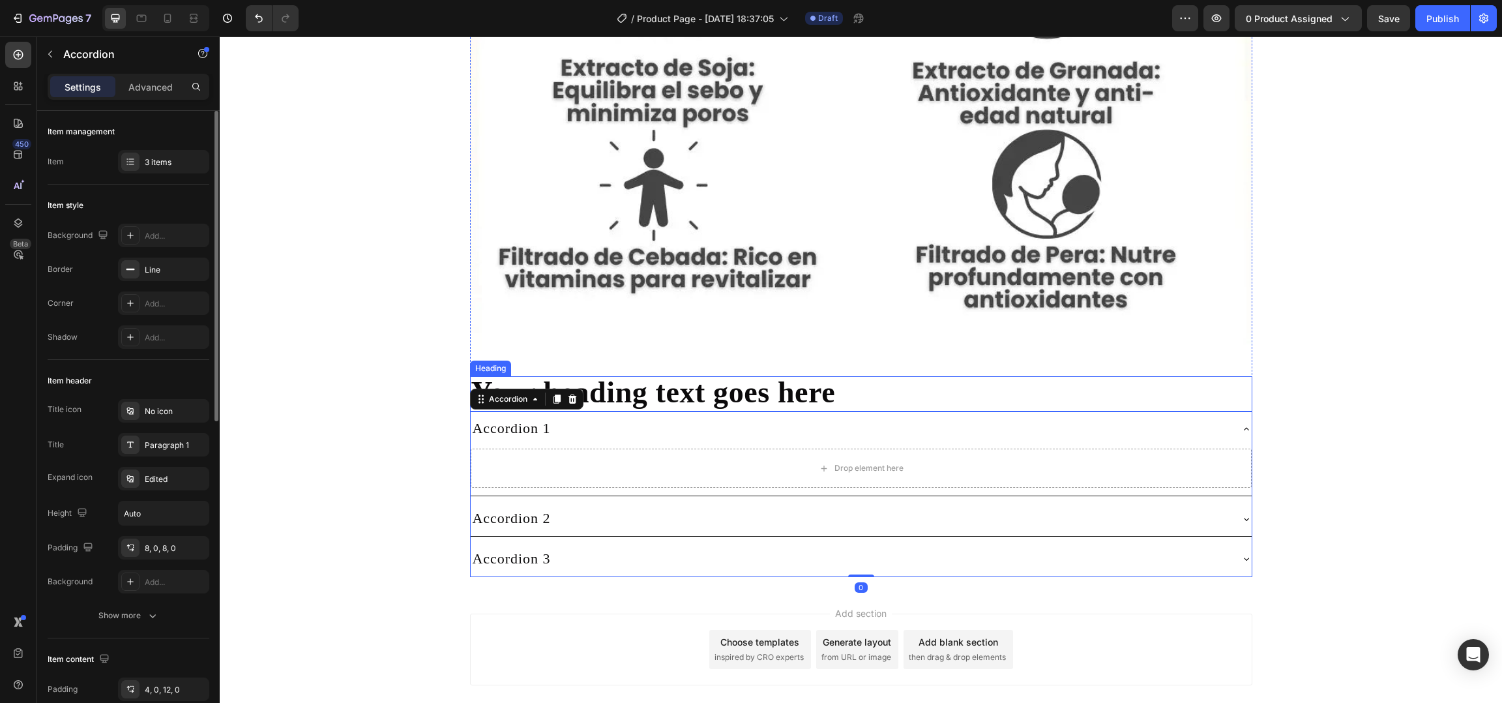
click at [687, 389] on strong "Your heading text goes here" at bounding box center [653, 392] width 364 height 33
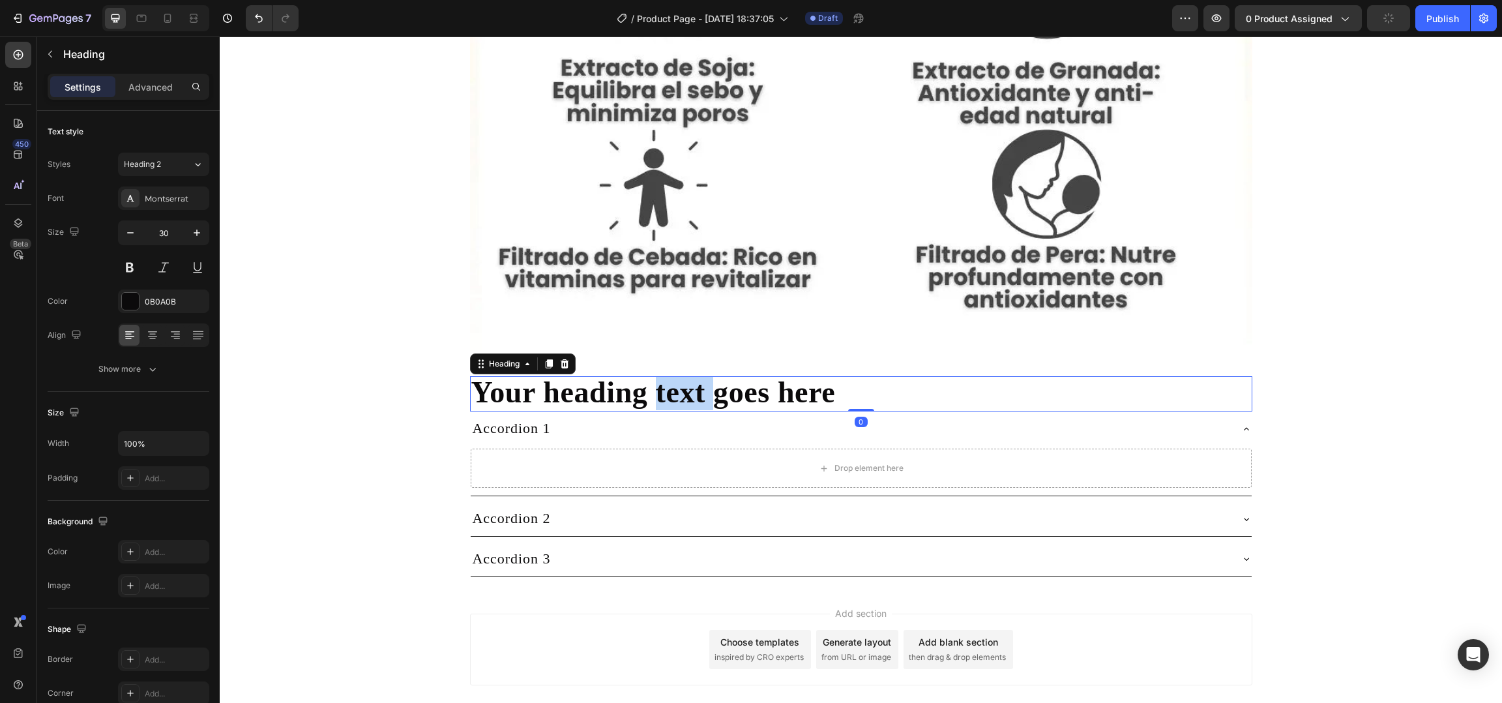
click at [688, 392] on strong "Your heading text goes here" at bounding box center [653, 392] width 364 height 33
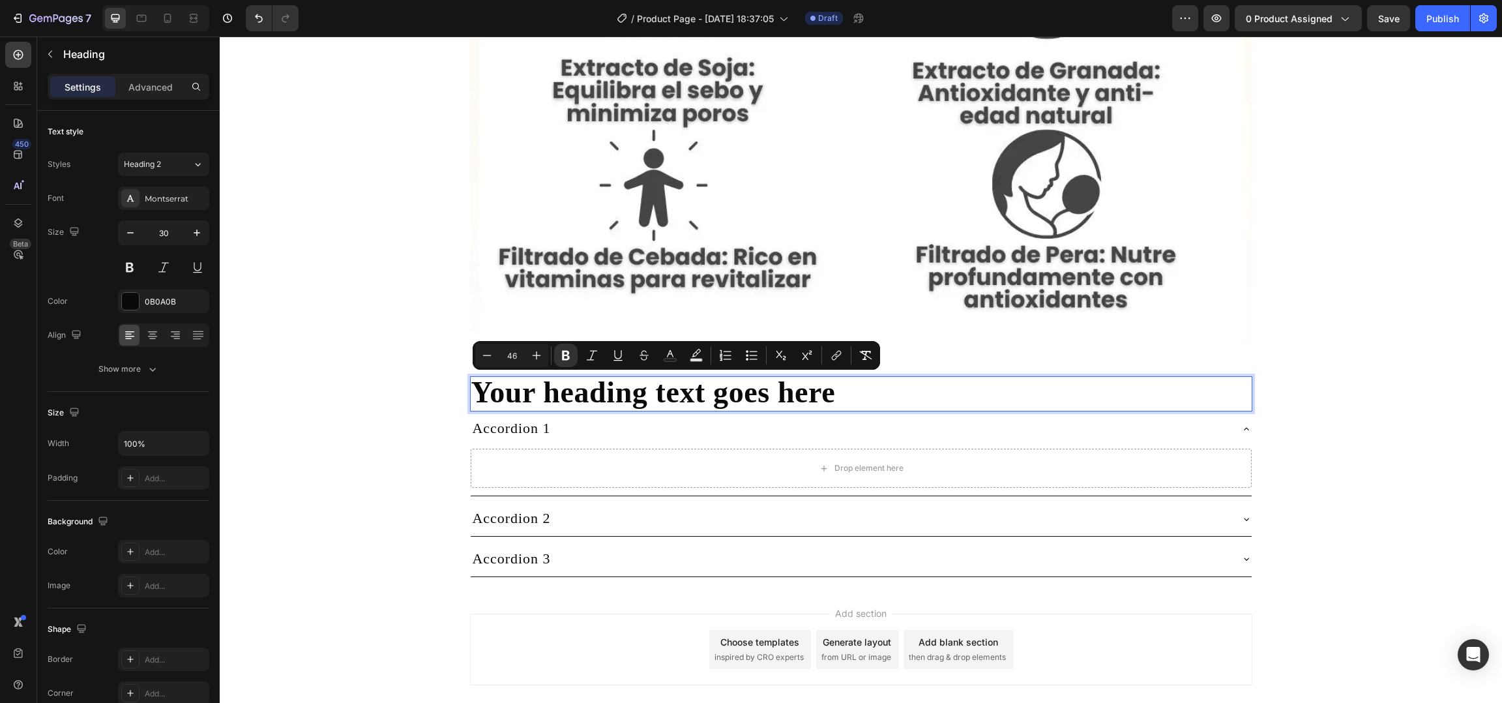
click at [640, 398] on strong "Your heading text goes here" at bounding box center [653, 392] width 364 height 33
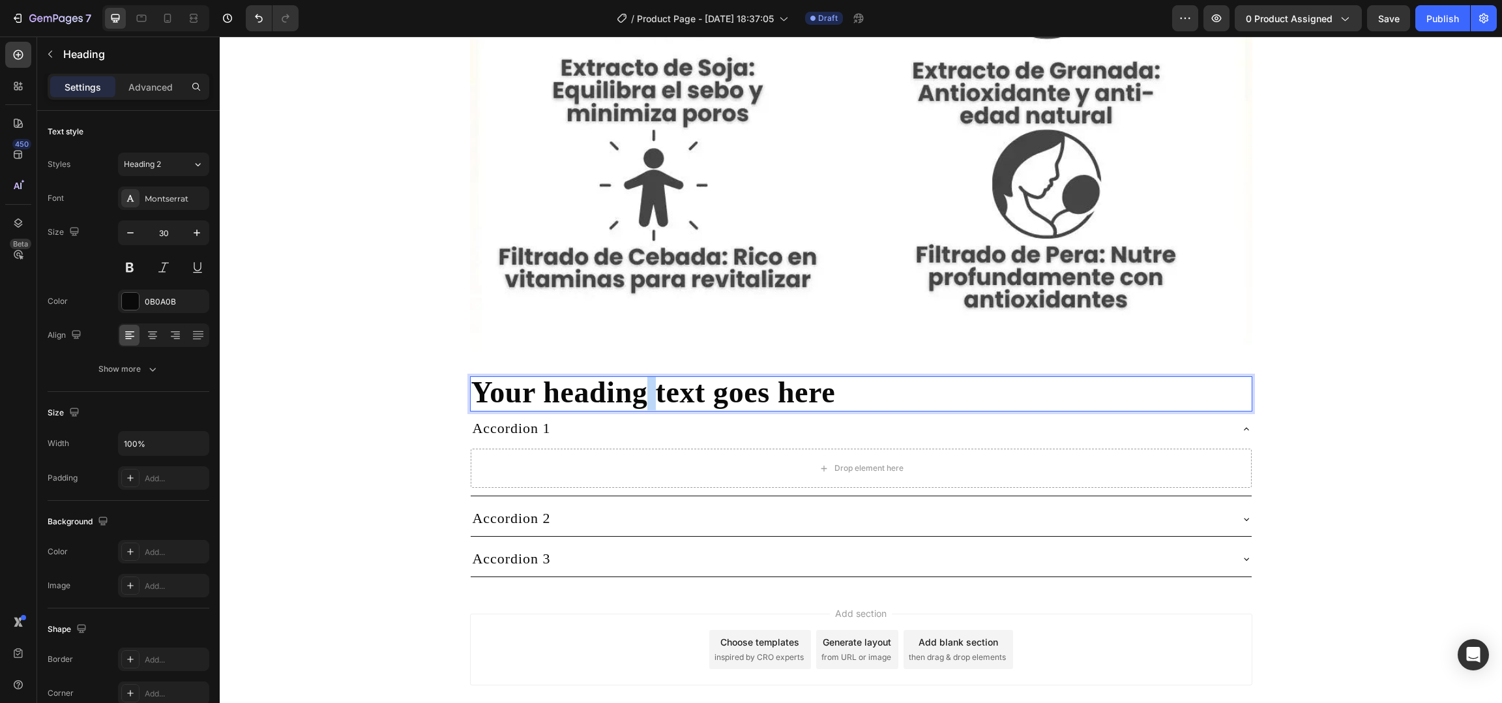
click at [640, 398] on strong "Your heading text goes here" at bounding box center [653, 392] width 364 height 33
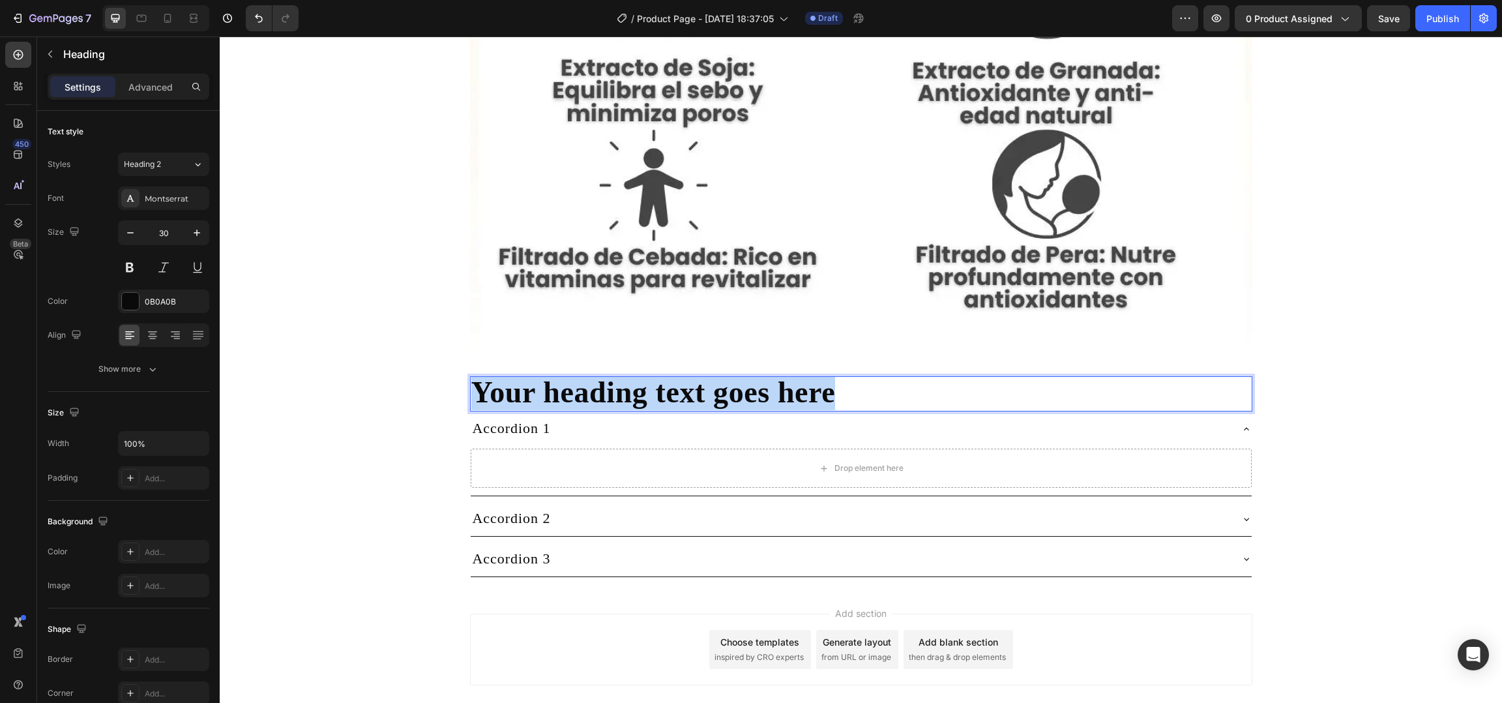
click at [640, 398] on strong "Your heading text goes here" at bounding box center [653, 392] width 364 height 33
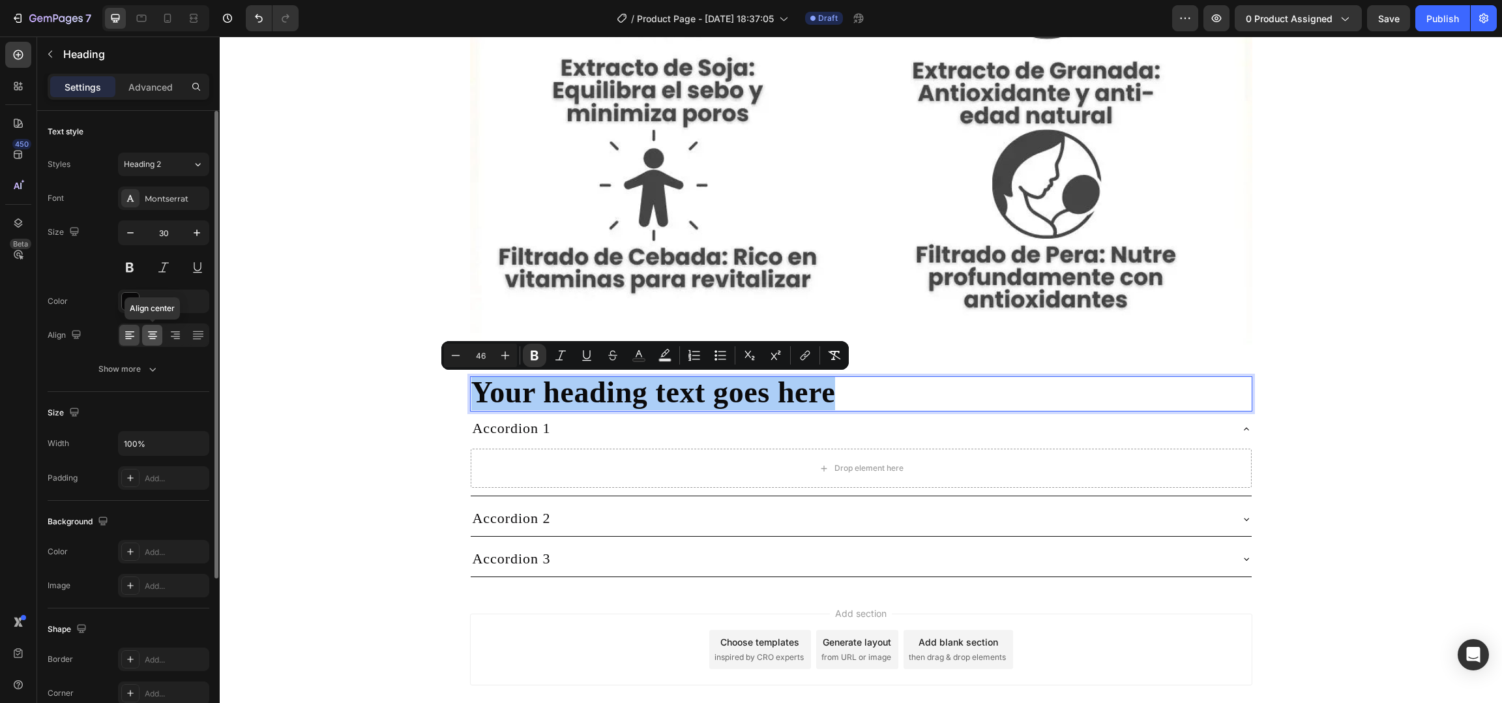
click at [153, 342] on div at bounding box center [152, 335] width 20 height 21
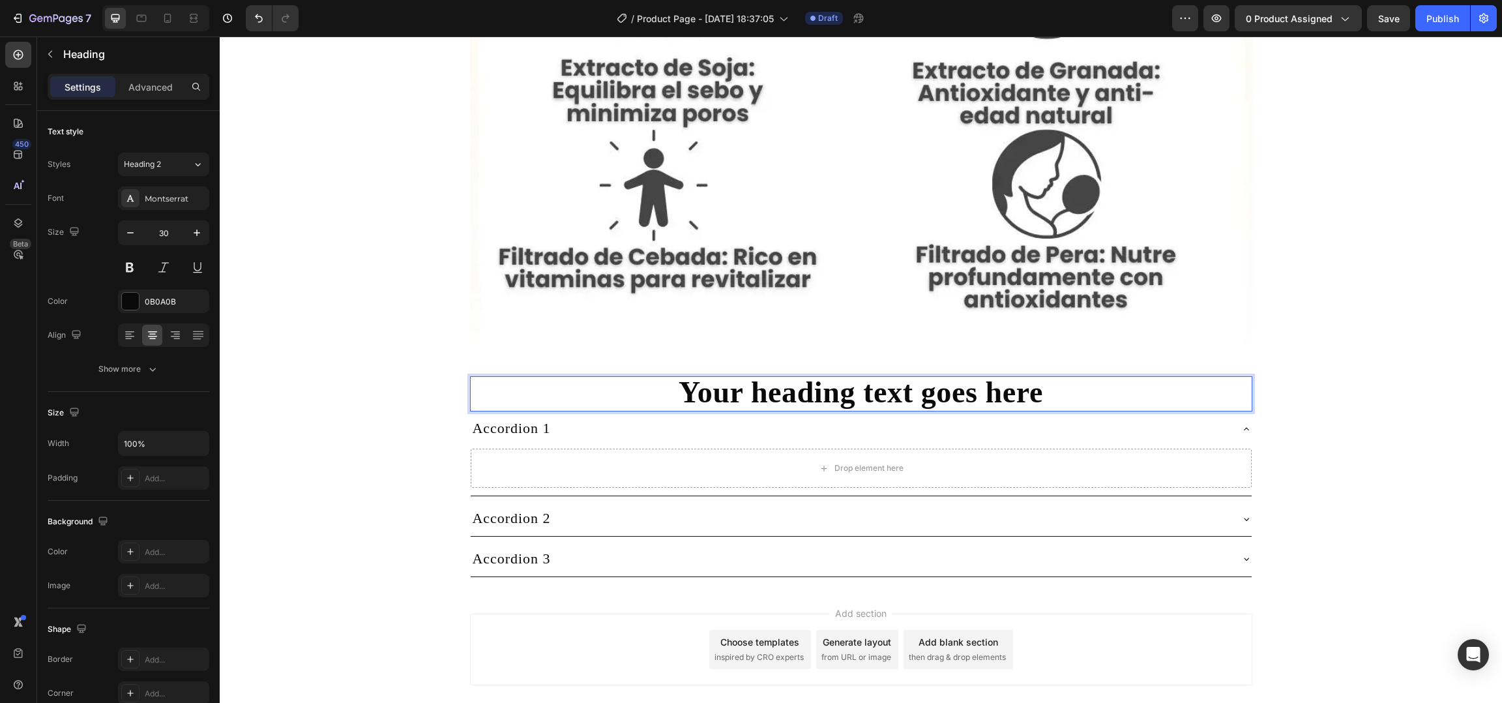
click at [927, 393] on strong "Your heading text goes here" at bounding box center [861, 392] width 364 height 33
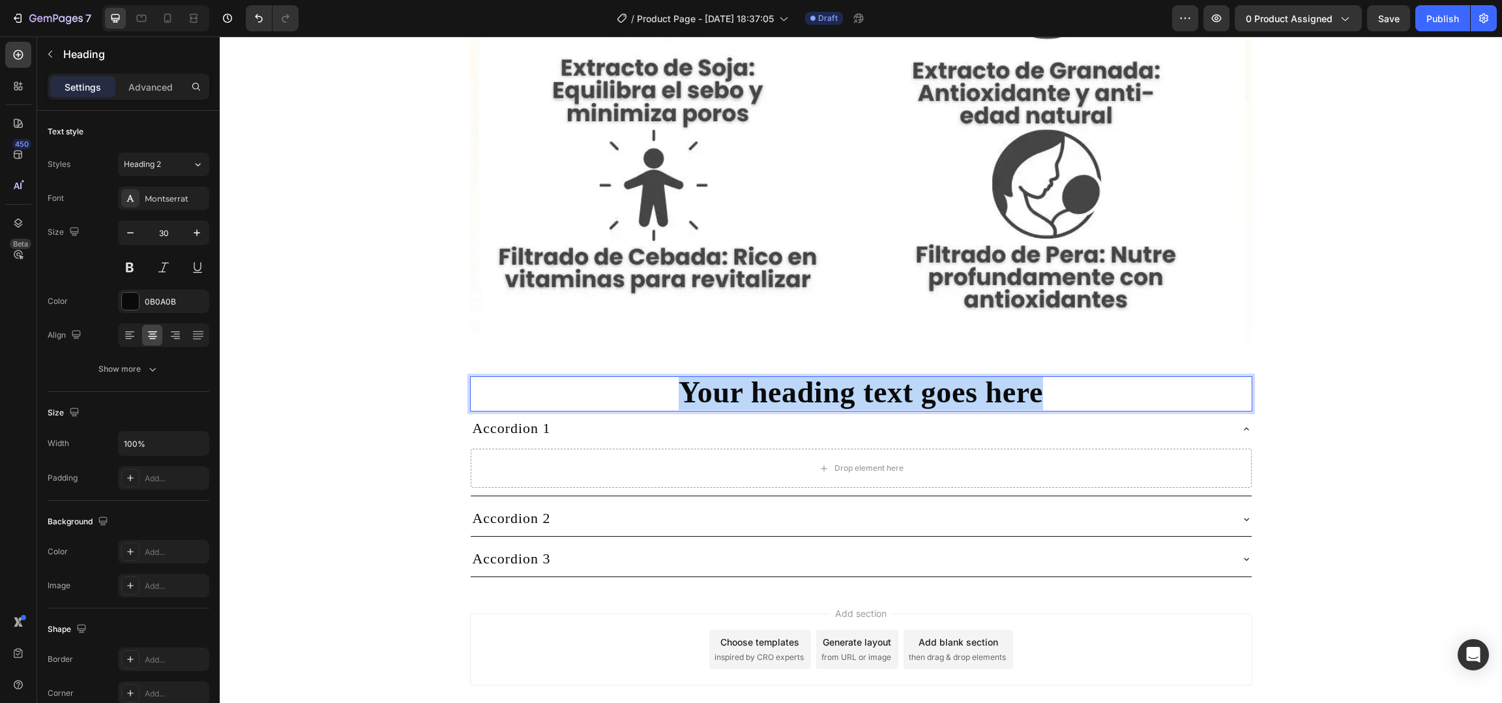
click at [927, 393] on strong "Your heading text goes here" at bounding box center [861, 392] width 364 height 33
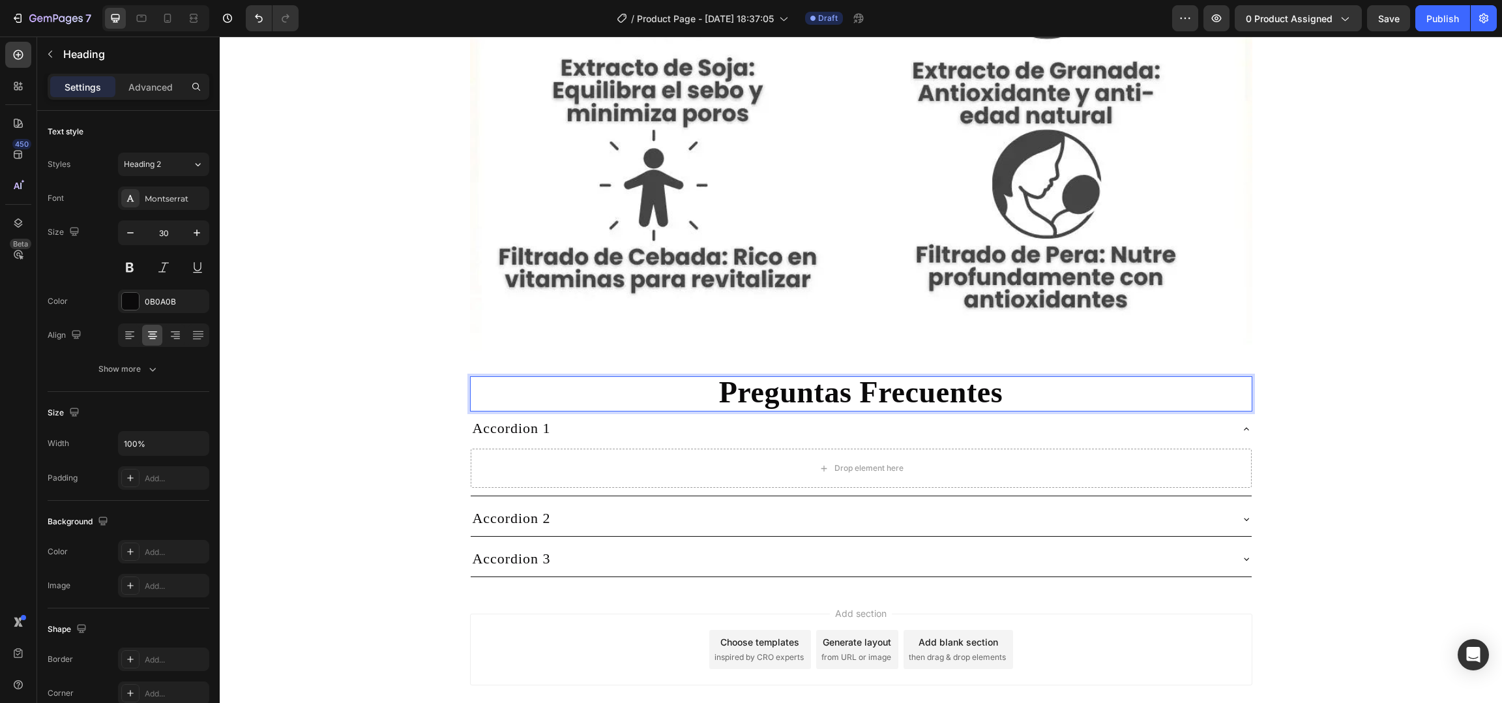
click at [873, 404] on strong "Preguntas Frecuentes" at bounding box center [861, 392] width 284 height 33
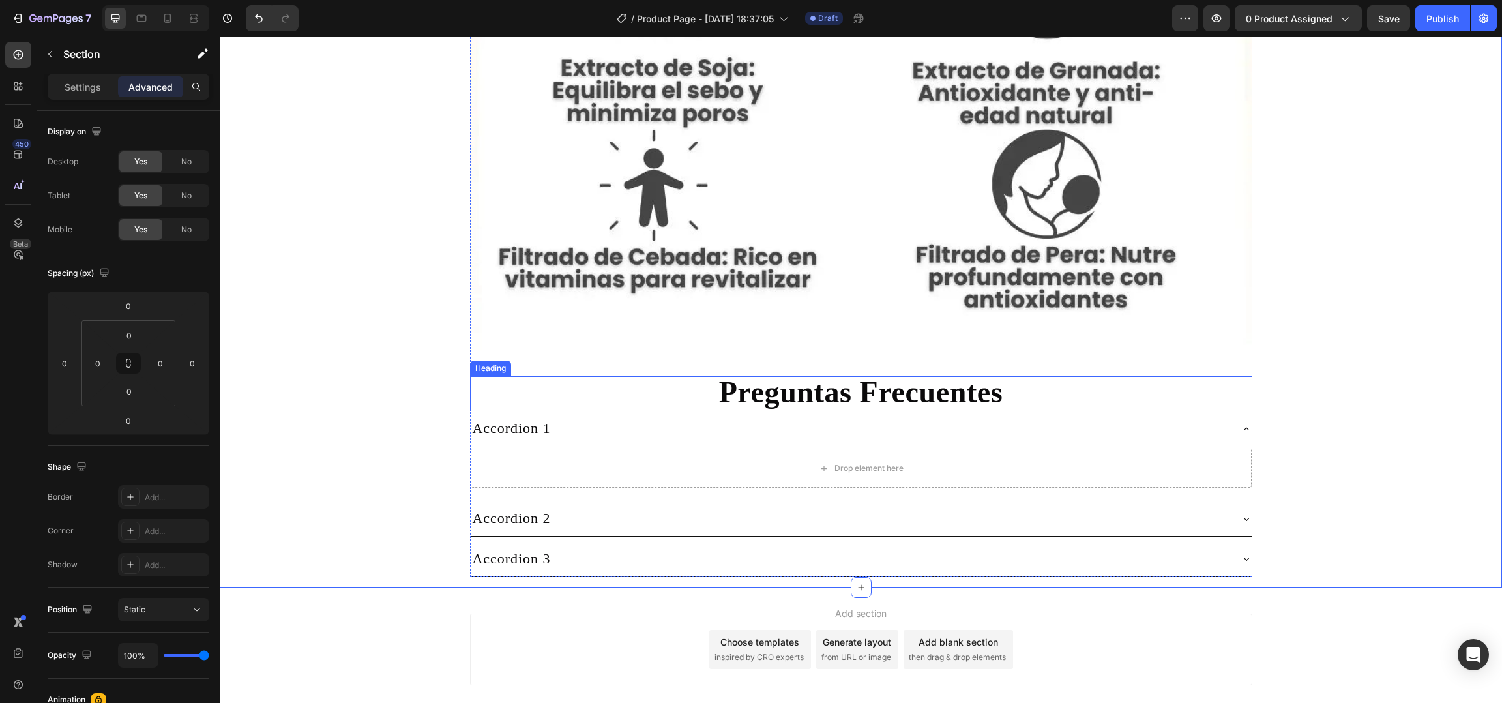
click at [827, 392] on strong "Preguntas Frecuentes" at bounding box center [861, 392] width 284 height 33
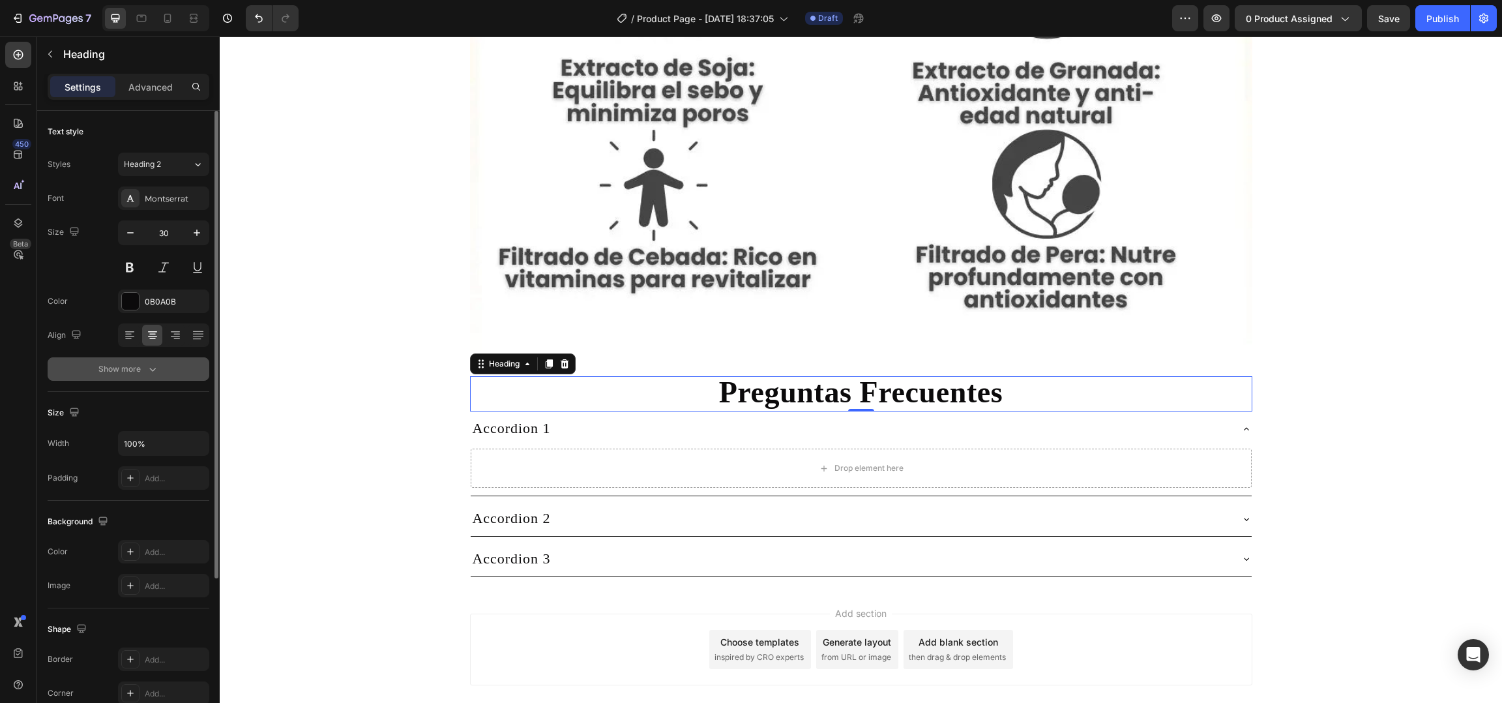
click at [150, 370] on icon "button" at bounding box center [152, 368] width 13 height 13
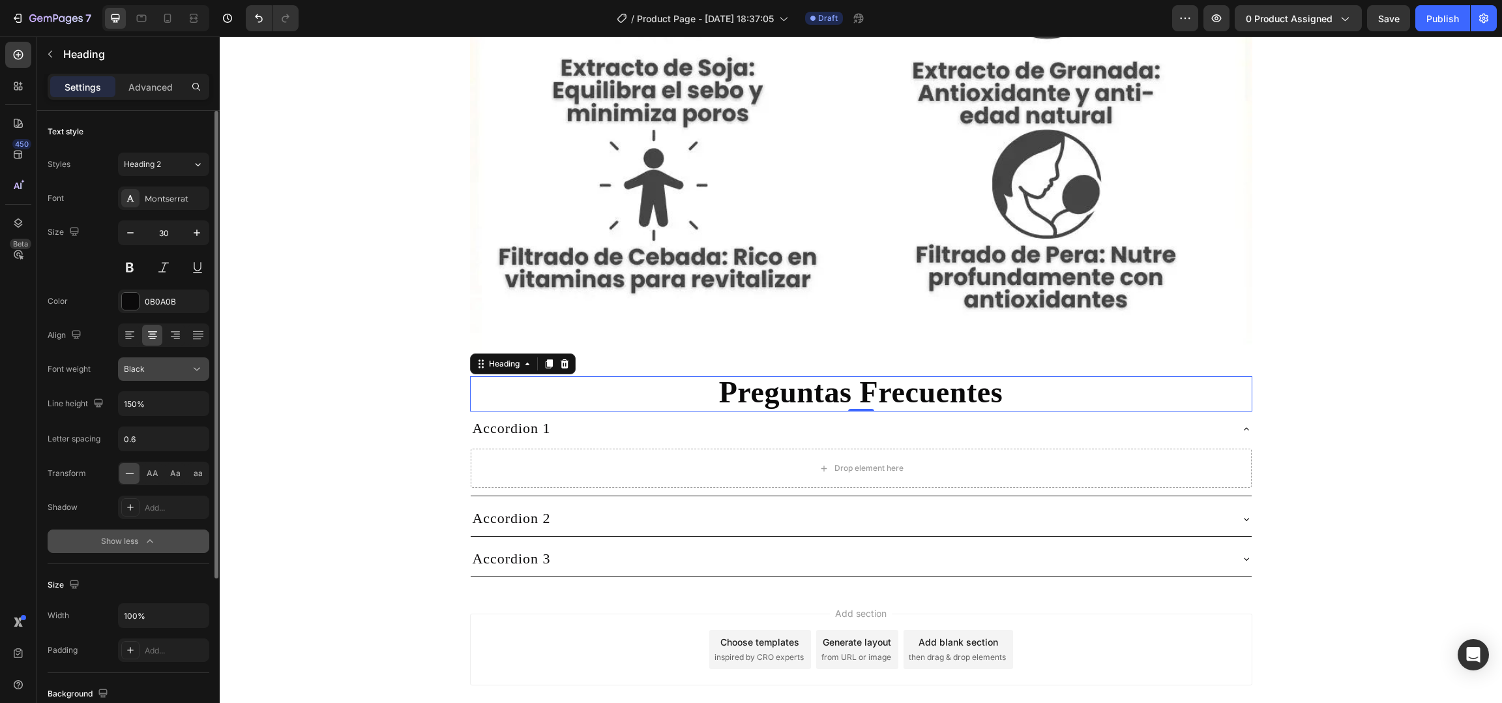
click at [158, 374] on div "Black" at bounding box center [157, 369] width 66 height 12
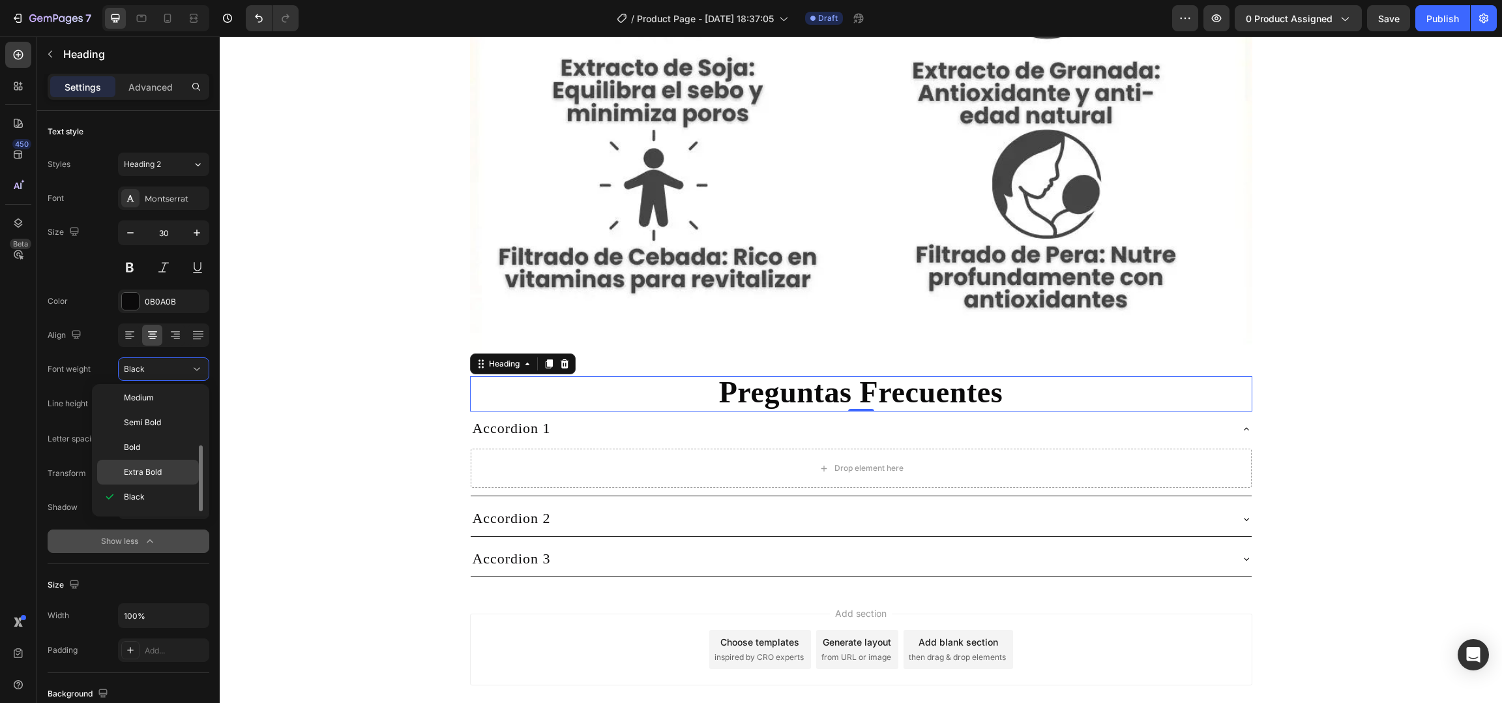
click at [155, 480] on div "Extra Bold" at bounding box center [148, 472] width 102 height 25
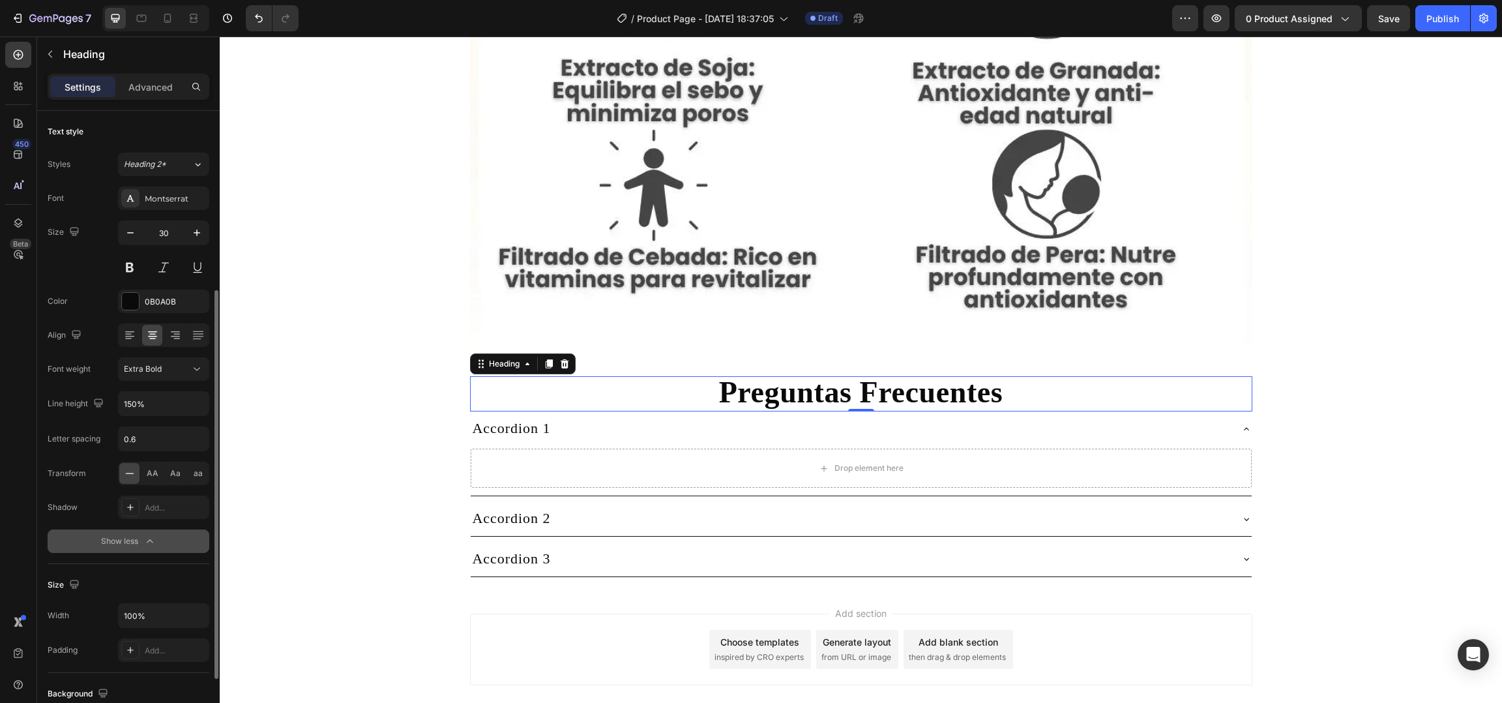
scroll to position [119, 0]
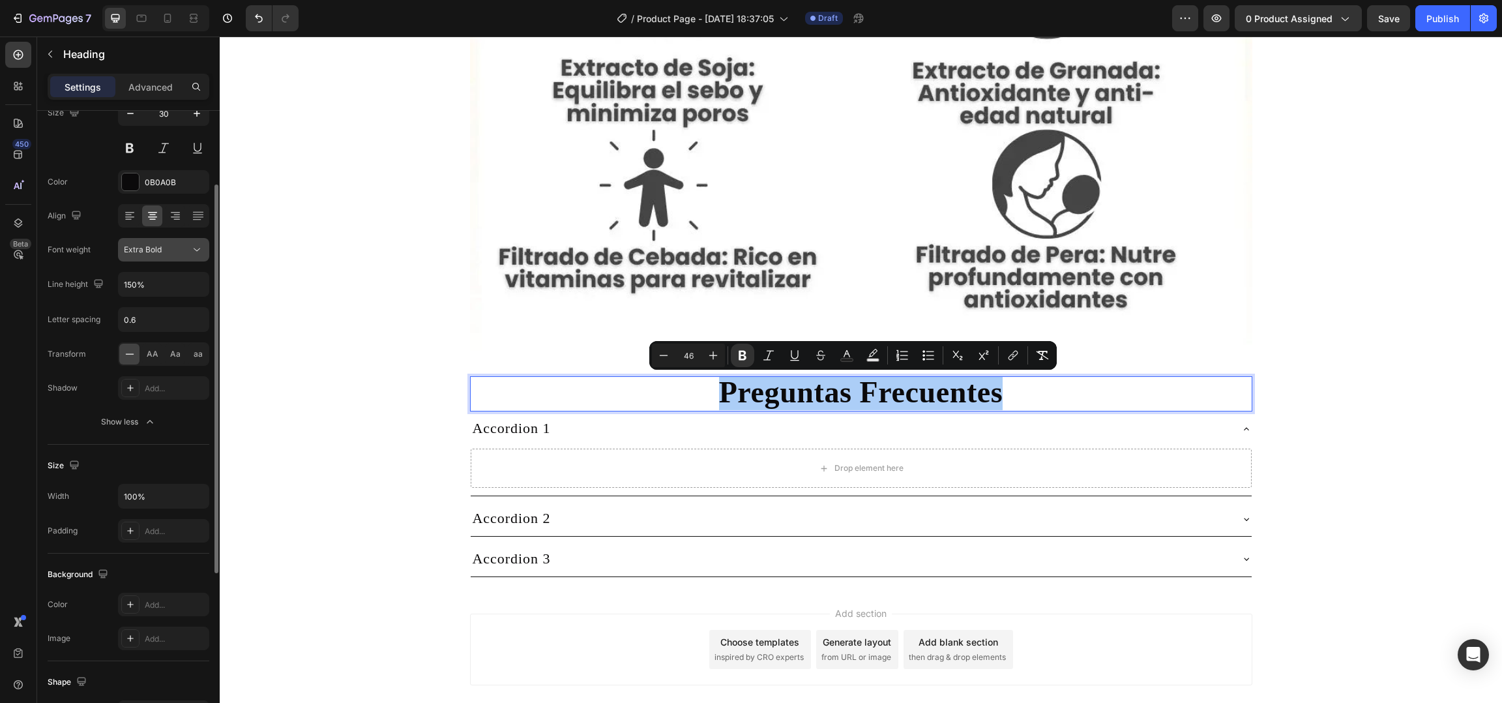
click at [195, 248] on icon at bounding box center [196, 249] width 13 height 13
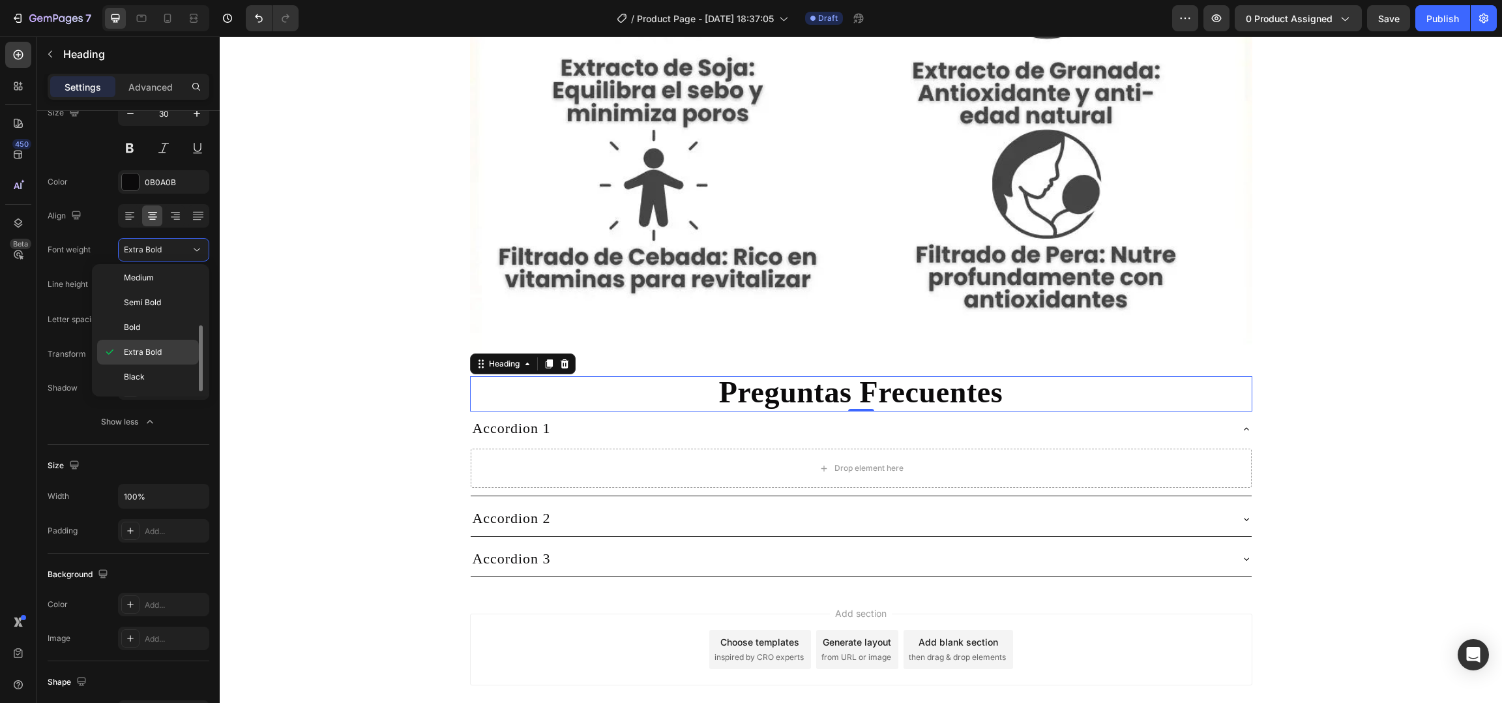
click at [135, 353] on span "Extra Bold" at bounding box center [143, 352] width 38 height 12
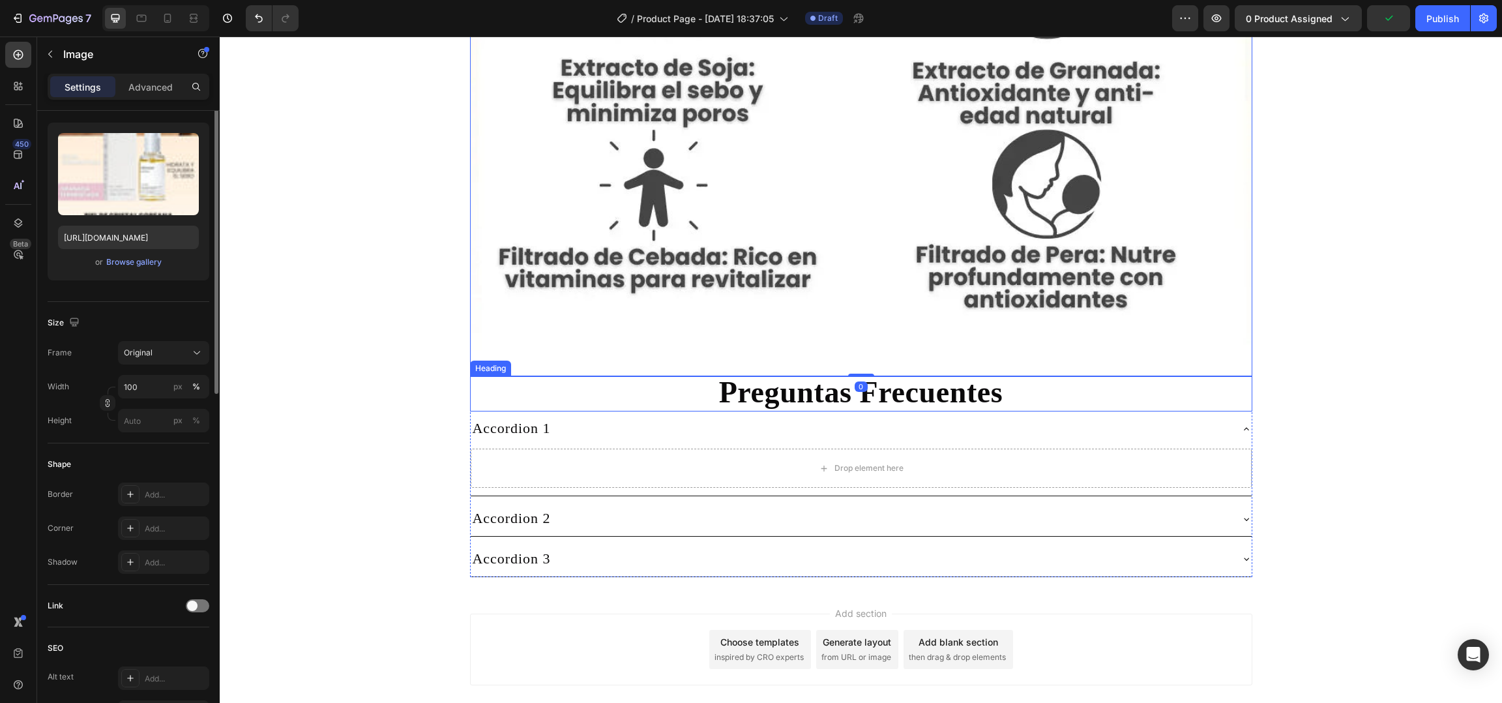
scroll to position [0, 0]
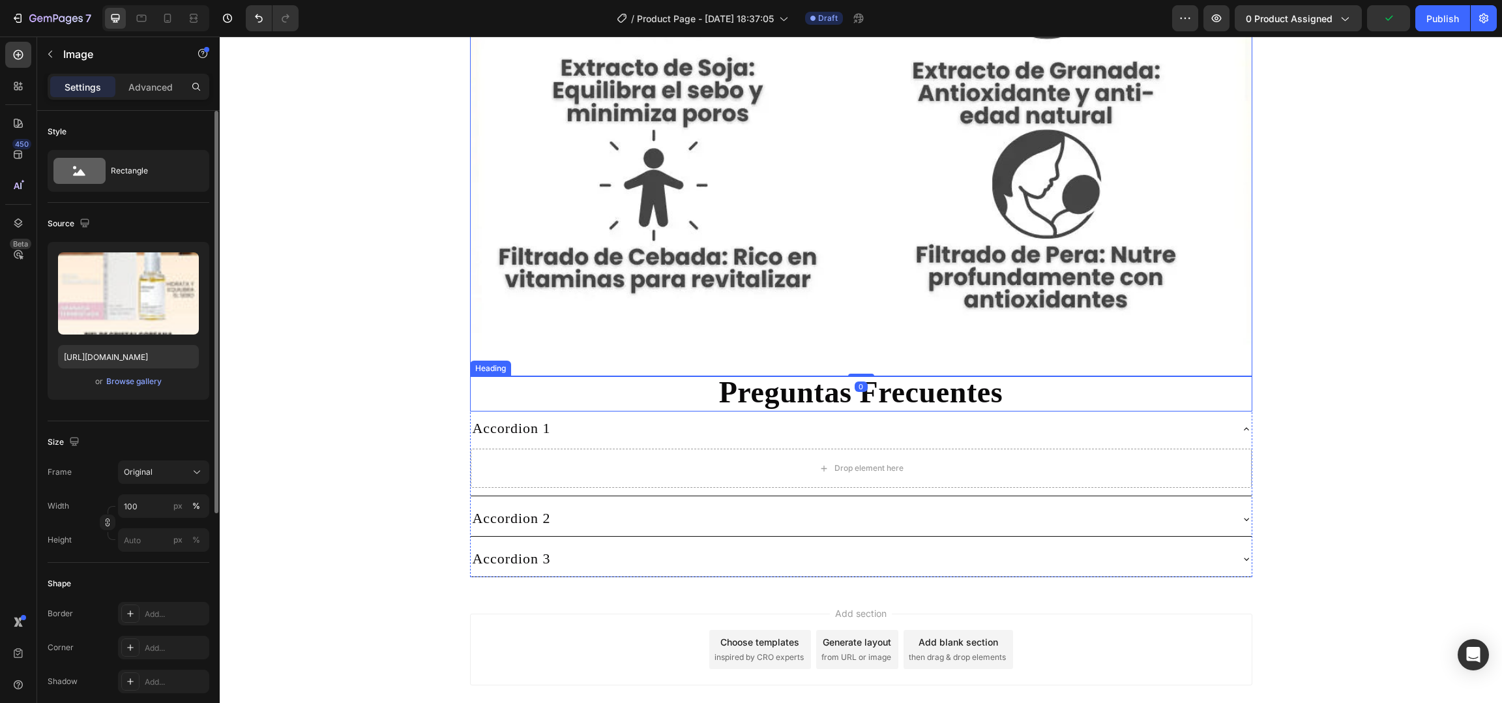
click at [767, 398] on strong "Preguntas Frecuentes" at bounding box center [861, 392] width 284 height 33
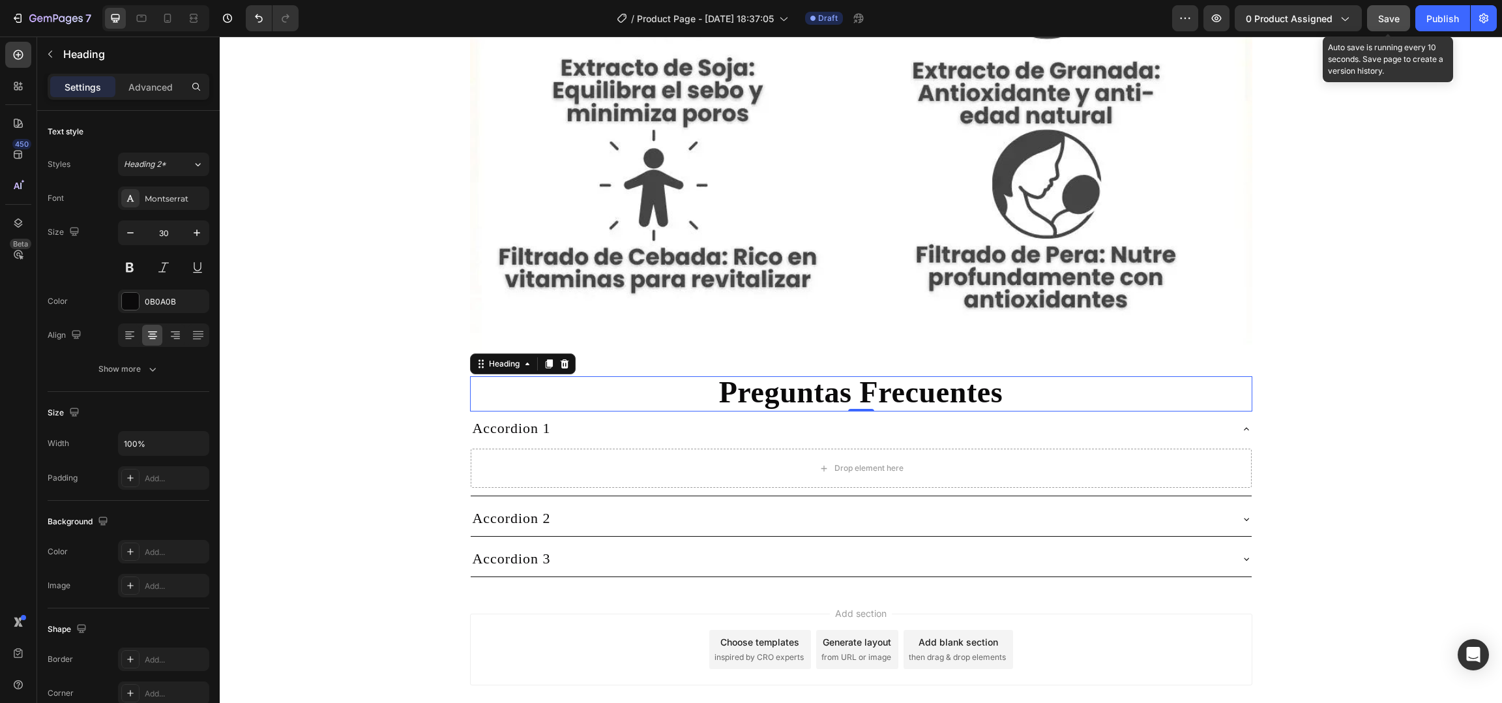
click at [1385, 20] on span "Save" at bounding box center [1389, 18] width 22 height 11
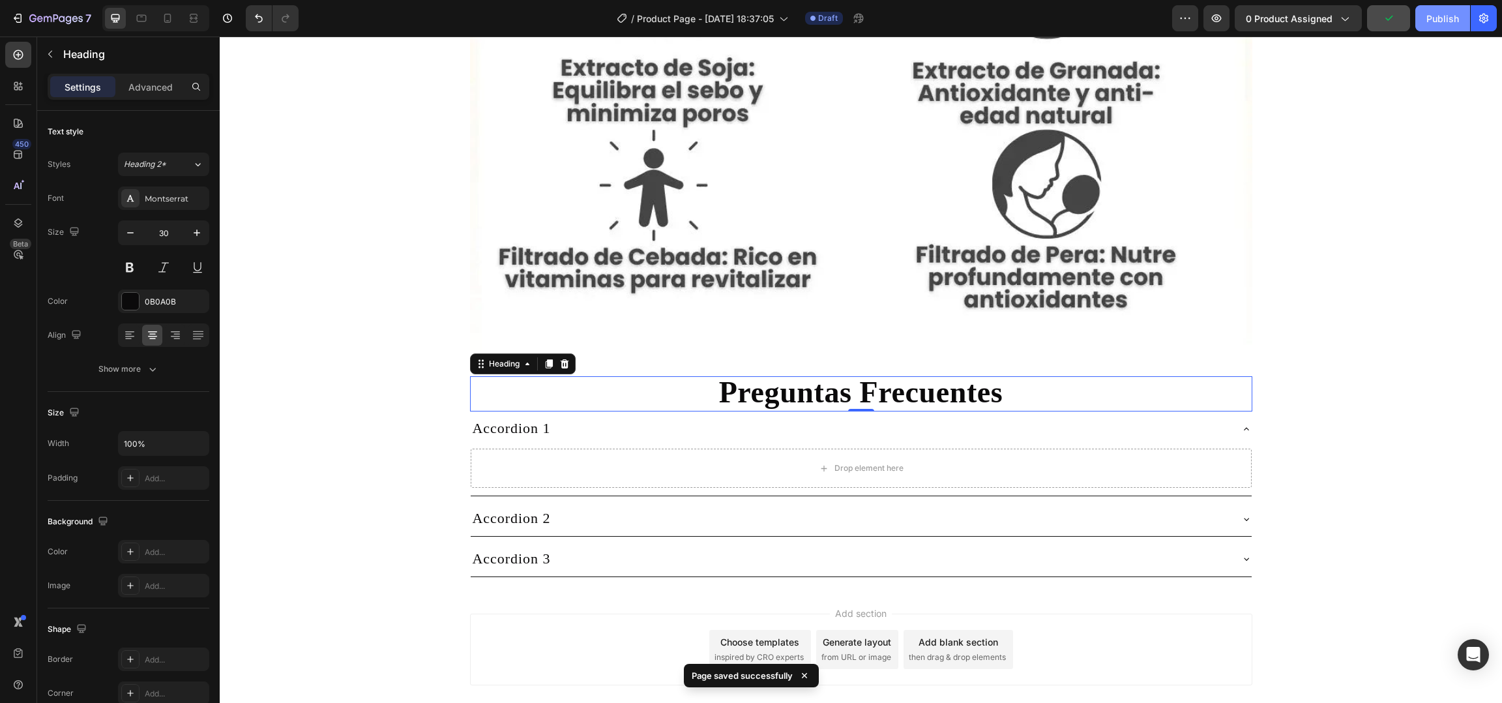
click at [1438, 18] on div "Publish" at bounding box center [1442, 19] width 33 height 14
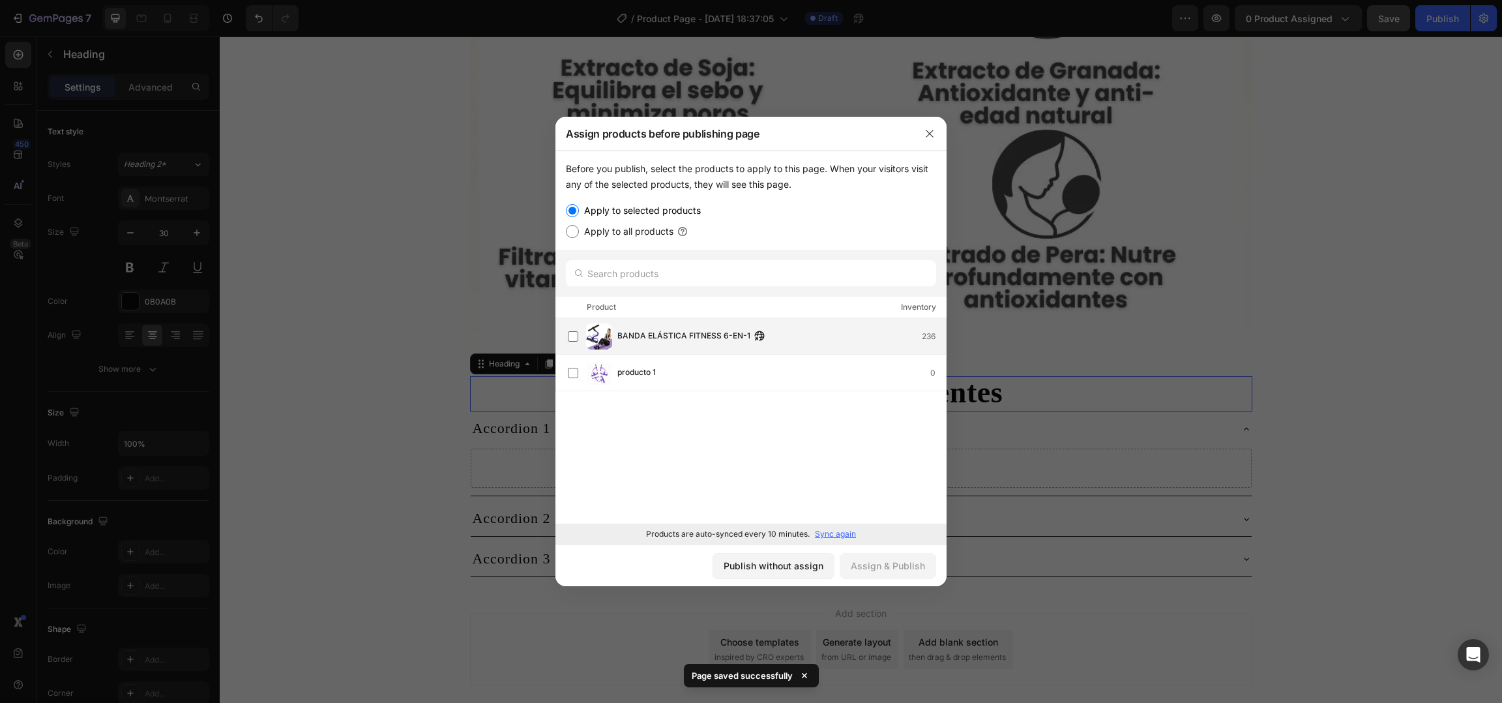
click at [672, 338] on span "BANDA ELÁSTICA FITNESS 6-EN-1" at bounding box center [683, 336] width 133 height 14
click at [913, 562] on div "Assign & Publish" at bounding box center [888, 566] width 74 height 14
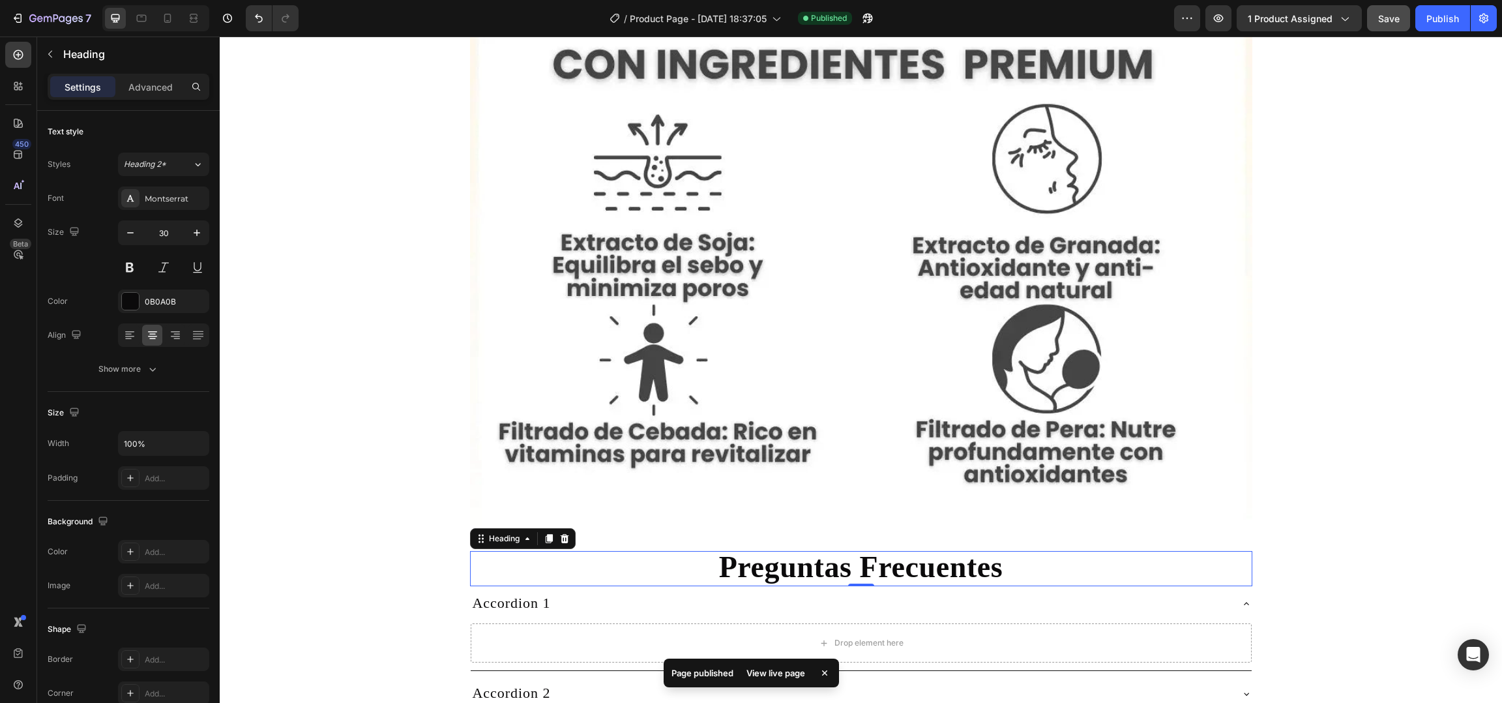
scroll to position [7053, 0]
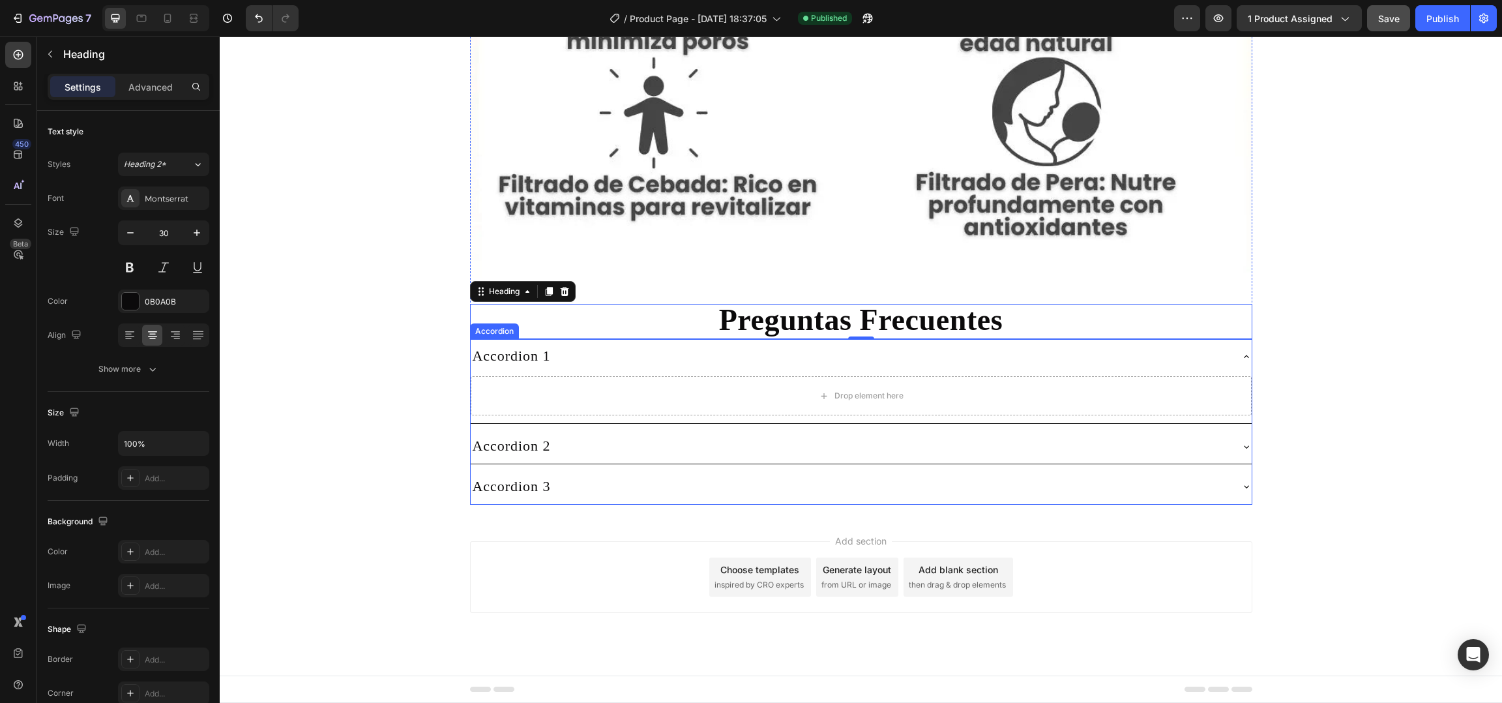
click at [699, 362] on div "Accordion 1" at bounding box center [851, 356] width 760 height 24
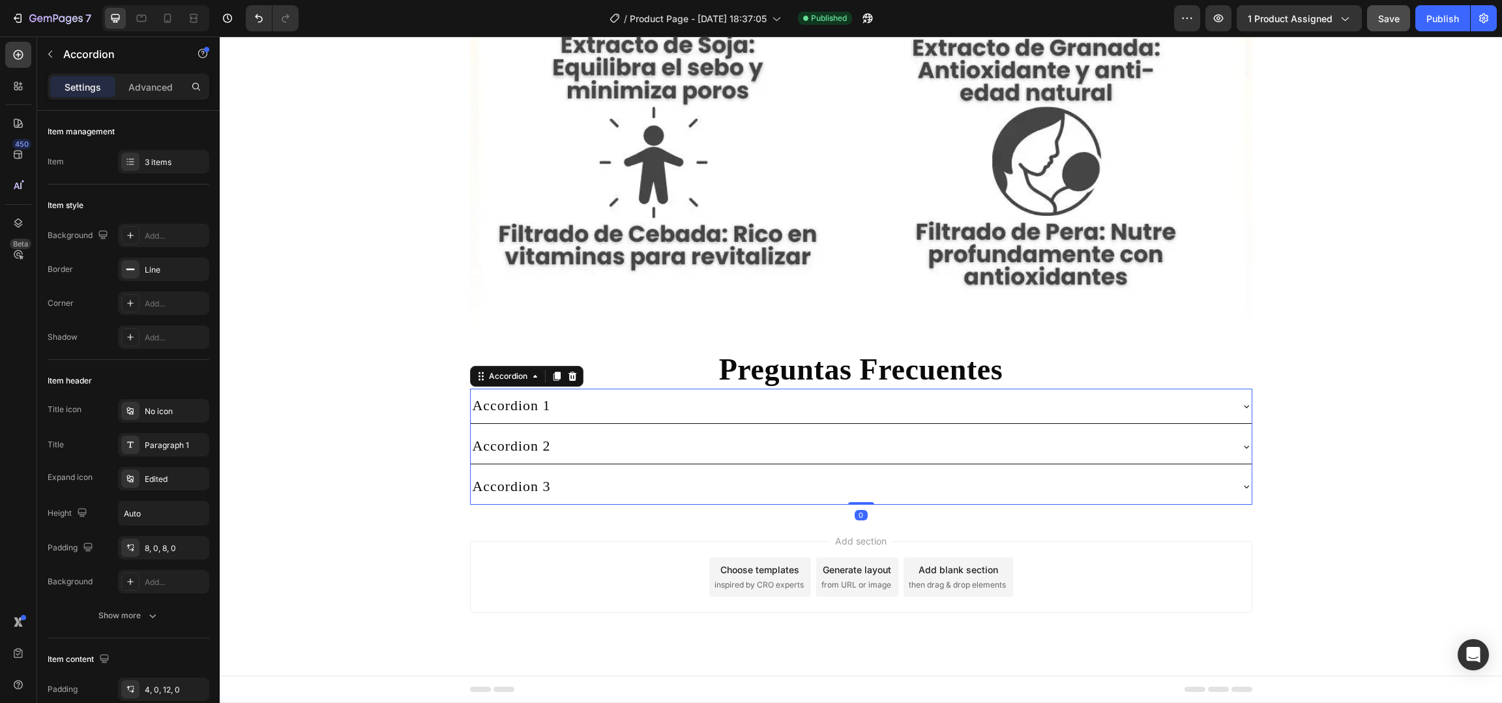
scroll to position [7004, 0]
click at [1437, 12] on div "Publish" at bounding box center [1442, 19] width 33 height 14
